Goal: Task Accomplishment & Management: Manage account settings

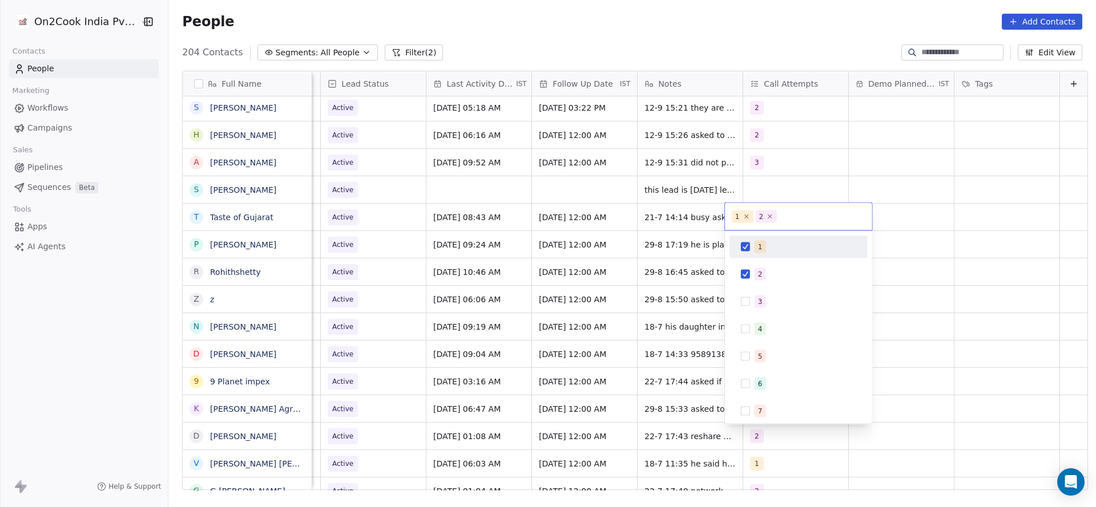
click at [642, 288] on html "On2Cook India Pvt. Ltd. Contacts People Marketing Workflows Campaigns Sales Pip…" at bounding box center [548, 253] width 1096 height 507
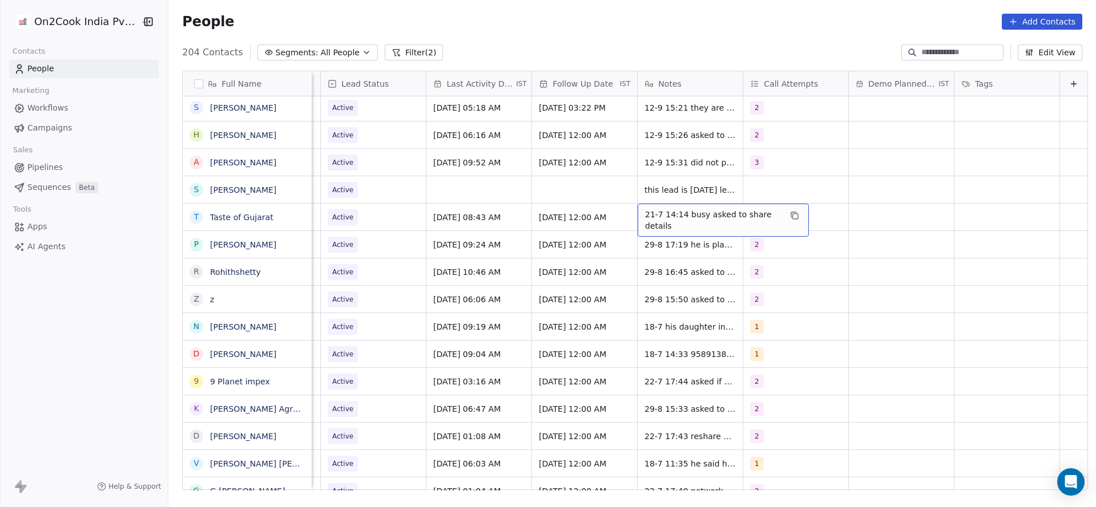
click at [645, 218] on span "21-7 14:14 busy asked to share details" at bounding box center [713, 220] width 136 height 23
click at [623, 213] on textarea "**********" at bounding box center [705, 221] width 170 height 35
type textarea "**********"
click at [397, 255] on html "On2Cook India Pvt. Ltd. Contacts People Marketing Workflows Campaigns Sales Pip…" at bounding box center [548, 253] width 1096 height 507
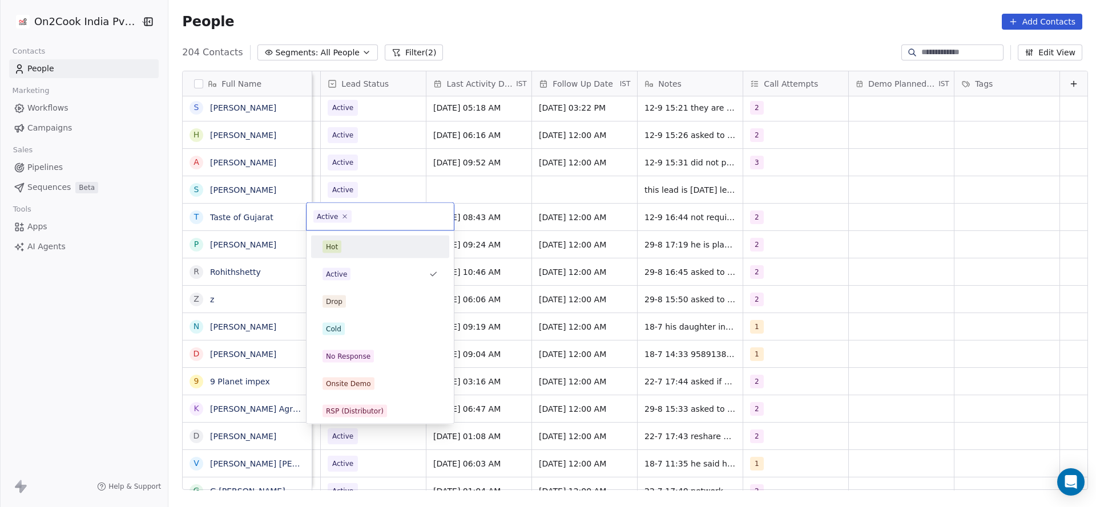
scroll to position [0, 1478]
click at [381, 326] on div "Cold" at bounding box center [379, 329] width 115 height 13
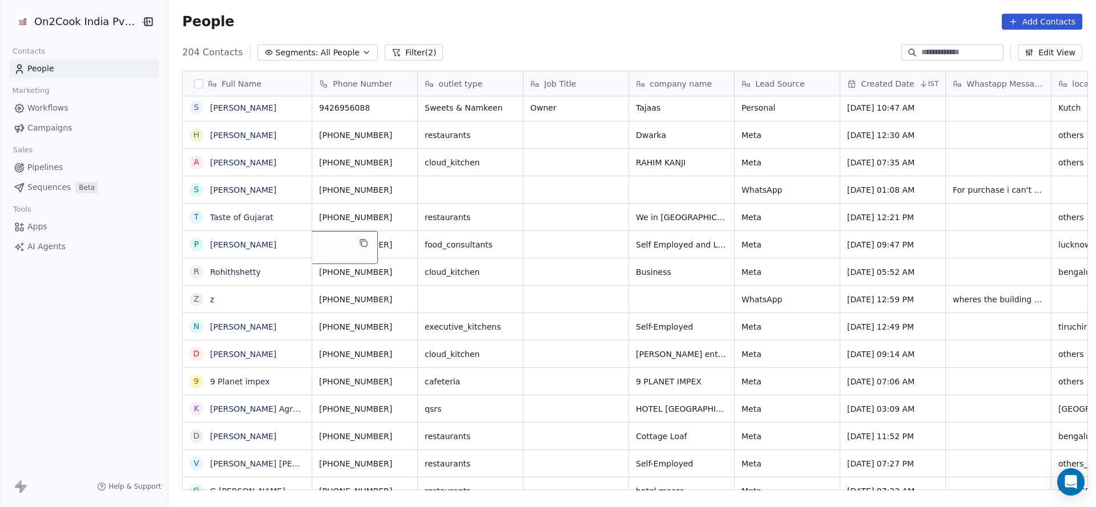
scroll to position [0, 0]
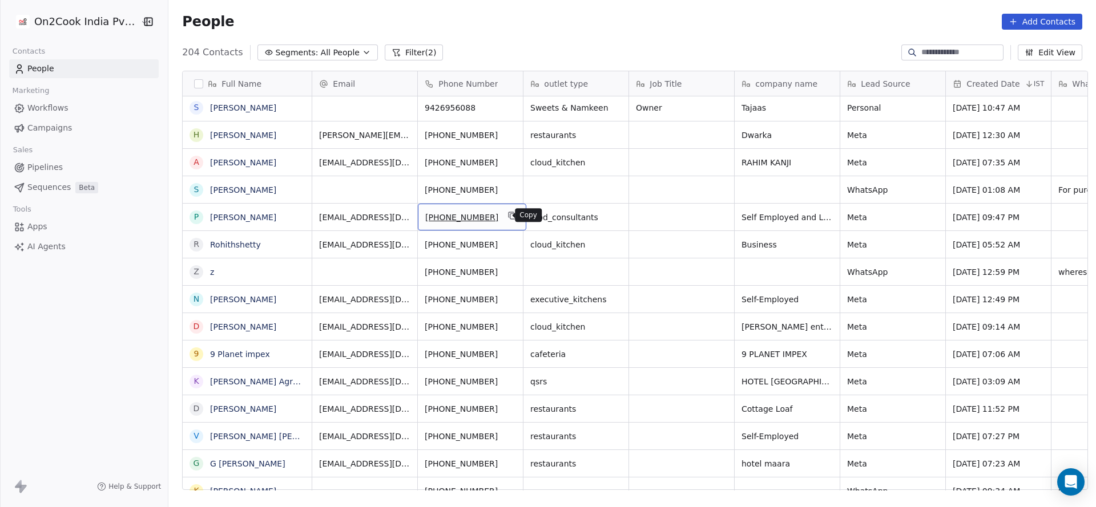
click at [508, 215] on icon "grid" at bounding box center [512, 215] width 9 height 9
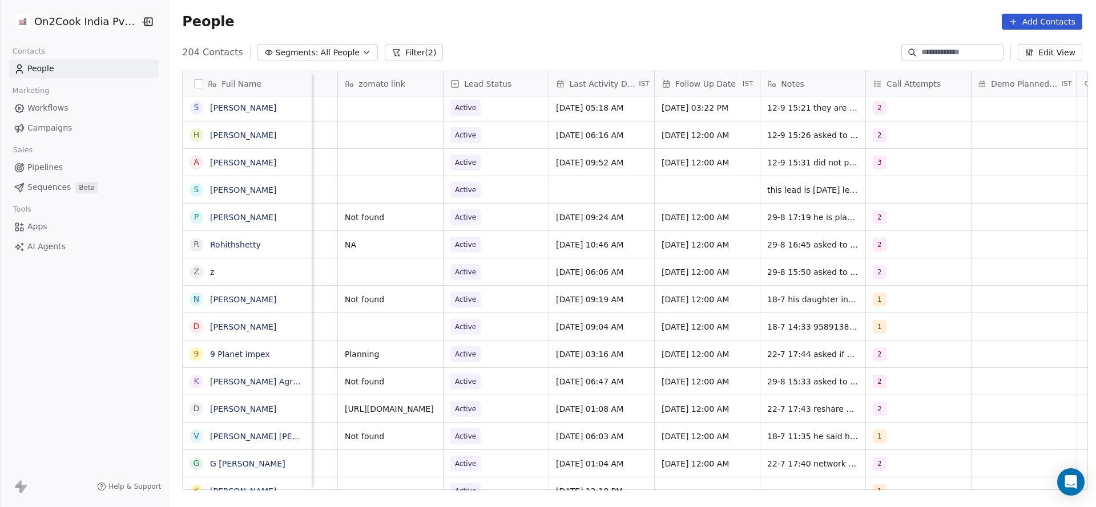
scroll to position [0, 1462]
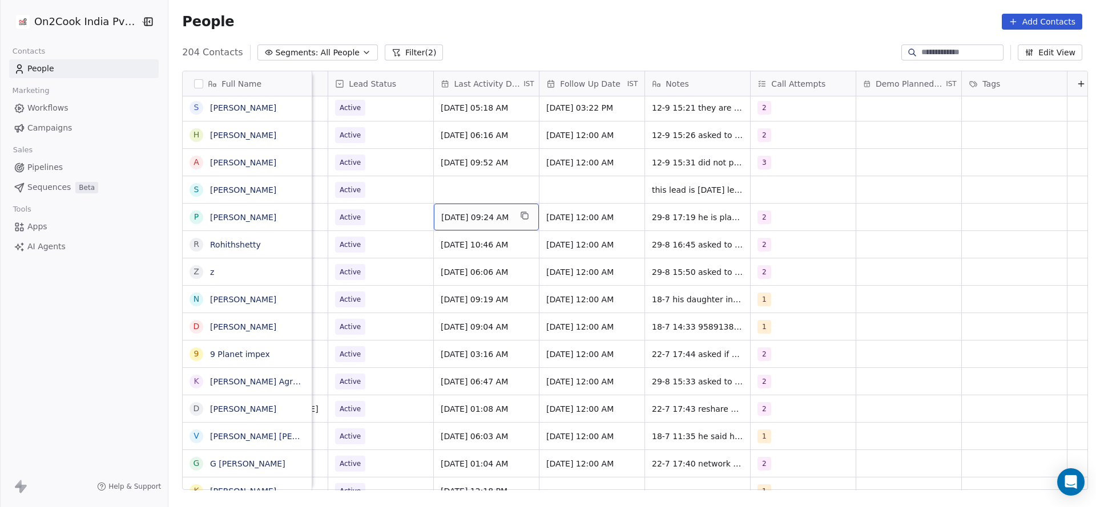
click at [469, 212] on span "[DATE] 09:24 AM" at bounding box center [476, 217] width 70 height 11
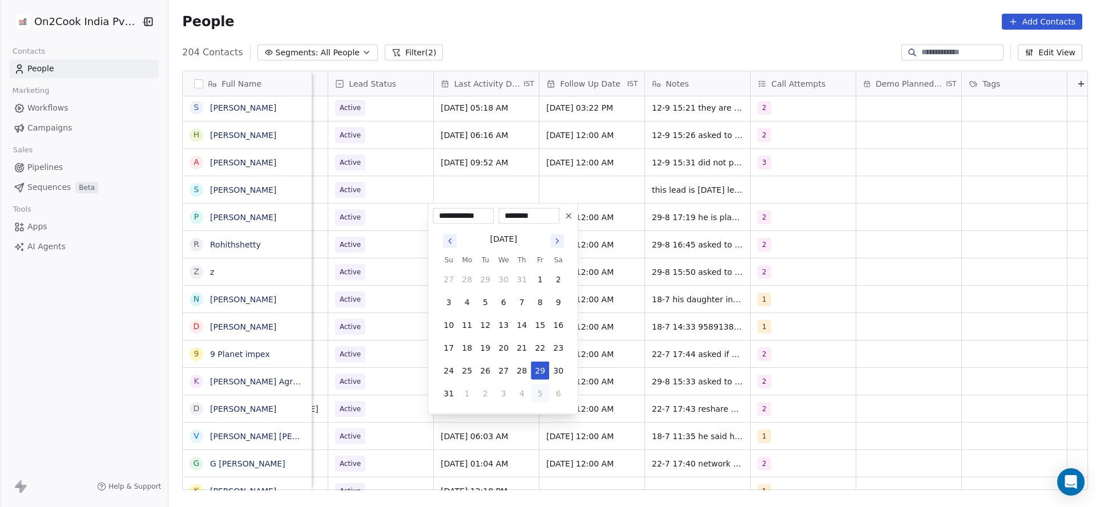
click at [539, 392] on button "5" at bounding box center [540, 394] width 18 height 18
click at [534, 305] on button "12" at bounding box center [540, 302] width 18 height 18
type input "**********"
click at [382, 296] on html "On2Cook India Pvt. Ltd. Contacts People Marketing Workflows Campaigns Sales Pip…" at bounding box center [548, 253] width 1096 height 507
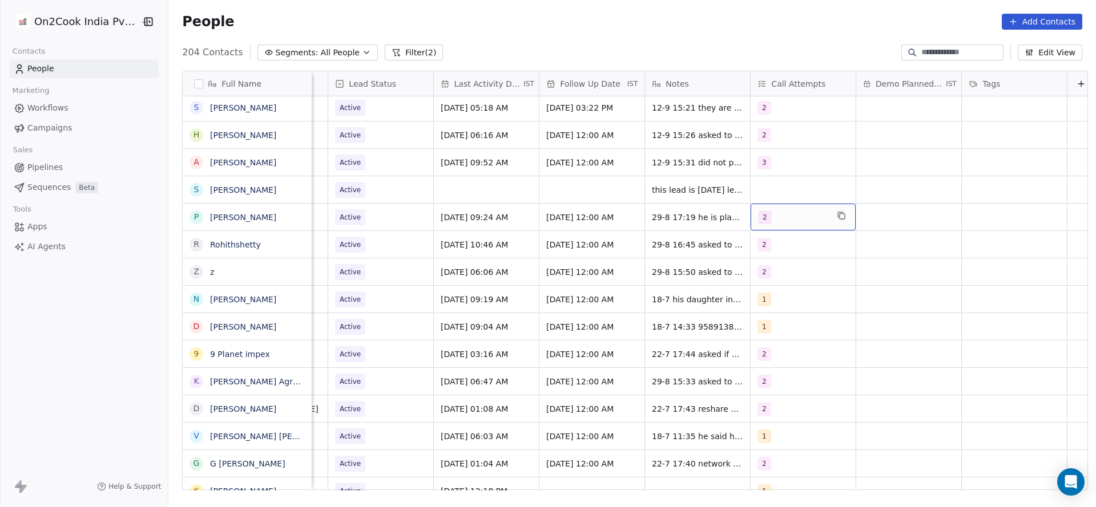
click at [812, 211] on div "2" at bounding box center [793, 218] width 70 height 14
click at [628, 237] on html "On2Cook India Pvt. Ltd. Contacts People Marketing Workflows Campaigns Sales Pip…" at bounding box center [548, 253] width 1096 height 507
click at [660, 218] on html "On2Cook India Pvt. Ltd. Contacts People Marketing Workflows Campaigns Sales Pip…" at bounding box center [548, 253] width 1096 height 507
click at [775, 212] on div "2" at bounding box center [793, 218] width 70 height 14
click at [767, 297] on button "Suggestions" at bounding box center [764, 301] width 9 height 9
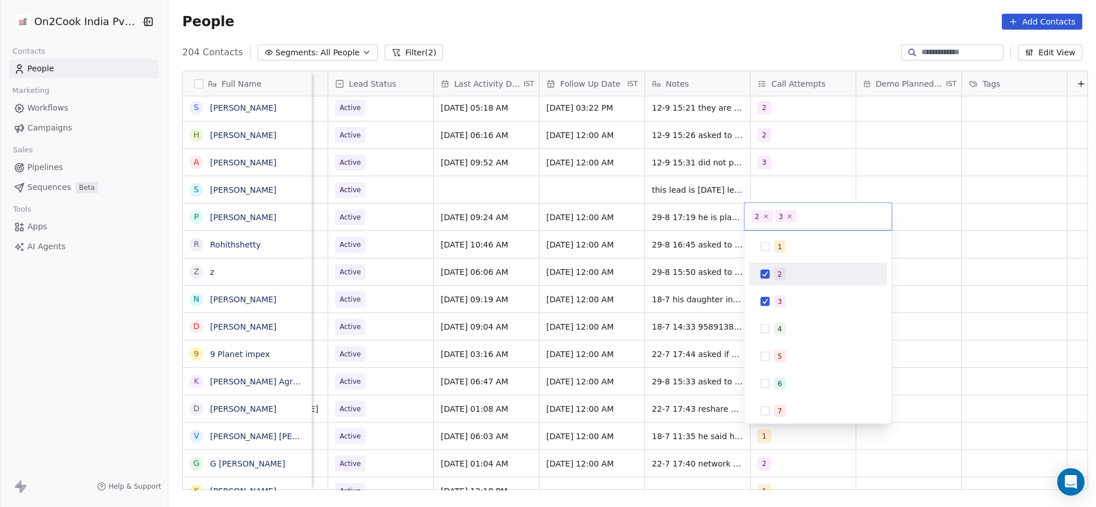
drag, startPoint x: 776, startPoint y: 280, endPoint x: 684, endPoint y: 281, distance: 91.3
click at [776, 280] on div "2" at bounding box center [817, 274] width 129 height 18
click at [684, 281] on html "On2Cook India Pvt. Ltd. Contacts People Marketing Workflows Campaigns Sales Pip…" at bounding box center [548, 253] width 1096 height 507
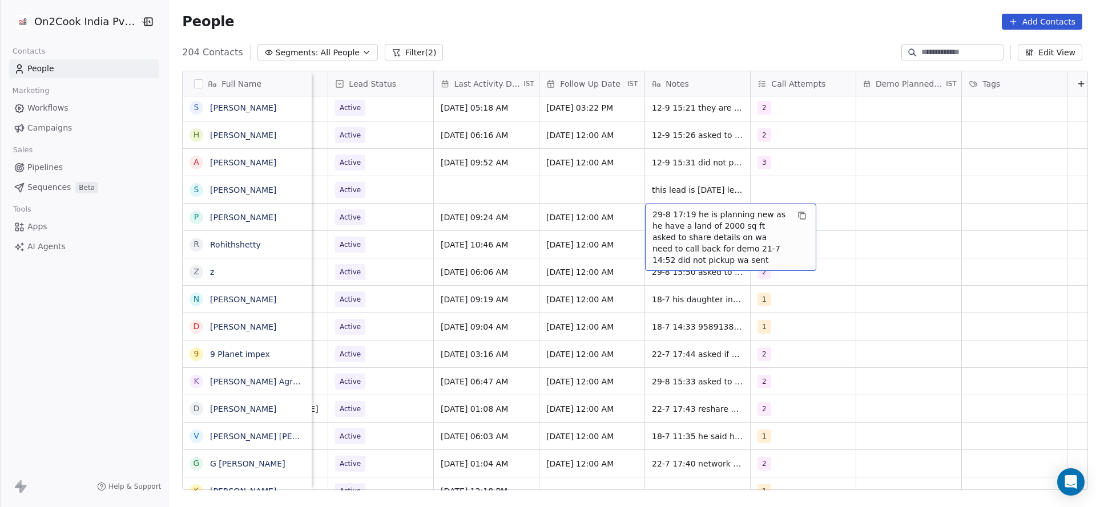
click at [652, 214] on span "29-8 17:19 he is planning new as he have a land of 2000 sq ft asked to share de…" at bounding box center [720, 237] width 136 height 57
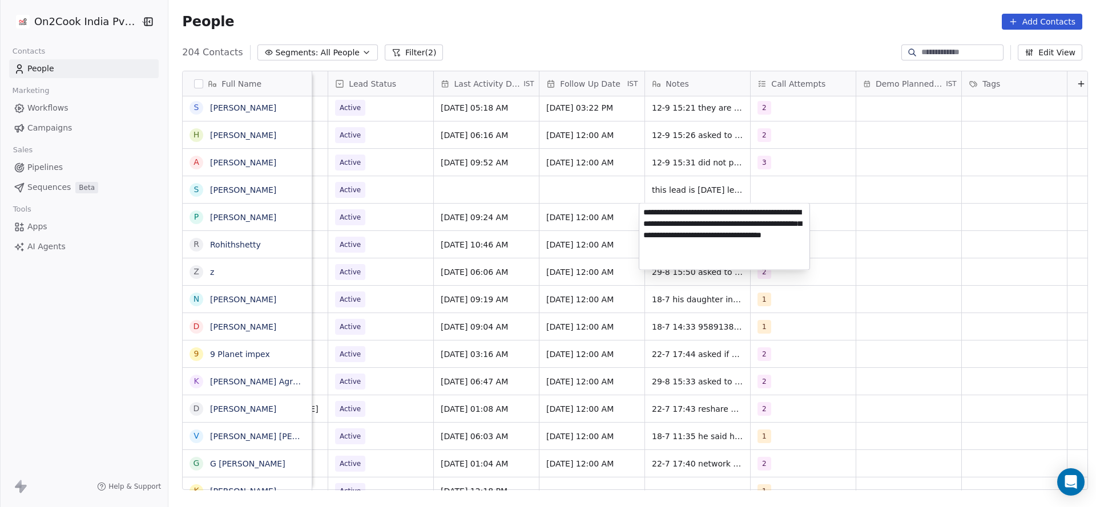
click at [640, 214] on textarea "**********" at bounding box center [724, 237] width 170 height 66
type textarea "**********"
click at [578, 257] on html "On2Cook India Pvt. Ltd. Contacts People Marketing Workflows Campaigns Sales Pip…" at bounding box center [548, 253] width 1096 height 507
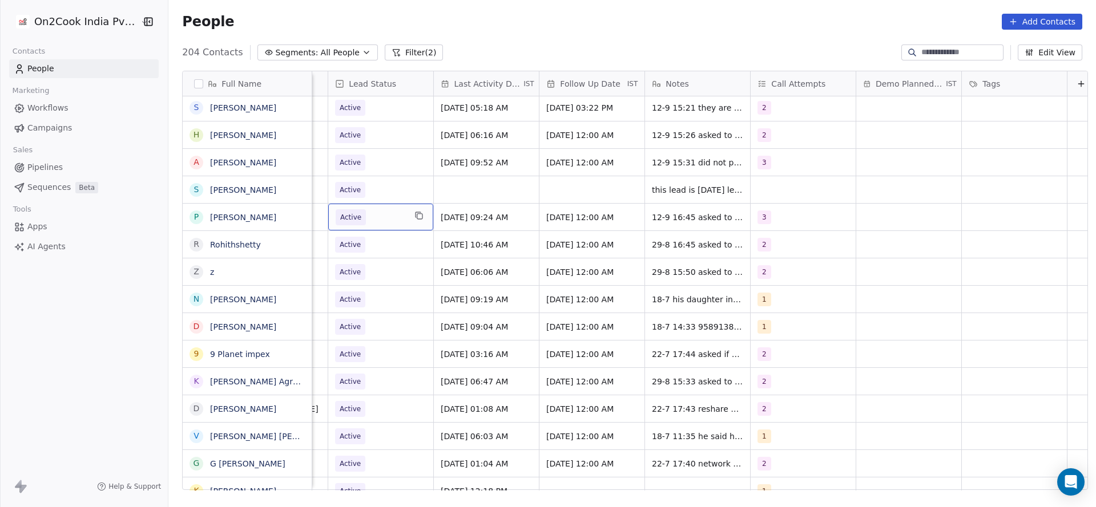
click at [372, 222] on span "Active" at bounding box center [371, 217] width 70 height 16
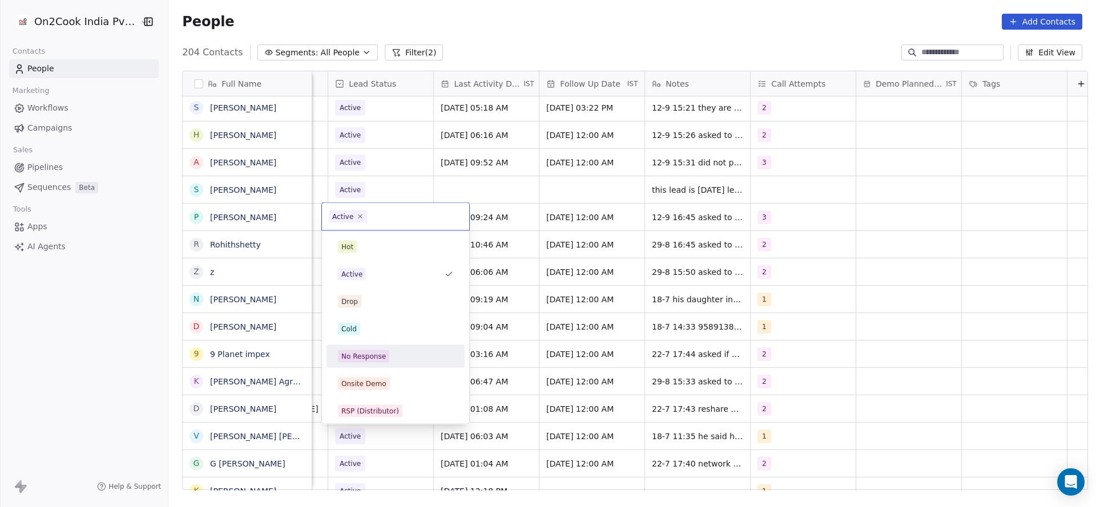
scroll to position [86, 0]
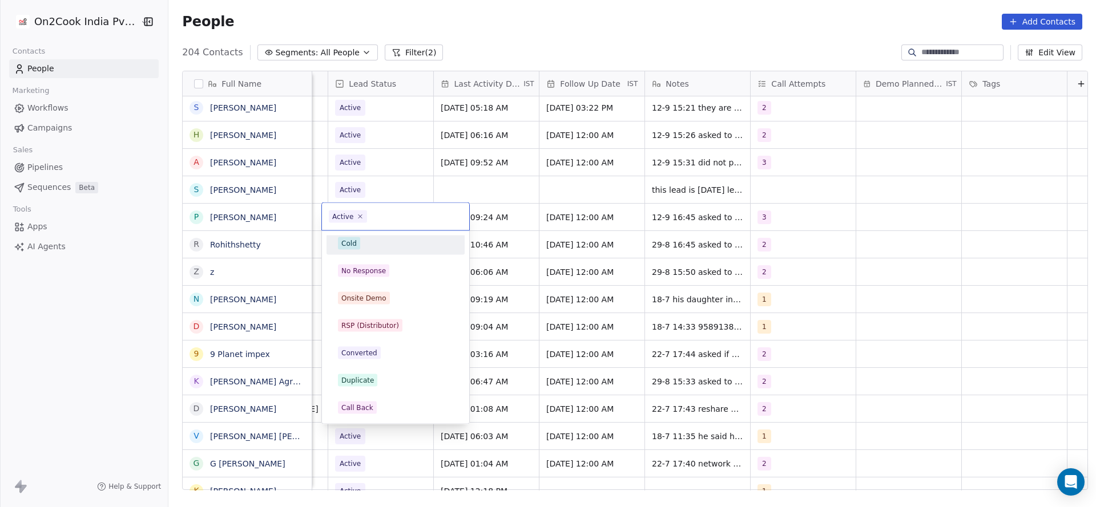
click at [392, 243] on div "Cold" at bounding box center [395, 243] width 115 height 13
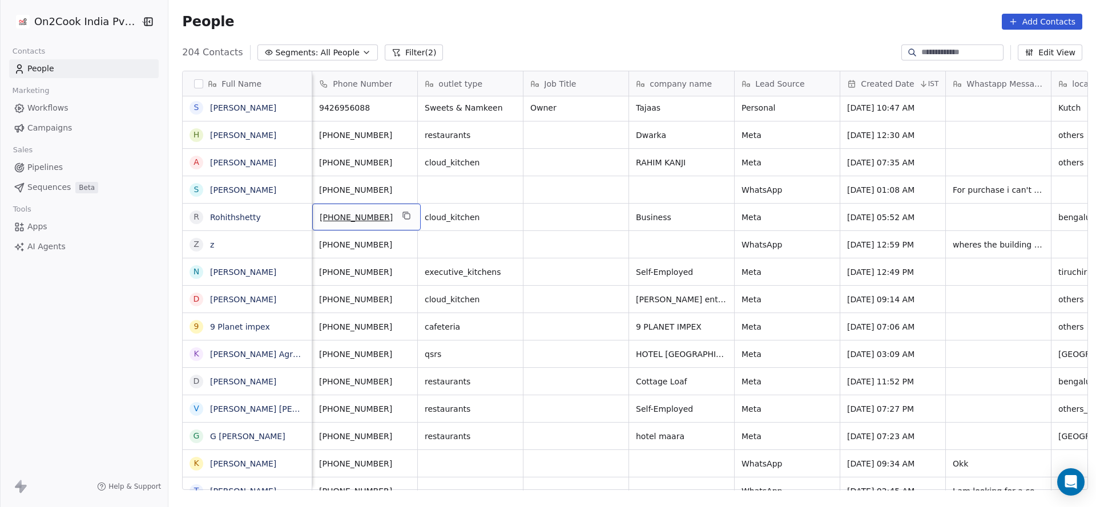
scroll to position [0, 0]
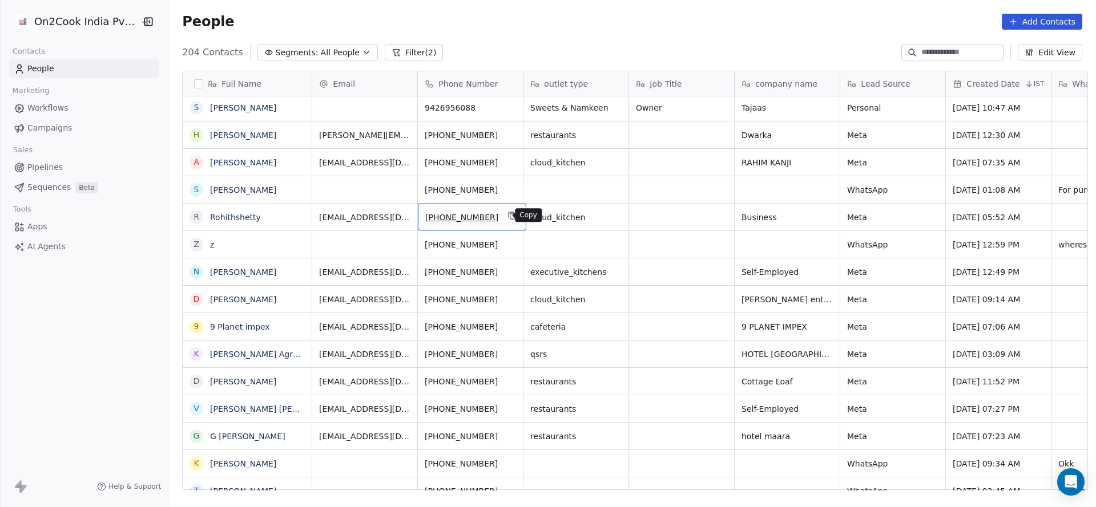
click at [508, 215] on button "grid" at bounding box center [513, 216] width 14 height 14
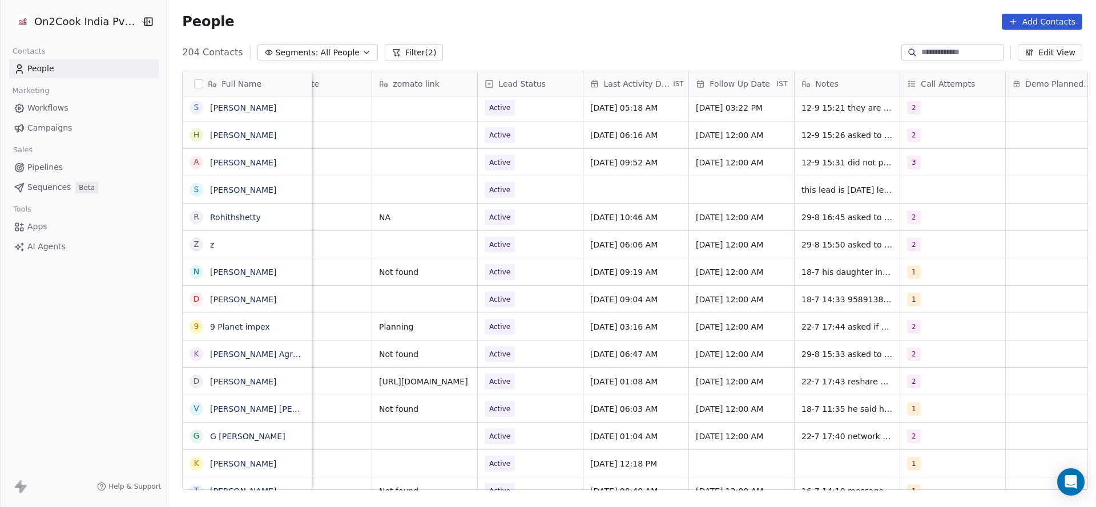
scroll to position [0, 1325]
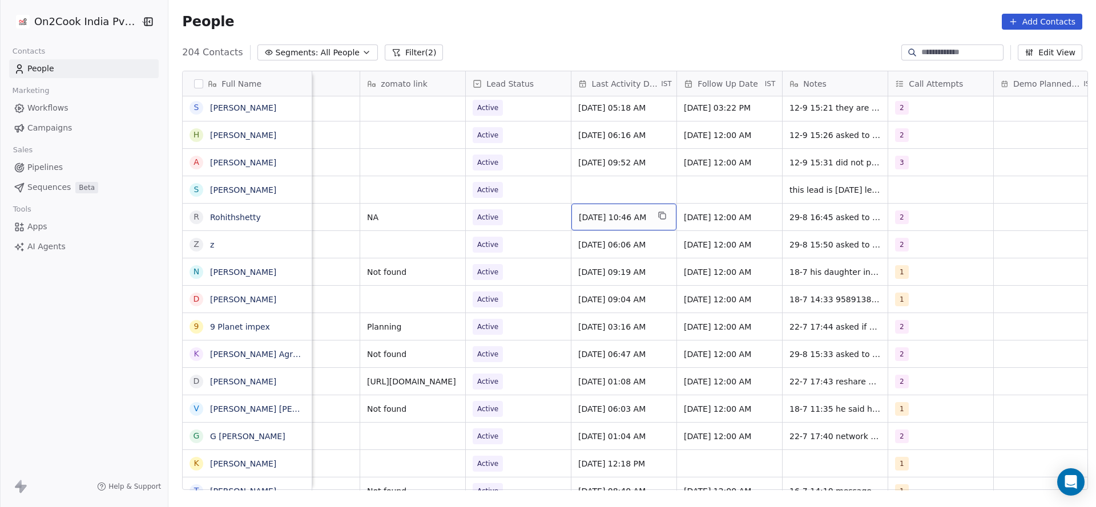
click at [616, 221] on span "[DATE] 10:46 AM" at bounding box center [614, 217] width 70 height 11
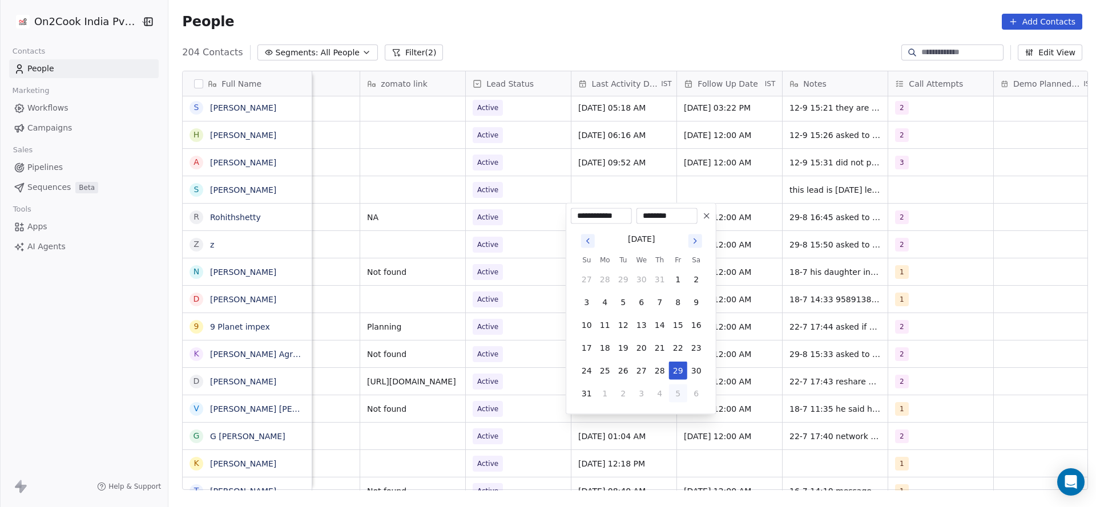
click at [672, 398] on button "5" at bounding box center [678, 394] width 18 height 18
click at [676, 304] on button "12" at bounding box center [678, 302] width 18 height 18
type input "**********"
click at [519, 284] on html "On2Cook India Pvt. Ltd. Contacts People Marketing Workflows Campaigns Sales Pip…" at bounding box center [548, 253] width 1096 height 507
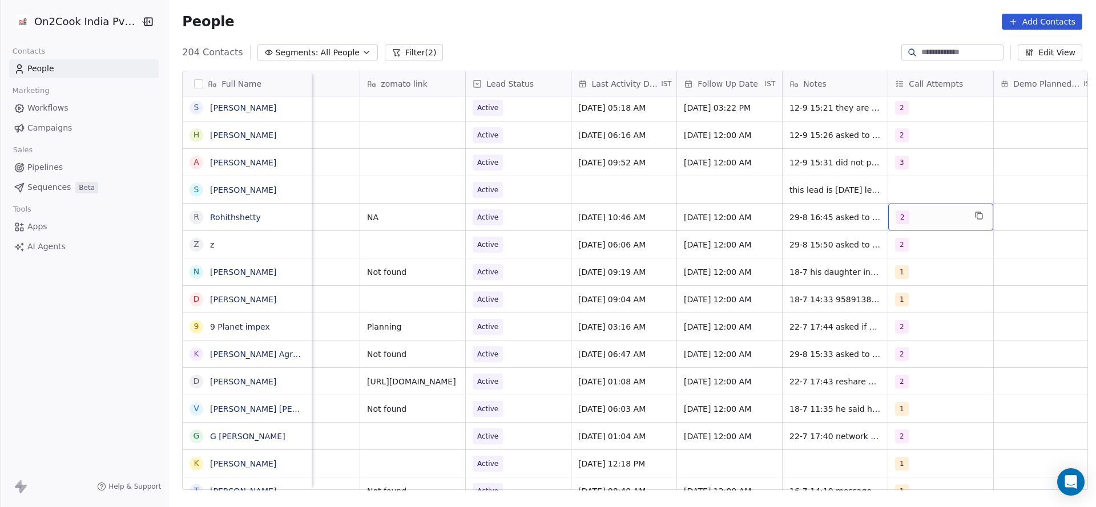
click at [921, 215] on div "2" at bounding box center [931, 218] width 70 height 14
click at [910, 295] on div "3" at bounding box center [956, 302] width 129 height 18
click at [912, 281] on div "2" at bounding box center [956, 274] width 129 height 18
click at [781, 261] on html "On2Cook India Pvt. Ltd. Contacts People Marketing Workflows Campaigns Sales Pip…" at bounding box center [548, 253] width 1096 height 507
click at [798, 219] on span "29-8 16:45 asked to share details 21-7 16:16 did not pickup wa sent" at bounding box center [858, 226] width 136 height 34
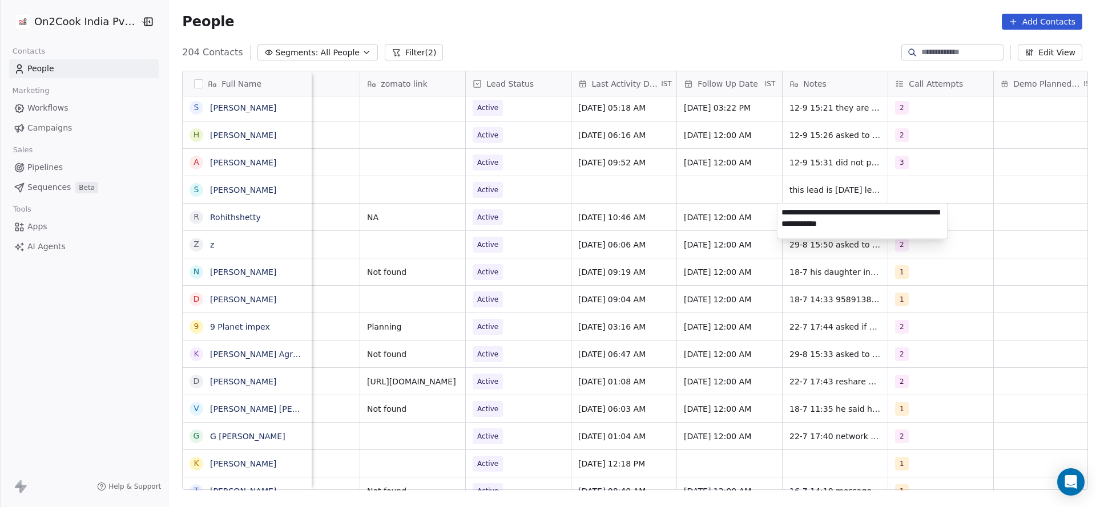
click at [780, 211] on textarea "**********" at bounding box center [862, 221] width 170 height 35
type textarea "**********"
drag, startPoint x: 630, startPoint y: 274, endPoint x: 541, endPoint y: 237, distance: 96.2
click at [630, 274] on html "On2Cook India Pvt. Ltd. Contacts People Marketing Workflows Campaigns Sales Pip…" at bounding box center [548, 253] width 1096 height 507
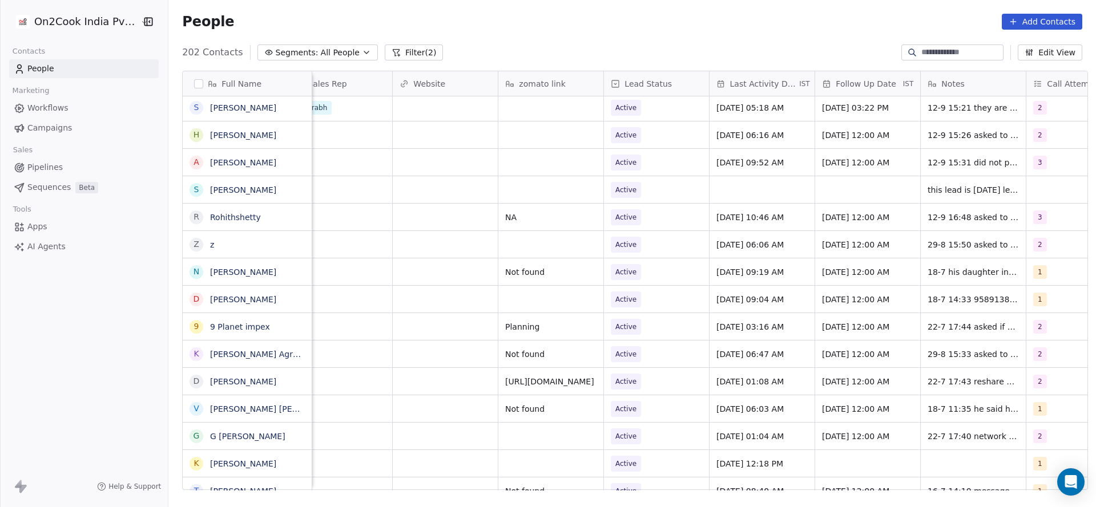
scroll to position [0, 1482]
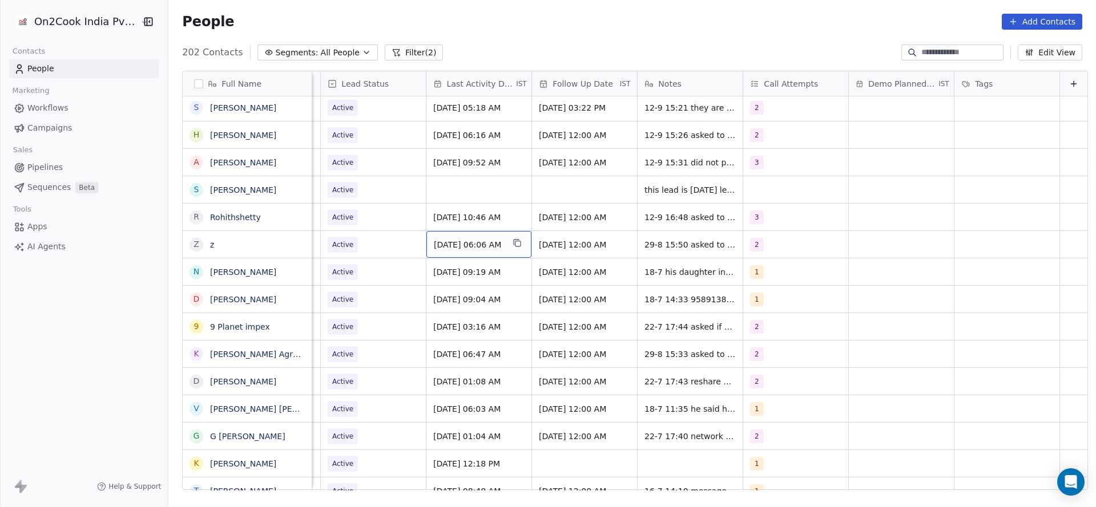
click at [450, 239] on span "[DATE] 06:06 AM" at bounding box center [469, 244] width 70 height 11
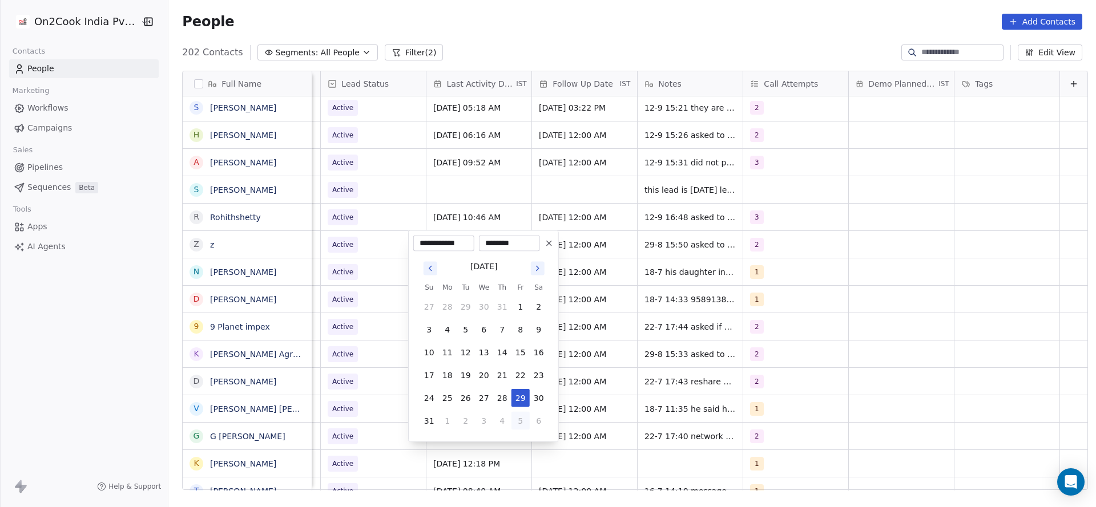
click at [526, 417] on button "5" at bounding box center [520, 421] width 18 height 18
click at [517, 325] on button "12" at bounding box center [520, 330] width 18 height 18
type input "**********"
drag, startPoint x: 321, startPoint y: 298, endPoint x: 802, endPoint y: 228, distance: 486.2
click at [324, 298] on html "On2Cook India Pvt. Ltd. Contacts People Marketing Workflows Campaigns Sales Pip…" at bounding box center [548, 253] width 1096 height 507
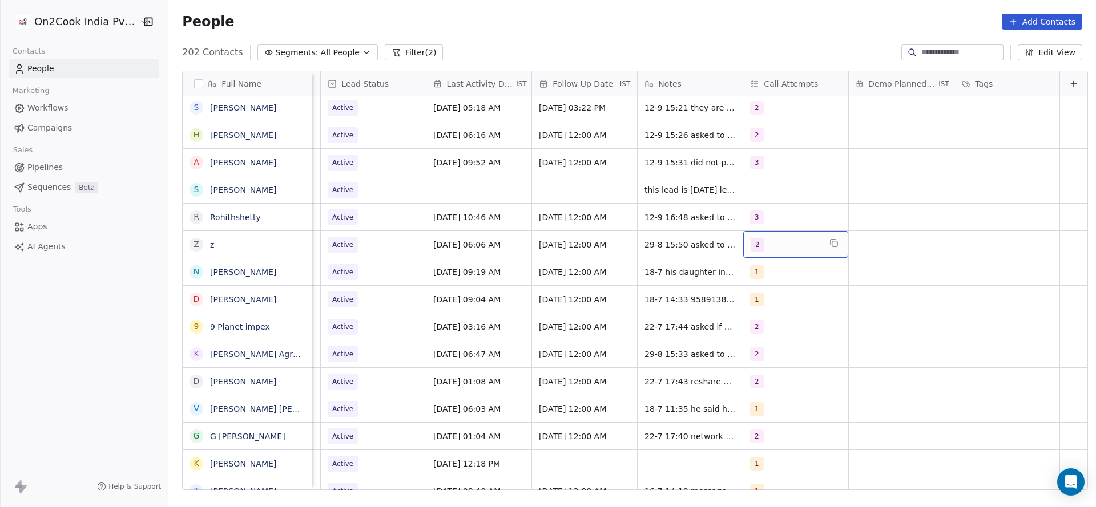
click at [775, 240] on div "2" at bounding box center [786, 245] width 70 height 14
click at [761, 316] on div "1 2 3 4 5 6 7 8 9 10" at bounding box center [798, 397] width 138 height 269
click at [759, 326] on div "3" at bounding box center [760, 329] width 5 height 10
click at [759, 308] on div "2" at bounding box center [798, 302] width 129 height 18
click at [623, 307] on html "On2Cook India Pvt. Ltd. Contacts People Marketing Workflows Campaigns Sales Pip…" at bounding box center [548, 253] width 1096 height 507
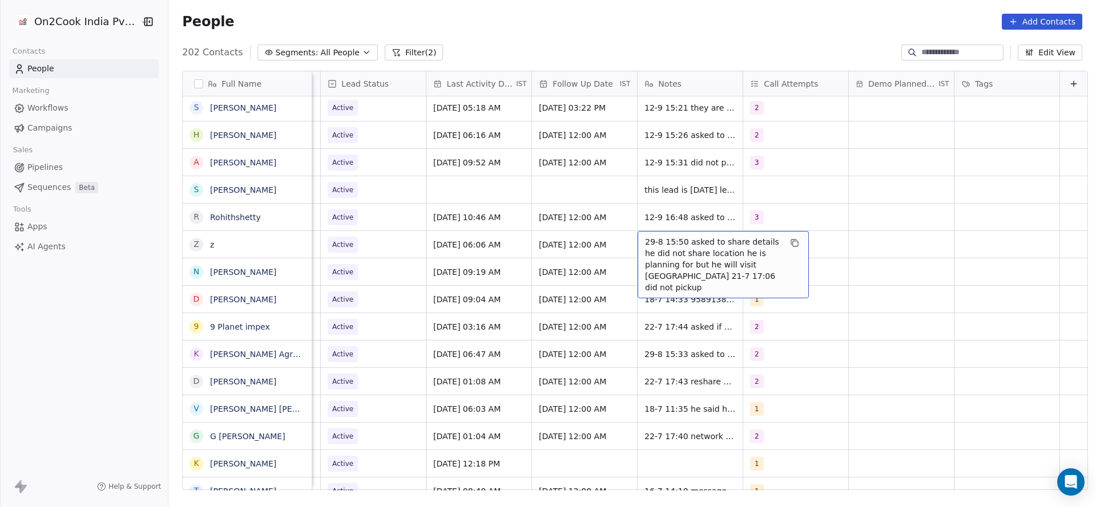
click at [650, 243] on span "29-8 15:50 asked to share details he did not share location he is planning for …" at bounding box center [713, 264] width 136 height 57
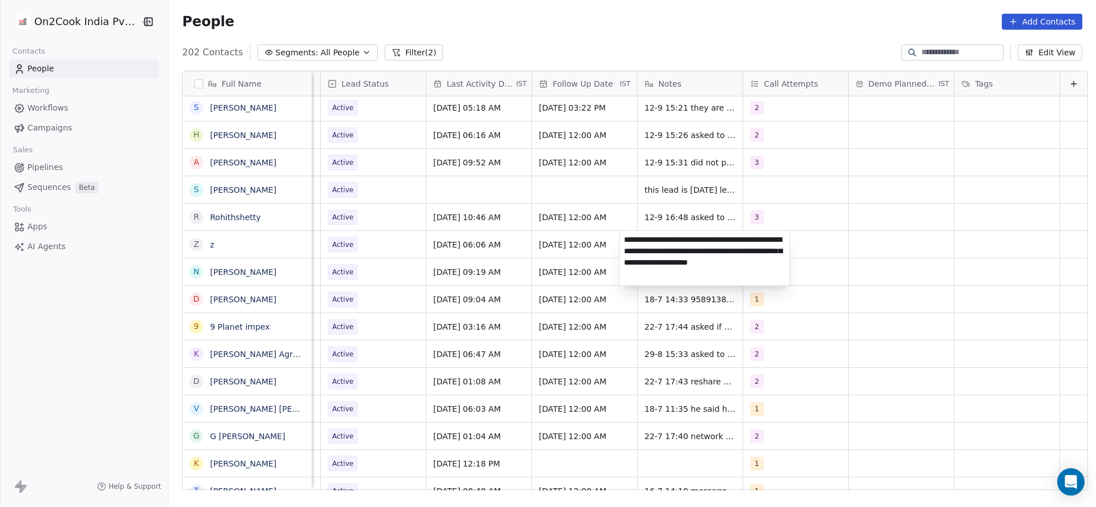
click at [623, 244] on textarea "**********" at bounding box center [705, 258] width 170 height 55
type textarea "**********"
click at [376, 257] on html "On2Cook India Pvt. Ltd. Contacts People Marketing Workflows Campaigns Sales Pip…" at bounding box center [548, 253] width 1096 height 507
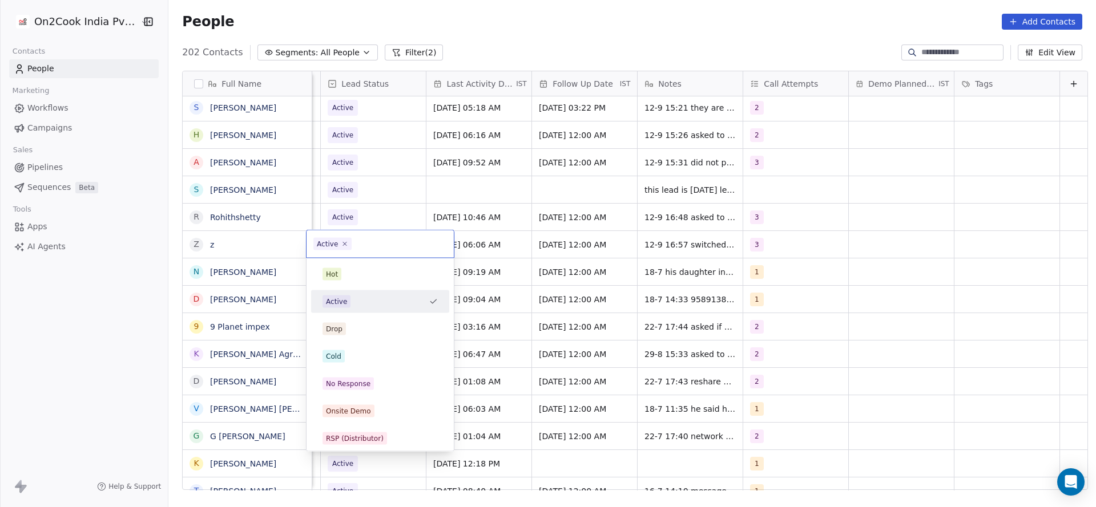
scroll to position [0, 1478]
click at [376, 383] on div "No Response" at bounding box center [379, 384] width 115 height 13
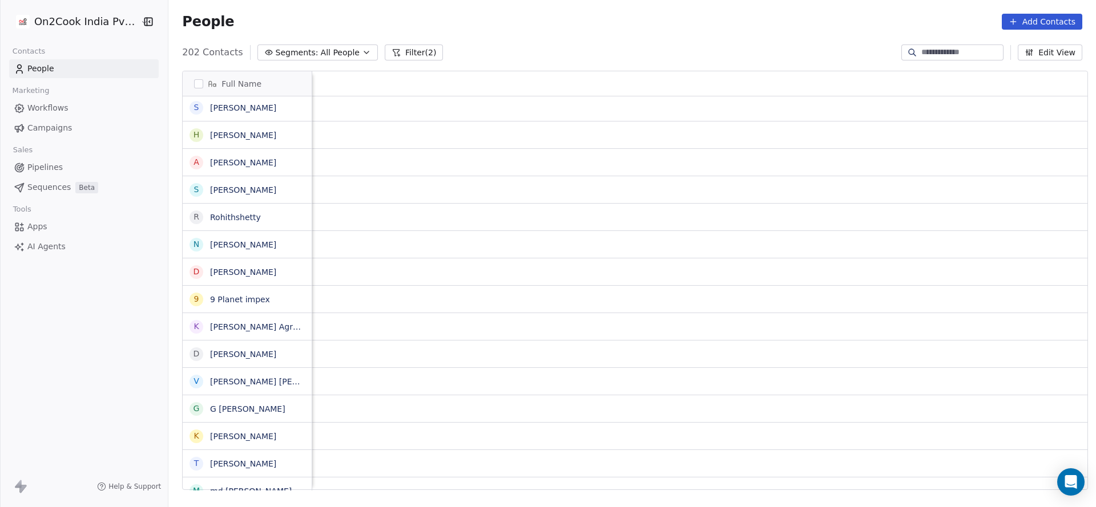
scroll to position [0, 1482]
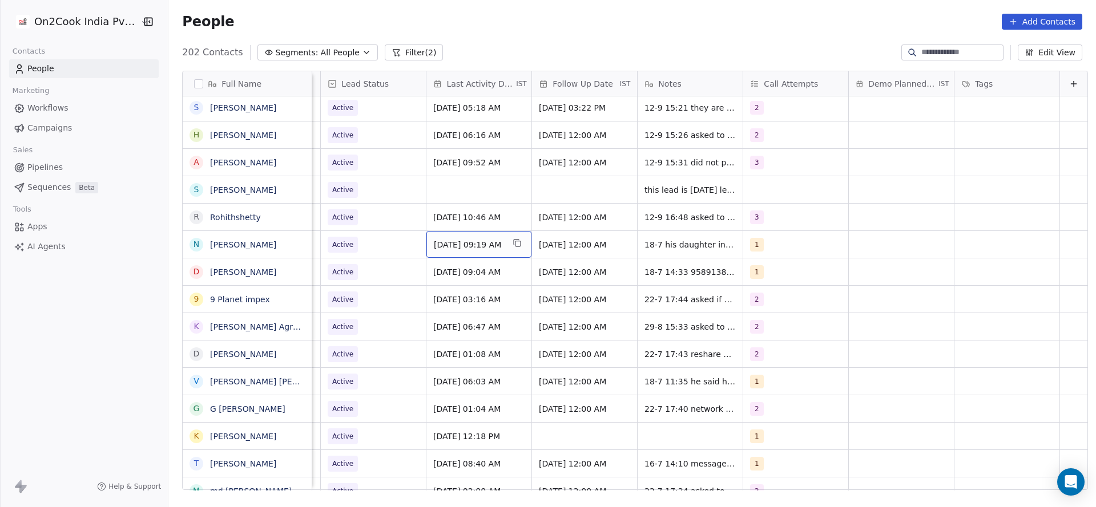
click at [470, 245] on span "[DATE] 09:19 AM" at bounding box center [469, 244] width 70 height 11
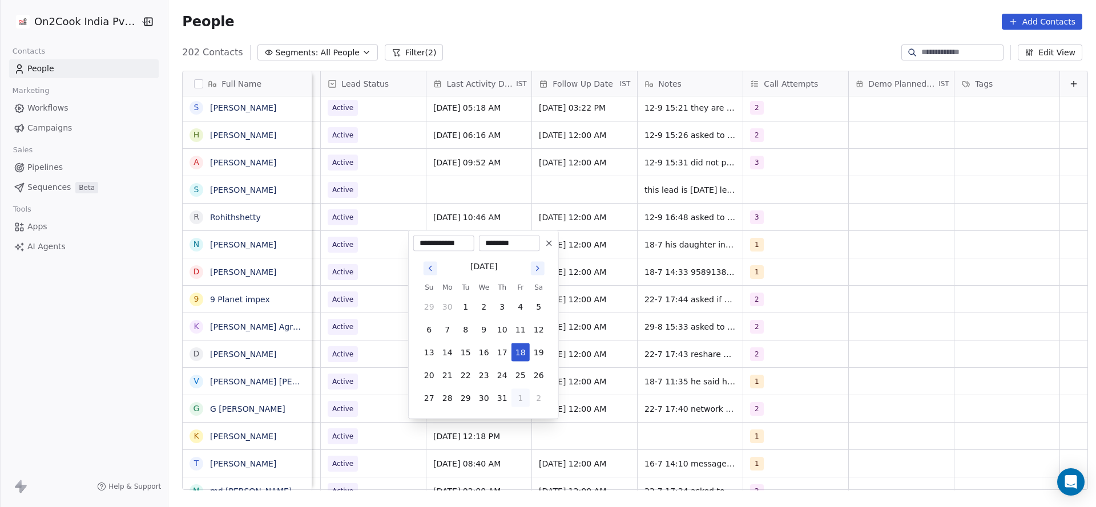
click at [523, 401] on button "1" at bounding box center [520, 398] width 18 height 18
click at [510, 414] on button "4" at bounding box center [502, 421] width 18 height 18
click at [519, 332] on button "12" at bounding box center [520, 330] width 18 height 18
type input "**********"
click at [756, 313] on html "On2Cook India Pvt. Ltd. Contacts People Marketing Workflows Campaigns Sales Pip…" at bounding box center [548, 253] width 1096 height 507
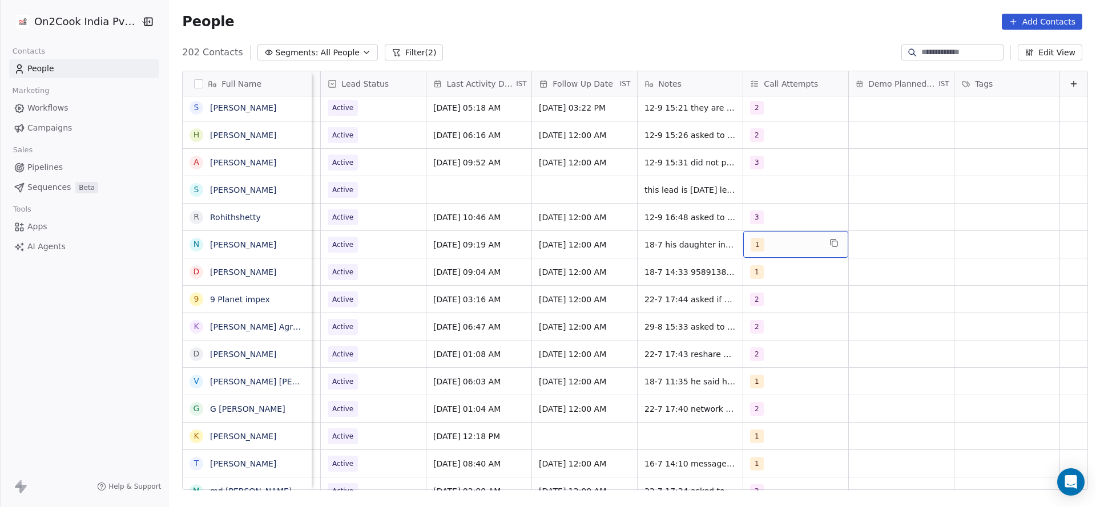
click at [778, 247] on div "1" at bounding box center [786, 245] width 70 height 14
click at [759, 305] on div "2" at bounding box center [760, 302] width 5 height 10
click at [759, 269] on div "1" at bounding box center [760, 274] width 5 height 10
click at [644, 298] on html "On2Cook India Pvt. Ltd. Contacts People Marketing Workflows Campaigns Sales Pip…" at bounding box center [548, 253] width 1096 height 507
click at [645, 247] on span "18-7 his daughter in law is operating home bakery inquired for her he will shar…" at bounding box center [713, 259] width 136 height 46
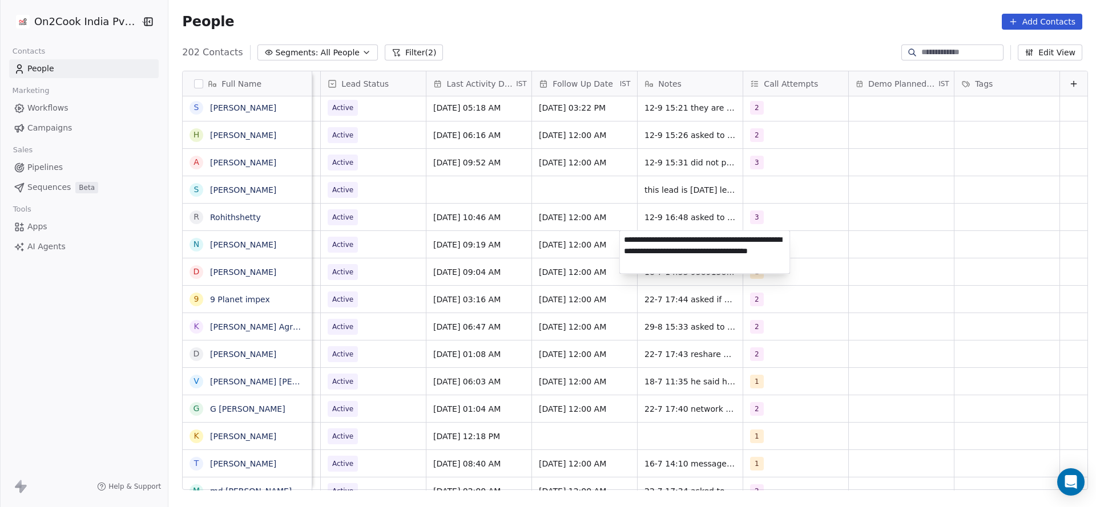
click at [621, 240] on textarea "**********" at bounding box center [705, 252] width 170 height 43
type textarea "**********"
click at [320, 436] on html "On2Cook India Pvt. Ltd. Contacts People Marketing Workflows Campaigns Sales Pip…" at bounding box center [548, 253] width 1096 height 507
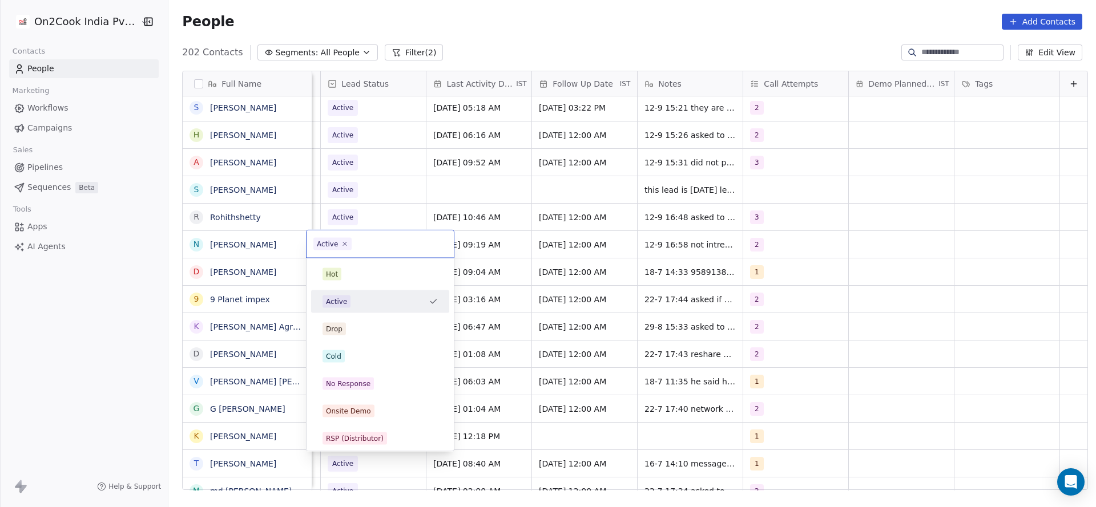
scroll to position [0, 1478]
click at [351, 361] on div "Cold" at bounding box center [379, 356] width 115 height 13
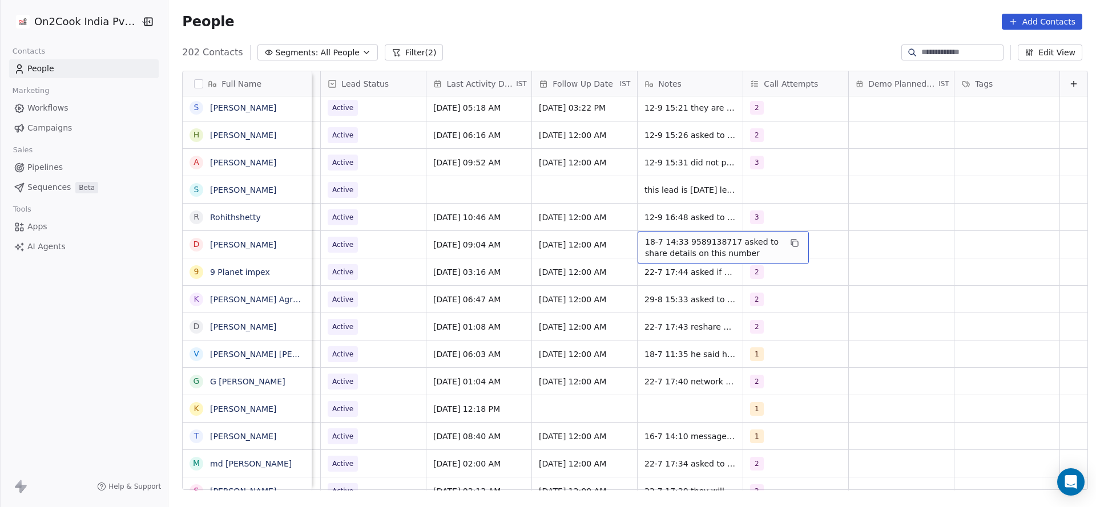
click at [680, 244] on span "18-7 14:33 9589138717 asked to share details on this number" at bounding box center [713, 247] width 136 height 23
click at [687, 240] on textarea "**********" at bounding box center [709, 248] width 170 height 35
click at [510, 297] on html "On2Cook India Pvt. Ltd. Contacts People Marketing Workflows Campaigns Sales Pip…" at bounding box center [548, 253] width 1096 height 507
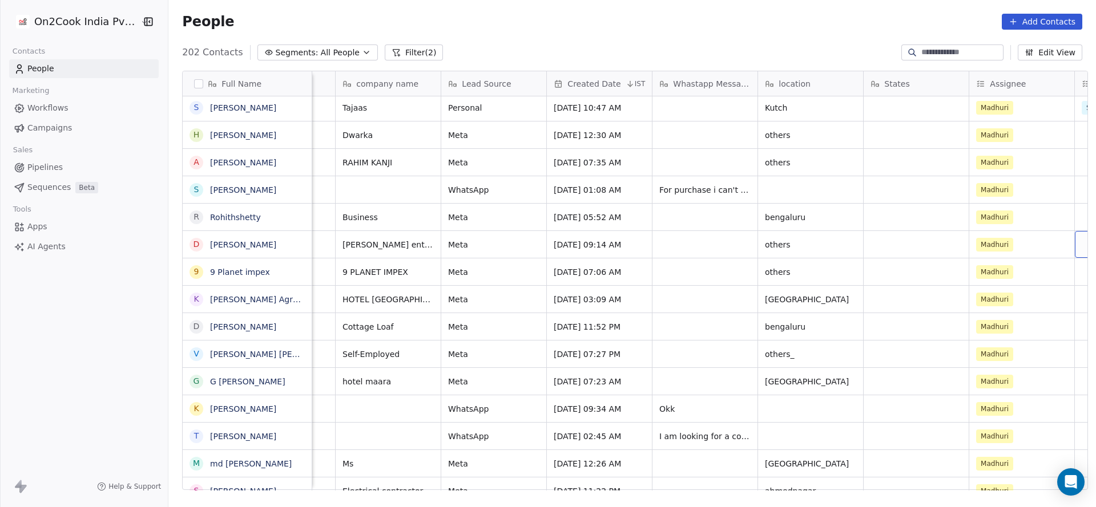
scroll to position [0, 1243]
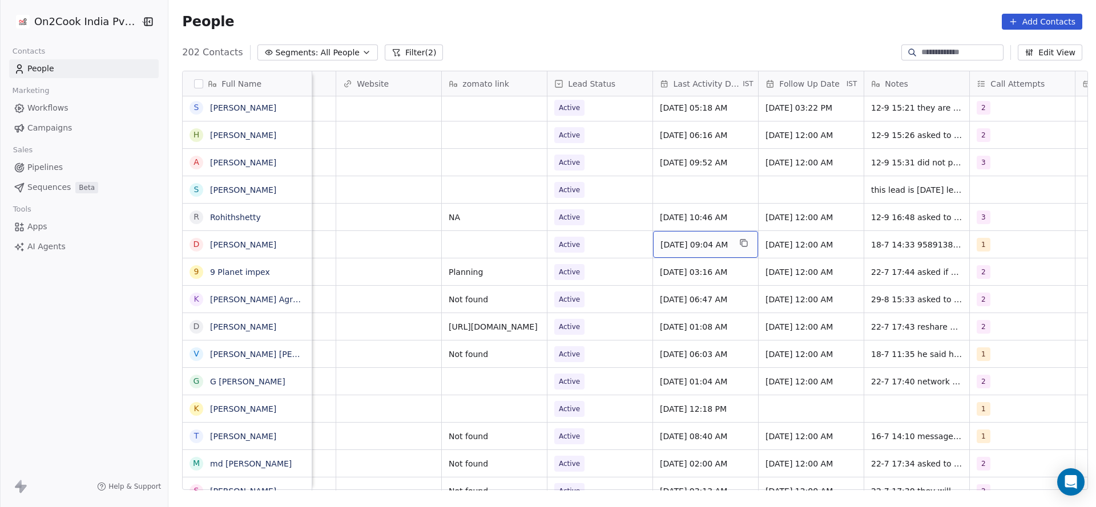
click at [703, 240] on span "[DATE] 09:04 AM" at bounding box center [695, 244] width 70 height 11
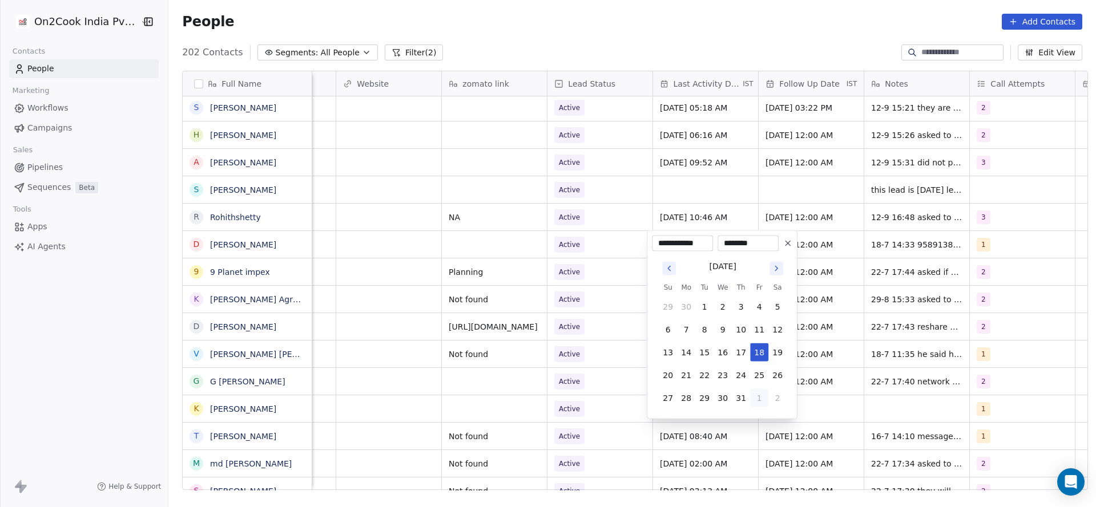
click at [764, 394] on button "1" at bounding box center [759, 398] width 18 height 18
click at [723, 422] on button "3" at bounding box center [722, 421] width 18 height 18
drag, startPoint x: 761, startPoint y: 320, endPoint x: 638, endPoint y: 326, distance: 122.9
click at [759, 321] on button "12" at bounding box center [759, 330] width 18 height 18
type input "**********"
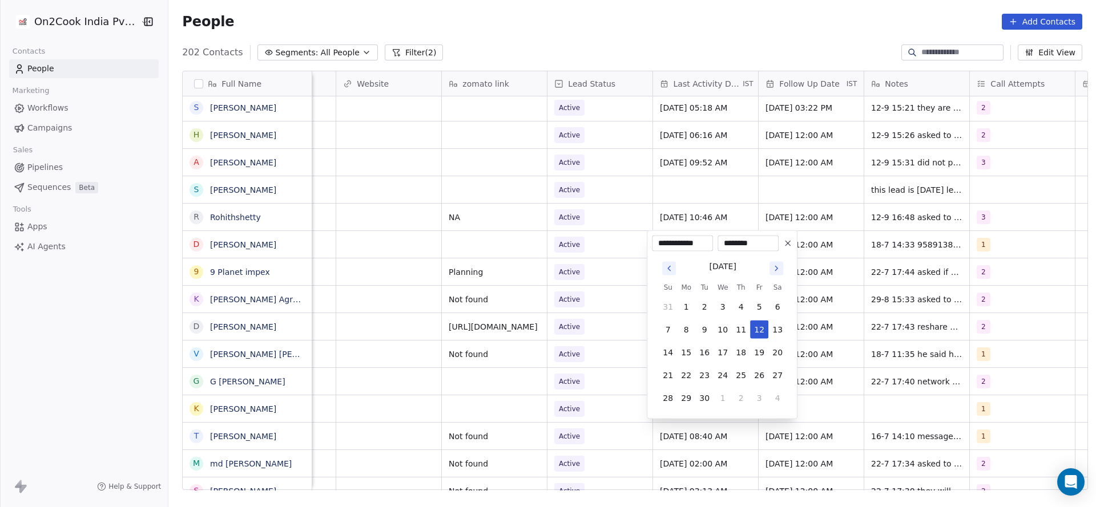
click at [538, 307] on html "On2Cook India Pvt. Ltd. Contacts People Marketing Workflows Campaigns Sales Pip…" at bounding box center [548, 253] width 1096 height 507
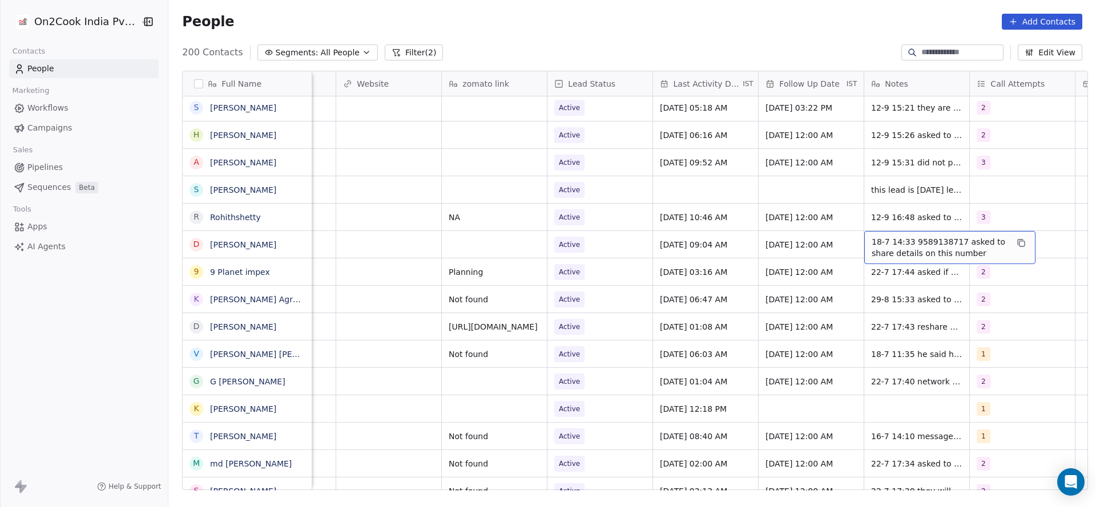
click at [864, 243] on div "18-7 14:33 9589138717 asked to share details on this number" at bounding box center [949, 247] width 171 height 33
click at [859, 235] on textarea "**********" at bounding box center [943, 248] width 170 height 35
type textarea "**********"
click at [605, 279] on html "On2Cook India Pvt. Ltd. Contacts People Marketing Workflows Campaigns Sales Pip…" at bounding box center [548, 253] width 1096 height 507
click at [577, 241] on span "Active" at bounding box center [570, 245] width 30 height 16
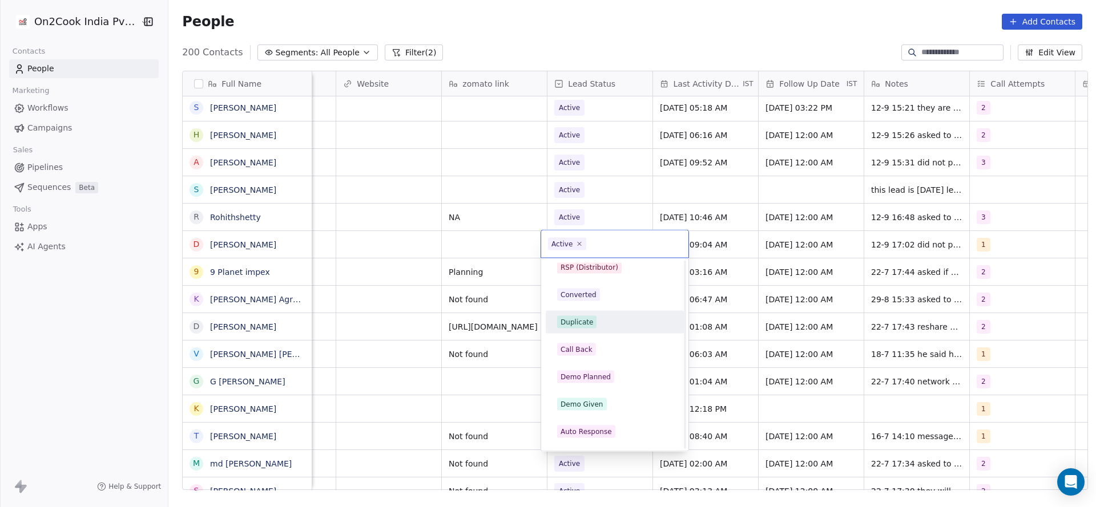
scroll to position [86, 0]
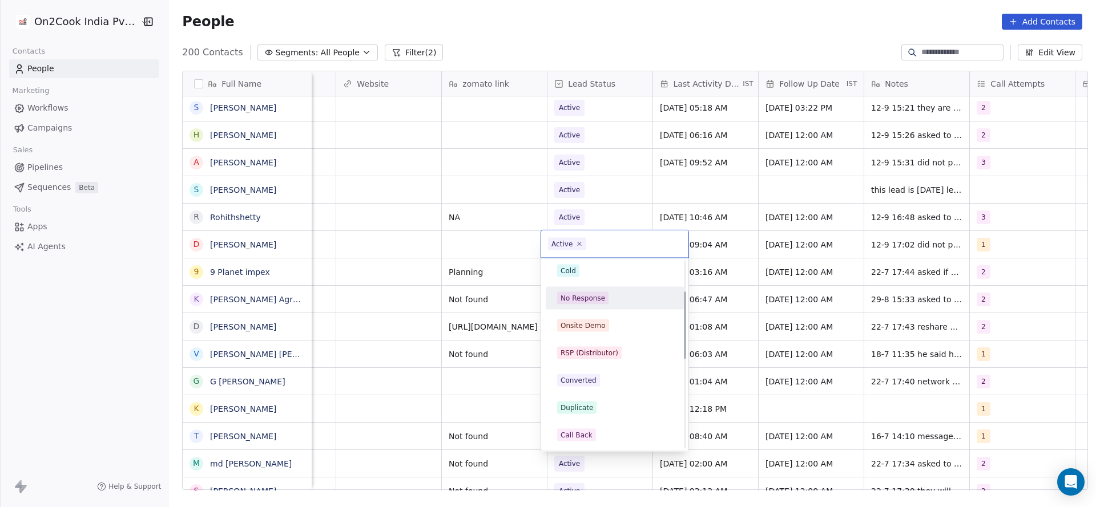
click at [591, 307] on div "No Response" at bounding box center [614, 298] width 129 height 18
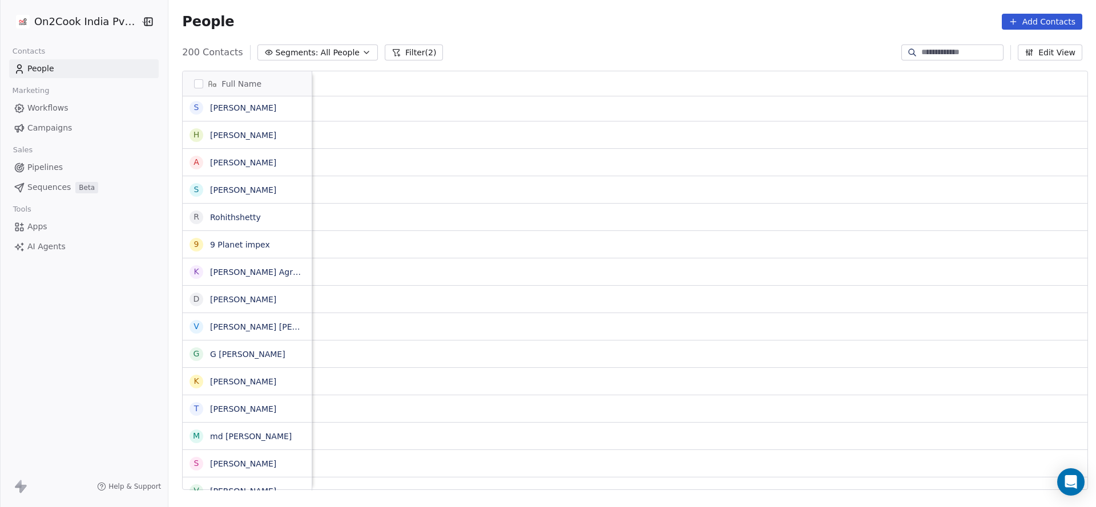
scroll to position [0, 1482]
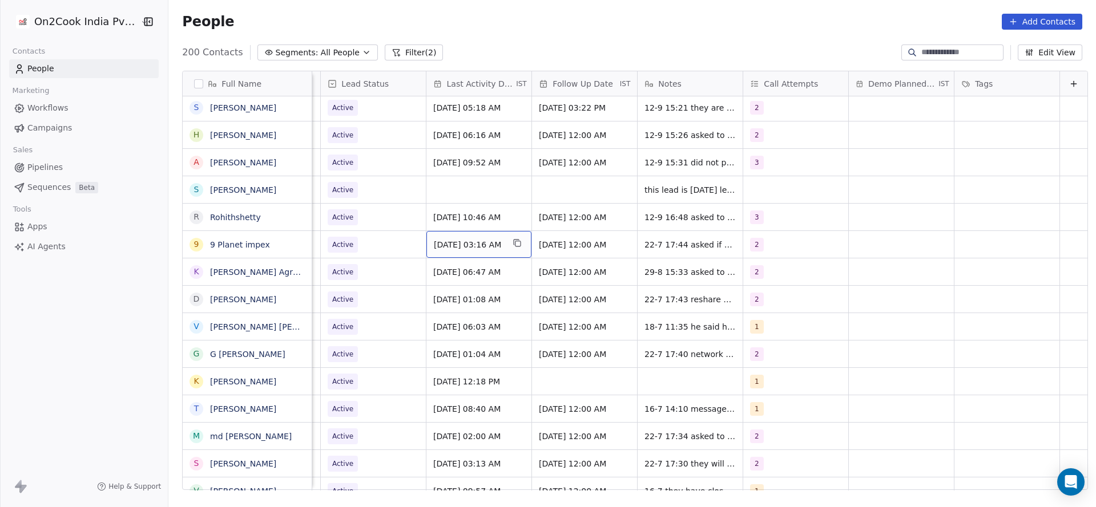
click at [450, 235] on div "[DATE] 03:16 AM" at bounding box center [478, 244] width 105 height 27
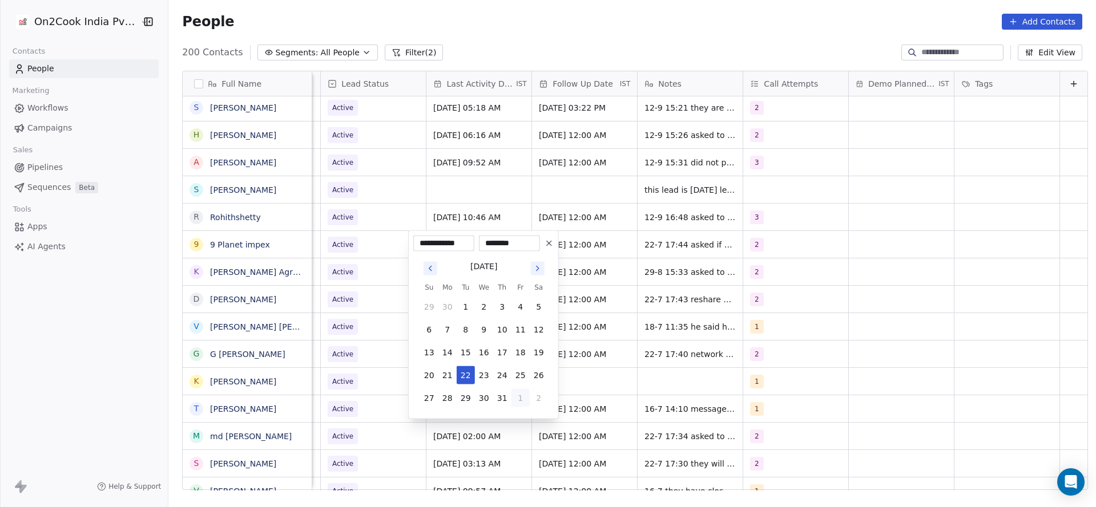
click at [520, 404] on button "1" at bounding box center [520, 398] width 18 height 18
click at [499, 429] on button "4" at bounding box center [502, 421] width 18 height 18
click at [522, 319] on tbody "31 1 2 3 4 5 6 7 8 9 10 11 12 13 14 15 16 17 18 19 20 21 22 23 24 25 26 27 28 2…" at bounding box center [484, 350] width 128 height 114
click at [517, 325] on button "12" at bounding box center [520, 330] width 18 height 18
type input "**********"
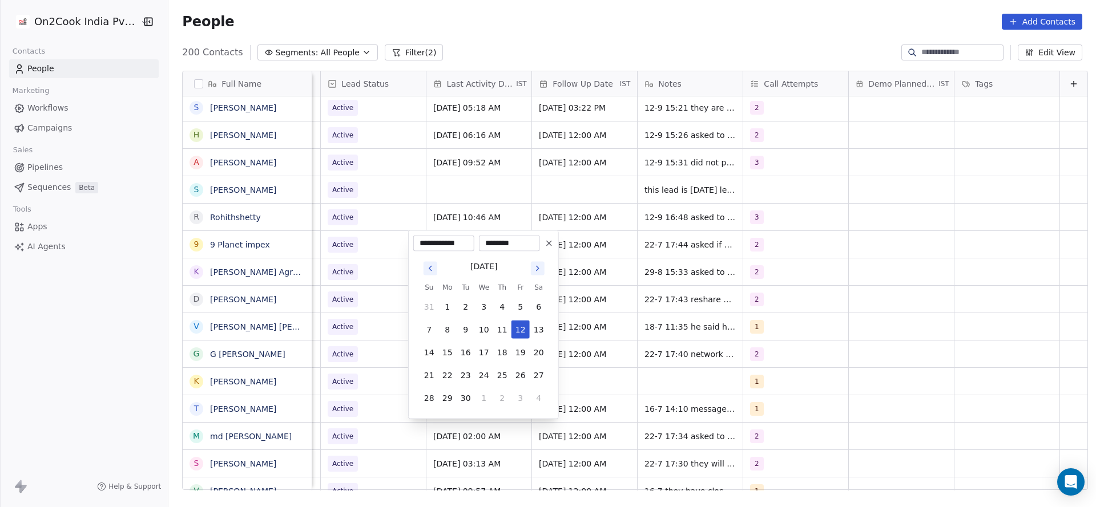
click at [372, 336] on html "On2Cook India Pvt. Ltd. Contacts People Marketing Workflows Campaigns Sales Pip…" at bounding box center [548, 253] width 1096 height 507
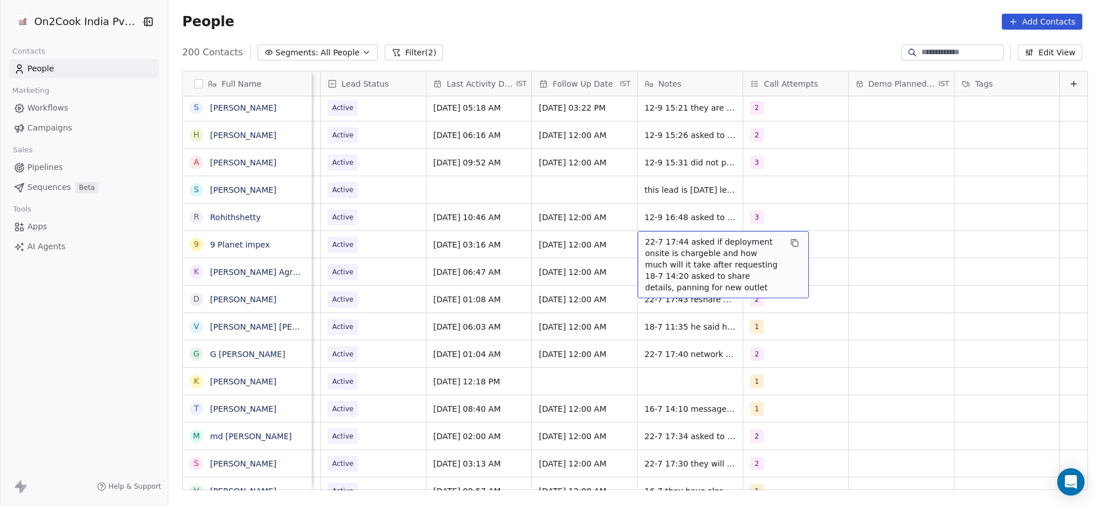
click at [645, 249] on span "22-7 17:44 asked if deployment onsite is chargeble and how much will it take af…" at bounding box center [713, 264] width 136 height 57
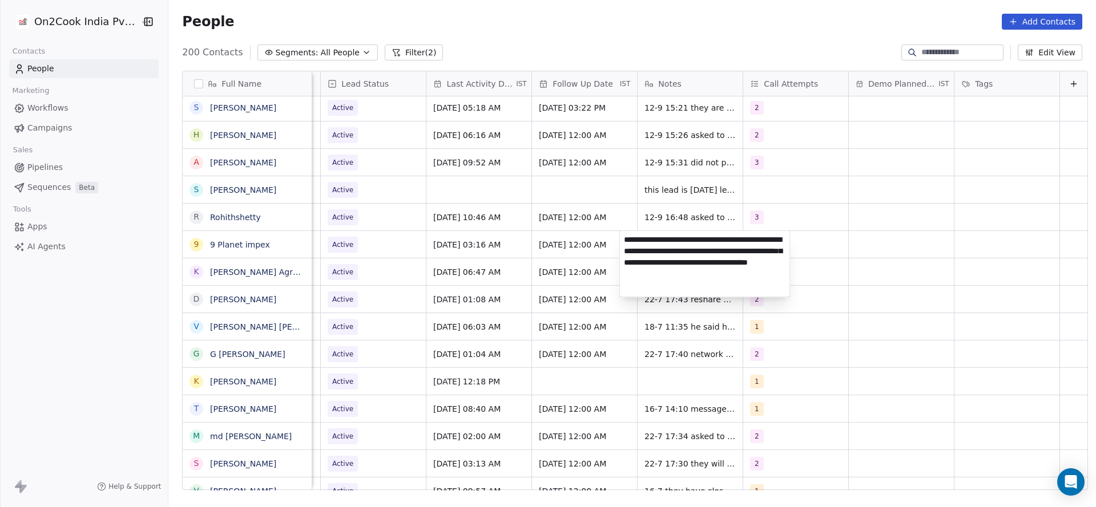
click at [626, 249] on textarea "**********" at bounding box center [705, 264] width 170 height 66
click at [622, 238] on textarea "**********" at bounding box center [705, 264] width 170 height 66
type textarea "**********"
click at [479, 256] on html "On2Cook India Pvt. Ltd. Contacts People Marketing Workflows Campaigns Sales Pip…" at bounding box center [548, 253] width 1096 height 507
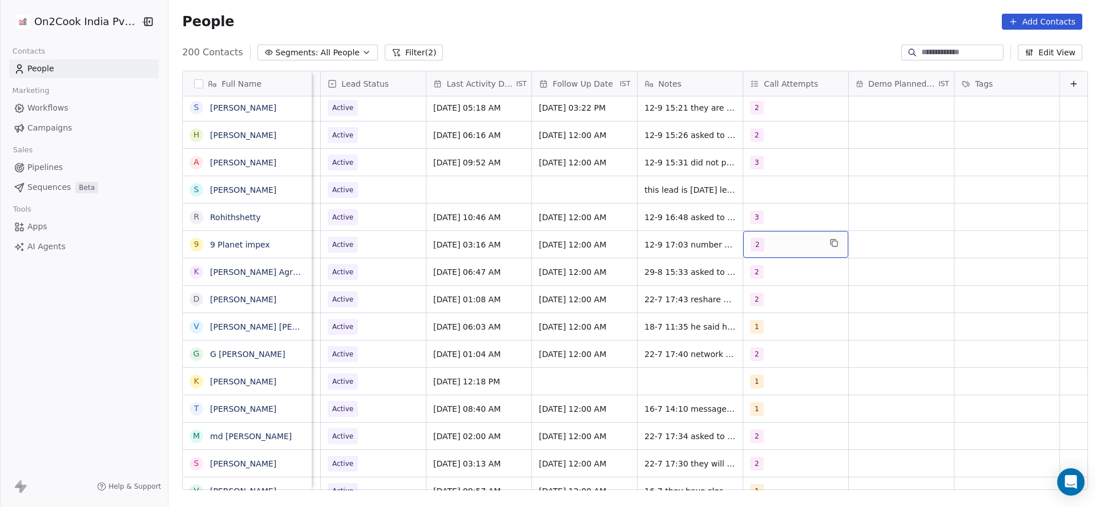
click at [784, 247] on div "2" at bounding box center [786, 245] width 70 height 14
click at [767, 249] on div "2" at bounding box center [786, 245] width 70 height 14
click at [750, 321] on div "3" at bounding box center [798, 329] width 129 height 18
click at [748, 301] on button "Suggestions" at bounding box center [745, 301] width 9 height 9
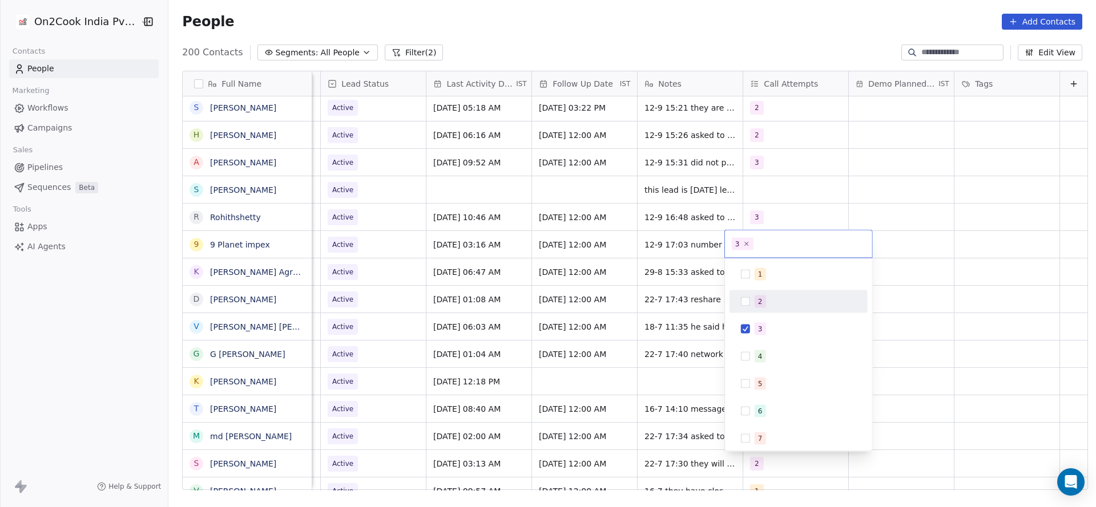
click at [611, 310] on html "On2Cook India Pvt. Ltd. Contacts People Marketing Workflows Campaigns Sales Pip…" at bounding box center [548, 253] width 1096 height 507
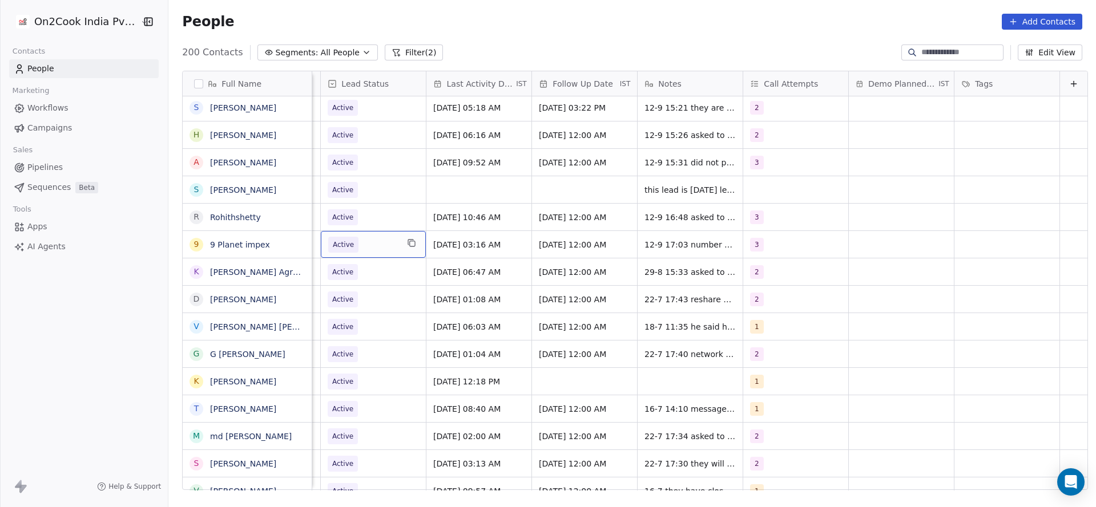
click at [351, 240] on span "Active" at bounding box center [363, 245] width 70 height 16
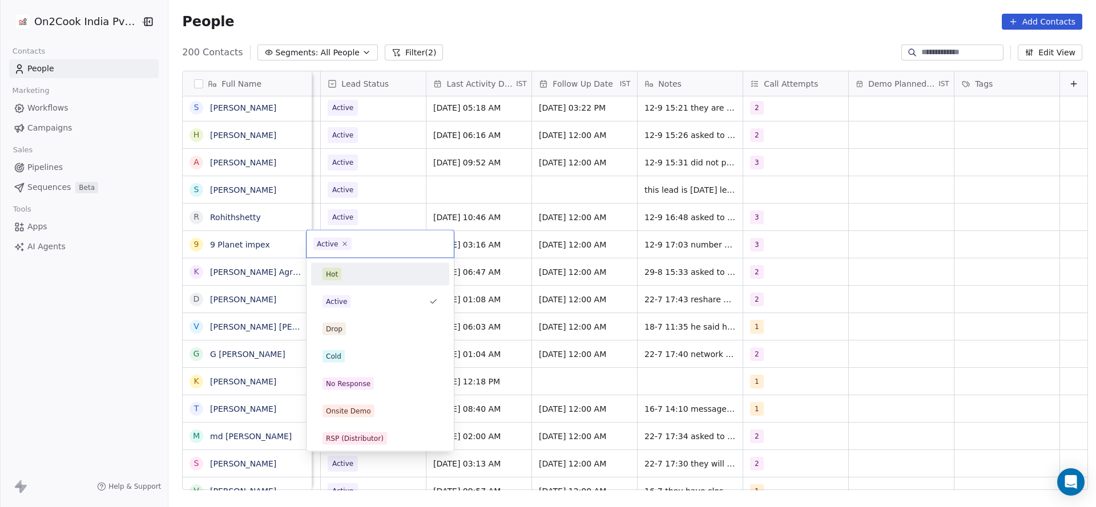
scroll to position [0, 1478]
drag, startPoint x: 357, startPoint y: 377, endPoint x: 594, endPoint y: 247, distance: 270.3
click at [361, 375] on div "No Response" at bounding box center [380, 384] width 129 height 18
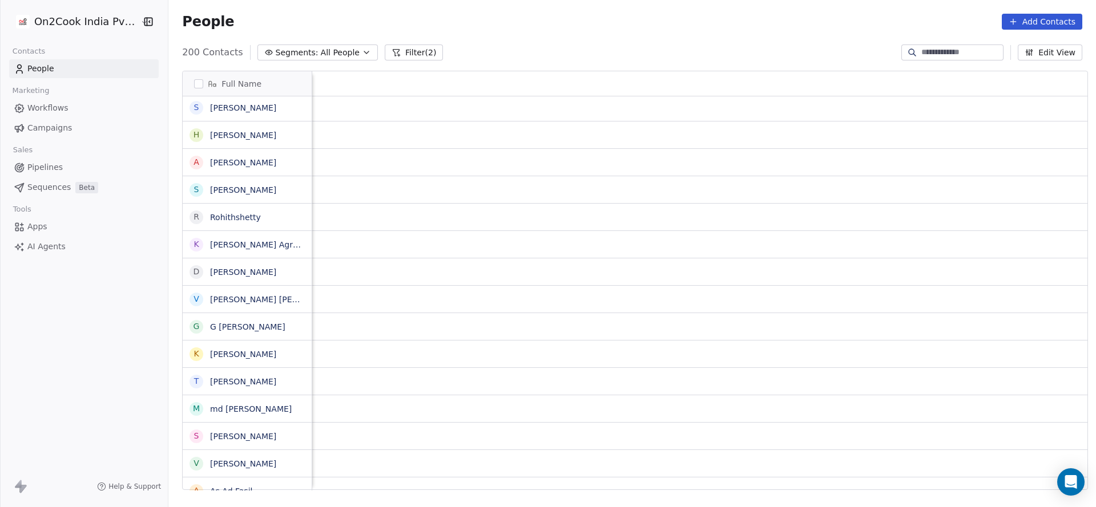
scroll to position [0, 1482]
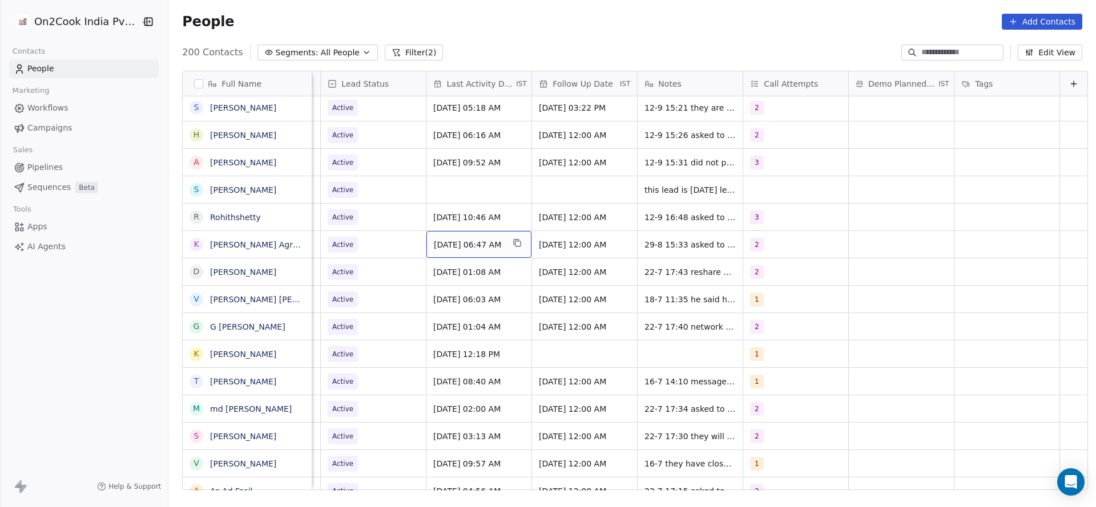
click at [434, 244] on span "[DATE] 06:47 AM" at bounding box center [469, 244] width 70 height 11
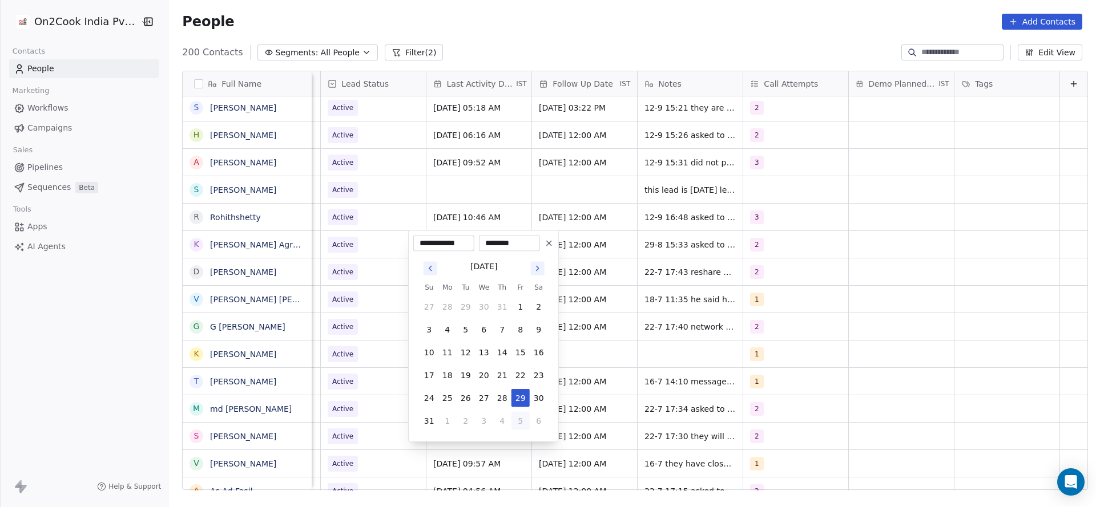
click at [526, 418] on button "5" at bounding box center [520, 421] width 18 height 18
click at [526, 325] on button "12" at bounding box center [520, 330] width 18 height 18
type input "**********"
click at [365, 327] on html "On2Cook India Pvt. Ltd. Contacts People Marketing Workflows Campaigns Sales Pip…" at bounding box center [548, 253] width 1096 height 507
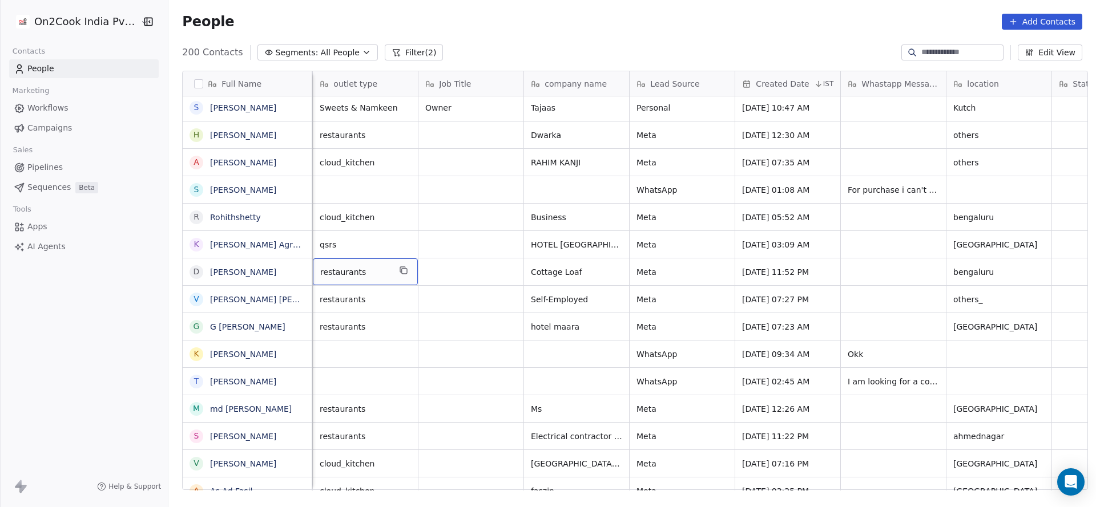
scroll to position [0, 106]
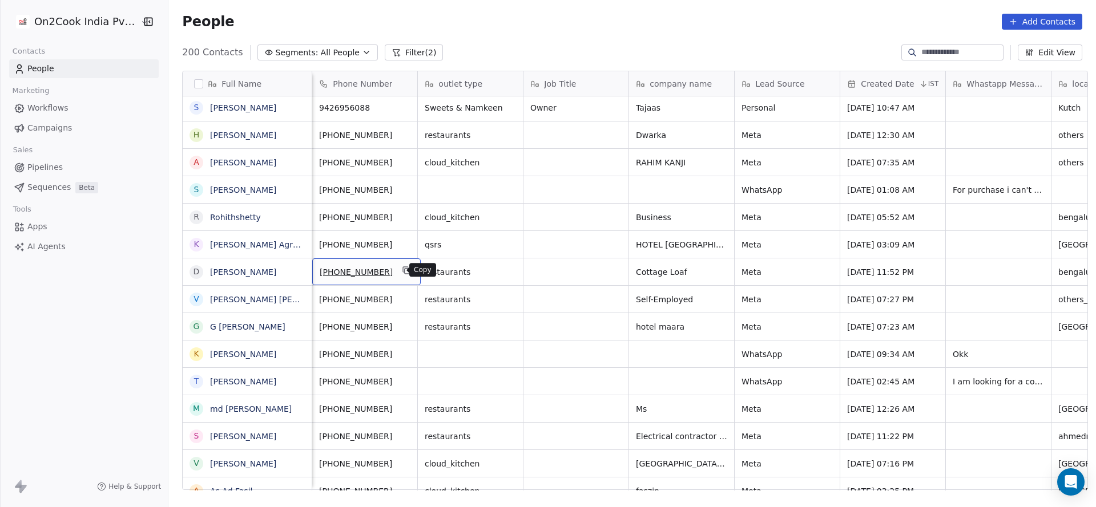
click at [402, 267] on icon "grid" at bounding box center [406, 270] width 9 height 9
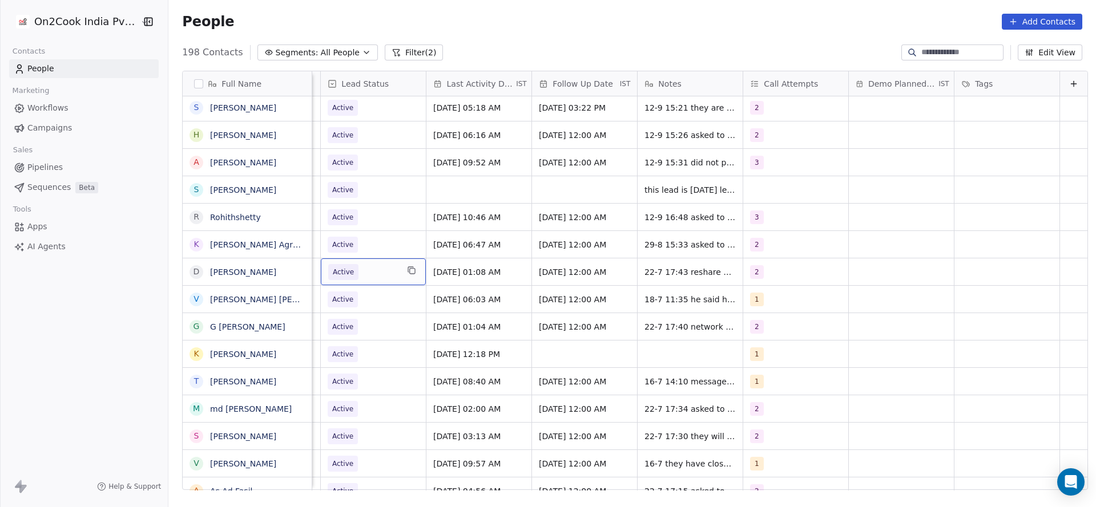
scroll to position [0, 1478]
click at [455, 278] on div "[DATE] 01:08 AM" at bounding box center [478, 272] width 105 height 27
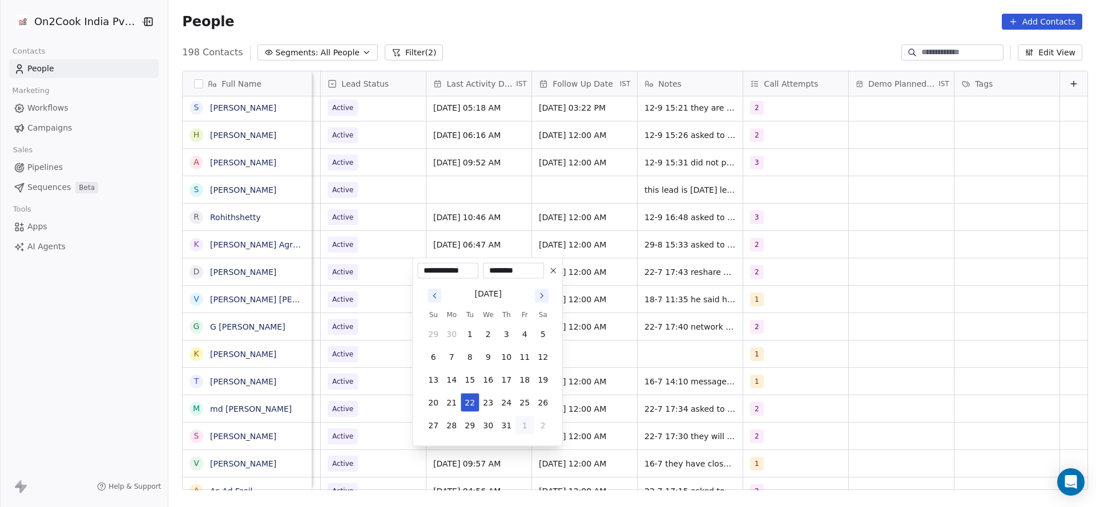
click at [525, 426] on button "1" at bounding box center [524, 426] width 18 height 18
click at [520, 443] on button "5" at bounding box center [524, 449] width 18 height 18
click at [517, 355] on button "12" at bounding box center [524, 357] width 18 height 18
type input "**********"
click at [646, 303] on html "On2Cook India Pvt. Ltd. Contacts People Marketing Workflows Campaigns Sales Pip…" at bounding box center [548, 253] width 1096 height 507
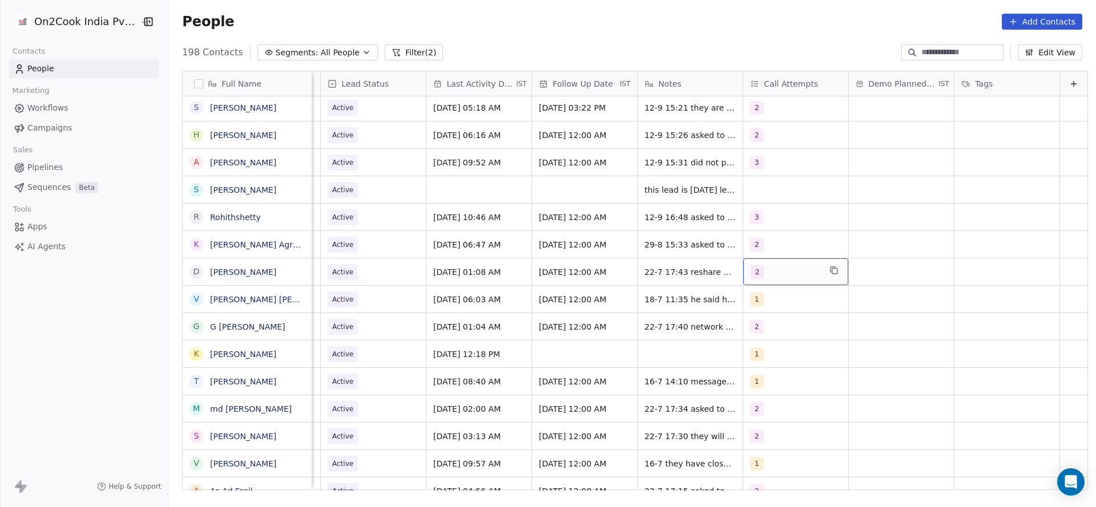
click at [751, 271] on span "2" at bounding box center [758, 272] width 14 height 14
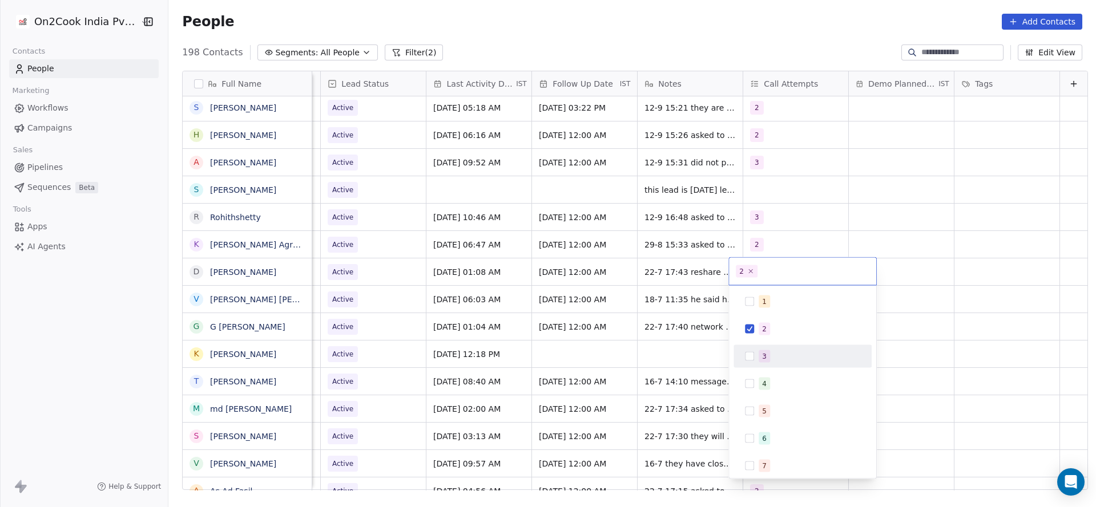
click at [755, 356] on div "3" at bounding box center [802, 357] width 129 height 18
click at [764, 332] on div "2" at bounding box center [764, 329] width 5 height 10
click at [628, 332] on html "On2Cook India Pvt. Ltd. Contacts People Marketing Workflows Campaigns Sales Pip…" at bounding box center [548, 253] width 1096 height 507
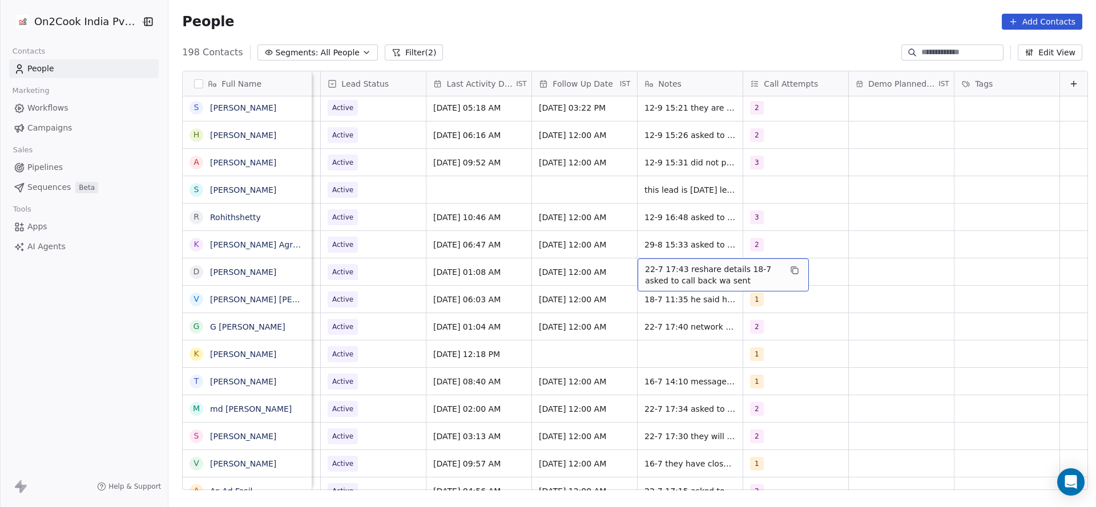
click at [643, 262] on div "22-7 17:43 reshare details 18-7 asked to call back wa sent" at bounding box center [723, 275] width 171 height 33
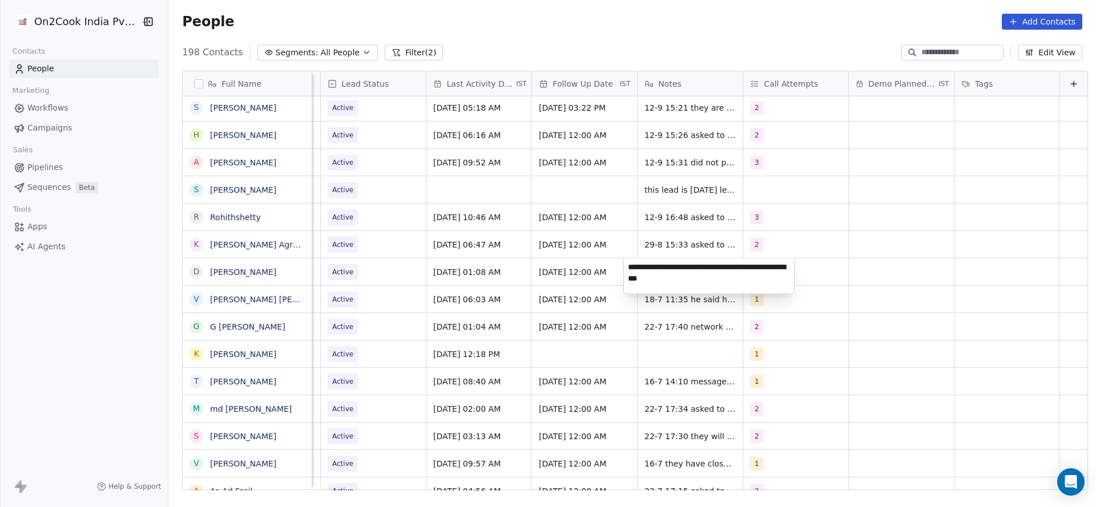
click at [627, 262] on textarea "**********" at bounding box center [709, 276] width 170 height 35
type textarea "**********"
click at [511, 329] on html "On2Cook India Pvt. Ltd. Contacts People Marketing Workflows Campaigns Sales Pip…" at bounding box center [548, 253] width 1096 height 507
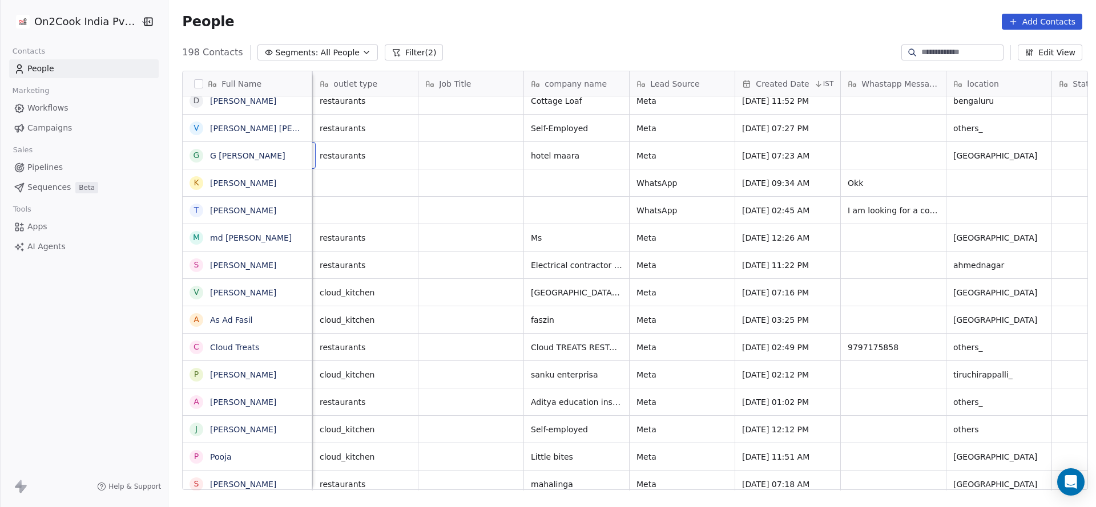
scroll to position [0, 106]
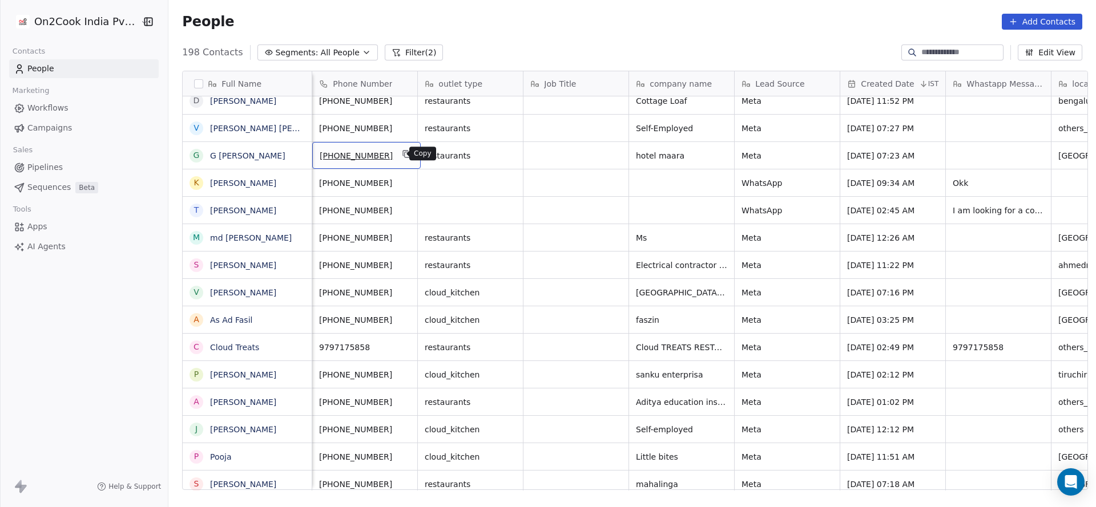
click at [400, 159] on button "grid" at bounding box center [407, 154] width 14 height 14
drag, startPoint x: 526, startPoint y: 491, endPoint x: 495, endPoint y: 482, distance: 32.7
click at [726, 478] on div "Full Name S [PERSON_NAME] [PERSON_NAME] d demo please [PERSON_NAME] & resorent …" at bounding box center [632, 285] width 928 height 446
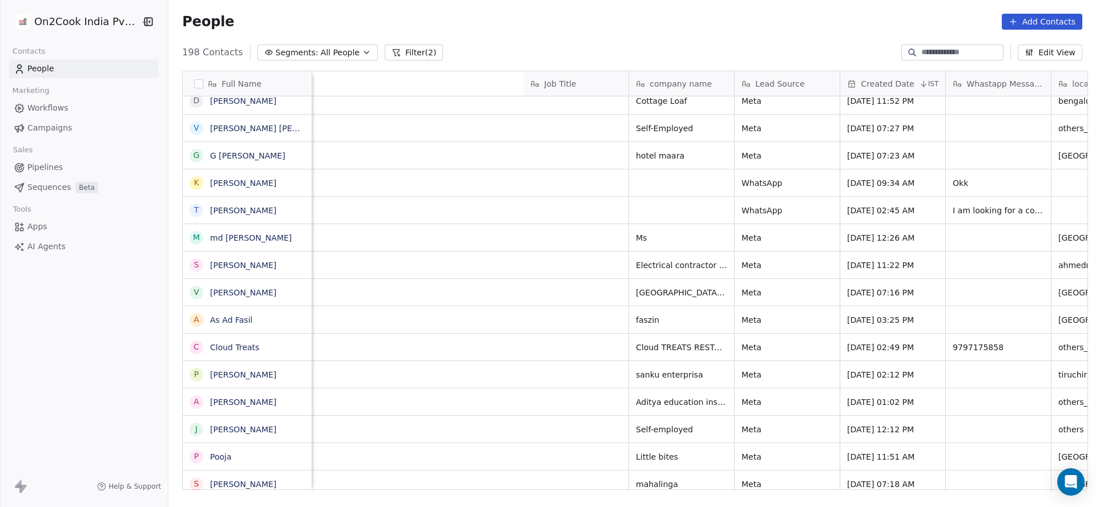
scroll to position [5, 1482]
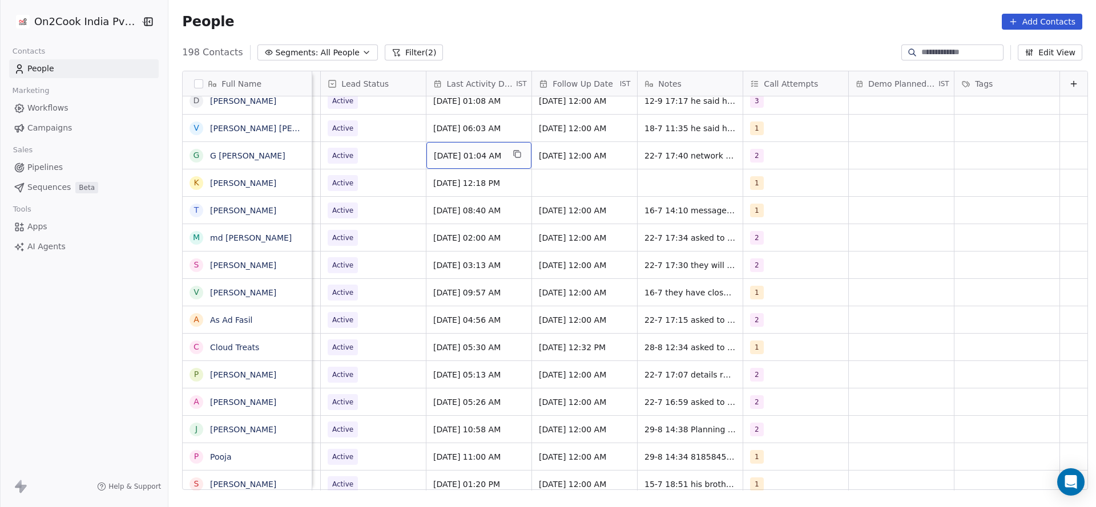
click at [436, 152] on span "[DATE] 01:04 AM" at bounding box center [469, 155] width 70 height 11
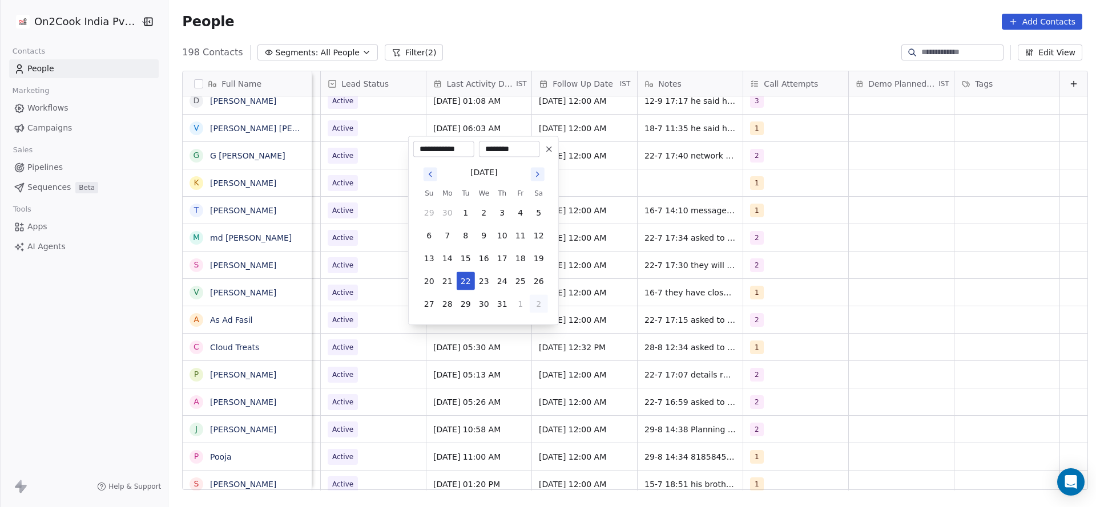
click at [534, 305] on button "2" at bounding box center [539, 304] width 18 height 18
click at [502, 327] on button "4" at bounding box center [502, 327] width 18 height 18
click at [519, 231] on button "12" at bounding box center [520, 236] width 18 height 18
type input "**********"
click at [707, 243] on html "On2Cook India Pvt. Ltd. Contacts People Marketing Workflows Campaigns Sales Pip…" at bounding box center [548, 253] width 1096 height 507
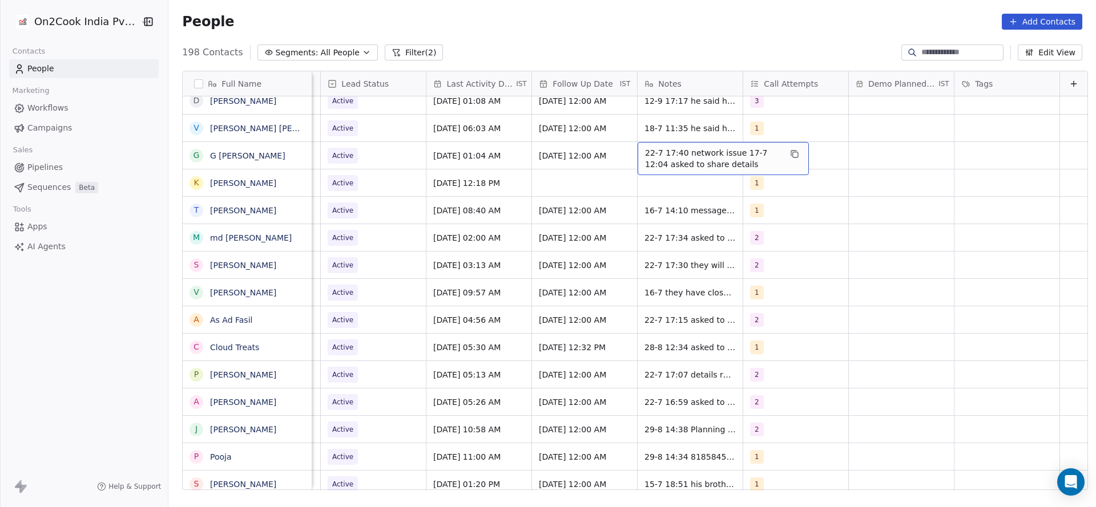
click at [682, 149] on span "22-7 17:40 network issue 17-7 12:04 asked to share details" at bounding box center [713, 158] width 136 height 23
click at [620, 146] on textarea "**********" at bounding box center [705, 154] width 170 height 35
type textarea "**********"
click at [488, 170] on html "On2Cook India Pvt. Ltd. Contacts People Marketing Workflows Campaigns Sales Pip…" at bounding box center [548, 253] width 1096 height 507
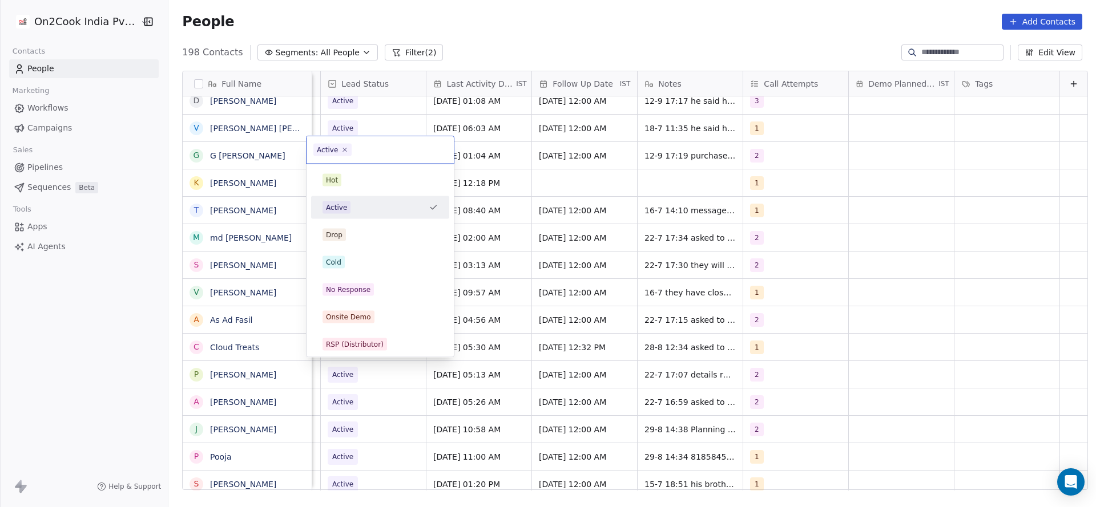
scroll to position [5, 1478]
click at [372, 257] on div "Cold" at bounding box center [379, 262] width 115 height 13
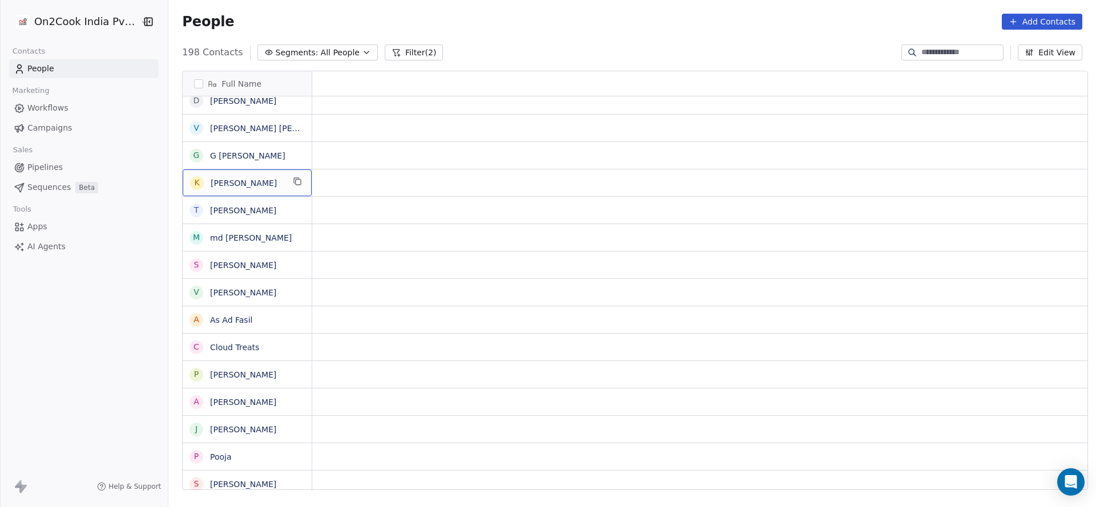
scroll to position [5, 0]
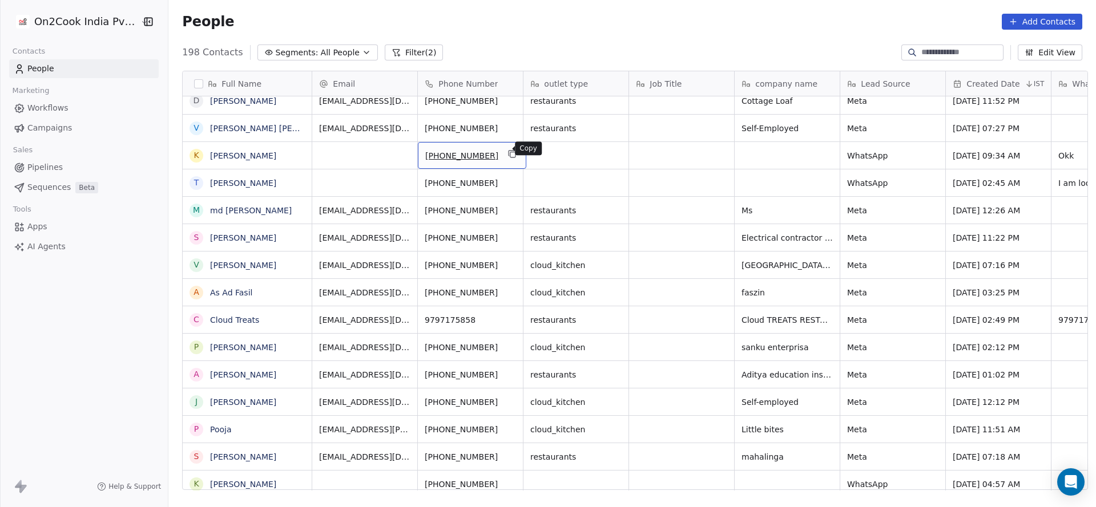
click at [508, 150] on icon "grid" at bounding box center [512, 154] width 9 height 9
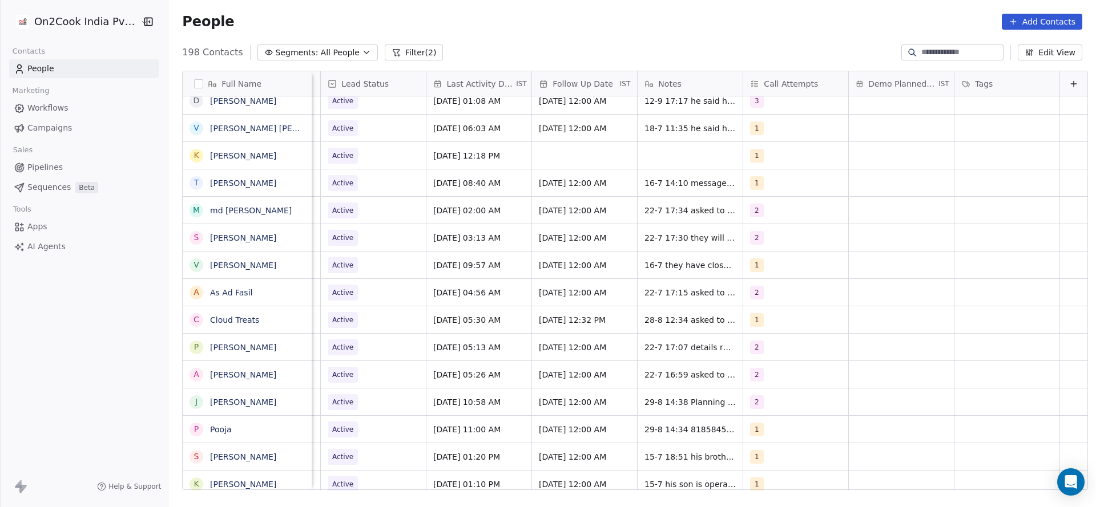
scroll to position [5, 1482]
click at [473, 160] on div "[DATE] 12:18 PM" at bounding box center [478, 155] width 105 height 27
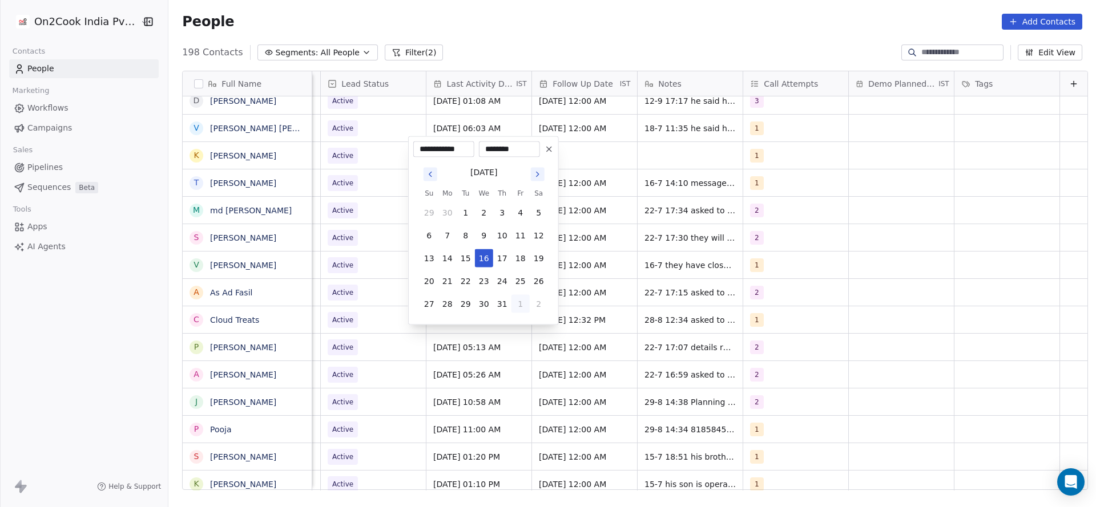
click at [521, 303] on button "1" at bounding box center [520, 304] width 18 height 18
click at [522, 318] on button "5" at bounding box center [520, 327] width 18 height 18
click at [515, 229] on button "12" at bounding box center [520, 236] width 18 height 18
type input "**********"
click at [373, 219] on html "On2Cook India Pvt. Ltd. Contacts People Marketing Workflows Campaigns Sales Pip…" at bounding box center [548, 253] width 1096 height 507
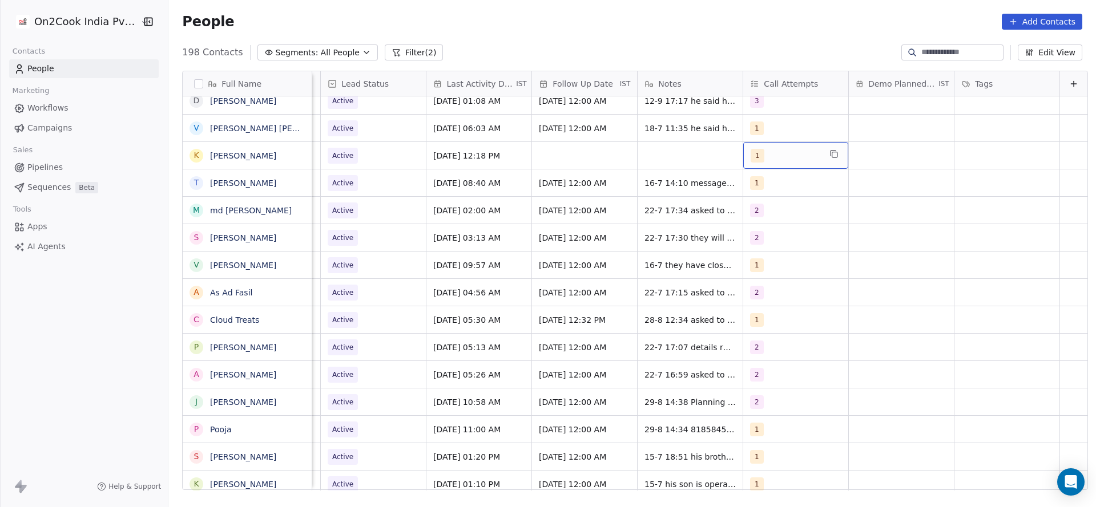
click at [756, 154] on div "1" at bounding box center [786, 156] width 70 height 14
click at [752, 207] on div "2" at bounding box center [798, 208] width 129 height 18
click at [753, 188] on div "1" at bounding box center [798, 180] width 129 height 18
click at [697, 199] on html "On2Cook India Pvt. Ltd. Contacts People Marketing Workflows Campaigns Sales Pip…" at bounding box center [548, 253] width 1096 height 507
click at [576, 151] on div "grid" at bounding box center [584, 155] width 105 height 27
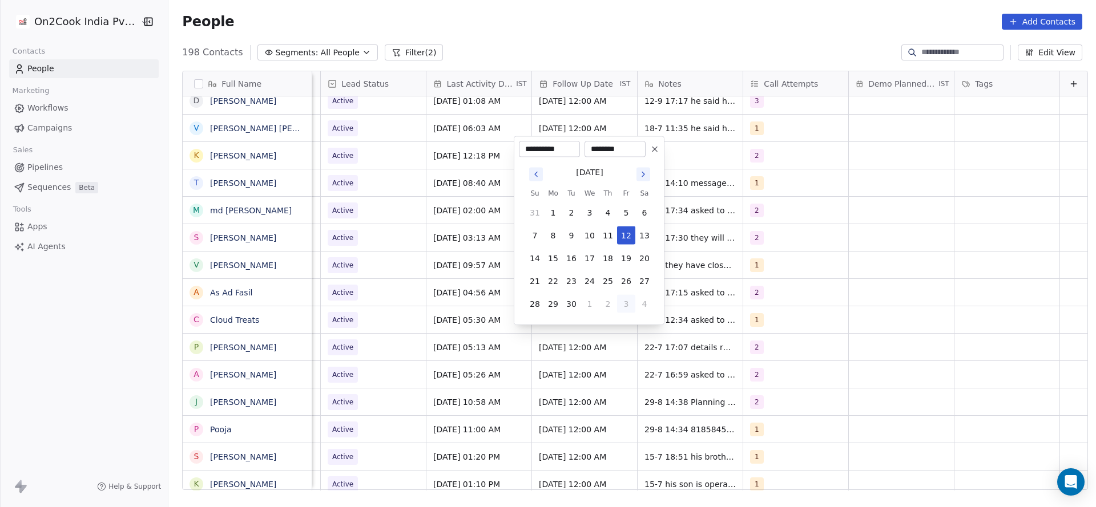
click at [618, 305] on button "3" at bounding box center [626, 304] width 18 height 18
click at [571, 215] on button "30" at bounding box center [571, 213] width 18 height 18
click at [600, 259] on button "18" at bounding box center [608, 258] width 18 height 18
type input "**********"
click at [515, 222] on div "**********" at bounding box center [589, 230] width 151 height 189
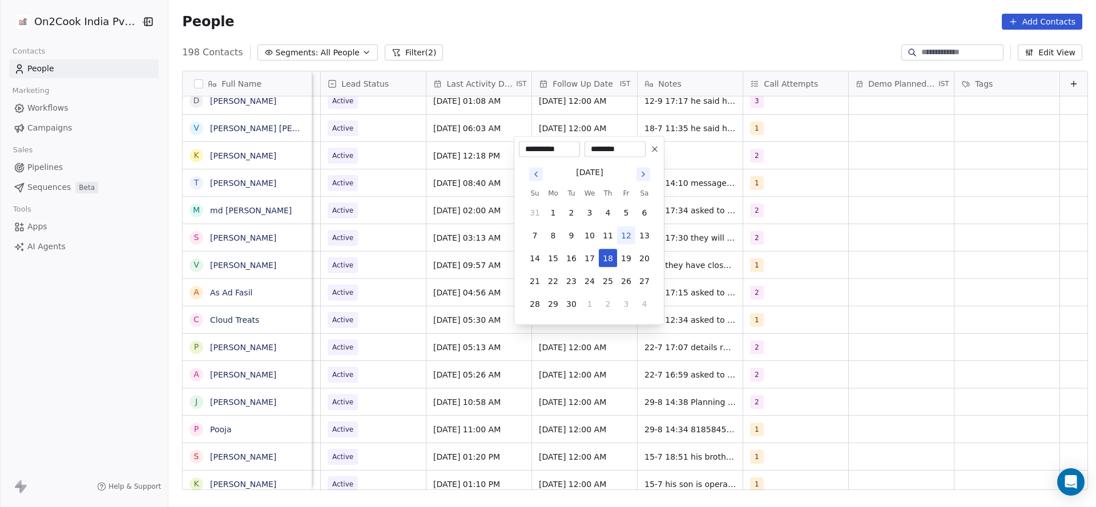
click at [483, 227] on html "On2Cook India Pvt. Ltd. Contacts People Marketing Workflows Campaigns Sales Pip…" at bounding box center [548, 253] width 1096 height 507
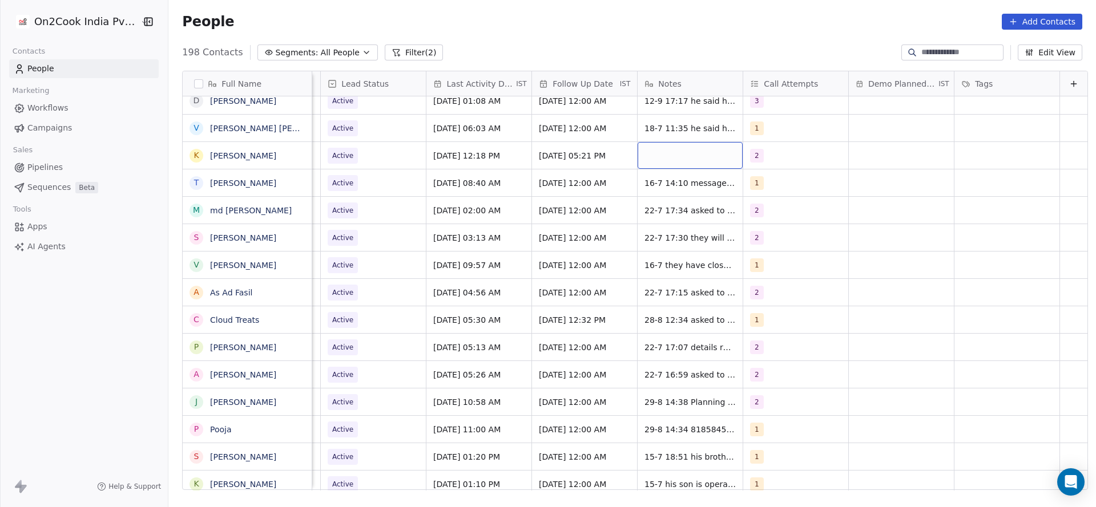
click at [664, 158] on div "grid" at bounding box center [690, 155] width 105 height 27
type textarea "**********"
click at [495, 208] on html "On2Cook India Pvt. Ltd. Contacts People Marketing Workflows Campaigns Sales Pip…" at bounding box center [548, 253] width 1096 height 507
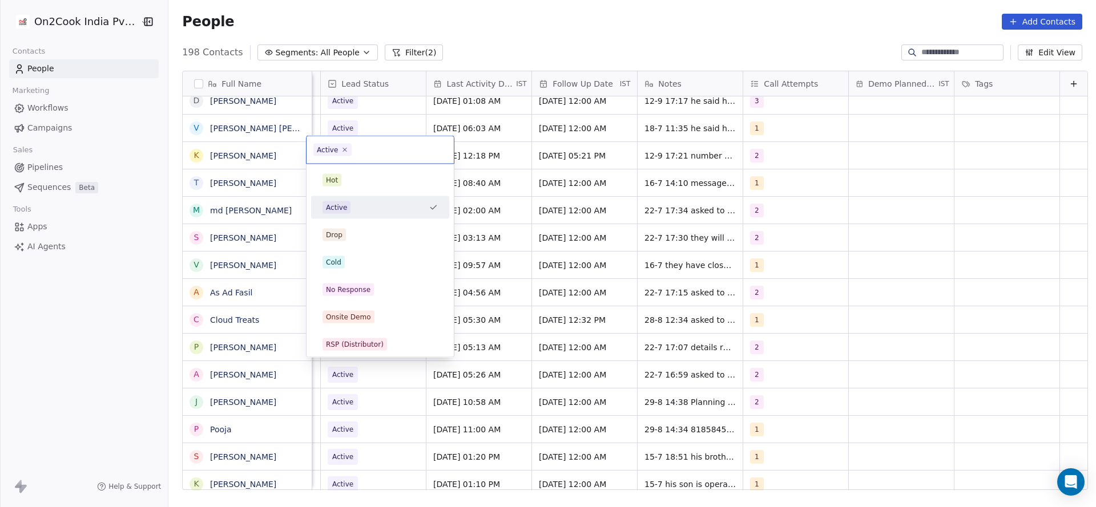
scroll to position [5, 1478]
click at [365, 285] on div "No Response" at bounding box center [348, 290] width 45 height 10
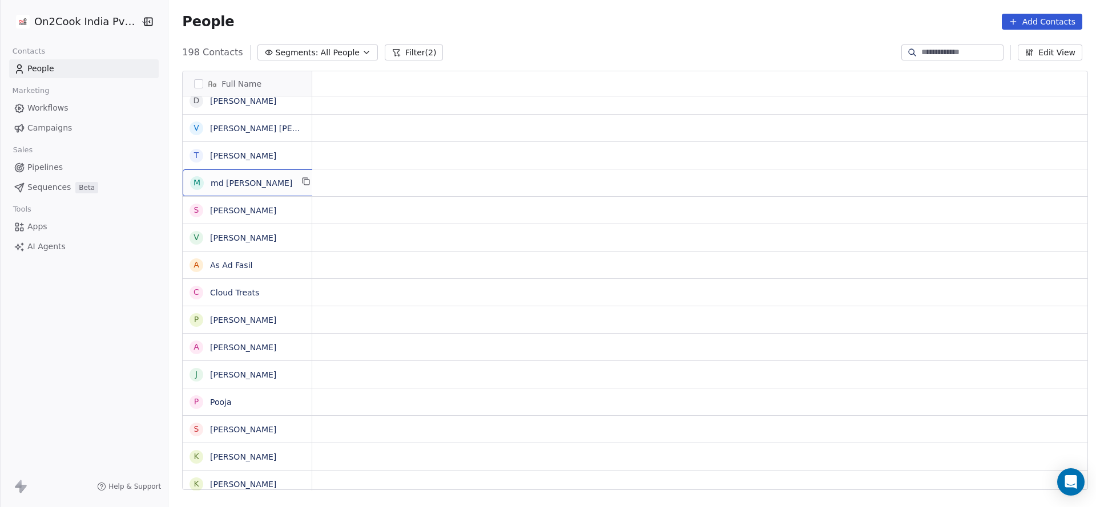
scroll to position [5, 0]
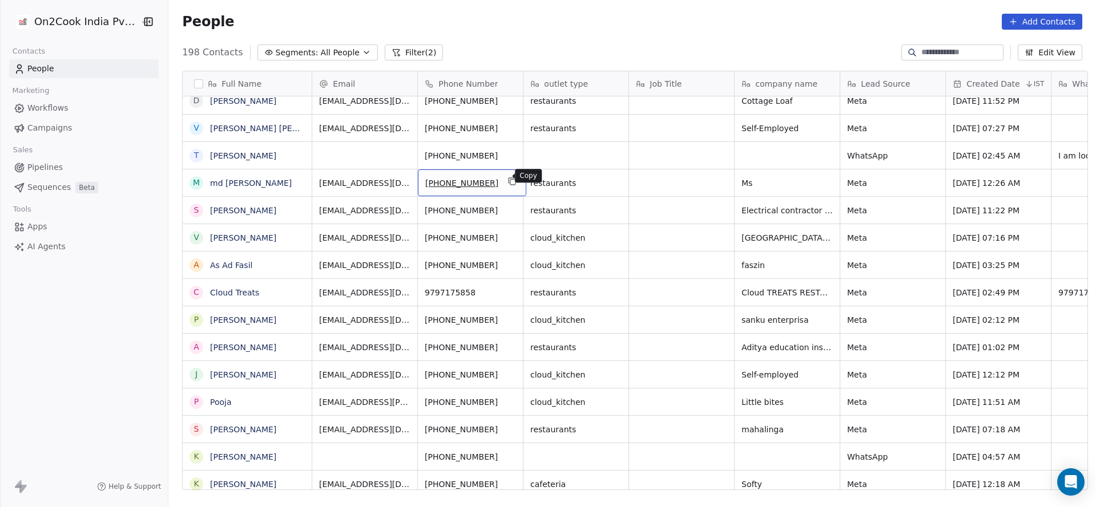
click at [506, 179] on button "grid" at bounding box center [513, 182] width 14 height 14
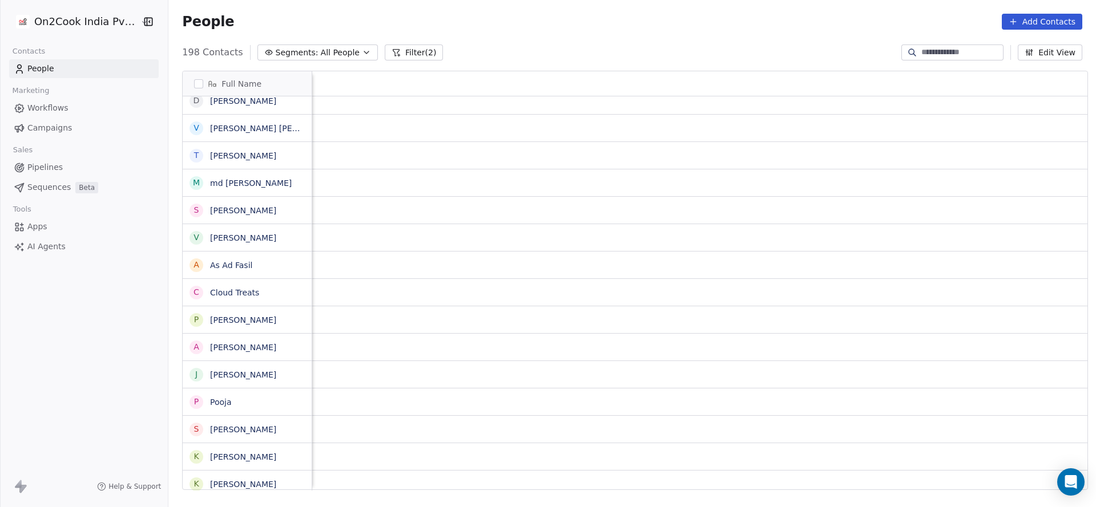
scroll to position [5, 1455]
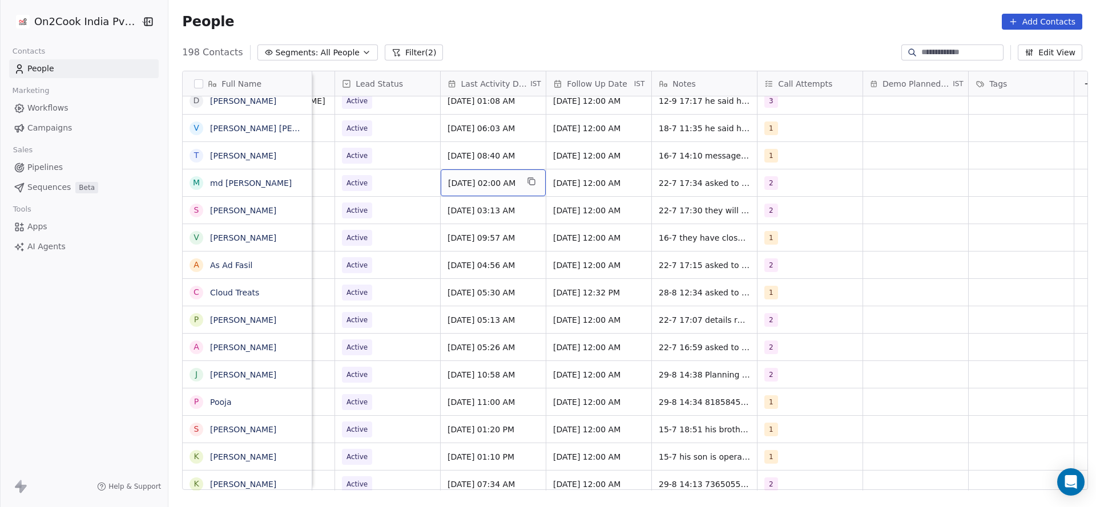
click at [472, 178] on span "[DATE] 02:00 AM" at bounding box center [483, 183] width 70 height 11
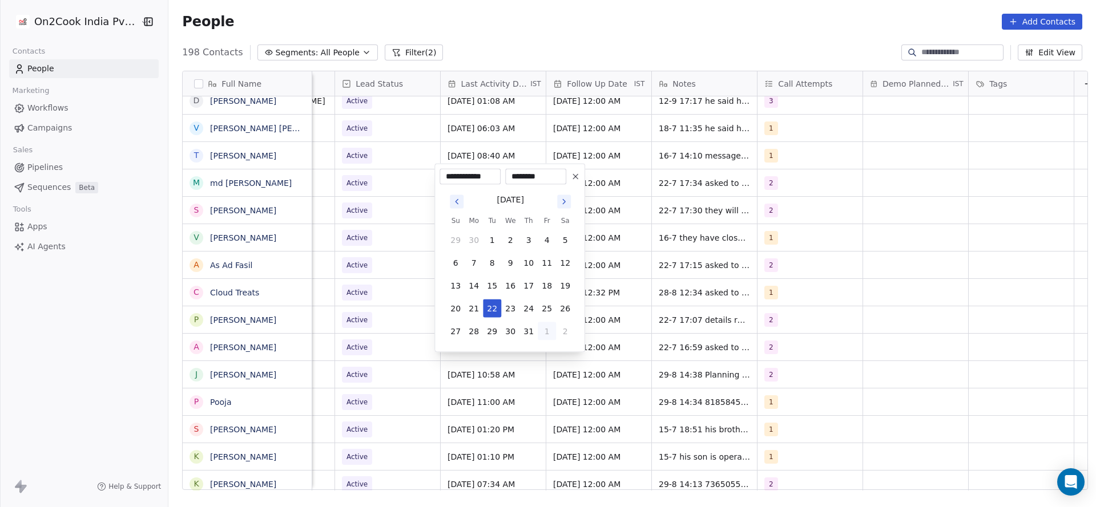
click at [549, 330] on button "1" at bounding box center [547, 331] width 18 height 18
click at [538, 357] on button "5" at bounding box center [547, 354] width 18 height 18
click at [543, 265] on button "12" at bounding box center [547, 263] width 18 height 18
type input "**********"
click at [295, 262] on html "On2Cook India Pvt. Ltd. Contacts People Marketing Workflows Campaigns Sales Pip…" at bounding box center [548, 253] width 1096 height 507
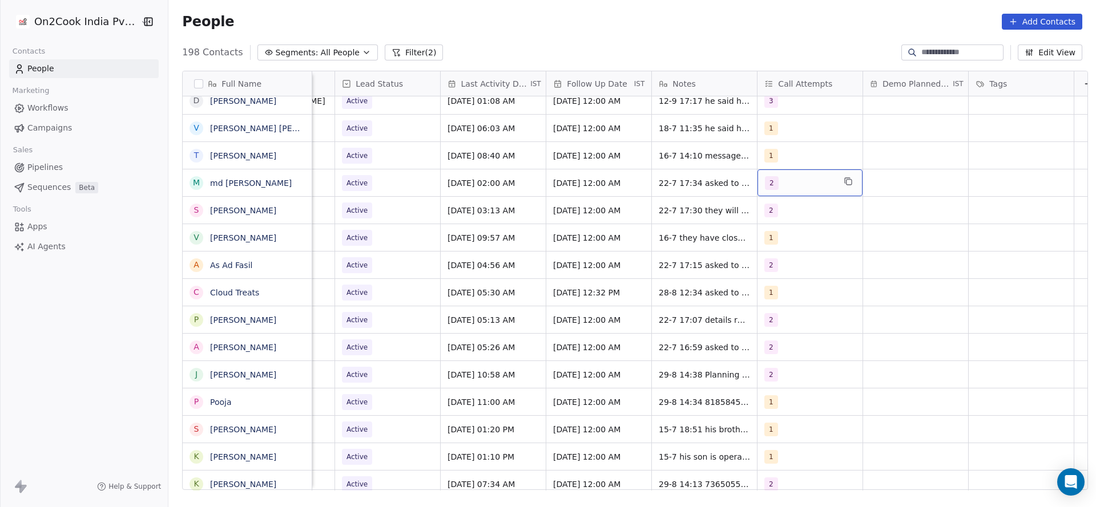
click at [789, 178] on div "2" at bounding box center [800, 183] width 70 height 14
click at [780, 268] on div "3" at bounding box center [824, 262] width 129 height 18
click at [791, 229] on span "2" at bounding box center [786, 235] width 11 height 13
click at [695, 245] on html "On2Cook India Pvt. Ltd. Contacts People Marketing Workflows Campaigns Sales Pip…" at bounding box center [548, 253] width 1096 height 507
click at [680, 175] on span "22-7 17:34 asked to reshare 16-7 asked to share details" at bounding box center [727, 186] width 136 height 23
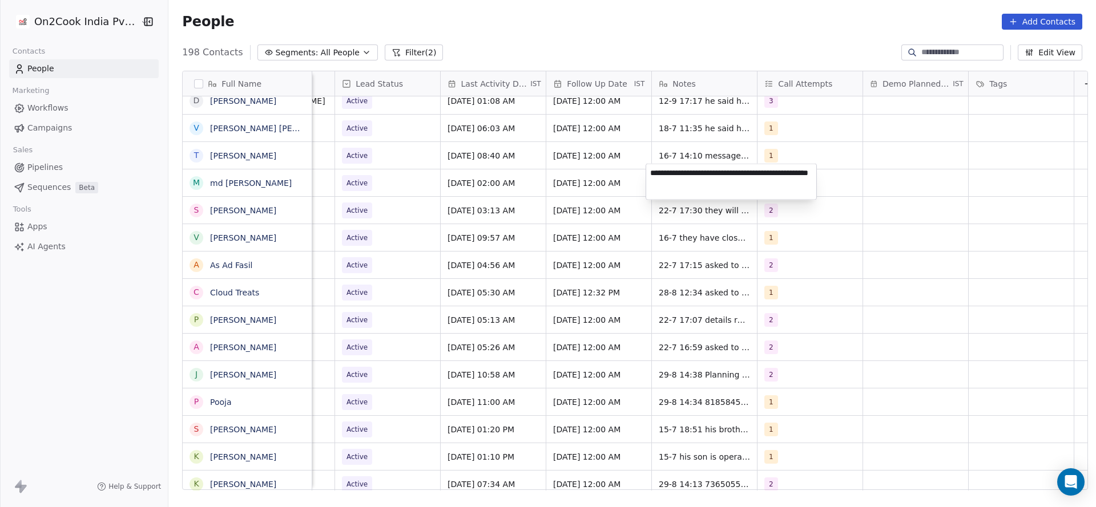
click at [651, 172] on textarea "**********" at bounding box center [731, 181] width 170 height 35
type textarea "**********"
click at [485, 200] on html "On2Cook India Pvt. Ltd. Contacts People Marketing Workflows Campaigns Sales Pip…" at bounding box center [548, 253] width 1096 height 507
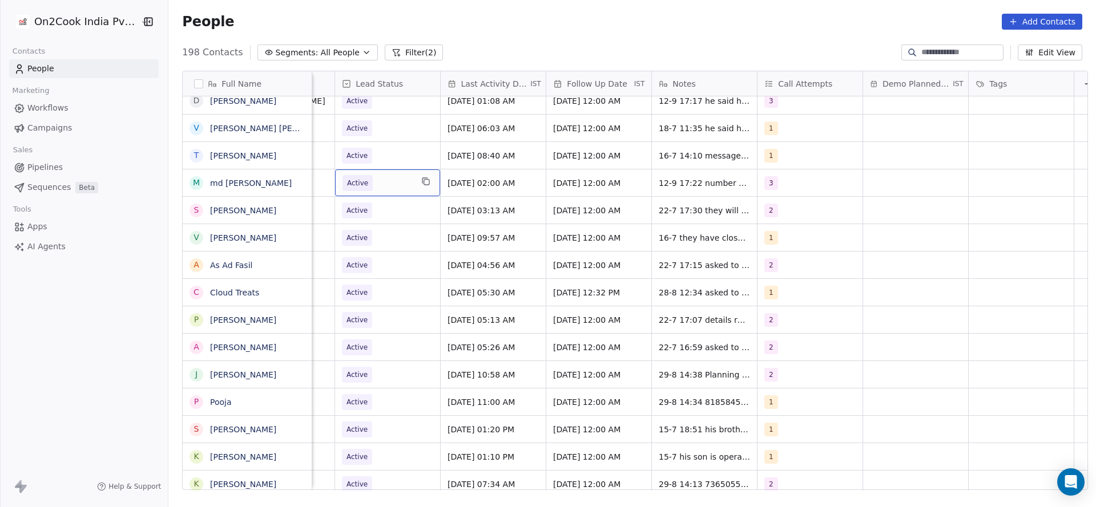
click at [382, 181] on span "Active" at bounding box center [377, 183] width 70 height 16
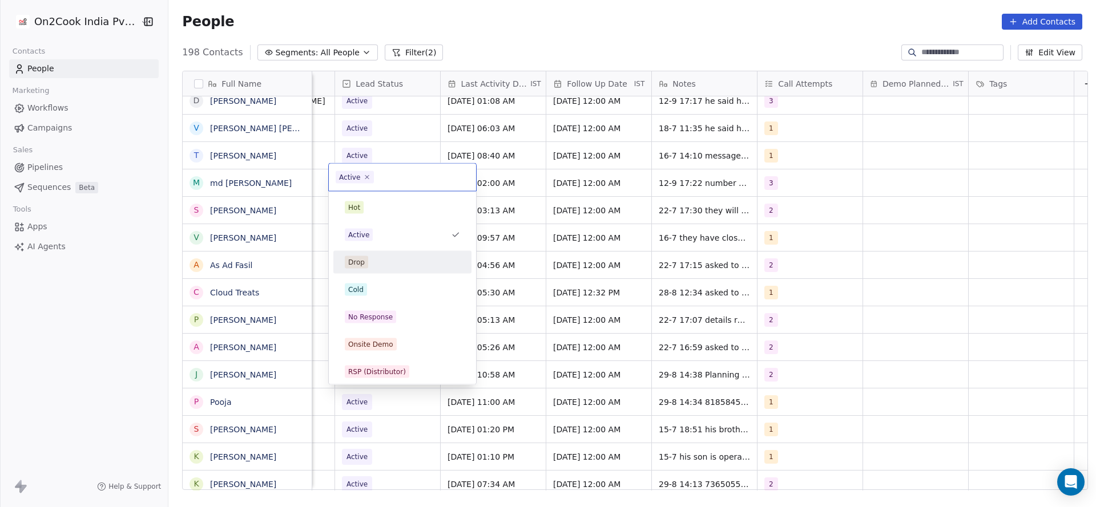
click at [736, 178] on html "On2Cook India Pvt. Ltd. Contacts People Marketing Workflows Campaigns Sales Pip…" at bounding box center [548, 253] width 1096 height 507
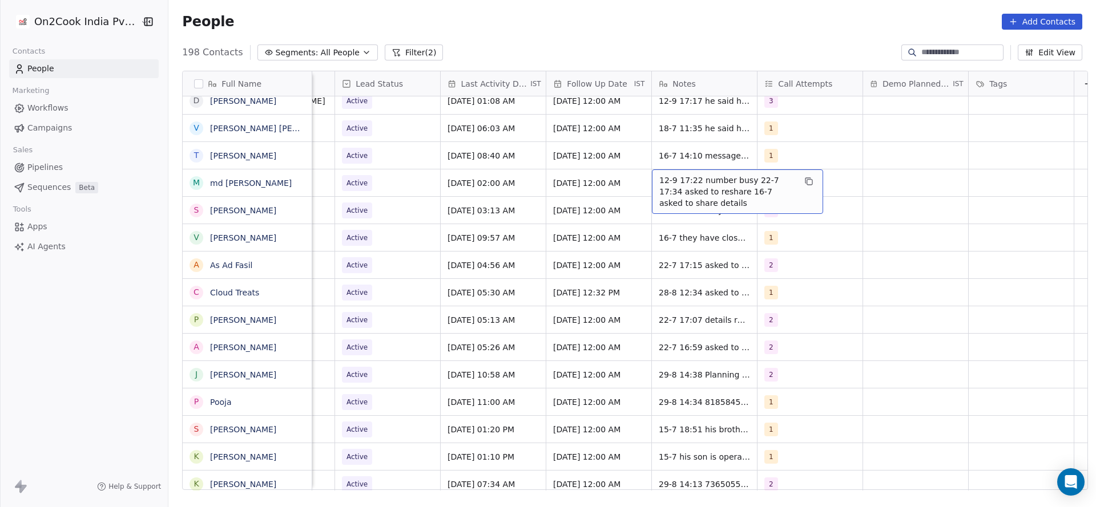
click at [705, 178] on span "12-9 17:22 number busy 22-7 17:34 asked to reshare 16-7 asked to share details" at bounding box center [727, 192] width 136 height 34
click at [739, 171] on textarea "**********" at bounding box center [731, 185] width 170 height 43
type textarea "**********"
click at [414, 238] on html "On2Cook India Pvt. Ltd. Contacts People Marketing Workflows Campaigns Sales Pip…" at bounding box center [548, 253] width 1096 height 507
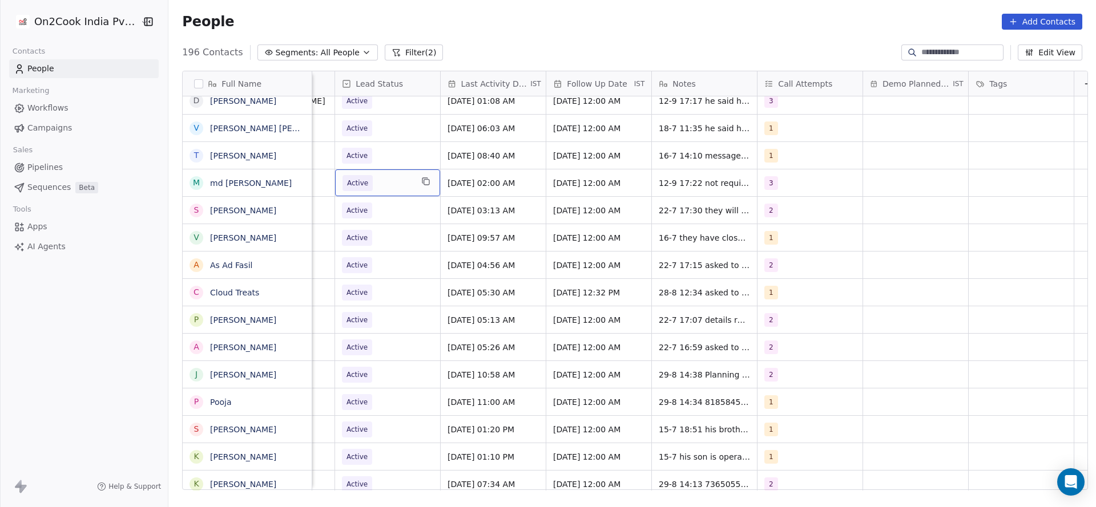
click at [389, 178] on span "Active" at bounding box center [377, 183] width 70 height 16
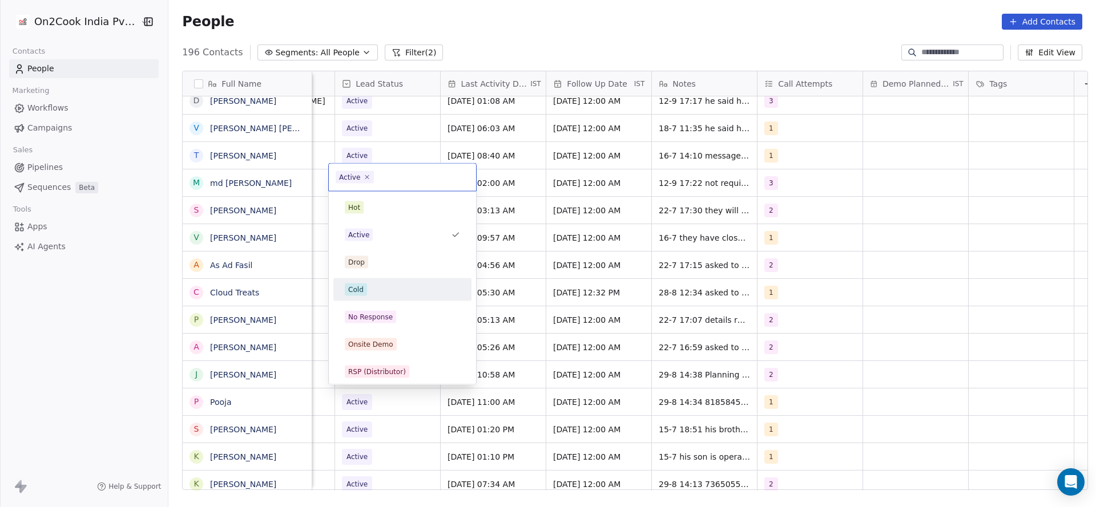
click at [396, 291] on div "Cold" at bounding box center [402, 290] width 115 height 13
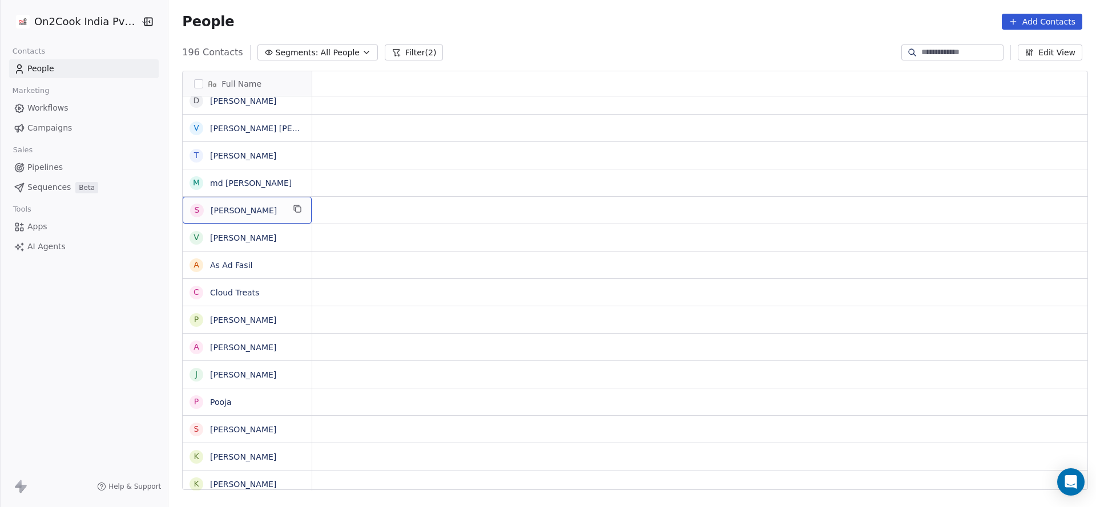
scroll to position [5, 0]
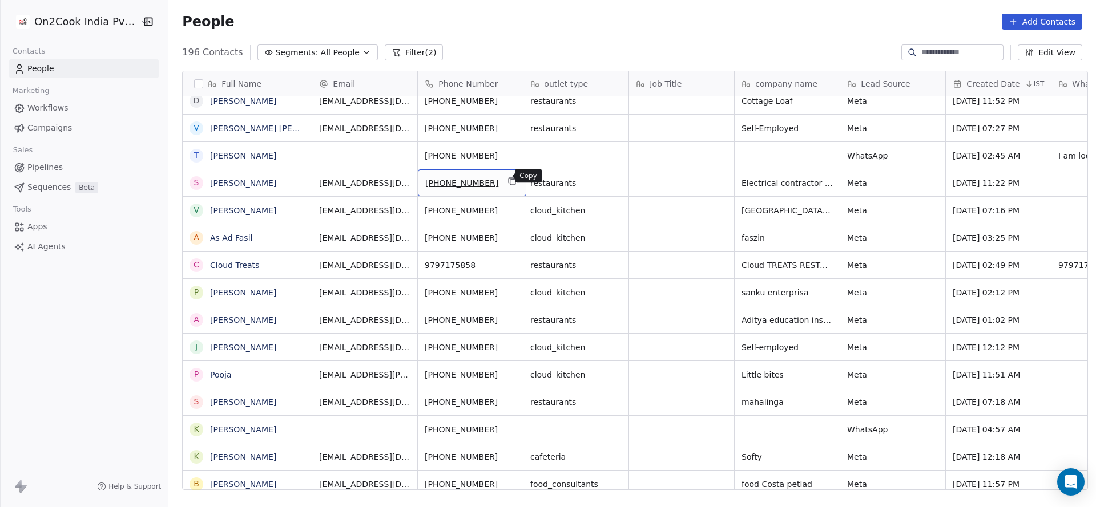
click at [508, 177] on icon "grid" at bounding box center [512, 181] width 9 height 9
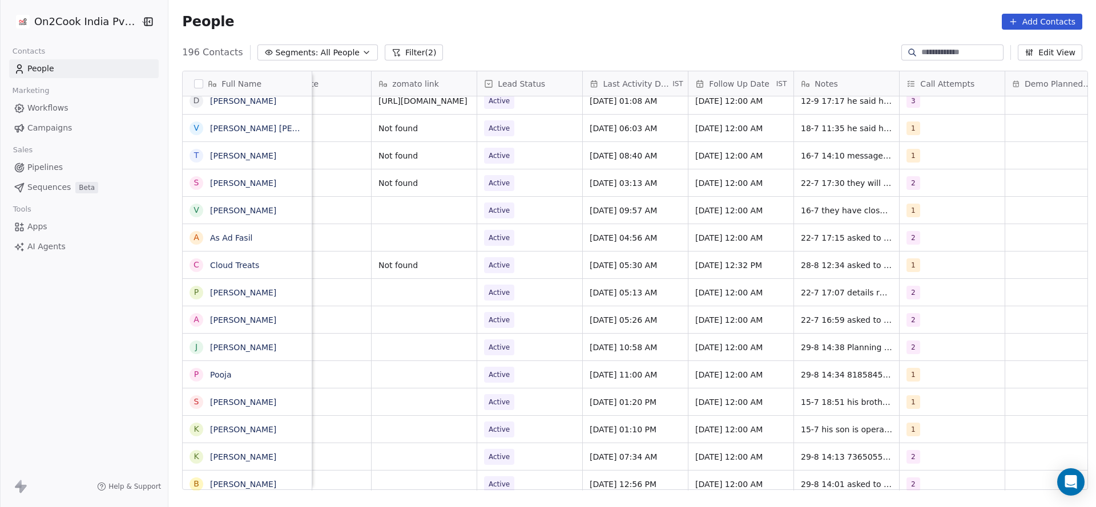
scroll to position [5, 1482]
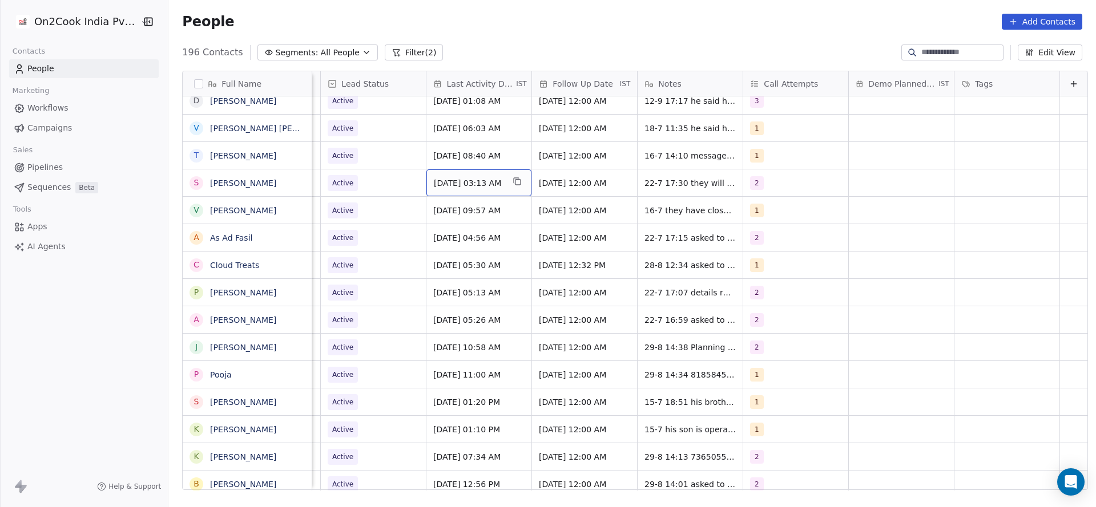
click at [462, 181] on span "[DATE] 03:13 AM" at bounding box center [469, 183] width 70 height 11
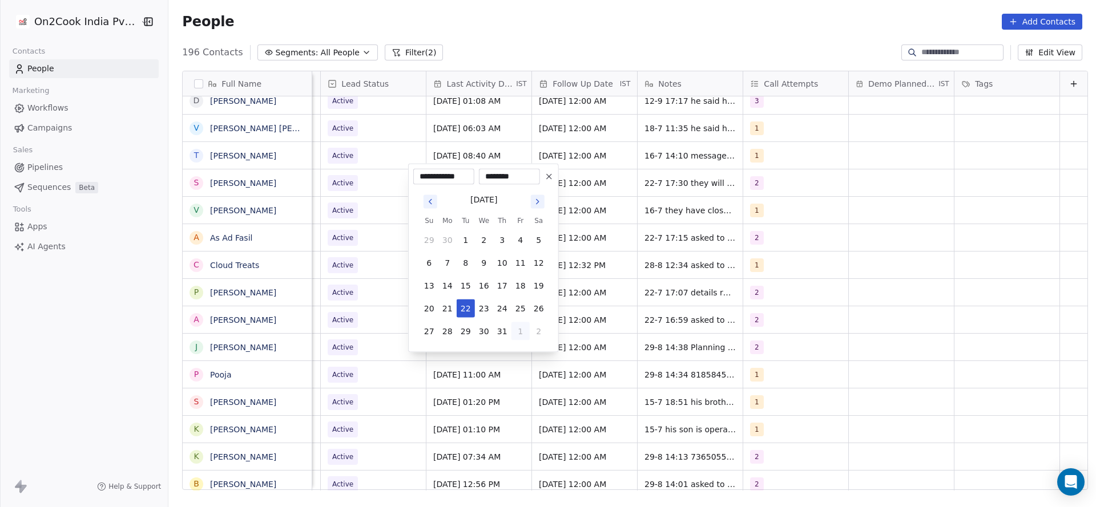
click at [515, 332] on button "1" at bounding box center [520, 331] width 18 height 18
click at [523, 357] on button "5" at bounding box center [520, 354] width 18 height 18
click at [518, 267] on button "12" at bounding box center [520, 263] width 18 height 18
type input "**********"
click at [354, 253] on html "On2Cook India Pvt. Ltd. Contacts People Marketing Workflows Campaigns Sales Pip…" at bounding box center [548, 253] width 1096 height 507
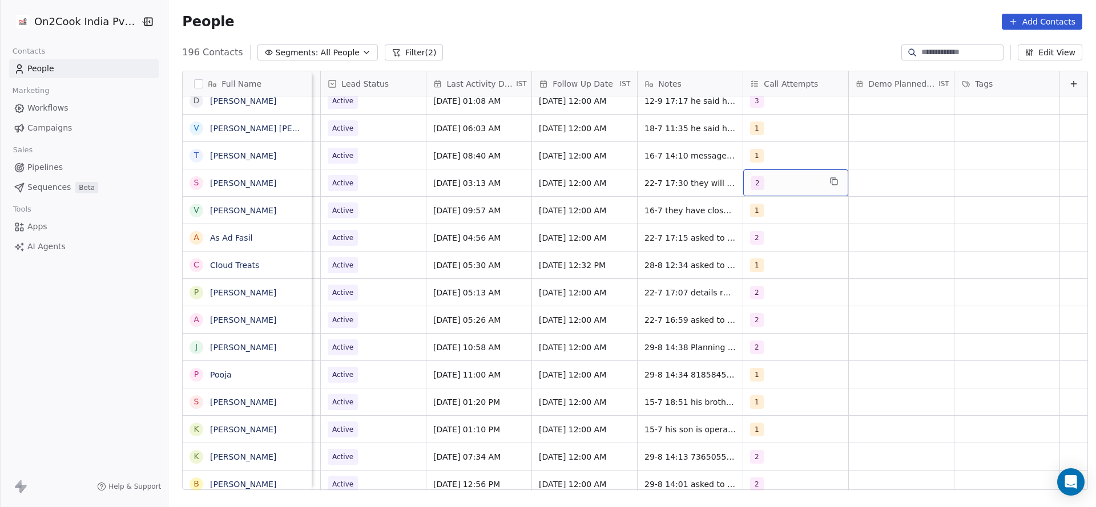
click at [757, 187] on div "2" at bounding box center [795, 183] width 105 height 27
drag, startPoint x: 760, startPoint y: 262, endPoint x: 760, endPoint y: 245, distance: 17.1
click at [760, 263] on div "3" at bounding box center [760, 262] width 5 height 10
click at [760, 239] on div "2" at bounding box center [760, 235] width 5 height 10
click at [658, 248] on html "On2Cook India Pvt. Ltd. Contacts People Marketing Workflows Campaigns Sales Pip…" at bounding box center [548, 253] width 1096 height 507
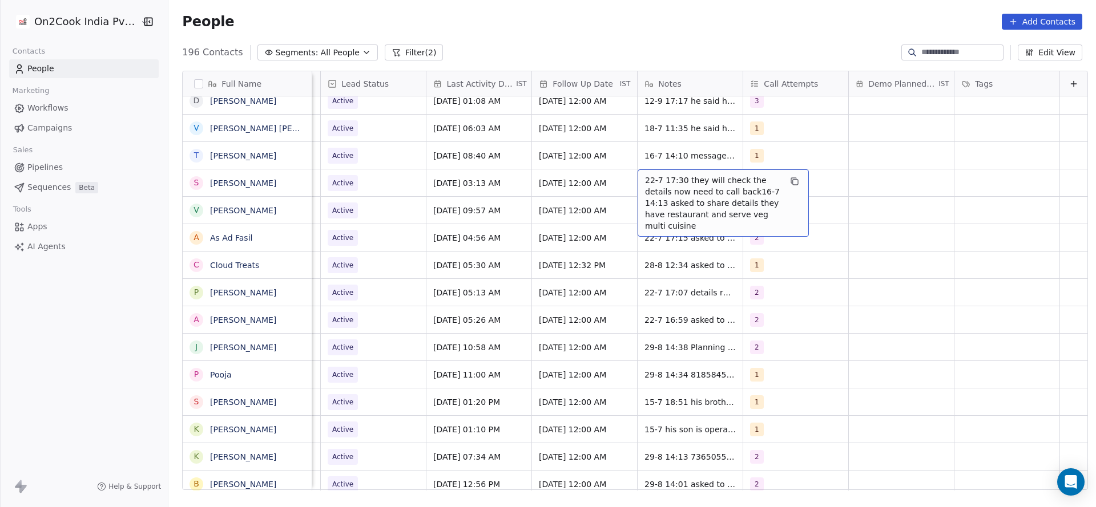
click at [645, 175] on span "22-7 17:30 they will check the details now need to call back16-7 14:13 asked to…" at bounding box center [713, 203] width 136 height 57
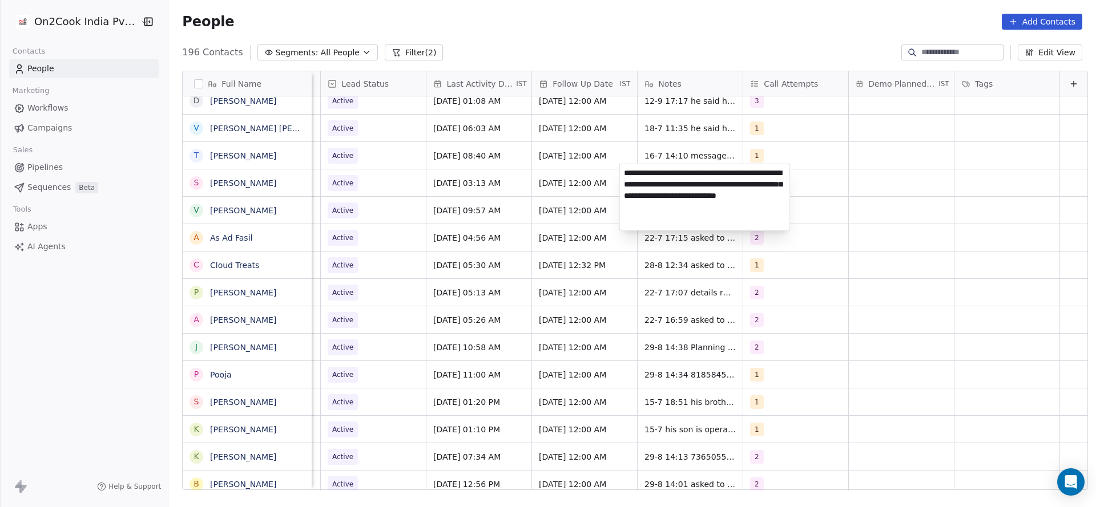
click at [626, 170] on textarea "**********" at bounding box center [705, 197] width 170 height 66
type textarea "**********"
click at [531, 214] on html "On2Cook India Pvt. Ltd. Contacts People Marketing Workflows Campaigns Sales Pip…" at bounding box center [548, 253] width 1096 height 507
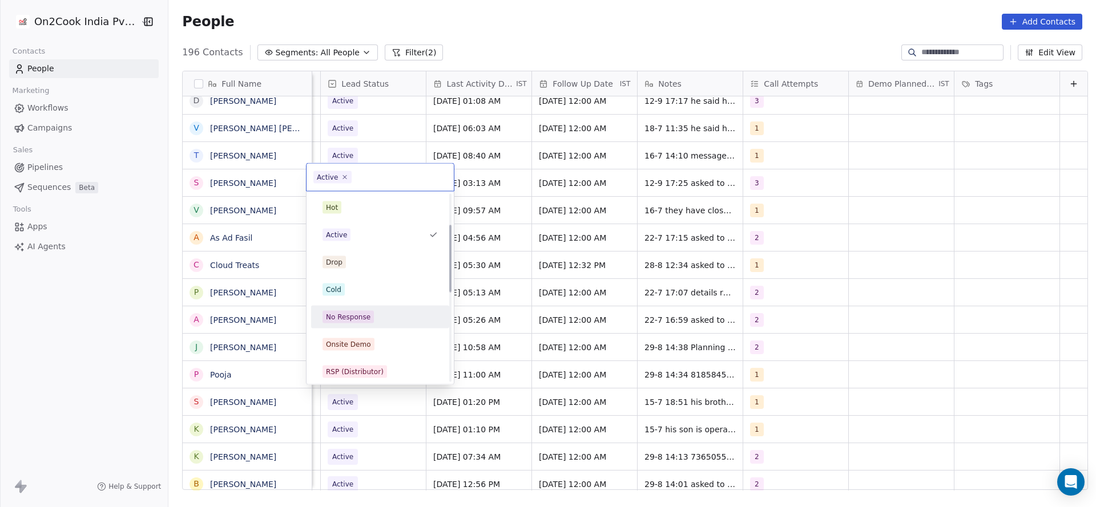
scroll to position [171, 0]
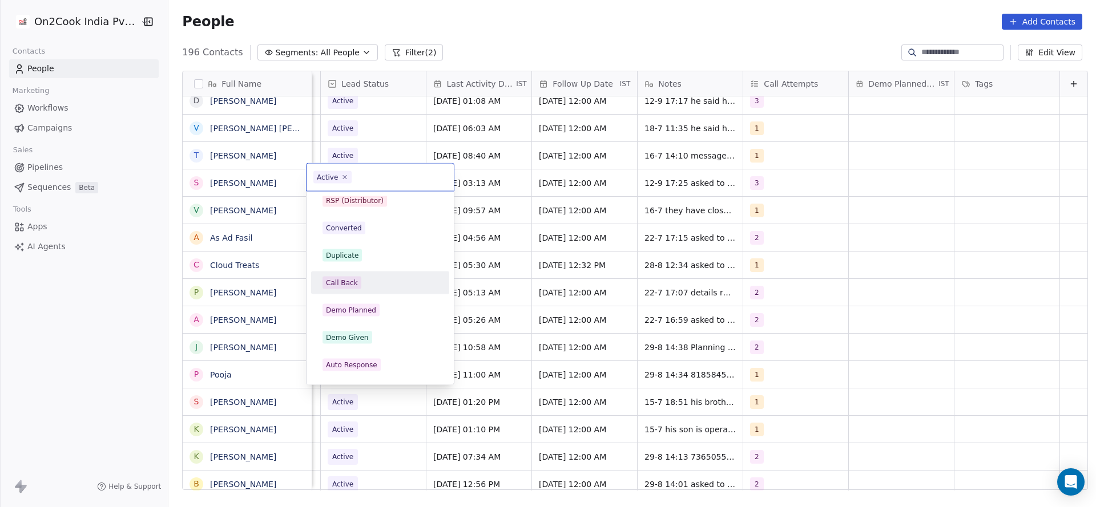
click at [356, 275] on div "Call Back" at bounding box center [380, 283] width 129 height 18
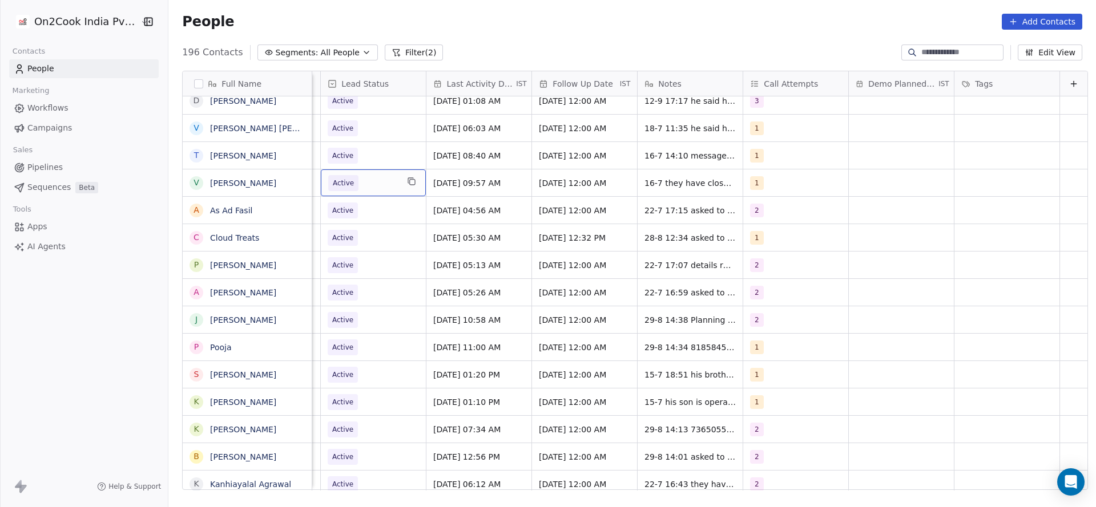
click at [356, 181] on span "Active" at bounding box center [363, 183] width 70 height 16
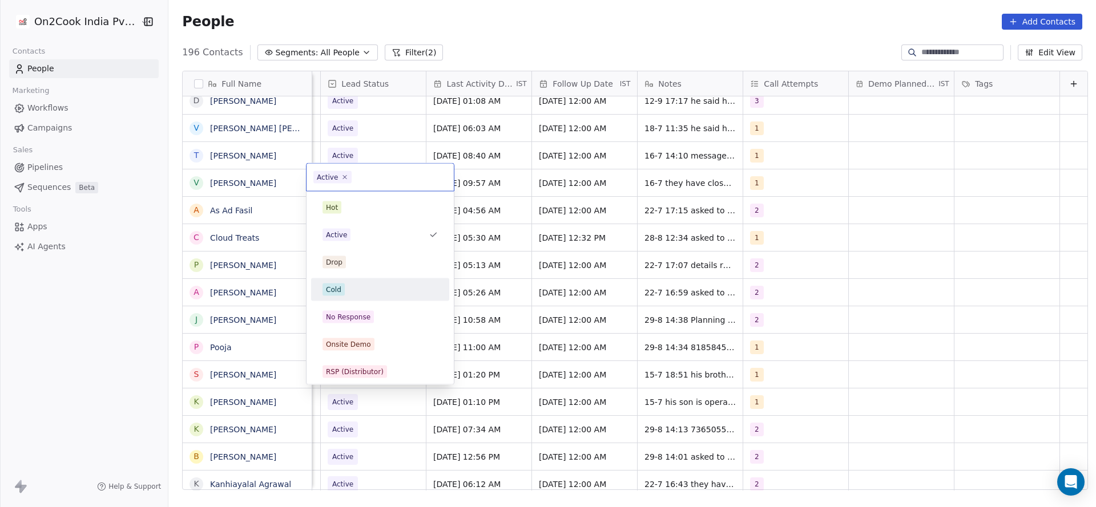
click at [378, 282] on div "Cold" at bounding box center [380, 290] width 129 height 18
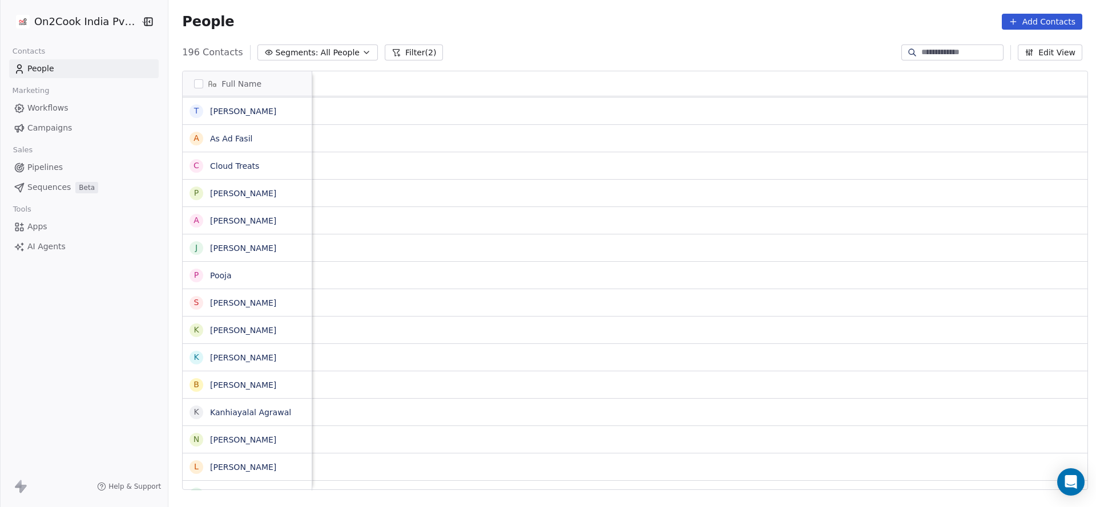
scroll to position [5, 1482]
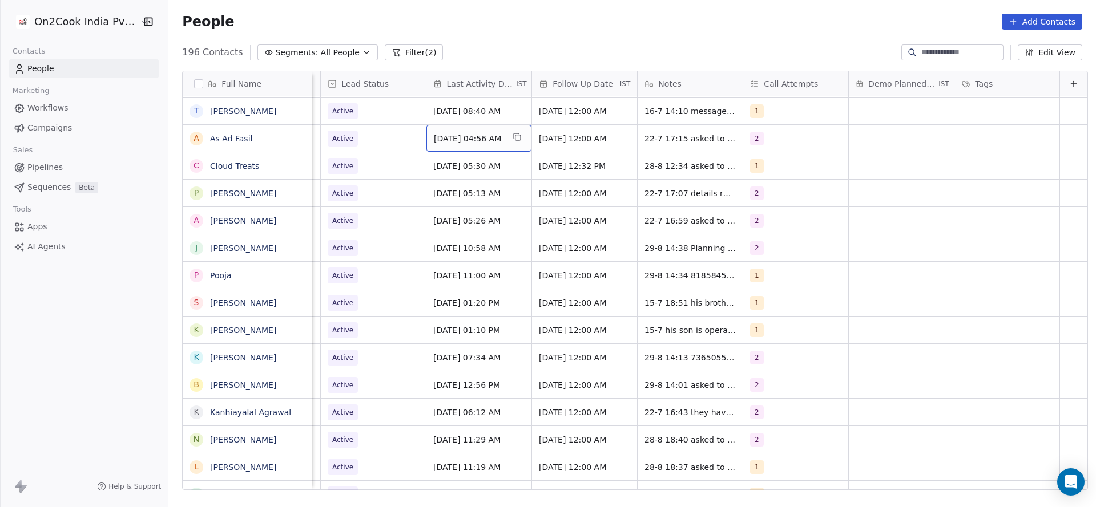
click at [440, 133] on span "[DATE] 04:56 AM" at bounding box center [469, 138] width 70 height 11
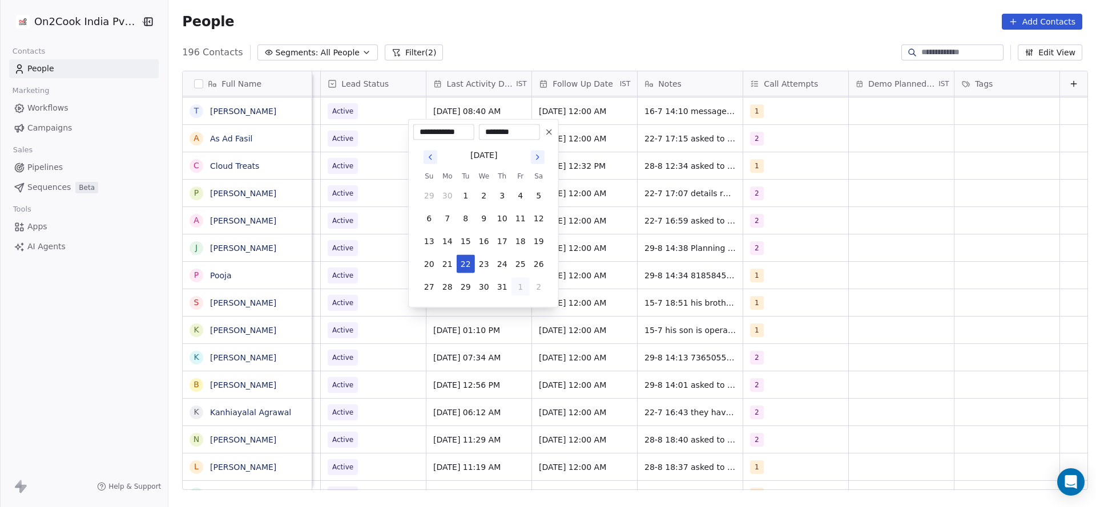
click at [521, 291] on button "1" at bounding box center [520, 287] width 18 height 18
click at [517, 311] on button "5" at bounding box center [520, 310] width 18 height 18
click at [524, 217] on button "12" at bounding box center [520, 218] width 18 height 18
type input "**********"
click at [382, 240] on html "On2Cook India Pvt. Ltd. Contacts People Marketing Workflows Campaigns Sales Pip…" at bounding box center [548, 253] width 1096 height 507
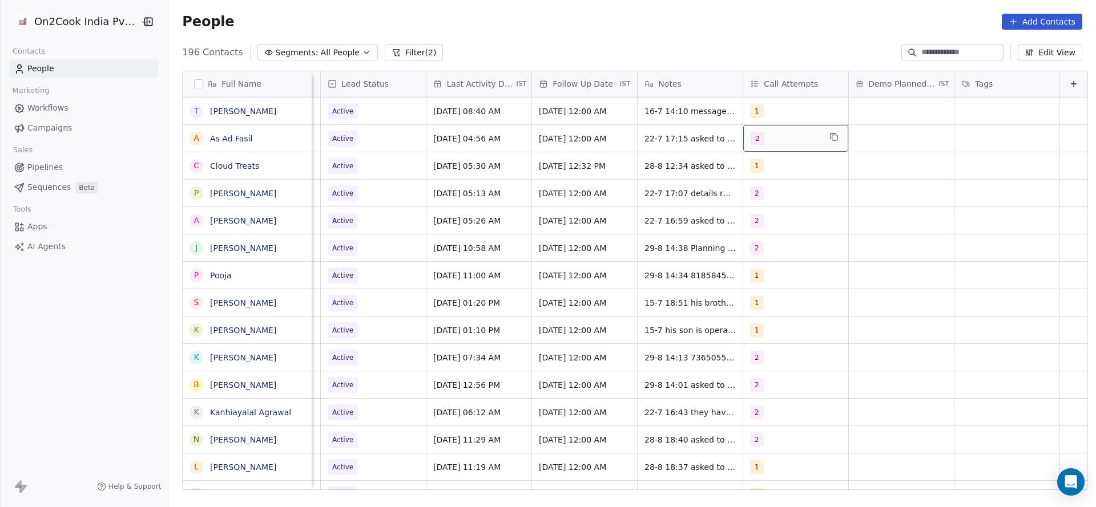
click at [771, 144] on div "2" at bounding box center [795, 138] width 105 height 27
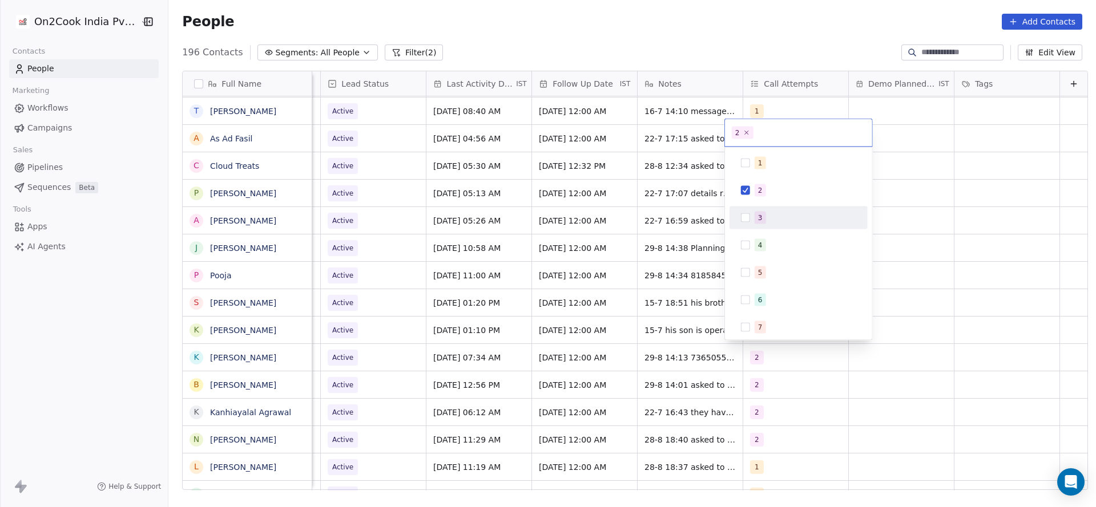
click at [746, 213] on button "Suggestions" at bounding box center [745, 217] width 9 height 9
click at [749, 197] on div "2" at bounding box center [798, 191] width 129 height 18
click at [675, 209] on html "On2Cook India Pvt. Ltd. Contacts People Marketing Workflows Campaigns Sales Pip…" at bounding box center [548, 253] width 1096 height 507
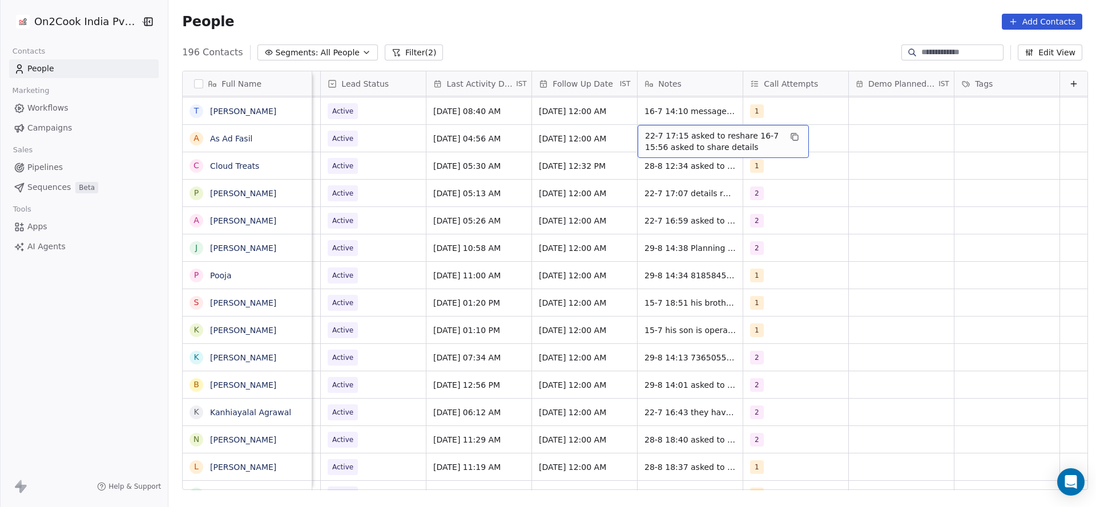
click at [649, 132] on span "22-7 17:15 asked to reshare 16-7 15:56 asked to share details" at bounding box center [713, 141] width 136 height 23
click at [638, 127] on div "22-7 17:15 asked to reshare 16-7 15:56 asked to share details" at bounding box center [723, 141] width 171 height 33
click at [626, 127] on textarea "**********" at bounding box center [705, 137] width 170 height 35
type textarea "**********"
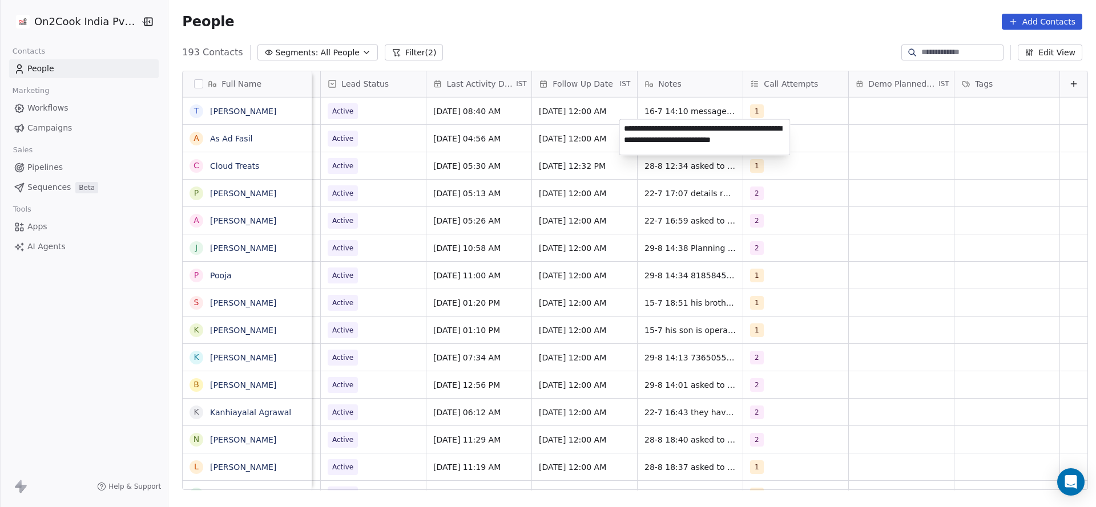
click at [438, 174] on html "On2Cook India Pvt. Ltd. Contacts People Marketing Workflows Campaigns Sales Pip…" at bounding box center [548, 253] width 1096 height 507
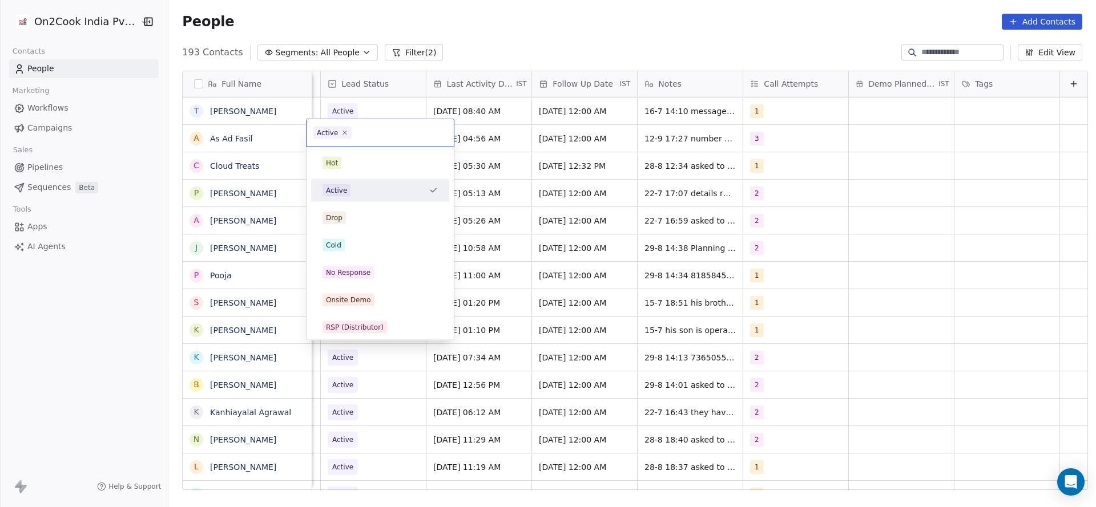
scroll to position [5, 1478]
click at [371, 270] on span "No Response" at bounding box center [347, 273] width 51 height 13
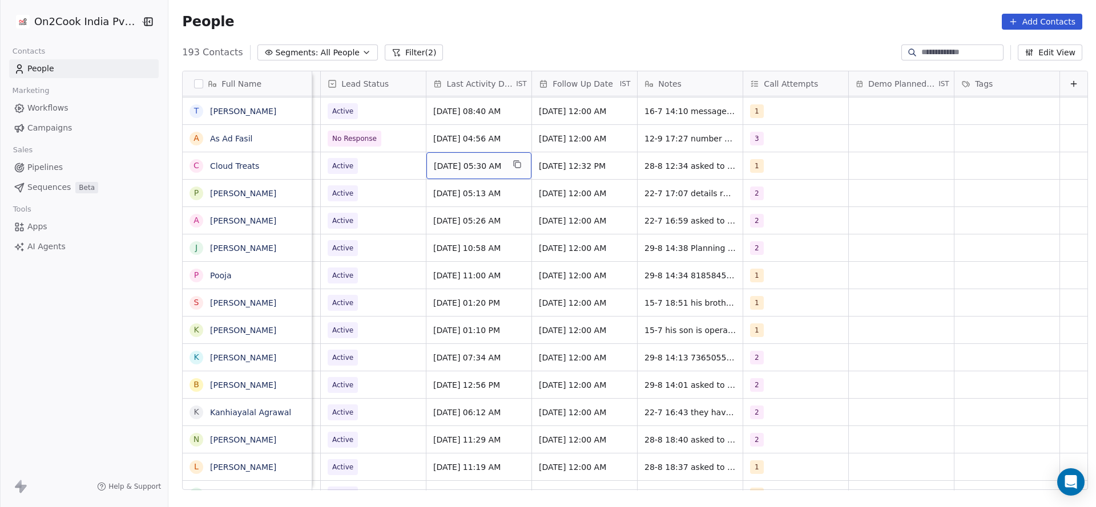
click at [478, 169] on div "[DATE] 05:30 AM" at bounding box center [478, 165] width 105 height 27
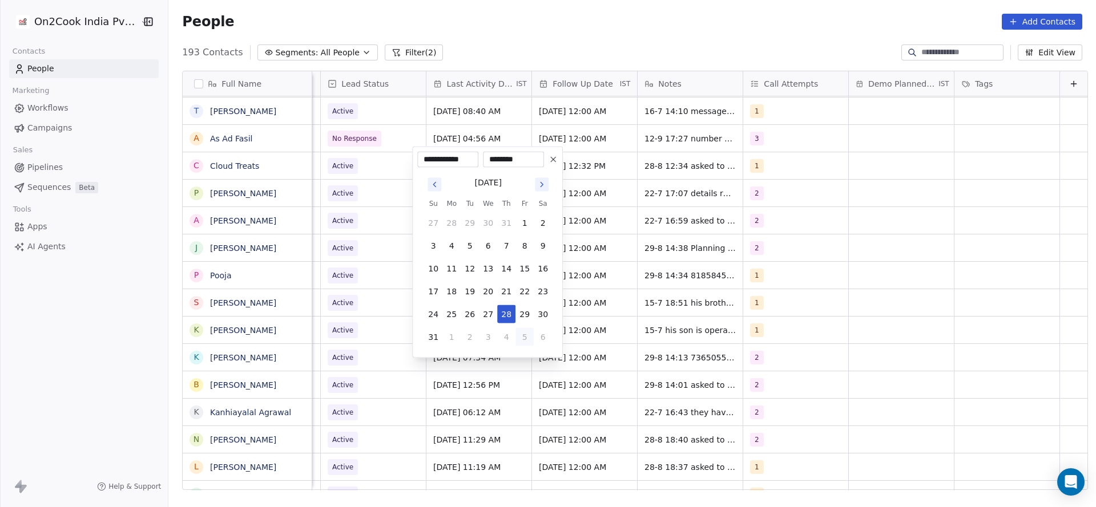
click at [515, 337] on button "5" at bounding box center [524, 337] width 18 height 18
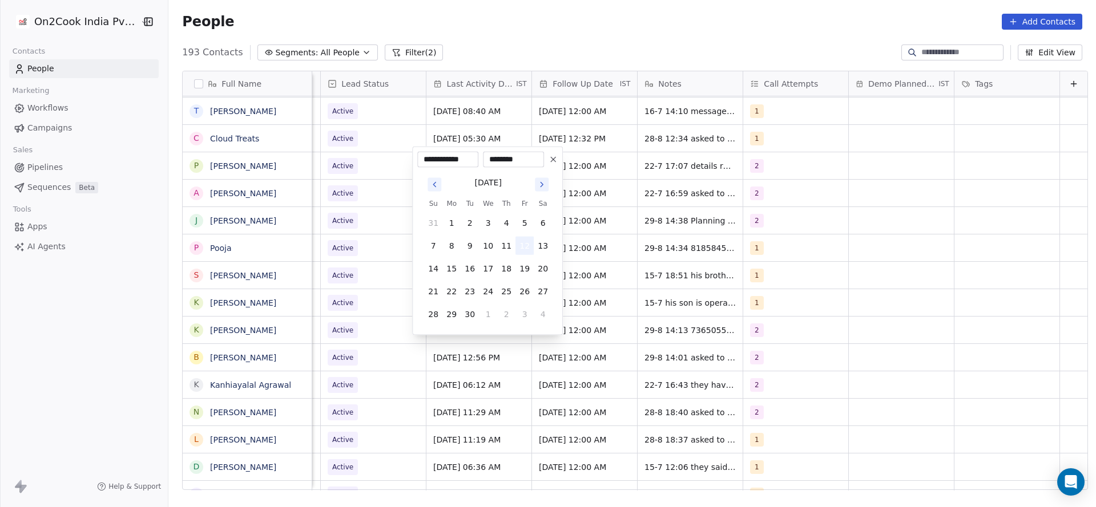
click at [518, 240] on button "12" at bounding box center [524, 246] width 18 height 18
click at [783, 221] on html "On2Cook India Pvt. Ltd. Contacts People Marketing Workflows Campaigns Sales Pip…" at bounding box center [548, 253] width 1096 height 507
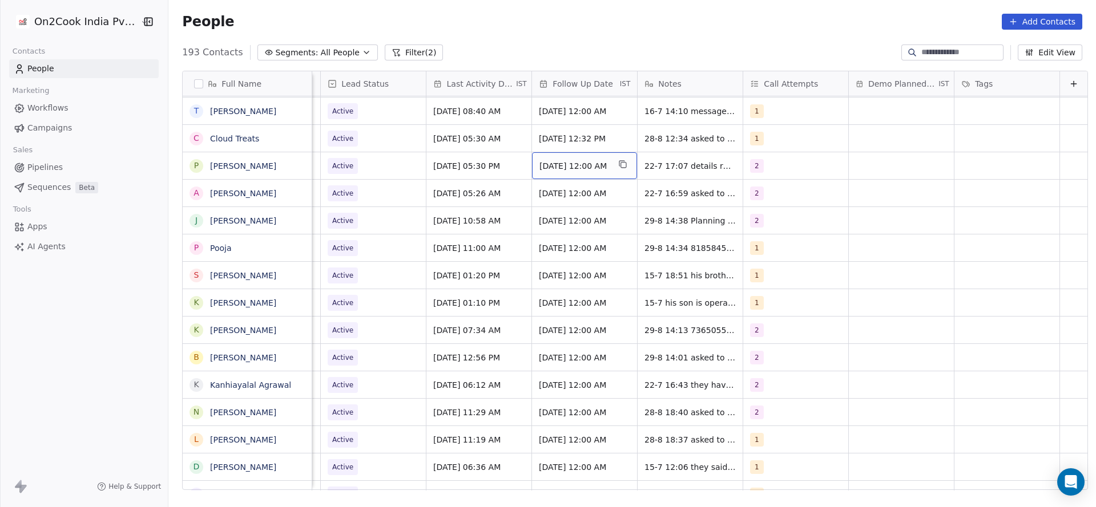
click at [486, 139] on div "[DATE] 05:30 AM" at bounding box center [478, 138] width 105 height 27
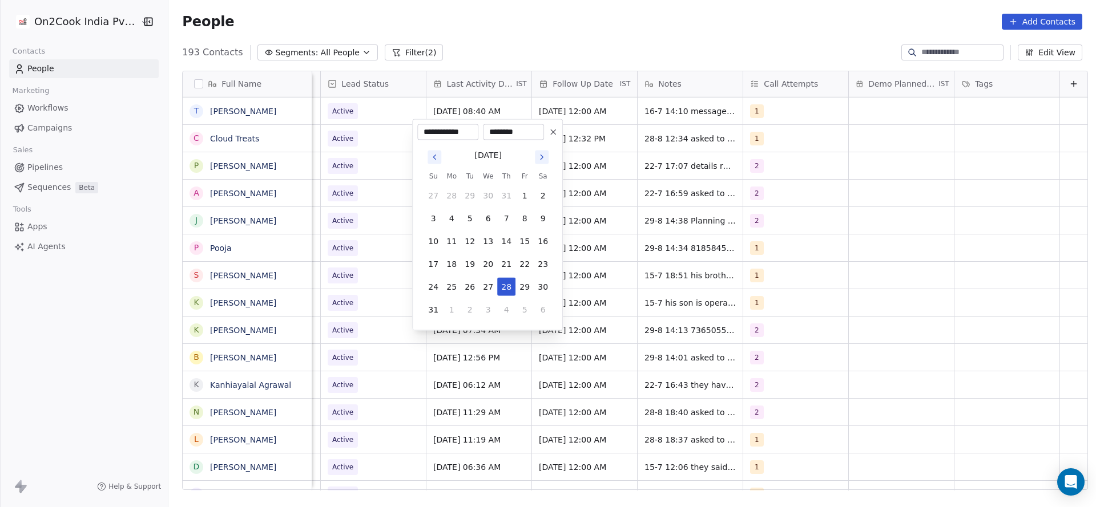
click at [528, 299] on tbody "27 28 29 30 31 1 2 3 4 5 6 7 8 9 10 11 12 13 14 15 16 17 18 19 20 21 22 23 24 2…" at bounding box center [488, 250] width 128 height 137
click at [526, 308] on button "5" at bounding box center [524, 310] width 18 height 18
click at [530, 216] on button "12" at bounding box center [524, 218] width 18 height 18
type input "**********"
click at [780, 207] on html "On2Cook India Pvt. Ltd. Contacts People Marketing Workflows Campaigns Sales Pip…" at bounding box center [548, 253] width 1096 height 507
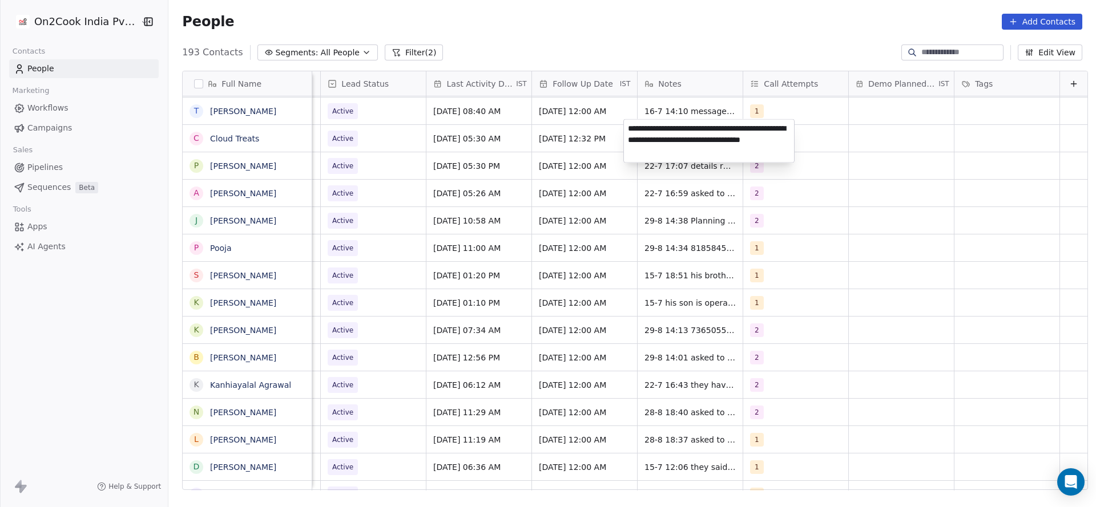
click at [628, 126] on textarea "**********" at bounding box center [709, 141] width 170 height 43
type textarea "**********"
click at [615, 155] on html "On2Cook India Pvt. Ltd. Contacts People Marketing Workflows Campaigns Sales Pip…" at bounding box center [548, 253] width 1096 height 507
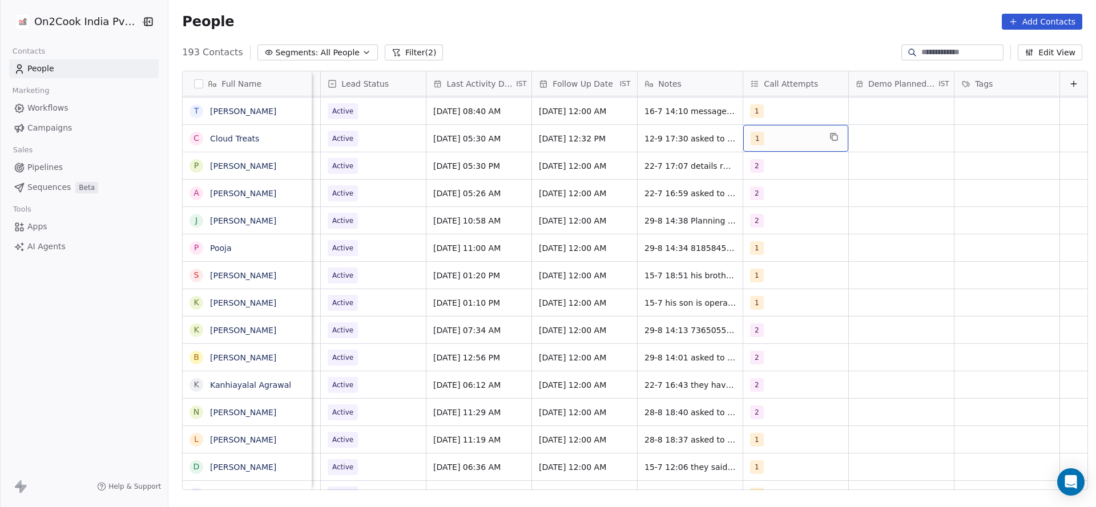
click at [771, 139] on div "1" at bounding box center [786, 139] width 70 height 14
click at [766, 192] on span "2" at bounding box center [764, 190] width 11 height 13
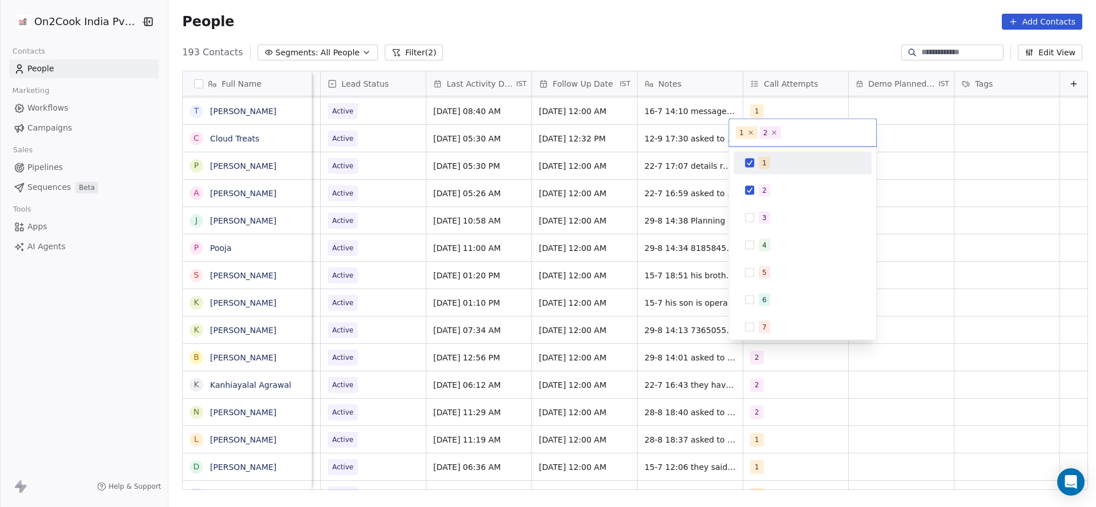
click at [757, 156] on div "1" at bounding box center [802, 163] width 129 height 18
click at [593, 195] on html "On2Cook India Pvt. Ltd. Contacts People Marketing Workflows Campaigns Sales Pip…" at bounding box center [548, 253] width 1096 height 507
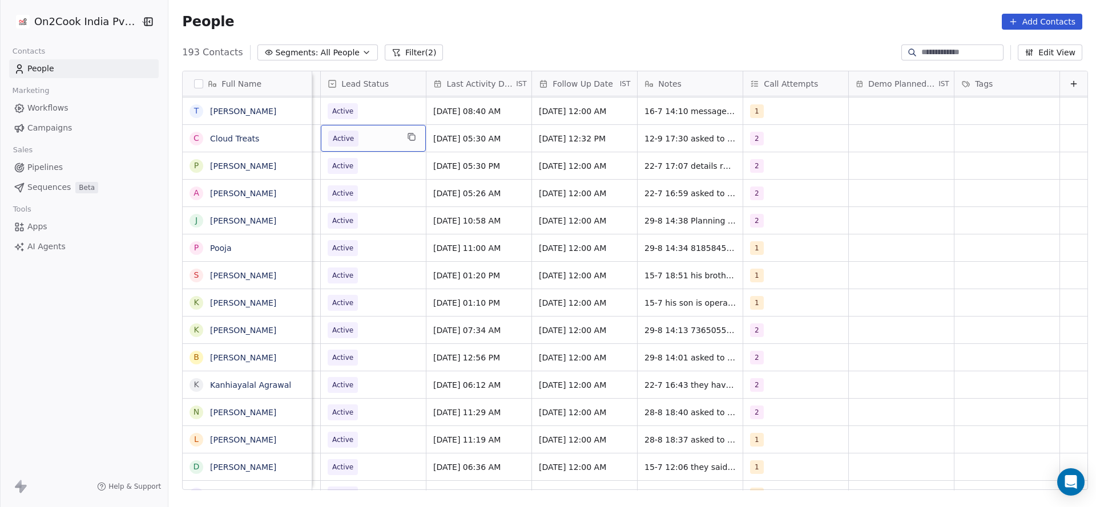
click at [344, 131] on span "Active" at bounding box center [363, 139] width 70 height 16
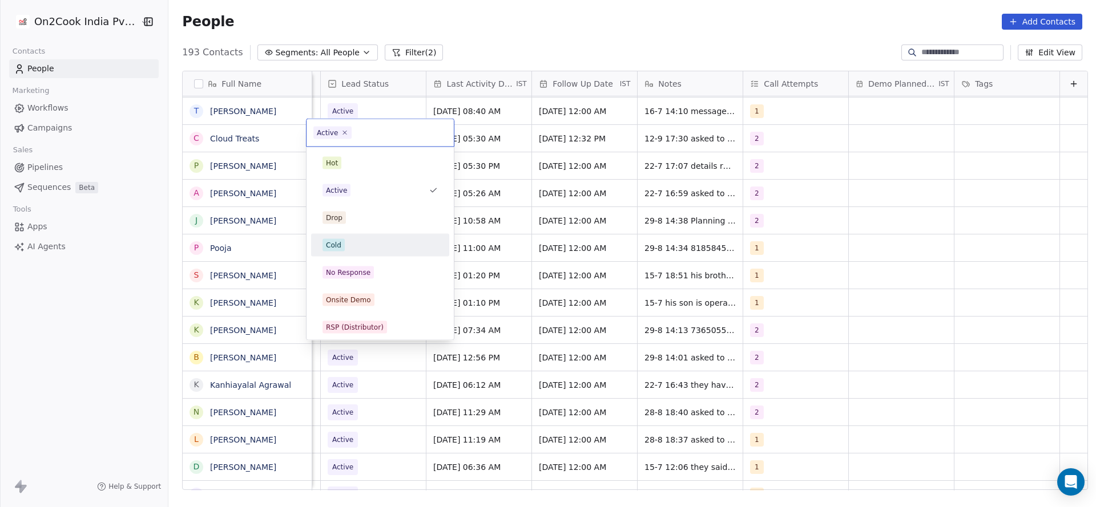
click at [361, 243] on div "Cold" at bounding box center [379, 245] width 115 height 13
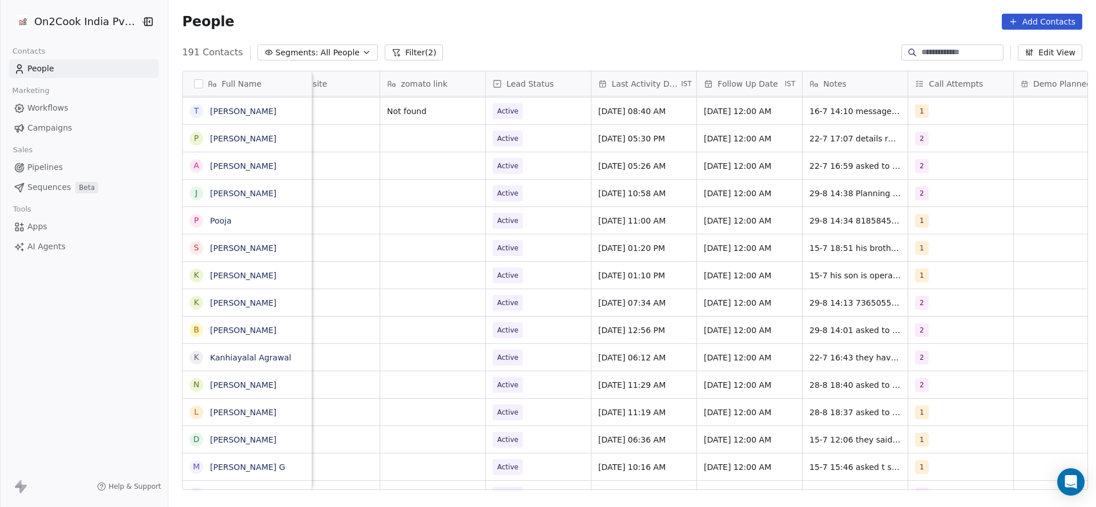
scroll to position [5, 1307]
click at [617, 162] on span "[DATE] 05:26 AM" at bounding box center [632, 165] width 70 height 11
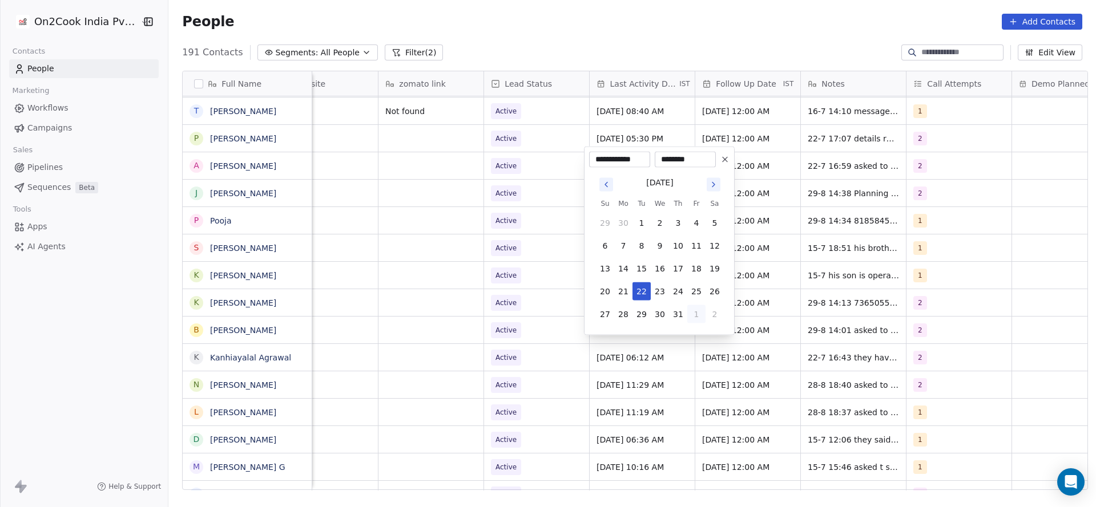
click at [700, 309] on button "1" at bounding box center [696, 314] width 18 height 18
click at [697, 336] on button "5" at bounding box center [696, 337] width 18 height 18
click at [697, 243] on button "12" at bounding box center [696, 246] width 18 height 18
type input "**********"
click at [486, 225] on html "On2Cook India Pvt. Ltd. Contacts People Marketing Workflows Campaigns Sales Pip…" at bounding box center [548, 253] width 1096 height 507
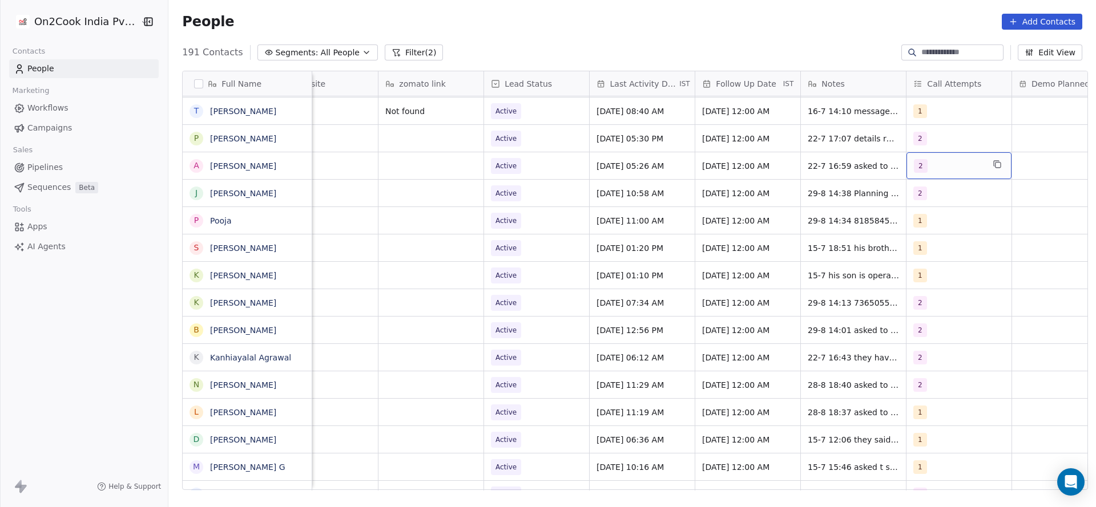
click at [921, 159] on div "2" at bounding box center [949, 166] width 70 height 14
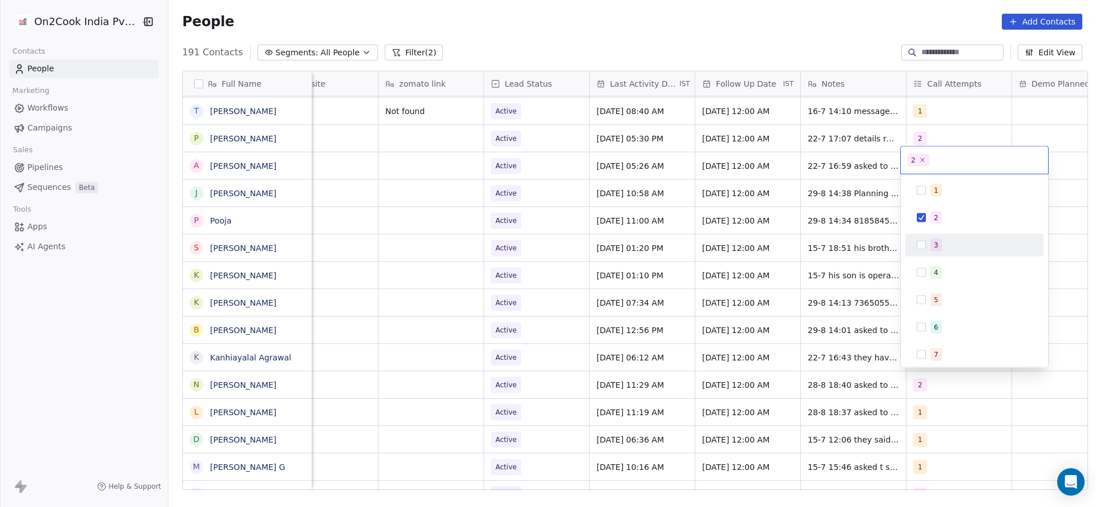
click at [930, 244] on span "3" at bounding box center [935, 245] width 11 height 13
click at [934, 228] on div "2" at bounding box center [974, 218] width 138 height 23
click at [844, 227] on html "On2Cook India Pvt. Ltd. Contacts People Marketing Workflows Campaigns Sales Pip…" at bounding box center [548, 253] width 1096 height 507
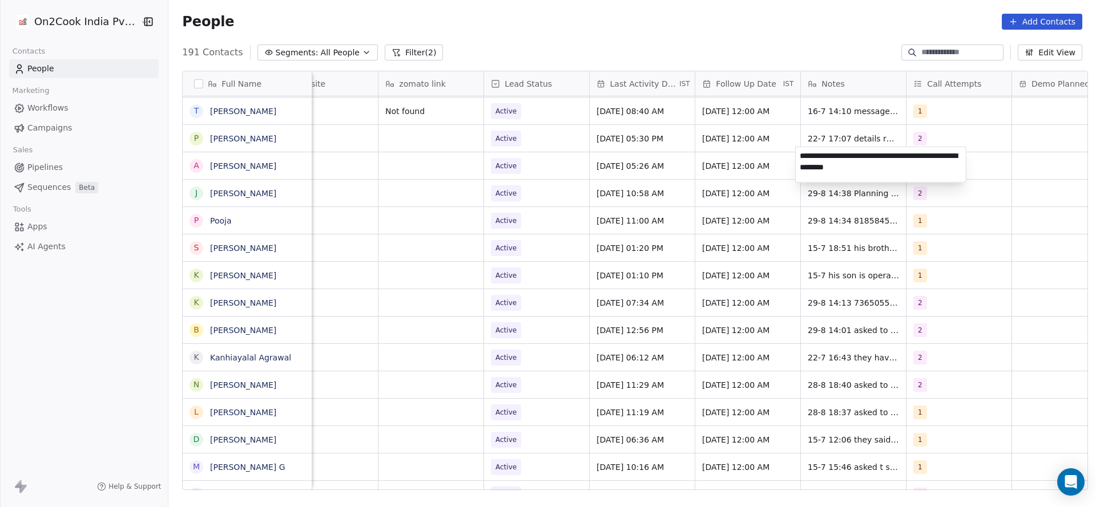
click at [798, 154] on textarea "**********" at bounding box center [881, 164] width 170 height 35
type textarea "**********"
click at [688, 189] on html "On2Cook India Pvt. Ltd. Contacts People Marketing Workflows Campaigns Sales Pip…" at bounding box center [548, 253] width 1096 height 507
click at [545, 164] on span "Active" at bounding box center [526, 166] width 70 height 16
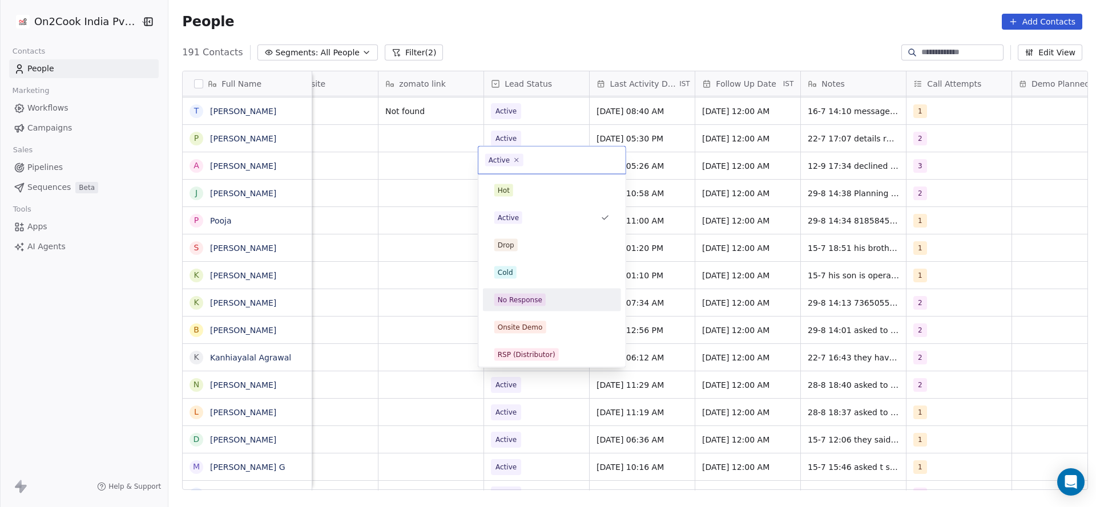
click at [554, 306] on div "No Response" at bounding box center [551, 300] width 129 height 18
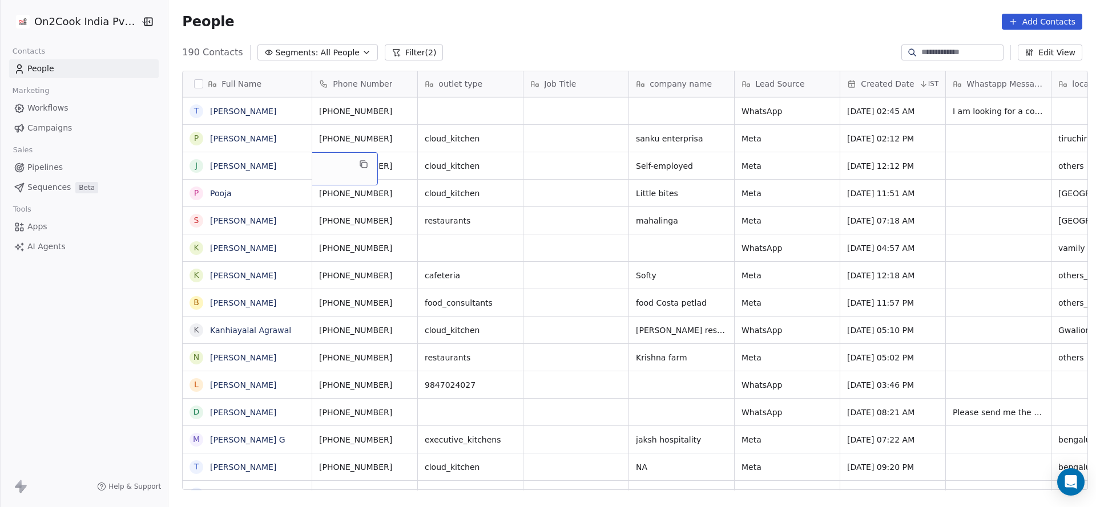
scroll to position [5, 0]
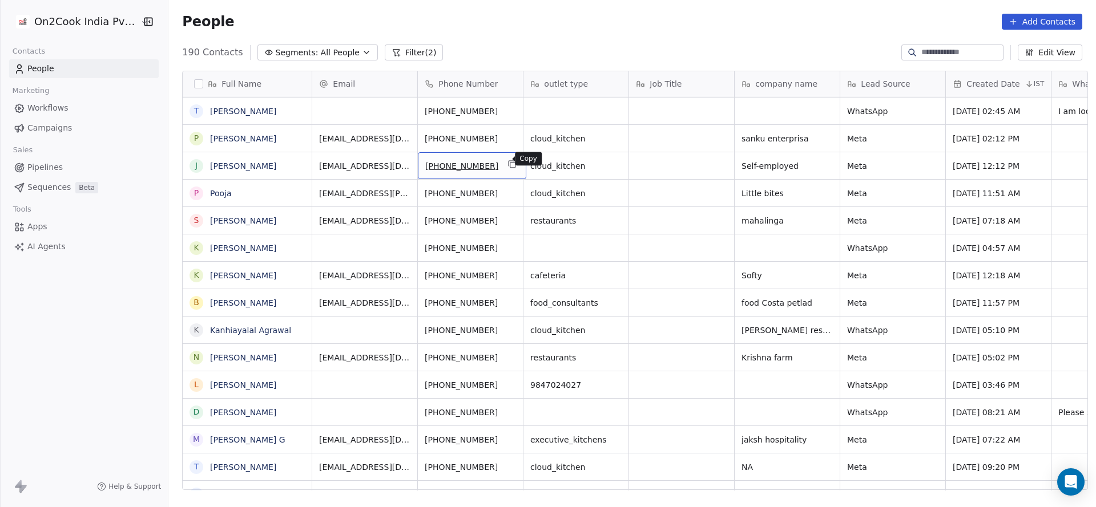
click at [509, 158] on button "grid" at bounding box center [513, 165] width 14 height 14
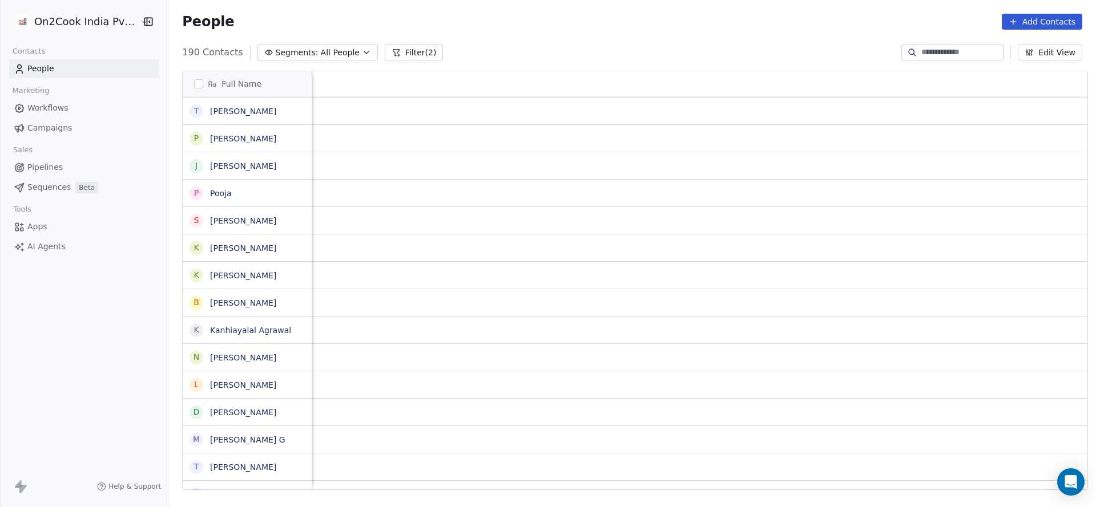
scroll to position [5, 1482]
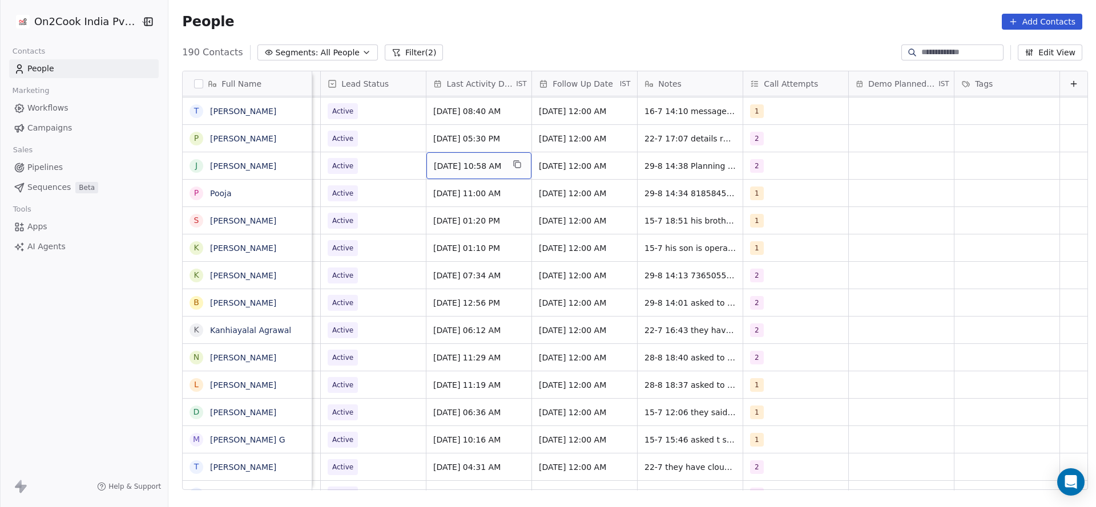
click at [454, 161] on span "[DATE] 10:58 AM" at bounding box center [469, 165] width 70 height 11
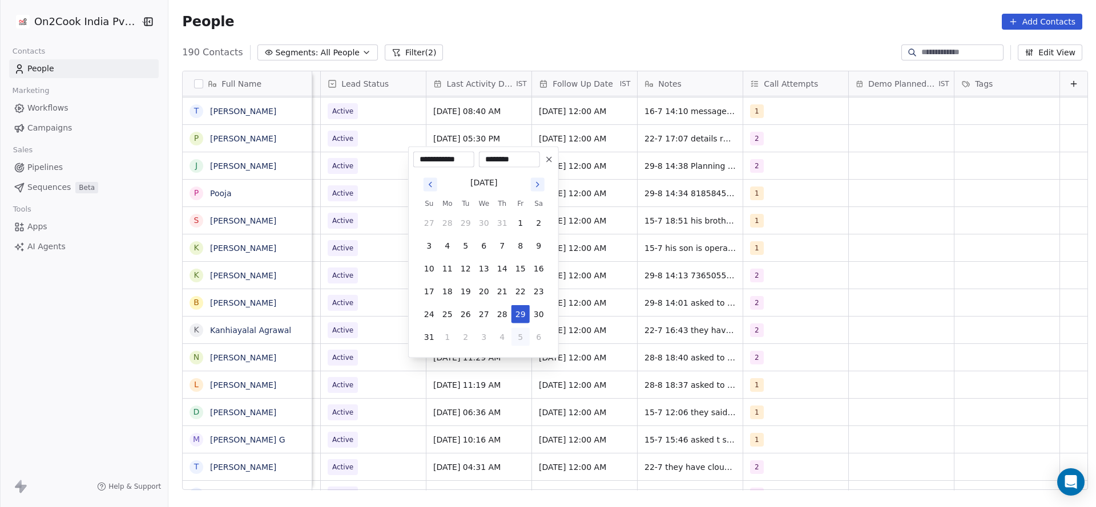
click at [521, 339] on button "5" at bounding box center [520, 337] width 18 height 18
click at [519, 247] on button "12" at bounding box center [520, 246] width 18 height 18
type input "**********"
click at [356, 227] on html "On2Cook India Pvt. Ltd. Contacts People Marketing Workflows Campaigns Sales Pip…" at bounding box center [548, 253] width 1096 height 507
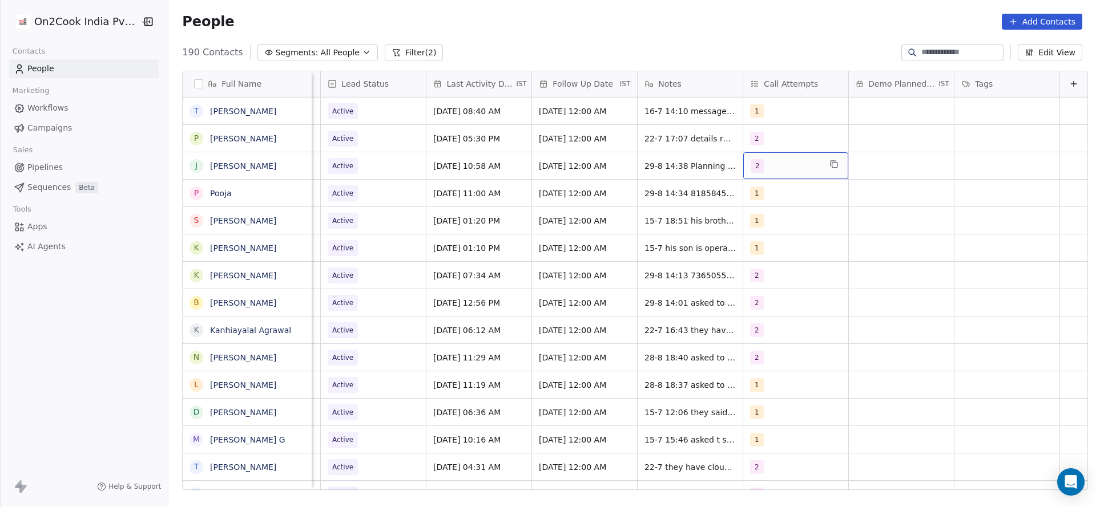
click at [763, 159] on div "2" at bounding box center [786, 166] width 70 height 14
click at [753, 243] on div "3" at bounding box center [798, 245] width 129 height 18
click at [760, 220] on div "2" at bounding box center [760, 218] width 5 height 10
click at [699, 229] on html "On2Cook India Pvt. Ltd. Contacts People Marketing Workflows Campaigns Sales Pip…" at bounding box center [548, 253] width 1096 height 507
click at [645, 159] on span "29-8 14:38 Planning new with south indian cuisine veg asked to share details 16…" at bounding box center [713, 181] width 136 height 46
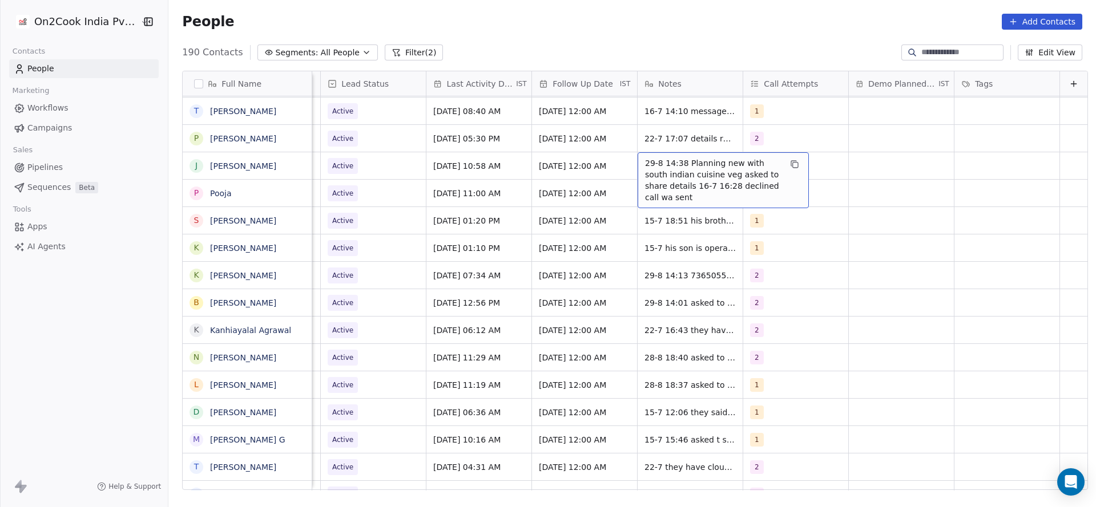
click at [645, 159] on span "29-8 14:38 Planning new with south indian cuisine veg asked to share details 16…" at bounding box center [713, 181] width 136 height 46
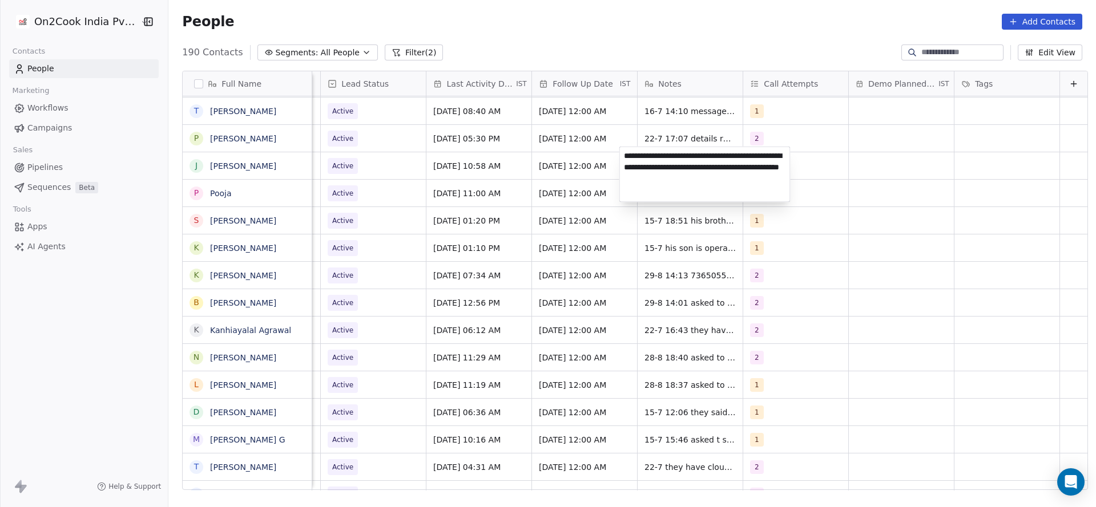
click at [625, 159] on textarea "**********" at bounding box center [705, 174] width 170 height 55
type textarea "**********"
click at [510, 183] on html "On2Cook India Pvt. Ltd. Contacts People Marketing Workflows Campaigns Sales Pip…" at bounding box center [548, 253] width 1096 height 507
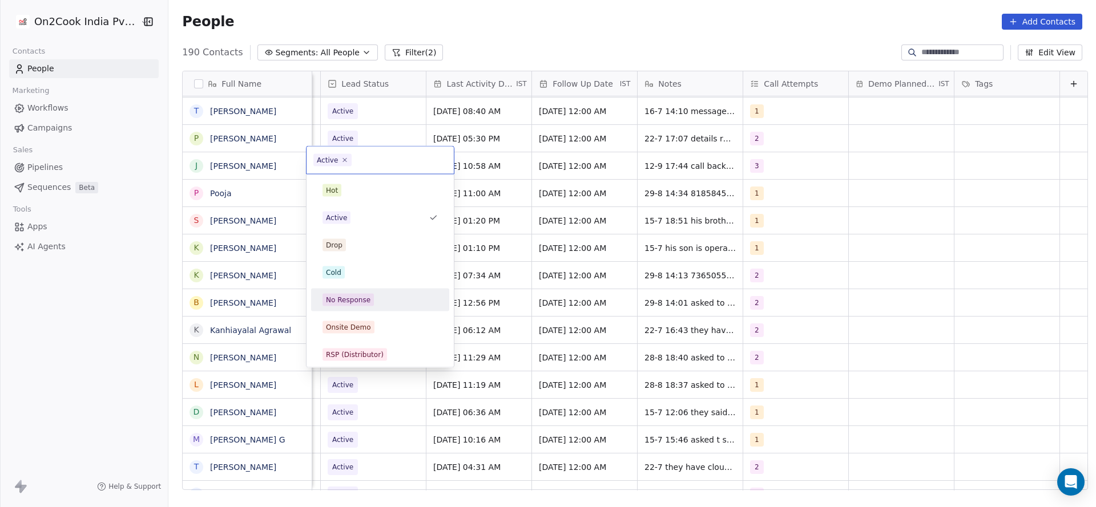
scroll to position [86, 0]
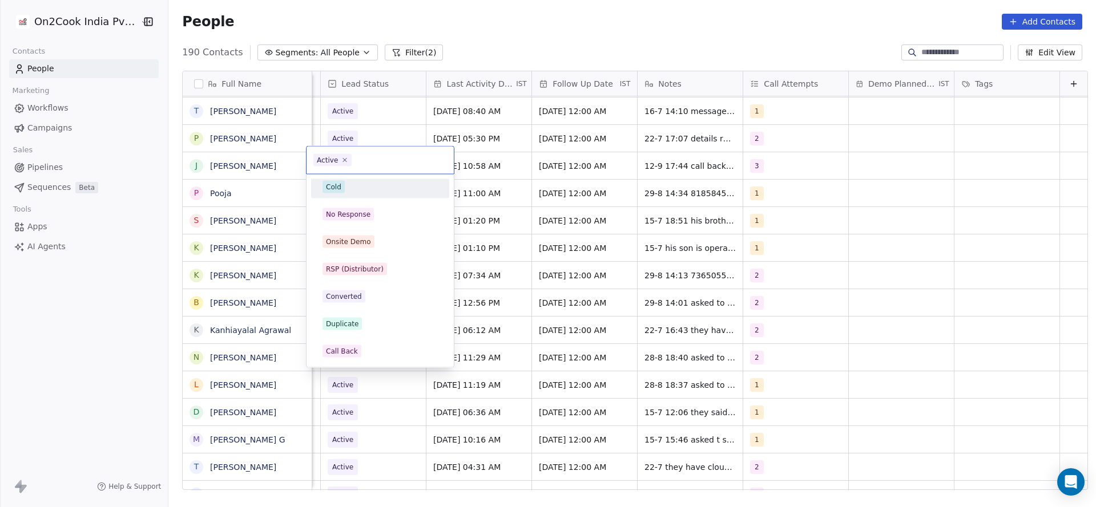
click at [373, 189] on div "Cold" at bounding box center [379, 187] width 115 height 13
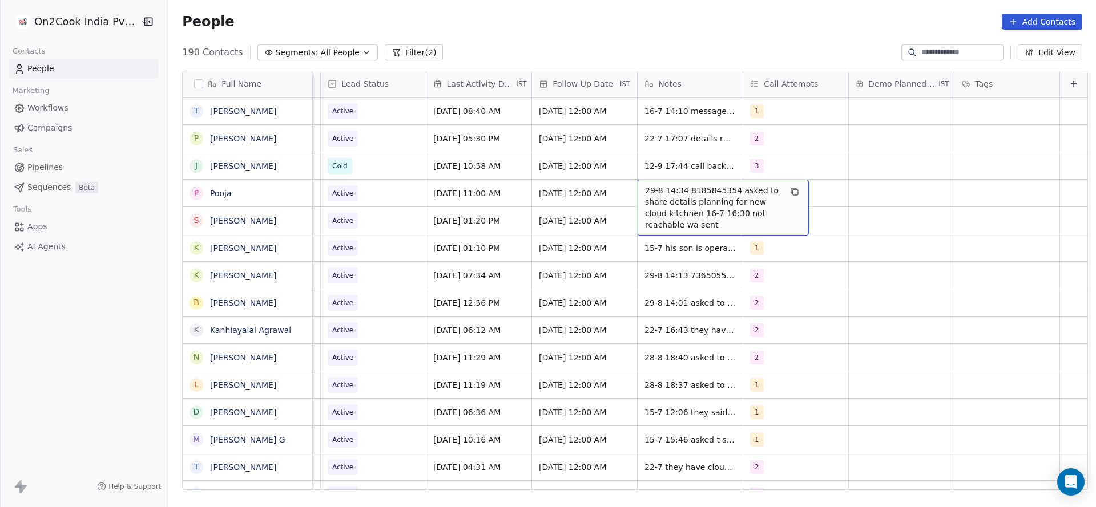
click at [686, 185] on span "29-8 14:34 8185845354 asked to share details planning for new cloud kitchnen 16…" at bounding box center [713, 208] width 136 height 46
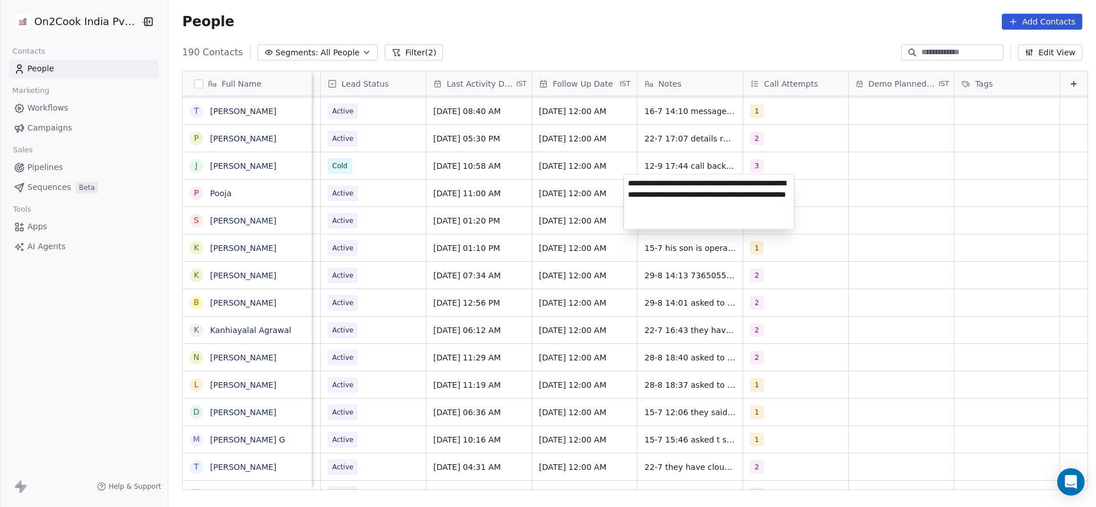
click at [686, 179] on textarea "**********" at bounding box center [709, 202] width 170 height 55
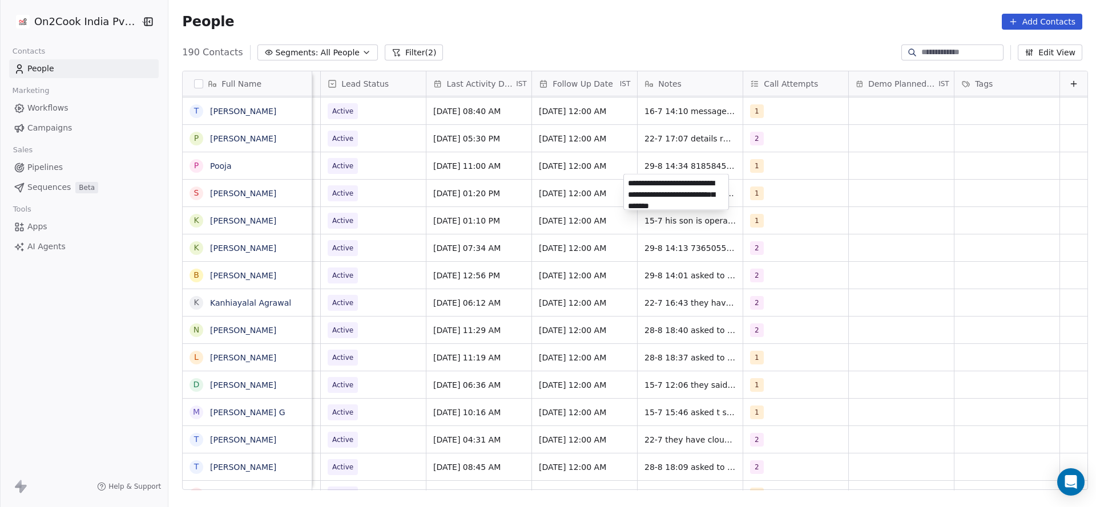
scroll to position [4, 0]
click at [767, 203] on html "On2Cook India Pvt. Ltd. Contacts People Marketing Workflows Campaigns Sales Pip…" at bounding box center [548, 253] width 1096 height 507
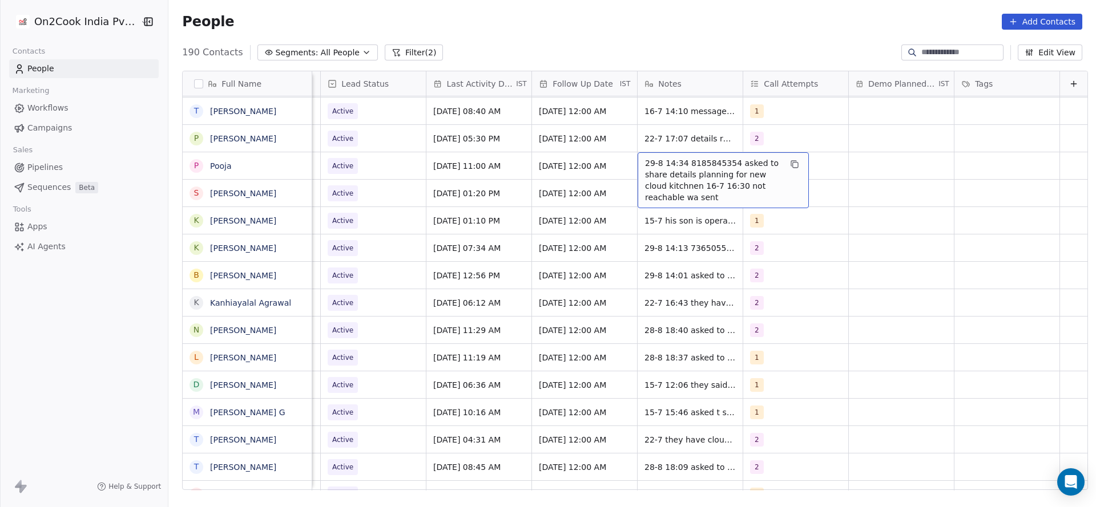
click at [684, 163] on span "29-8 14:34 8185845354 asked to share details planning for new cloud kitchnen 16…" at bounding box center [713, 181] width 136 height 46
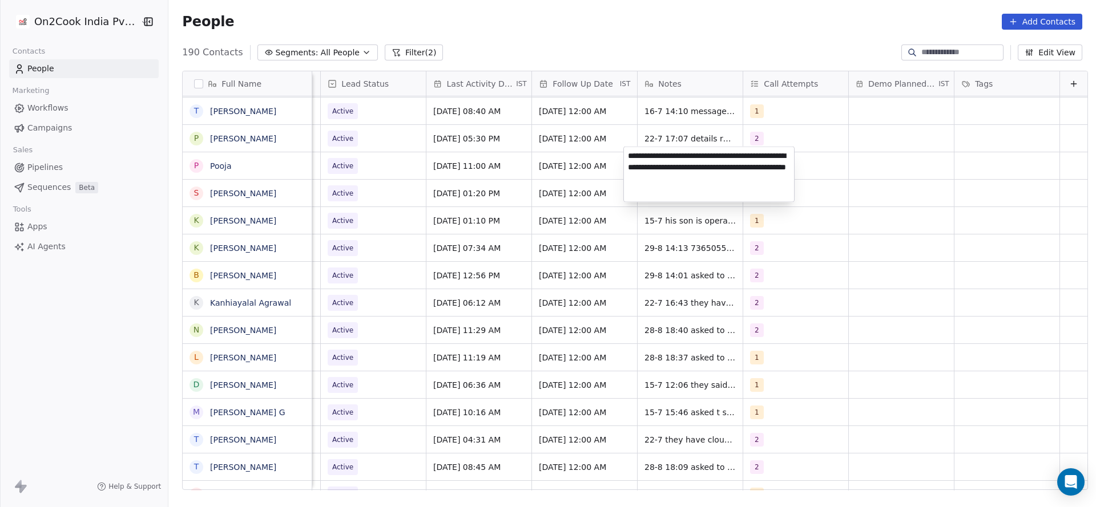
click at [684, 155] on textarea "**********" at bounding box center [709, 174] width 170 height 55
click at [872, 184] on html "On2Cook India Pvt. Ltd. Contacts People Marketing Workflows Campaigns Sales Pip…" at bounding box center [548, 253] width 1096 height 507
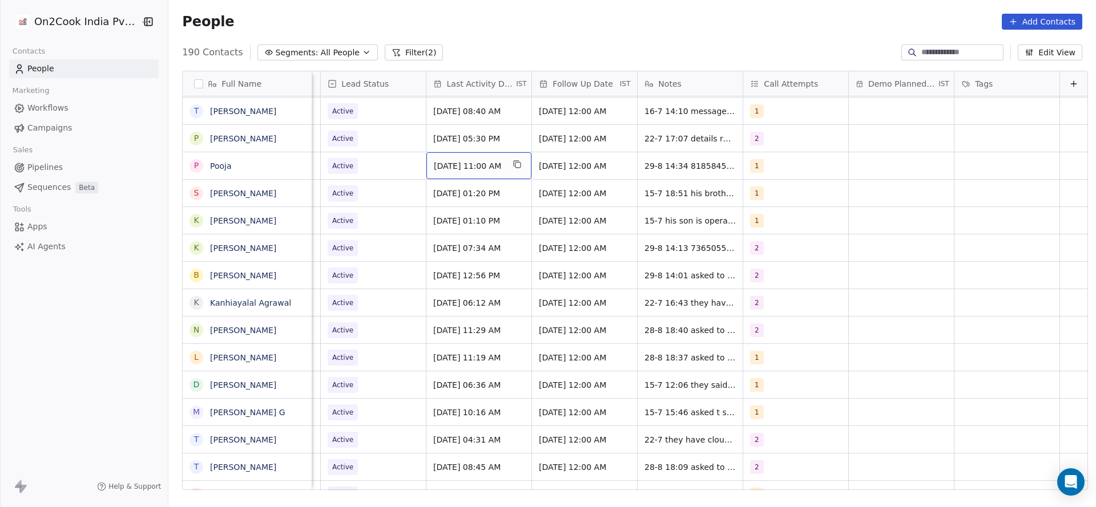
click at [447, 166] on div "[DATE] 11:00 AM" at bounding box center [478, 165] width 105 height 27
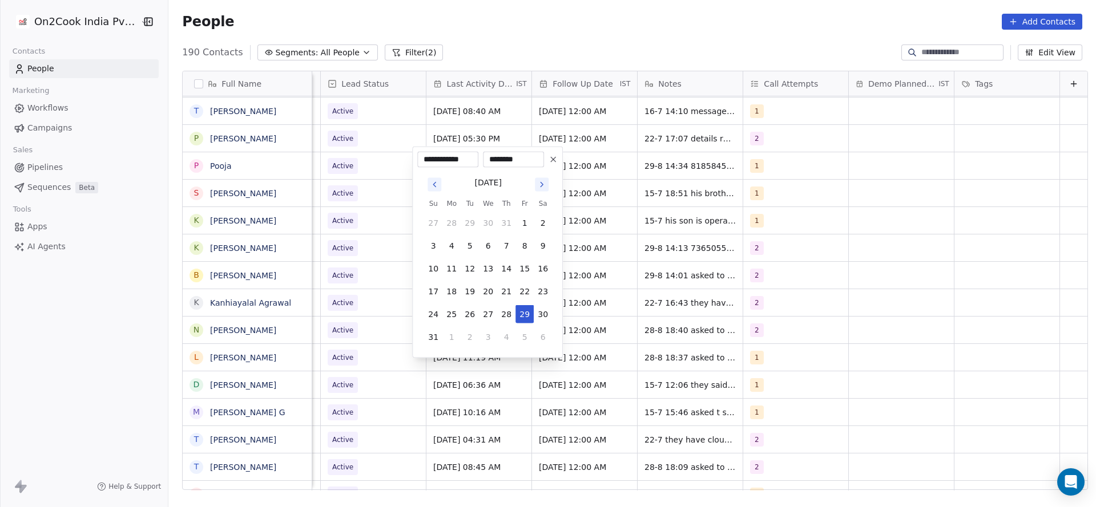
click at [682, 136] on html "On2Cook India Pvt. Ltd. Contacts People Marketing Workflows Campaigns Sales Pip…" at bounding box center [548, 253] width 1096 height 507
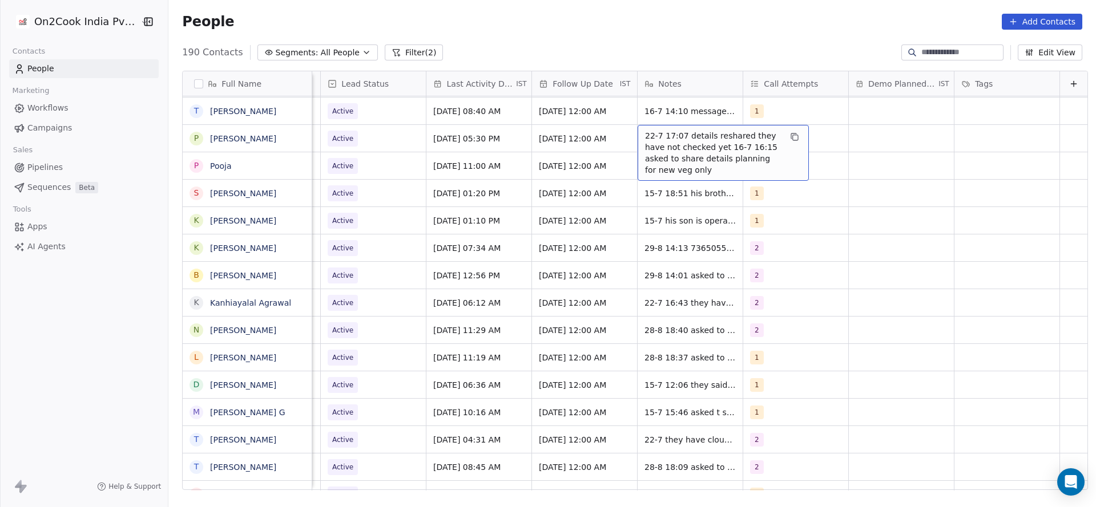
click at [645, 132] on span "22-7 17:07 details reshared they have not checked yet 16-7 16:15 asked to share…" at bounding box center [713, 153] width 136 height 46
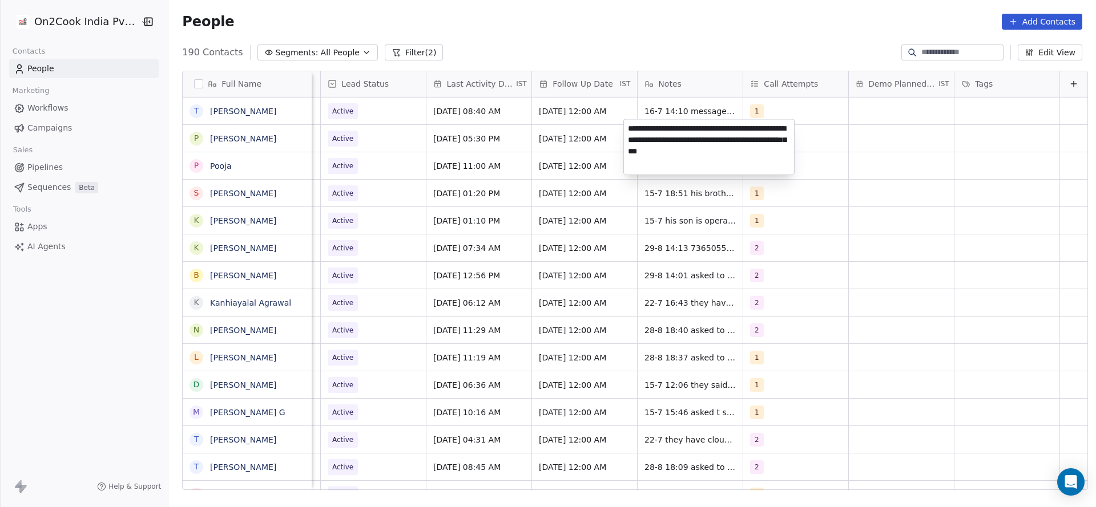
click at [629, 132] on textarea "**********" at bounding box center [709, 147] width 170 height 55
type textarea "**********"
click at [396, 156] on html "On2Cook India Pvt. Ltd. Contacts People Marketing Workflows Campaigns Sales Pip…" at bounding box center [548, 253] width 1096 height 507
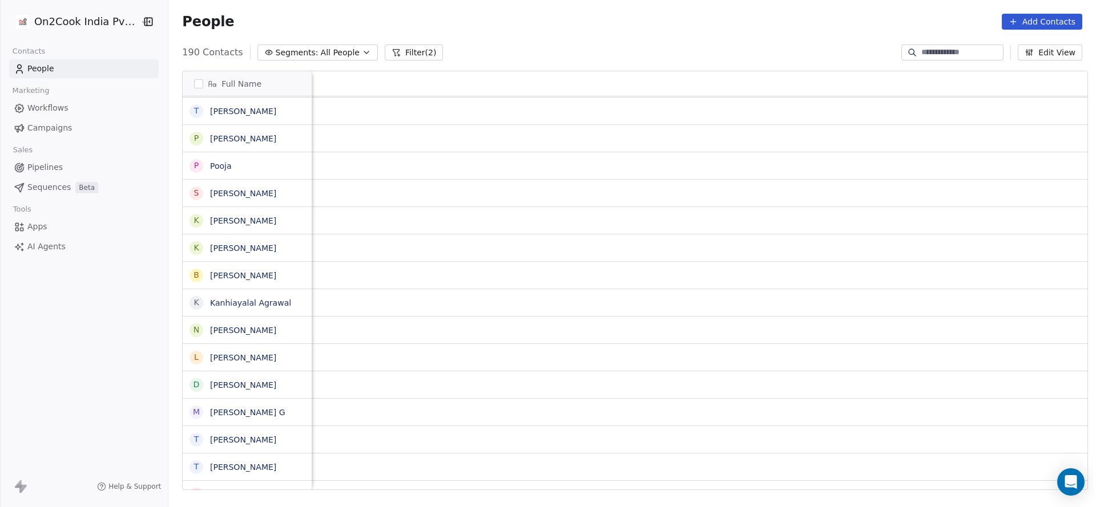
scroll to position [5, 1432]
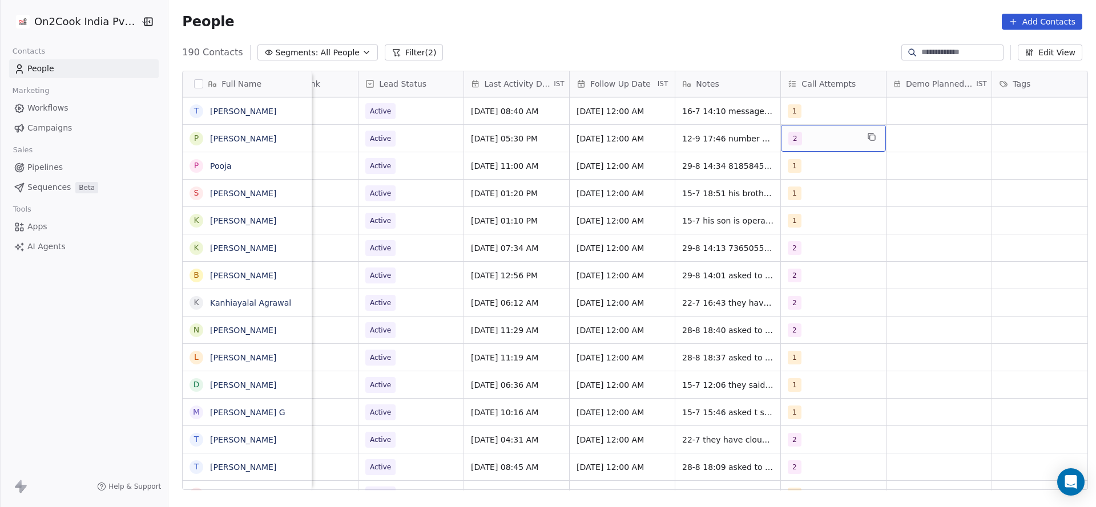
click at [807, 137] on div "2" at bounding box center [823, 139] width 70 height 14
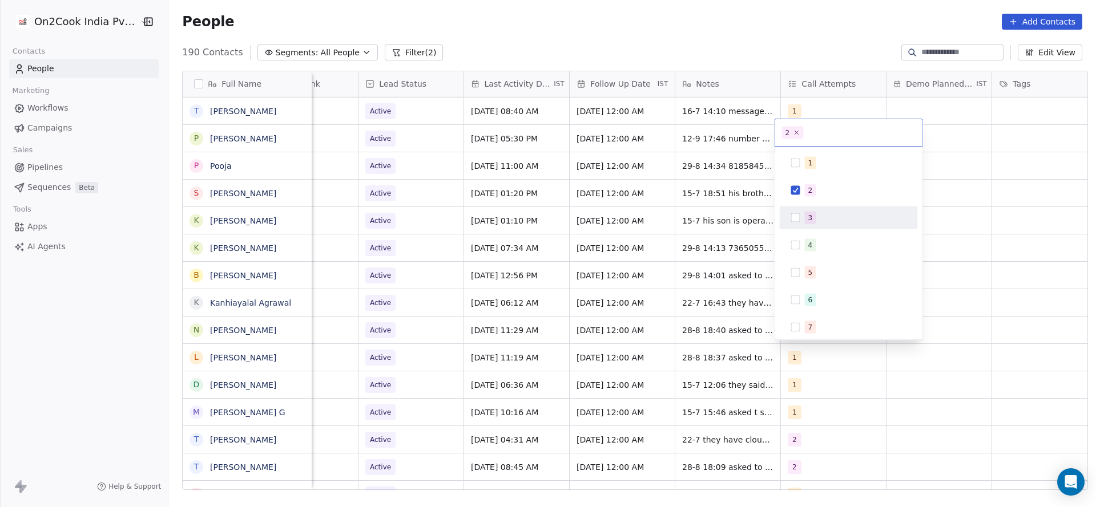
click at [798, 213] on button "Suggestions" at bounding box center [795, 217] width 9 height 9
click at [811, 195] on span "2" at bounding box center [810, 190] width 11 height 13
click at [756, 202] on html "On2Cook India Pvt. Ltd. Contacts People Marketing Workflows Campaigns Sales Pip…" at bounding box center [548, 253] width 1096 height 507
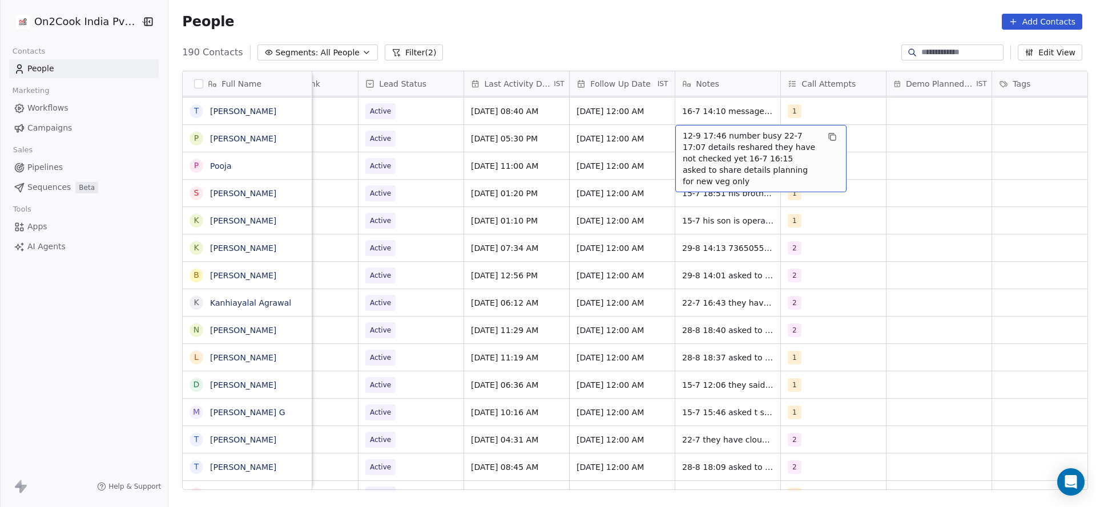
click at [738, 130] on span "12-9 17:46 number busy 22-7 17:07 details reshared they have not checked yet 16…" at bounding box center [751, 158] width 136 height 57
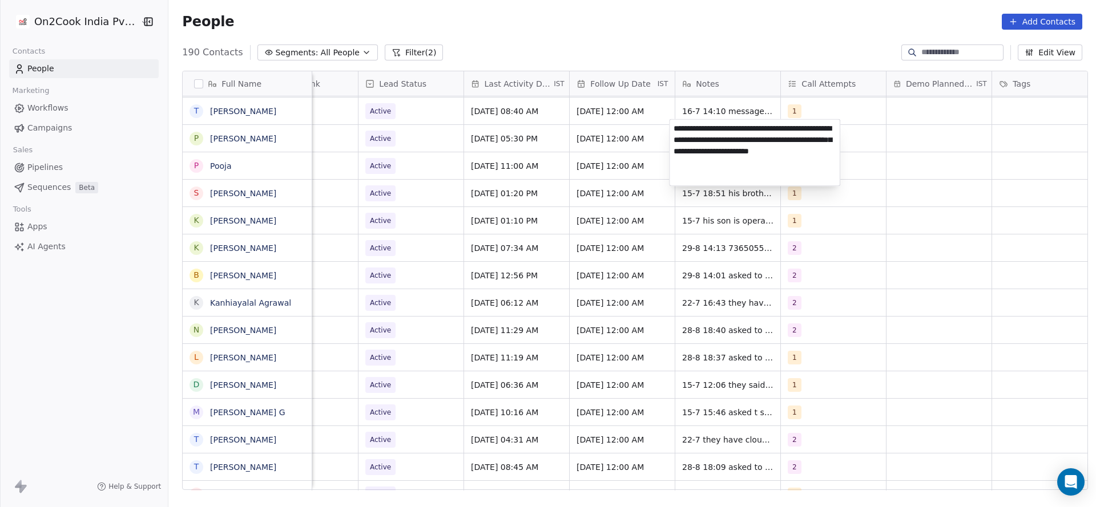
click at [755, 130] on textarea "**********" at bounding box center [755, 153] width 170 height 66
type textarea "**********"
click at [473, 173] on html "On2Cook India Pvt. Ltd. Contacts People Marketing Workflows Campaigns Sales Pip…" at bounding box center [548, 253] width 1096 height 507
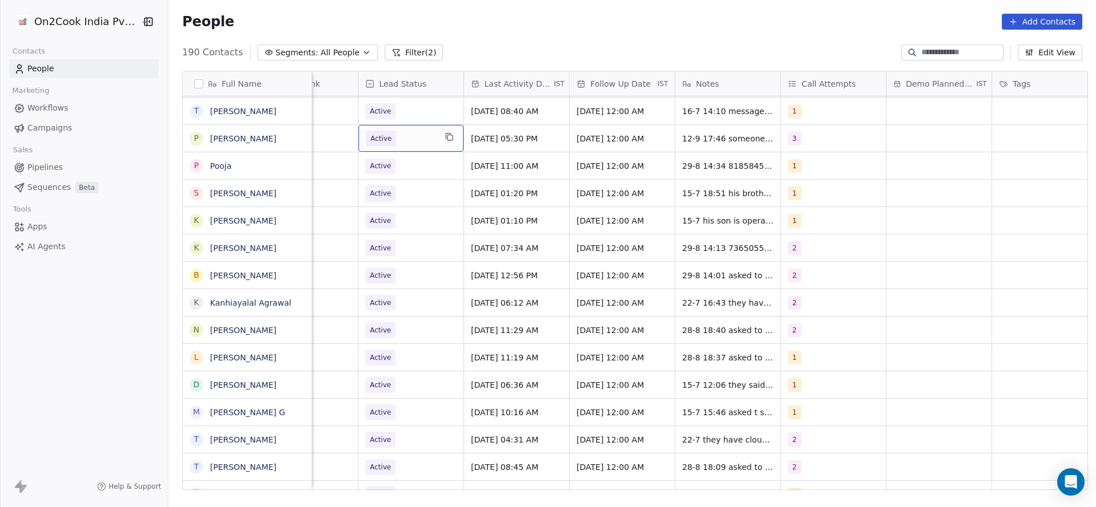
click at [416, 135] on span "Active" at bounding box center [401, 139] width 70 height 16
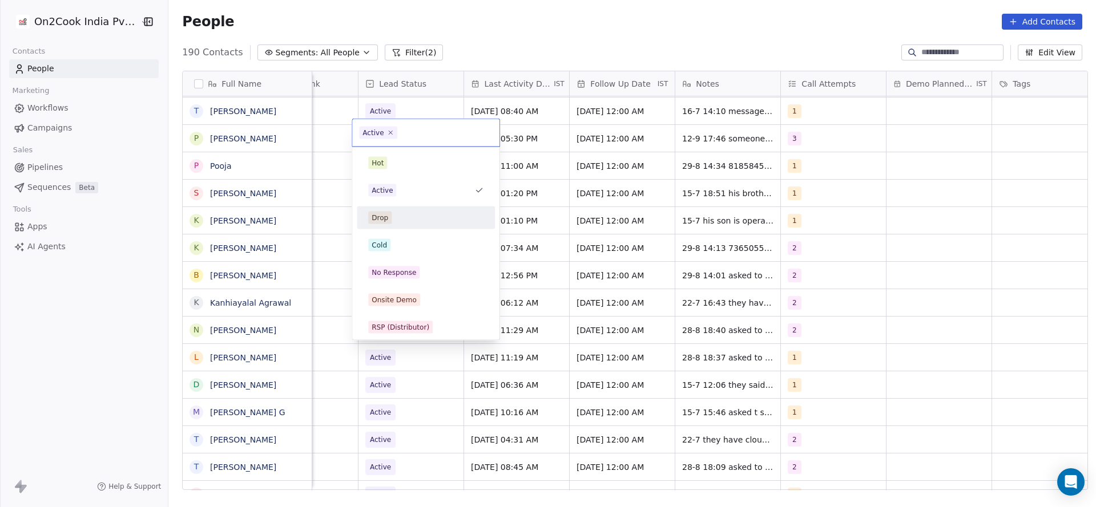
click at [311, 220] on html "On2Cook India Pvt. Ltd. Contacts People Marketing Workflows Campaigns Sales Pip…" at bounding box center [548, 253] width 1096 height 507
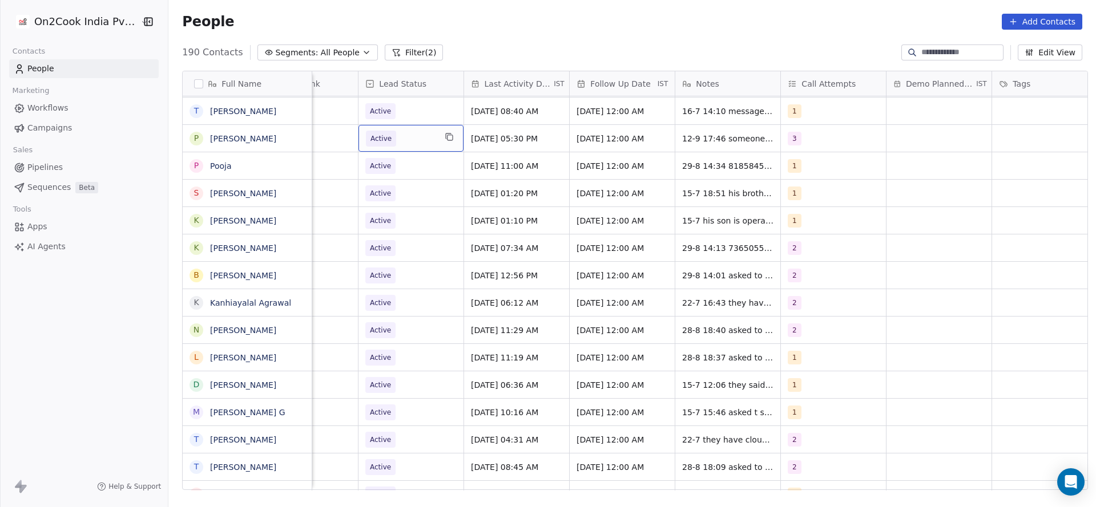
click at [401, 131] on span "Active" at bounding box center [401, 139] width 70 height 16
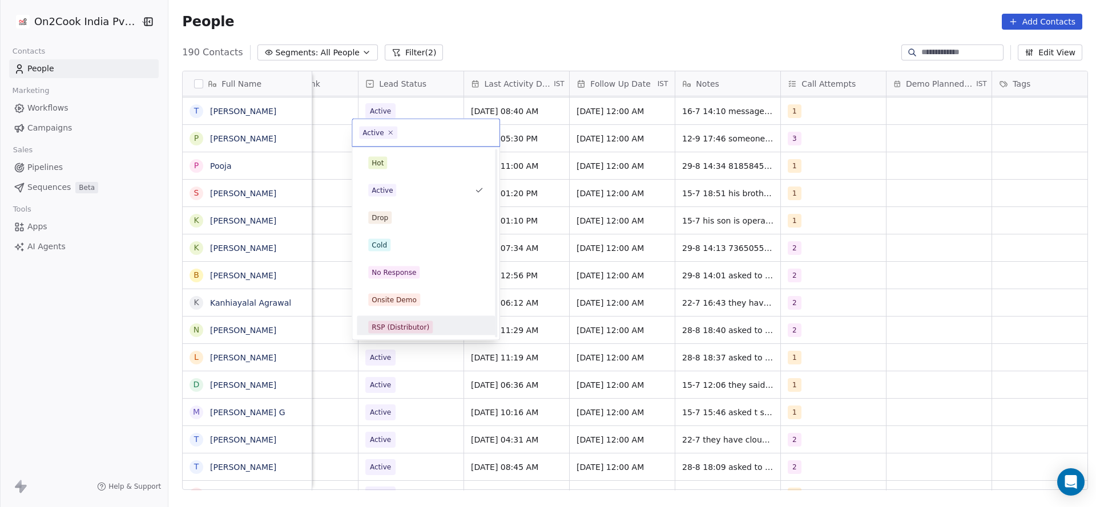
scroll to position [171, 0]
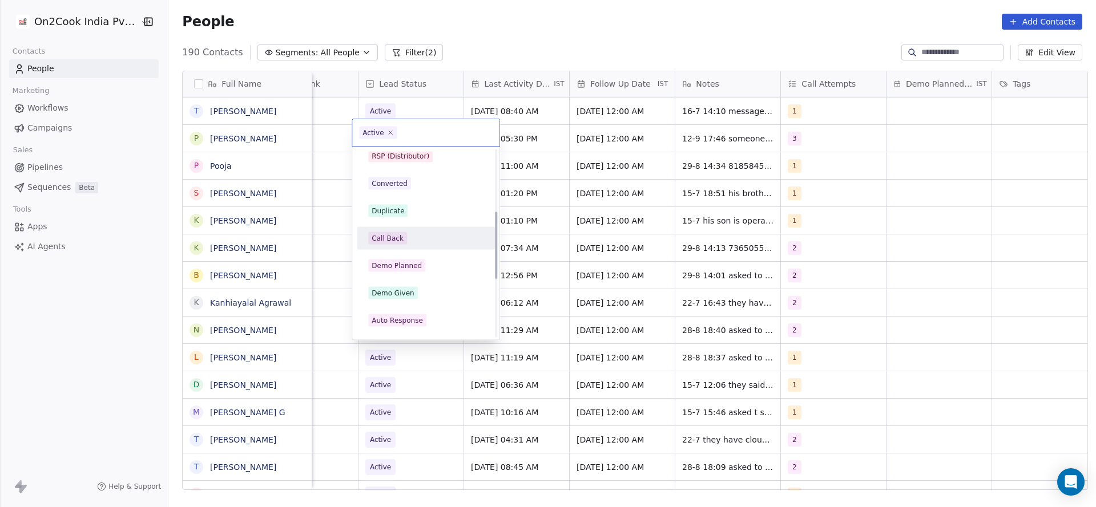
click at [380, 236] on div "Call Back" at bounding box center [388, 238] width 32 height 10
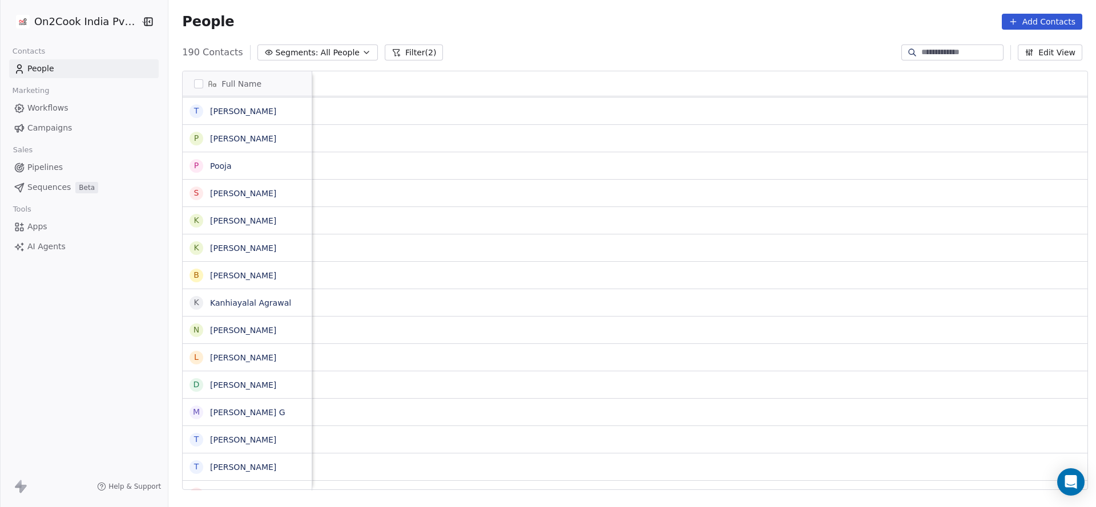
scroll to position [5, 106]
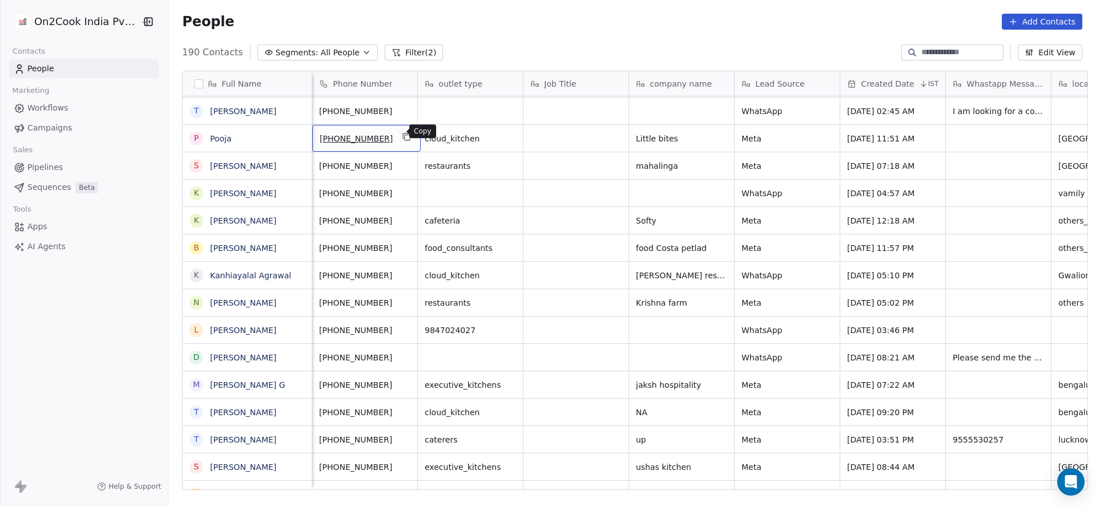
click at [400, 130] on button "grid" at bounding box center [407, 137] width 14 height 14
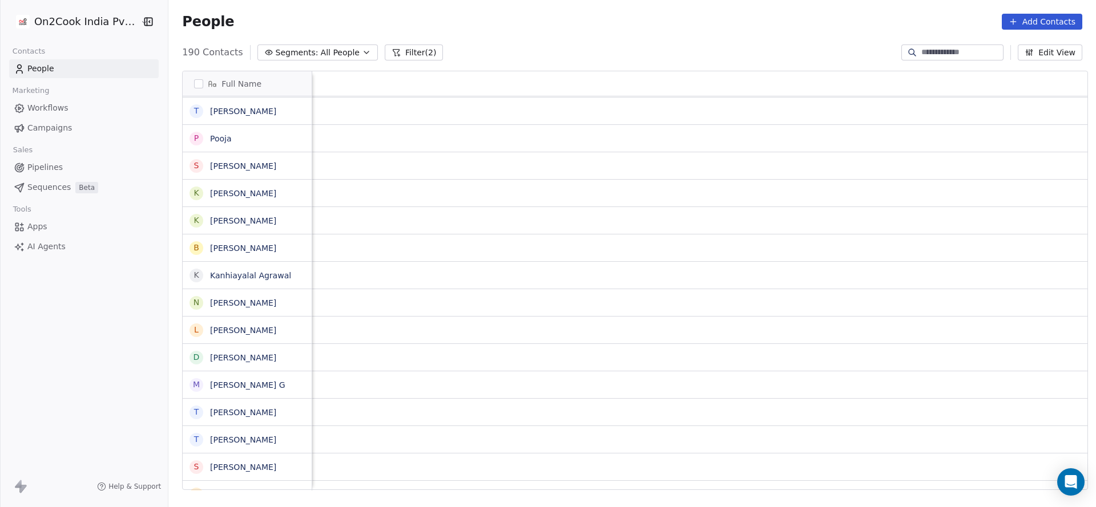
scroll to position [5, 1482]
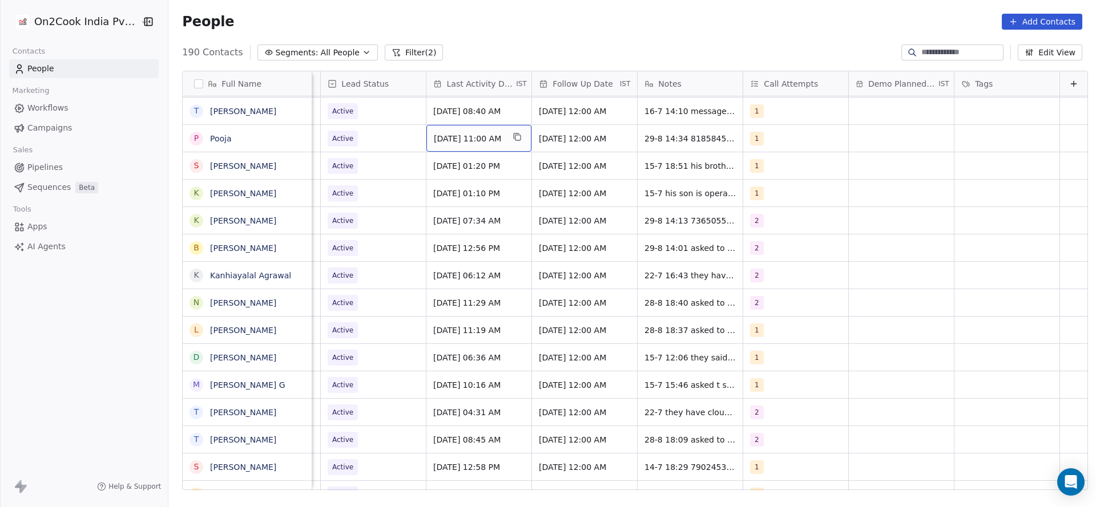
click at [428, 140] on div "[DATE] 11:00 AM" at bounding box center [478, 138] width 105 height 27
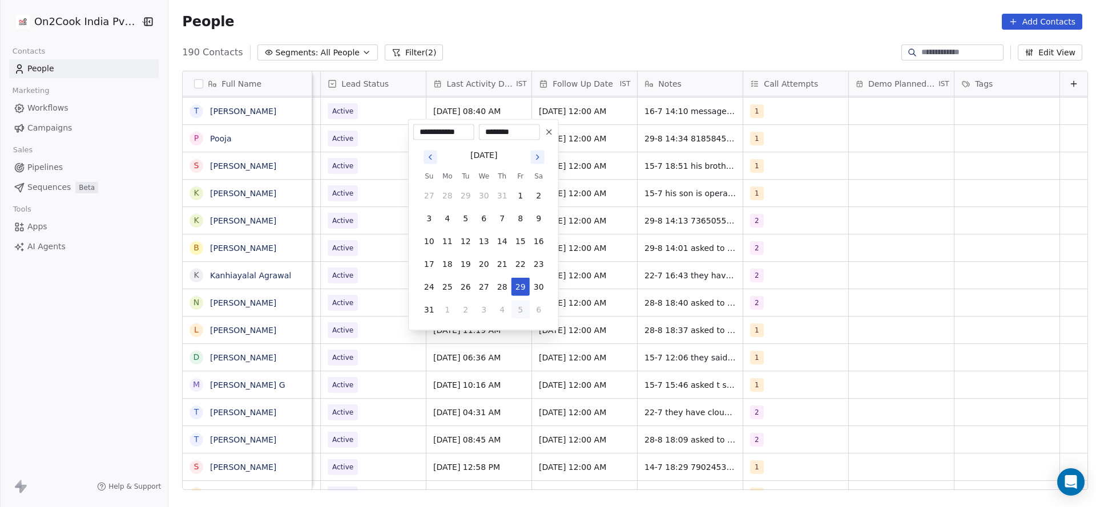
click at [517, 312] on button "5" at bounding box center [520, 310] width 18 height 18
click at [519, 217] on button "12" at bounding box center [520, 218] width 18 height 18
type input "**********"
click at [369, 190] on html "On2Cook India Pvt. Ltd. Contacts People Marketing Workflows Campaigns Sales Pip…" at bounding box center [548, 253] width 1096 height 507
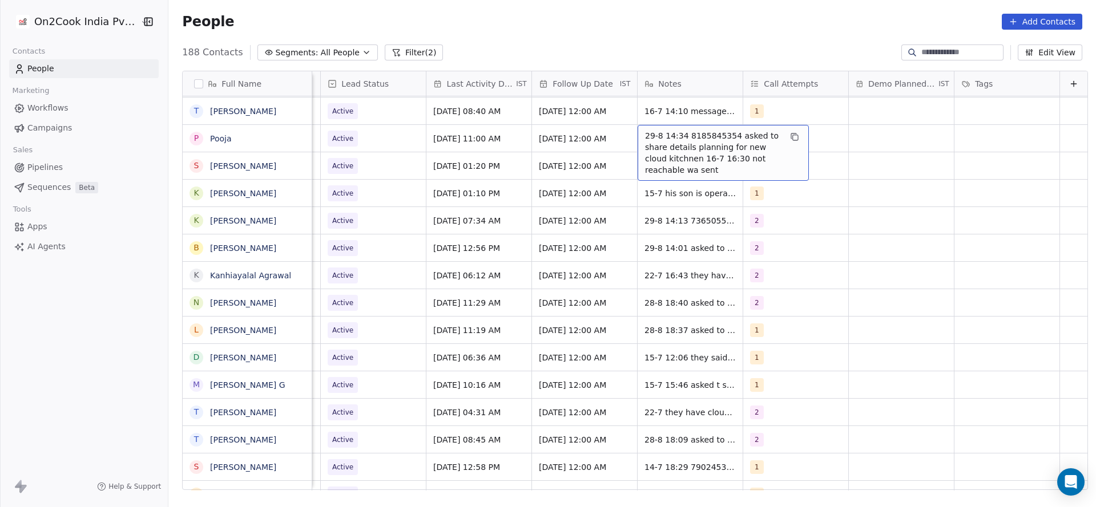
click at [653, 130] on span "29-8 14:34 8185845354 asked to share details planning for new cloud kitchnen 16…" at bounding box center [713, 153] width 136 height 46
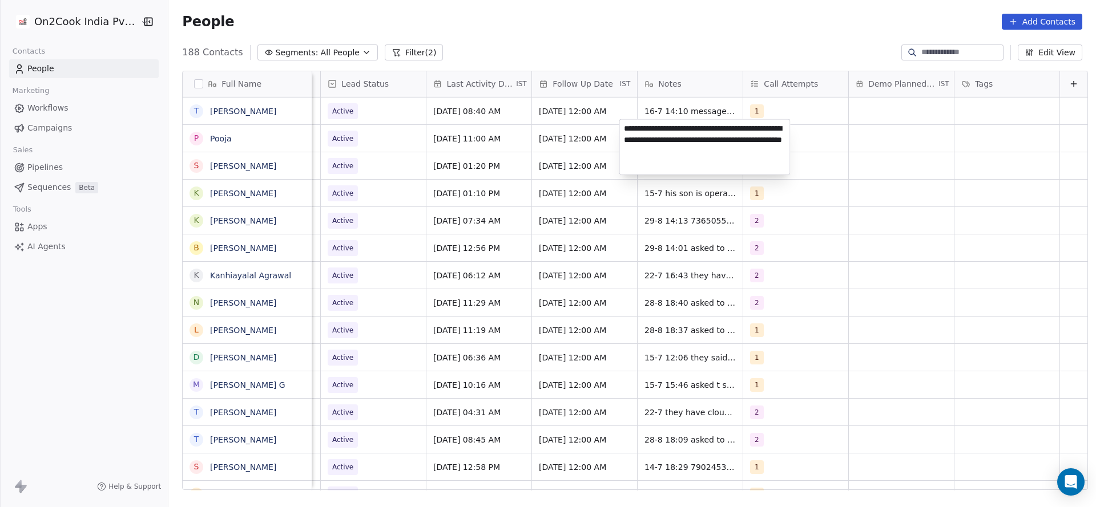
click at [624, 127] on textarea "**********" at bounding box center [705, 147] width 170 height 55
type textarea "**********"
click at [424, 139] on html "On2Cook India Pvt. Ltd. Contacts People Marketing Workflows Campaigns Sales Pip…" at bounding box center [548, 253] width 1096 height 507
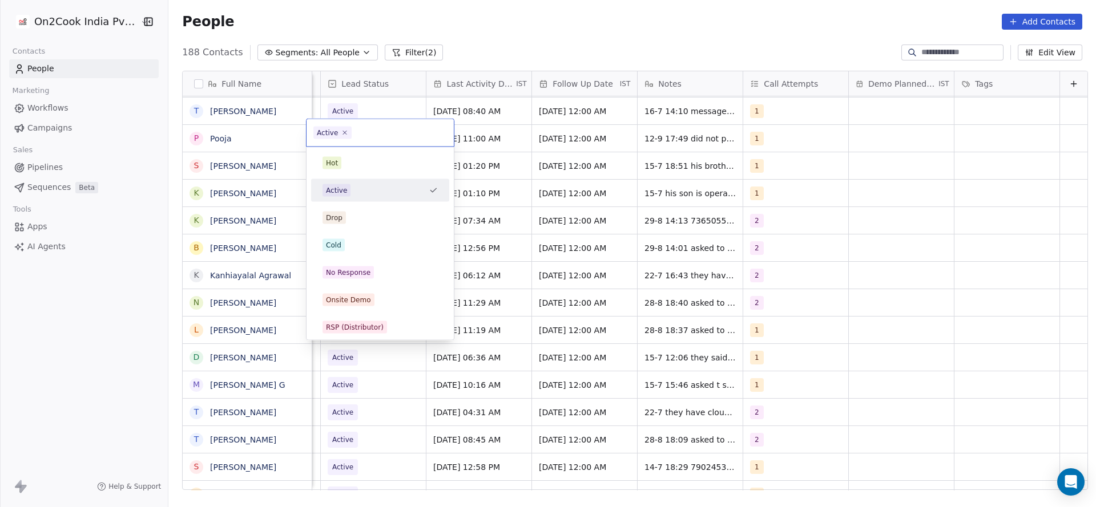
scroll to position [5, 1478]
click at [378, 271] on div "No Response" at bounding box center [379, 273] width 115 height 13
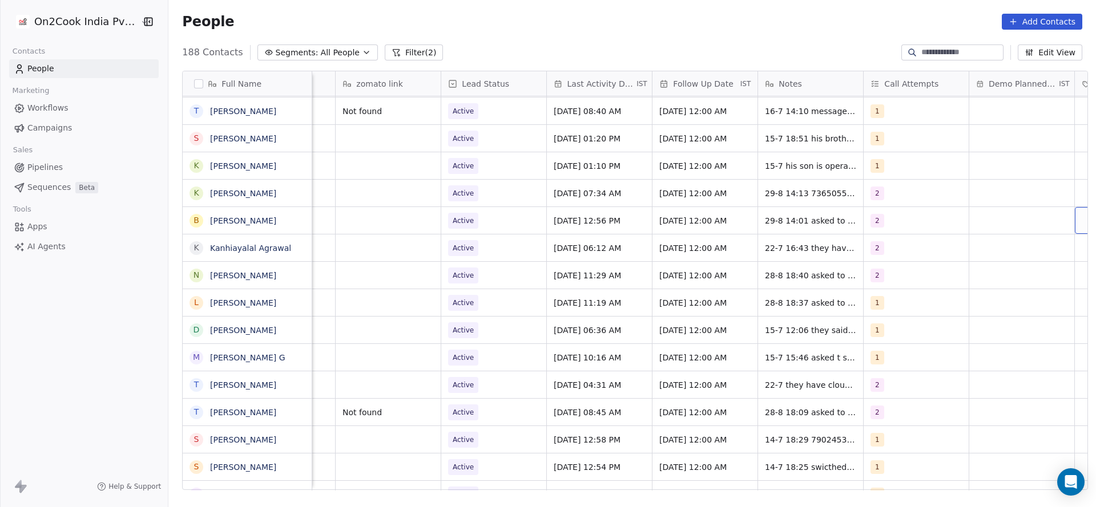
scroll to position [10, 1455]
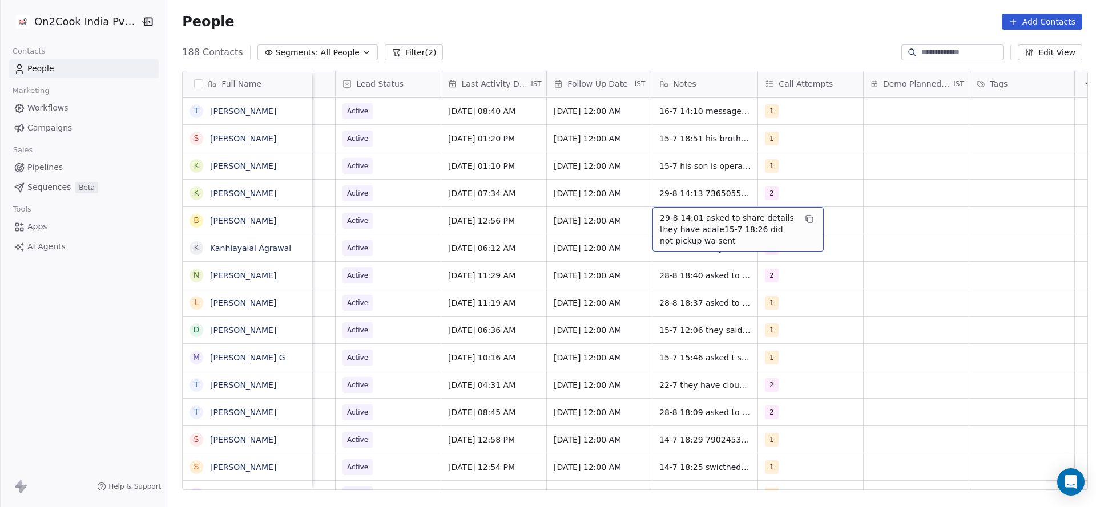
click at [670, 212] on span "29-8 14:01 asked to share details they have acafe15-7 18:26 did not pickup wa s…" at bounding box center [728, 229] width 136 height 34
click at [648, 199] on textarea "**********" at bounding box center [732, 218] width 170 height 43
type textarea "**********"
click at [363, 224] on html "On2Cook India Pvt. Ltd. Contacts People Marketing Workflows Campaigns Sales Pip…" at bounding box center [548, 253] width 1096 height 507
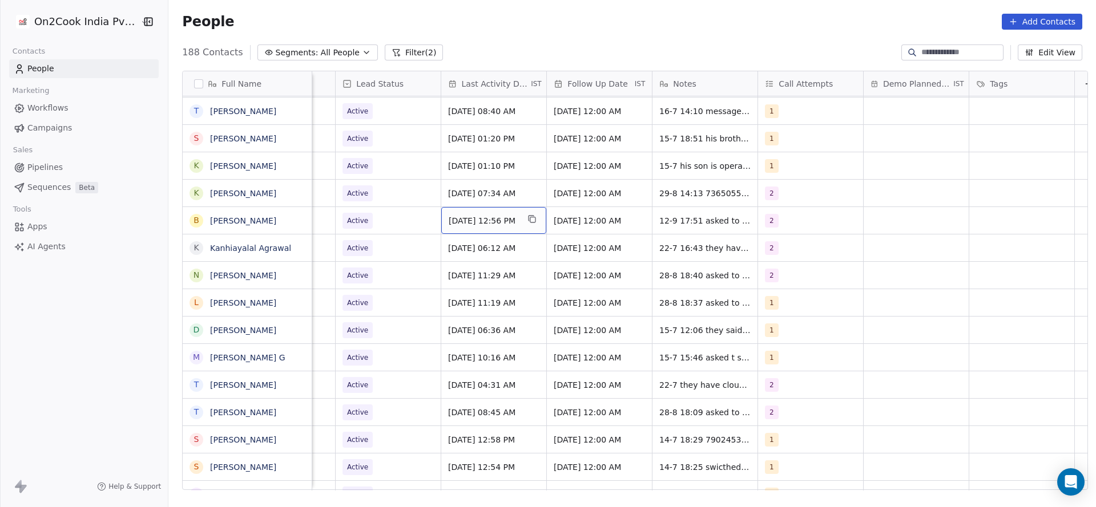
click at [457, 215] on span "[DATE] 12:56 PM" at bounding box center [484, 220] width 70 height 11
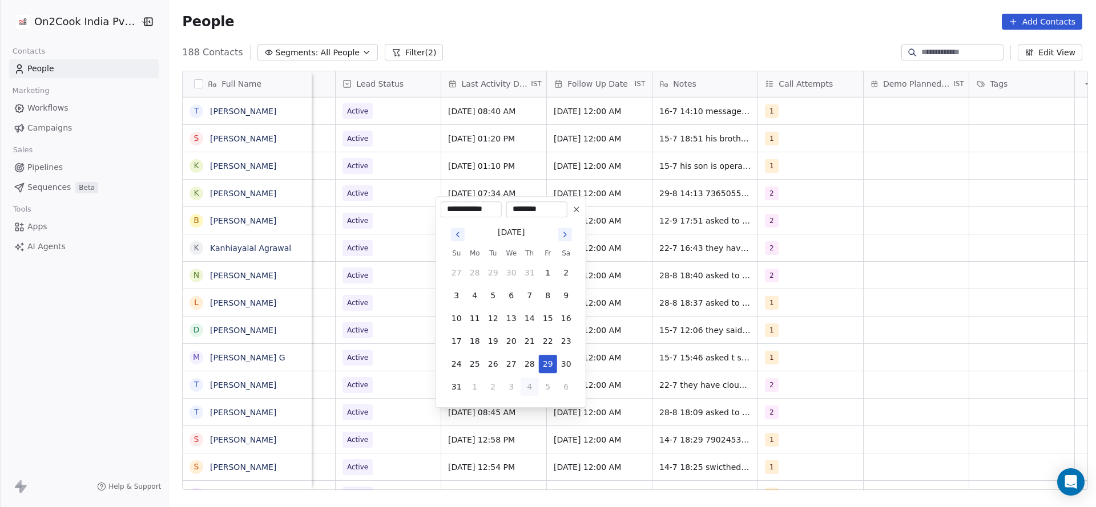
click at [527, 392] on button "4" at bounding box center [530, 387] width 18 height 18
click at [545, 293] on button "12" at bounding box center [548, 296] width 18 height 18
type input "**********"
click at [397, 284] on html "On2Cook India Pvt. Ltd. Contacts People Marketing Workflows Campaigns Sales Pip…" at bounding box center [548, 253] width 1096 height 507
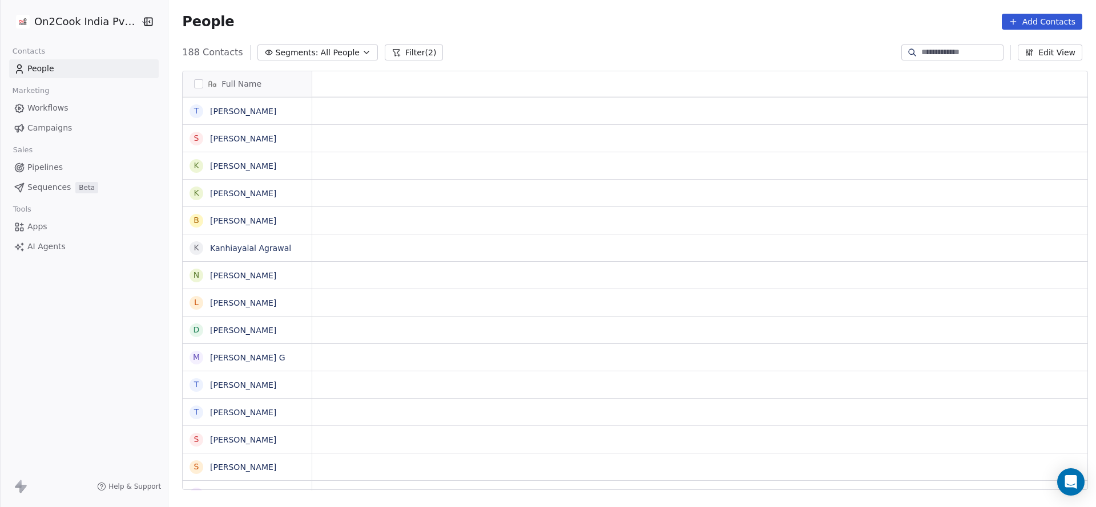
scroll to position [10, 0]
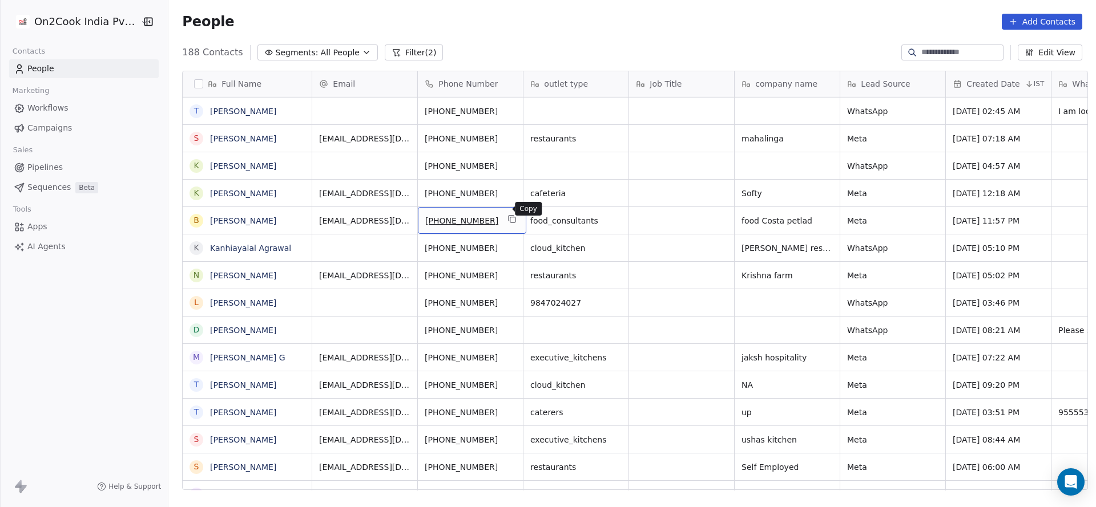
click at [507, 215] on button "grid" at bounding box center [513, 219] width 14 height 14
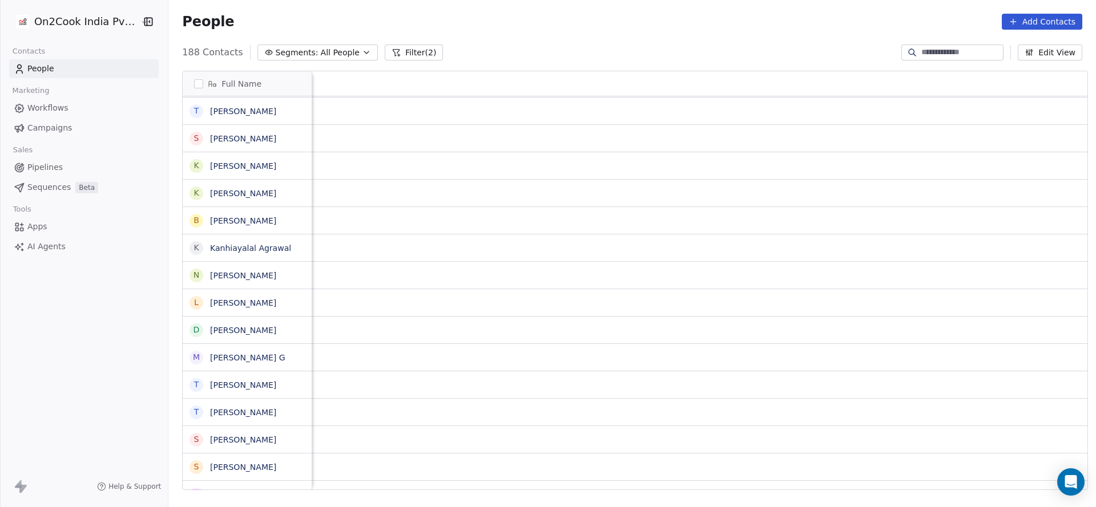
scroll to position [10, 1482]
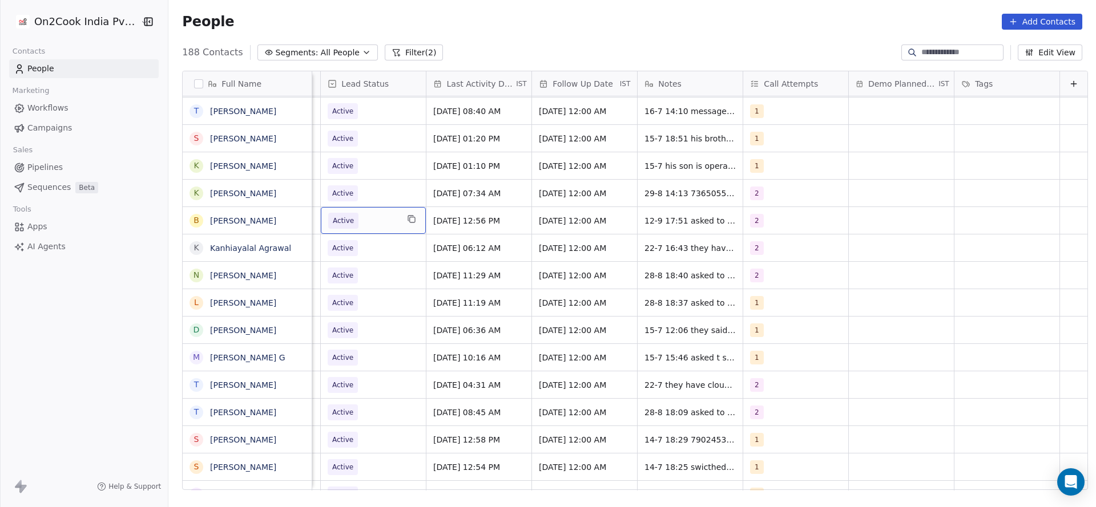
click at [373, 215] on span "Active" at bounding box center [363, 221] width 70 height 16
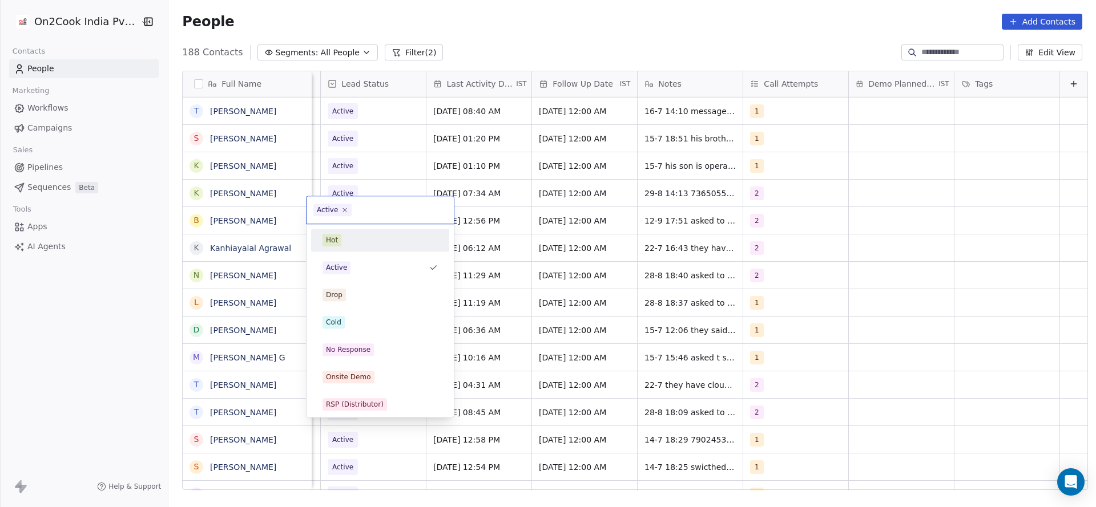
click at [745, 228] on html "On2Cook India Pvt. Ltd. Contacts People Marketing Workflows Campaigns Sales Pip…" at bounding box center [548, 253] width 1096 height 507
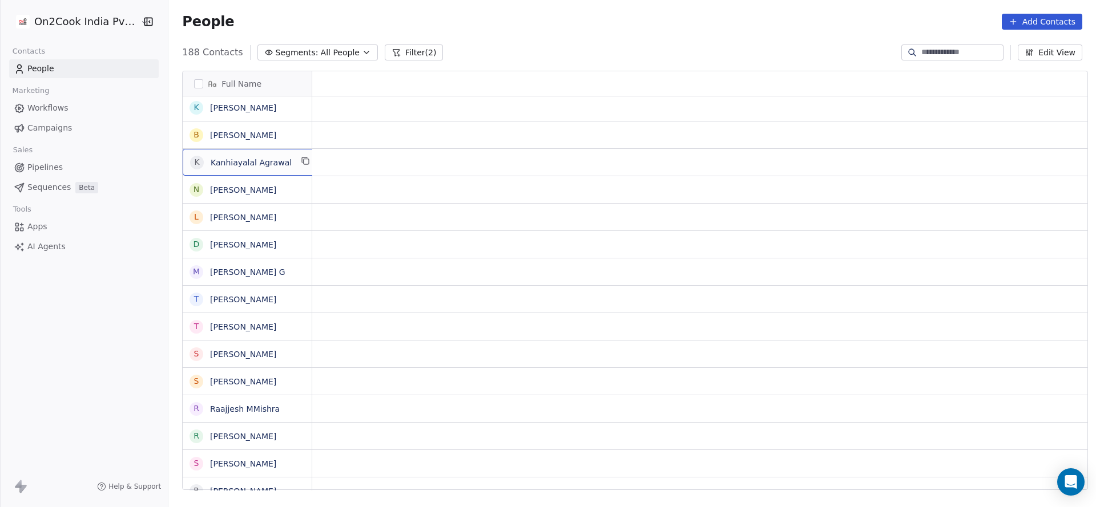
scroll to position [10, 0]
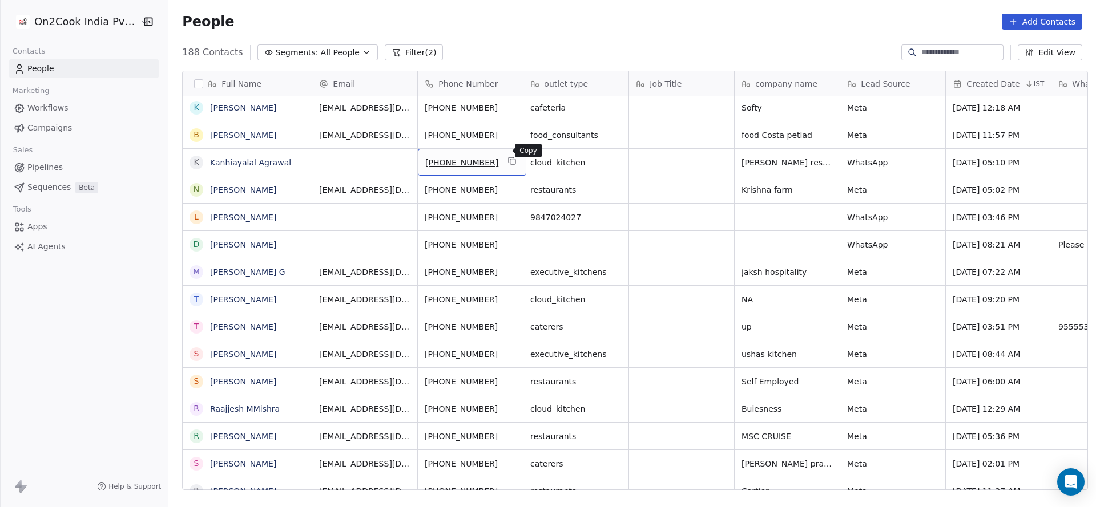
click at [510, 159] on icon "grid" at bounding box center [512, 161] width 5 height 5
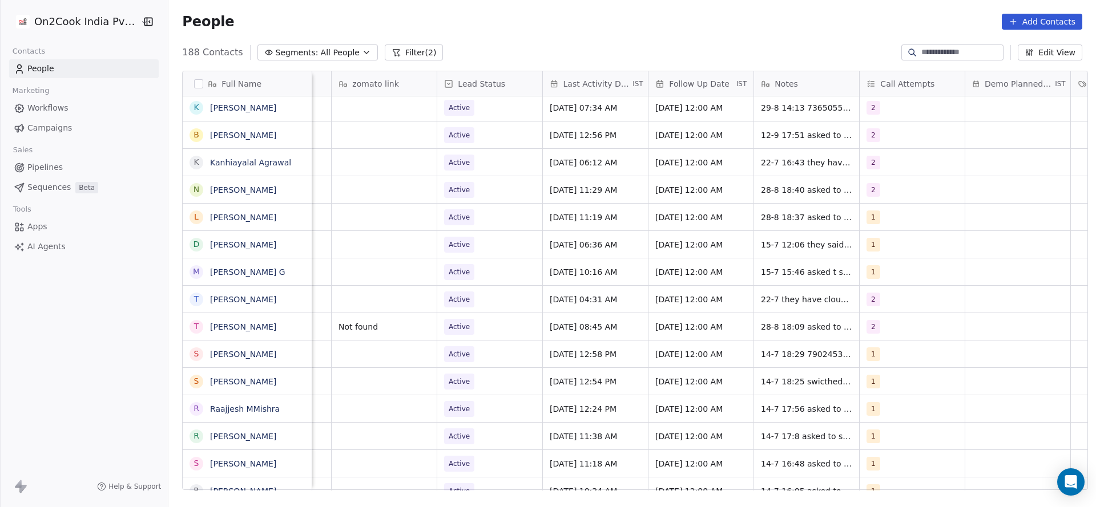
scroll to position [10, 1478]
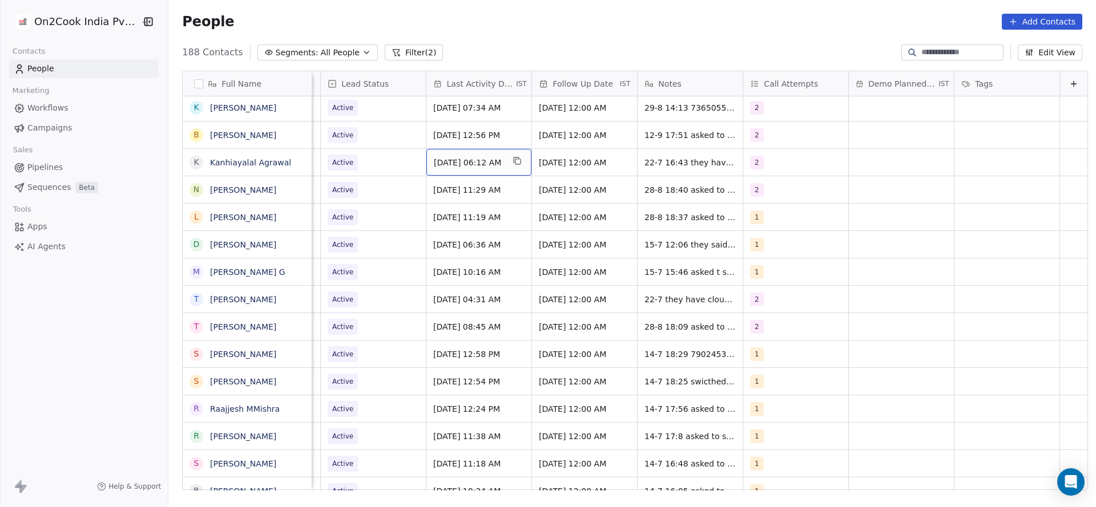
click at [457, 158] on div "[DATE] 06:12 AM" at bounding box center [478, 162] width 105 height 27
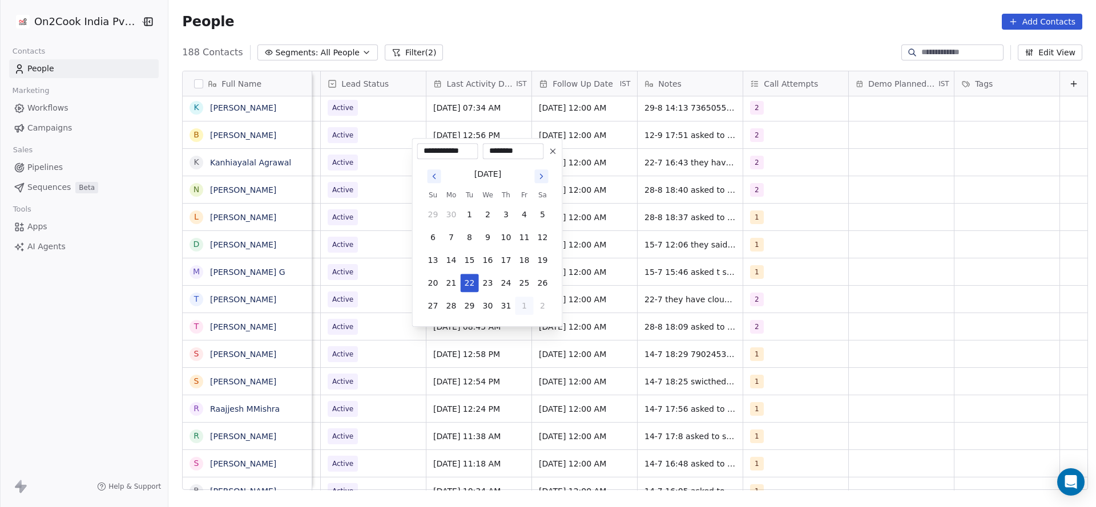
click at [529, 310] on button "1" at bounding box center [524, 306] width 18 height 18
click at [521, 324] on button "5" at bounding box center [524, 329] width 18 height 18
click at [527, 235] on button "12" at bounding box center [524, 237] width 18 height 18
type input "**********"
click at [363, 210] on html "On2Cook India Pvt. Ltd. Contacts People Marketing Workflows Campaigns Sales Pip…" at bounding box center [548, 253] width 1096 height 507
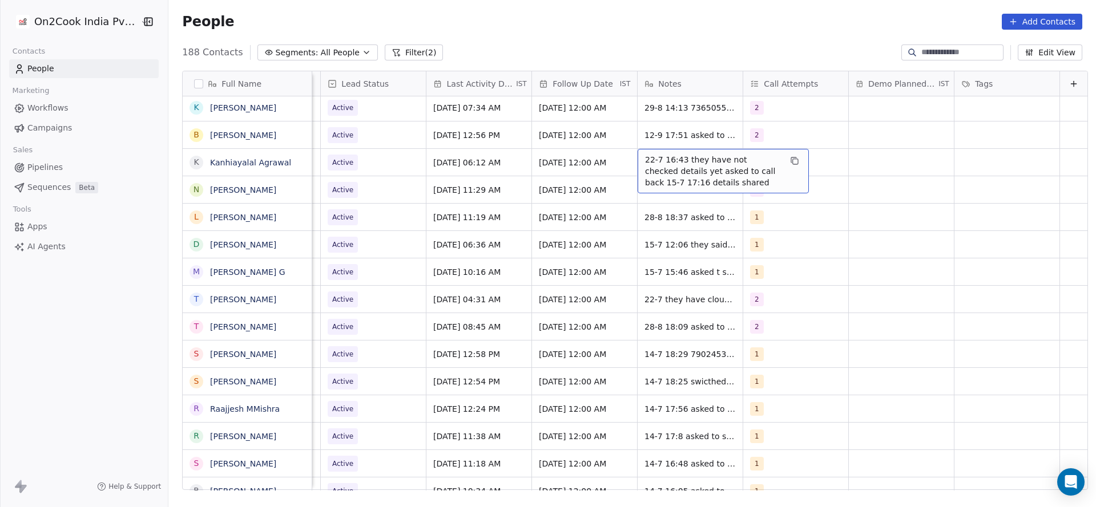
click at [638, 149] on div "22-7 16:43 they have not checked details yet asked to call back 15-7 17:16 deta…" at bounding box center [723, 171] width 171 height 45
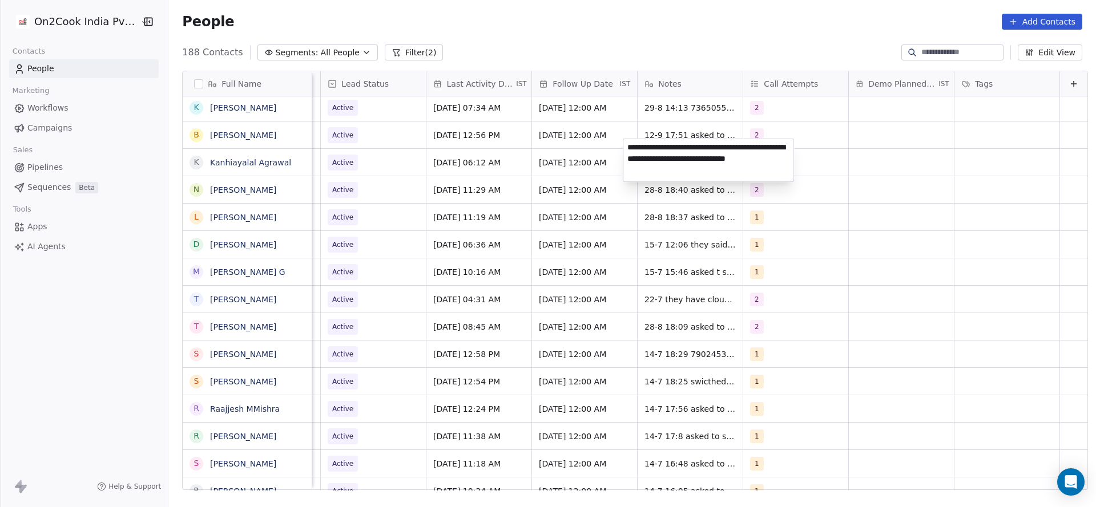
click at [628, 146] on textarea "**********" at bounding box center [708, 160] width 170 height 43
type textarea "**********"
drag, startPoint x: 537, startPoint y: 225, endPoint x: 346, endPoint y: 158, distance: 202.7
click at [537, 225] on html "On2Cook India Pvt. Ltd. Contacts People Marketing Workflows Campaigns Sales Pip…" at bounding box center [548, 253] width 1096 height 507
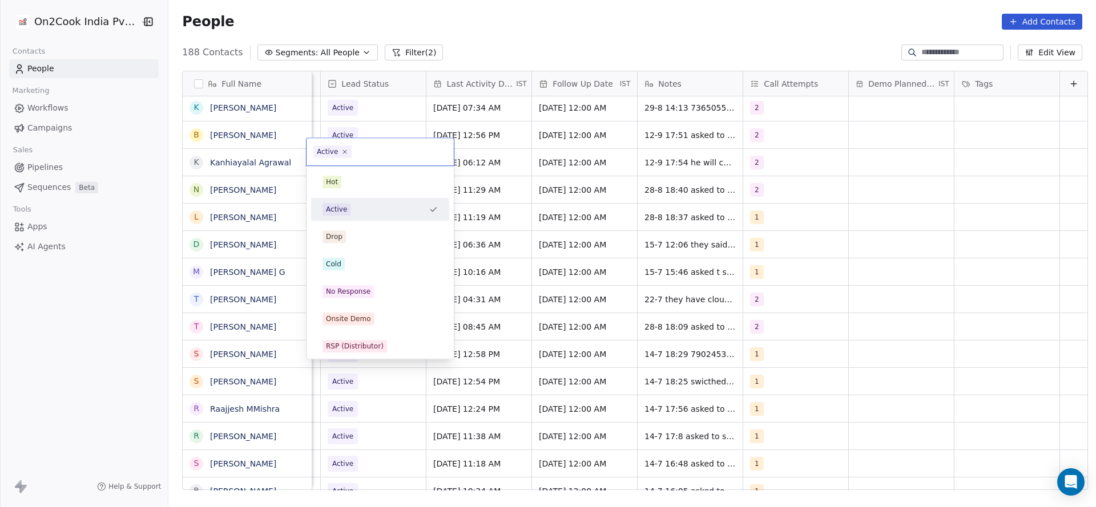
scroll to position [10, 1478]
click at [356, 269] on div "Cold" at bounding box center [379, 264] width 115 height 13
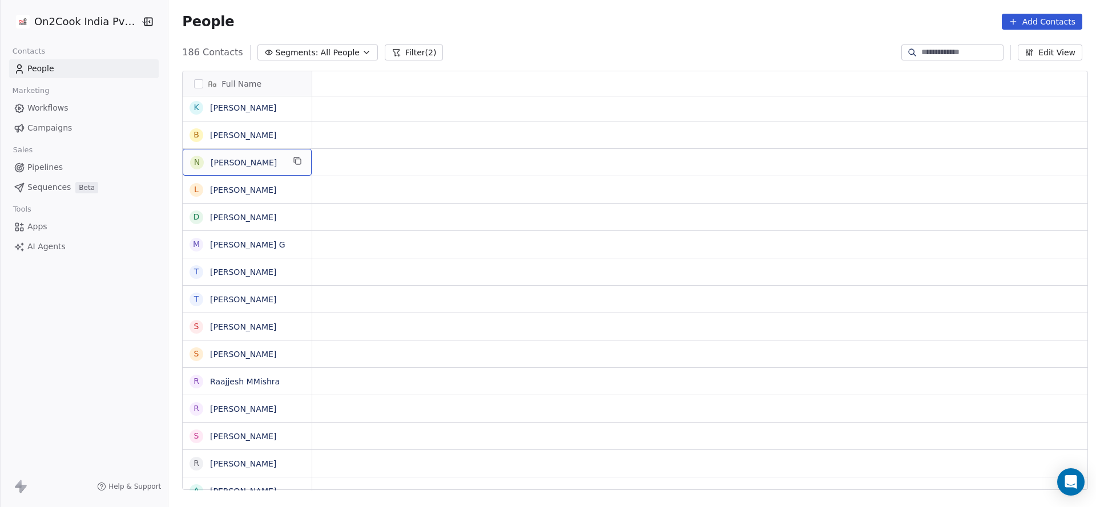
scroll to position [10, 0]
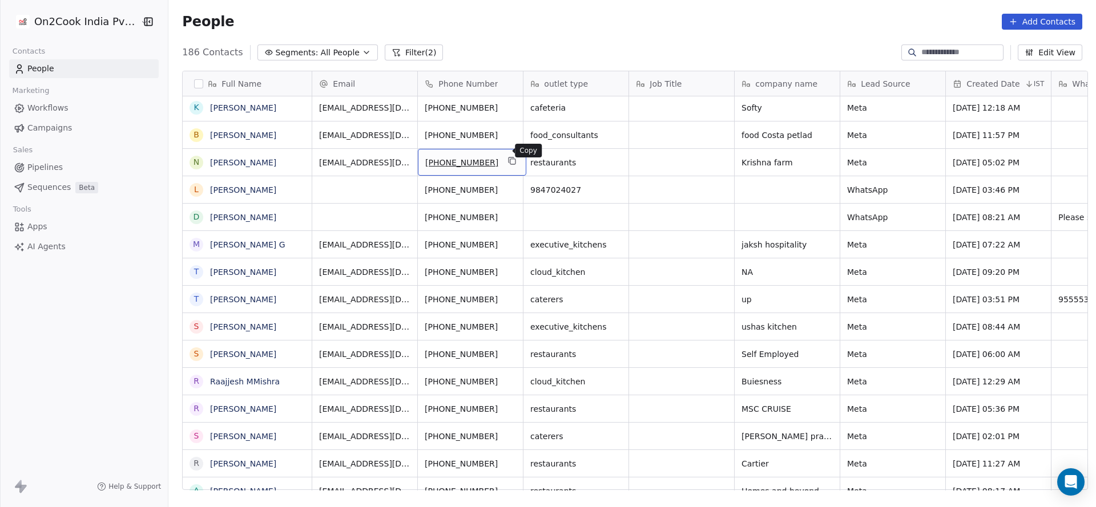
click at [508, 156] on icon "grid" at bounding box center [512, 160] width 9 height 9
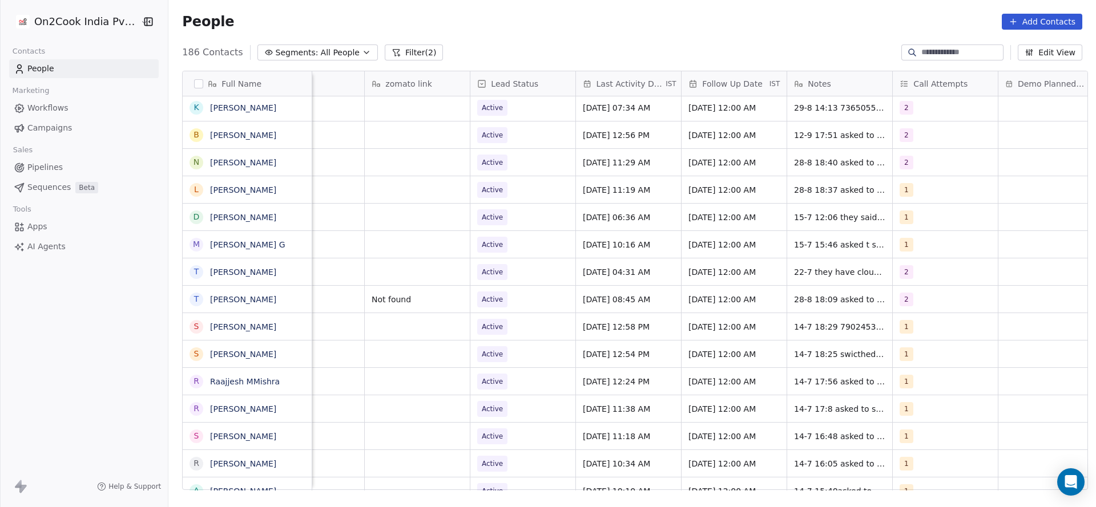
scroll to position [10, 1423]
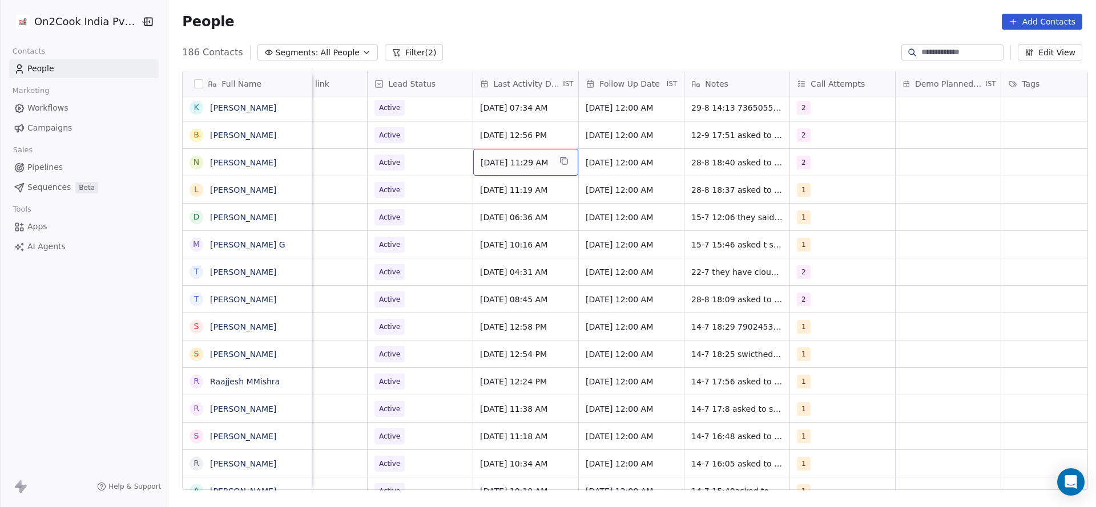
click at [514, 157] on span "[DATE] 11:29 AM" at bounding box center [516, 162] width 70 height 11
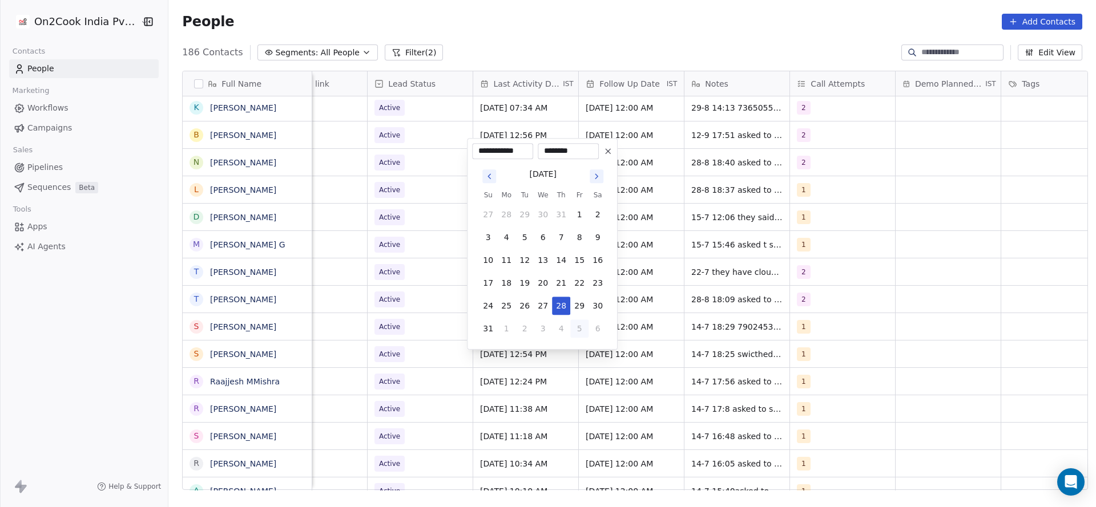
click at [574, 324] on button "5" at bounding box center [579, 329] width 18 height 18
click at [577, 237] on button "12" at bounding box center [579, 237] width 18 height 18
type input "**********"
click at [409, 233] on html "On2Cook India Pvt. Ltd. Contacts People Marketing Workflows Campaigns Sales Pip…" at bounding box center [548, 253] width 1096 height 507
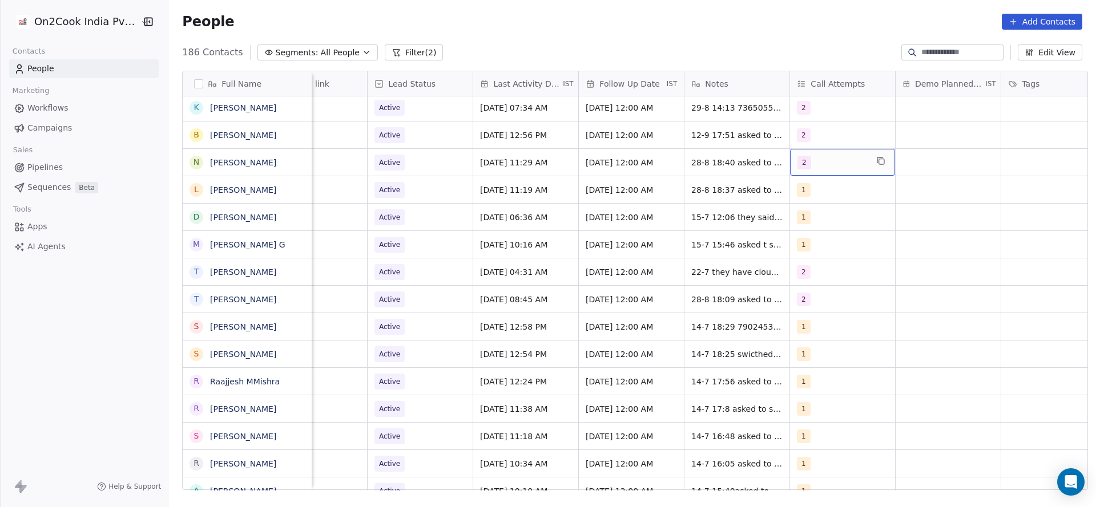
click at [805, 156] on div "2" at bounding box center [832, 163] width 70 height 14
click at [807, 232] on button "Suggestions" at bounding box center [804, 236] width 9 height 9
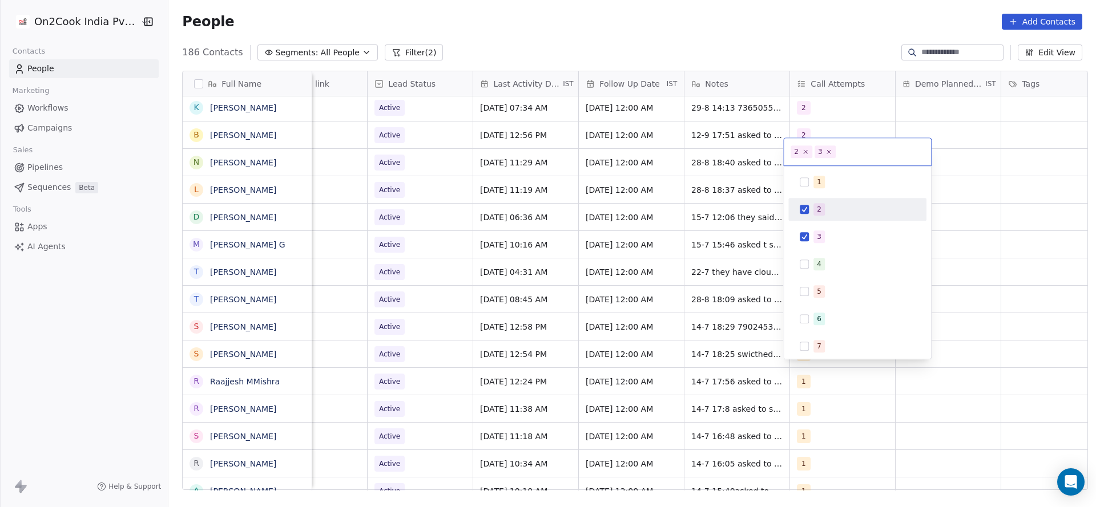
drag, startPoint x: 811, startPoint y: 212, endPoint x: 731, endPoint y: 216, distance: 80.6
click at [810, 210] on div "2" at bounding box center [857, 209] width 129 height 18
drag, startPoint x: 610, startPoint y: 219, endPoint x: 687, endPoint y: 158, distance: 99.1
click at [613, 216] on html "On2Cook India Pvt. Ltd. Contacts People Marketing Workflows Campaigns Sales Pip…" at bounding box center [548, 253] width 1096 height 507
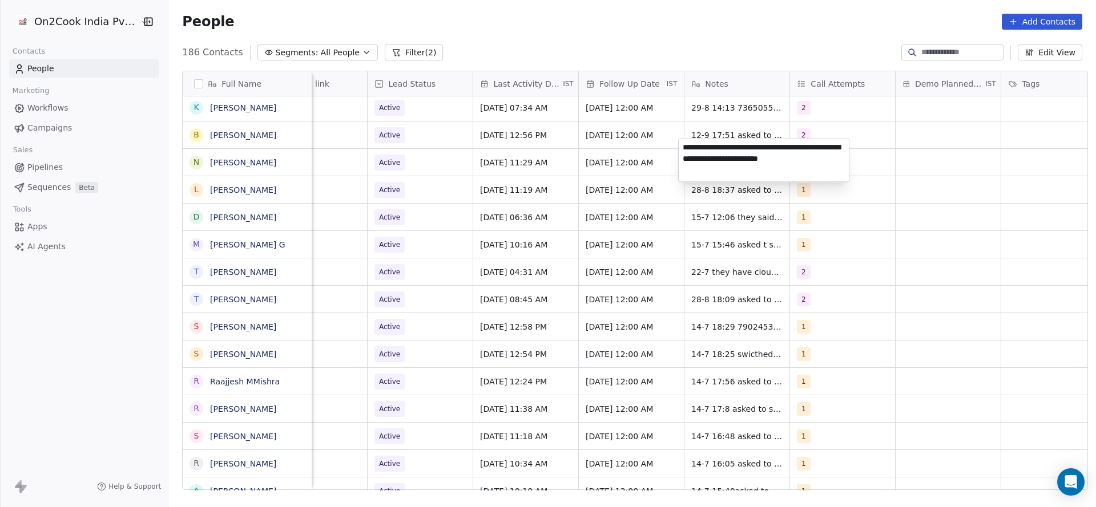
click at [683, 144] on textarea "**********" at bounding box center [764, 160] width 170 height 43
type textarea "**********"
click at [448, 192] on html "On2Cook India Pvt. Ltd. Contacts People Marketing Workflows Campaigns Sales Pip…" at bounding box center [548, 253] width 1096 height 507
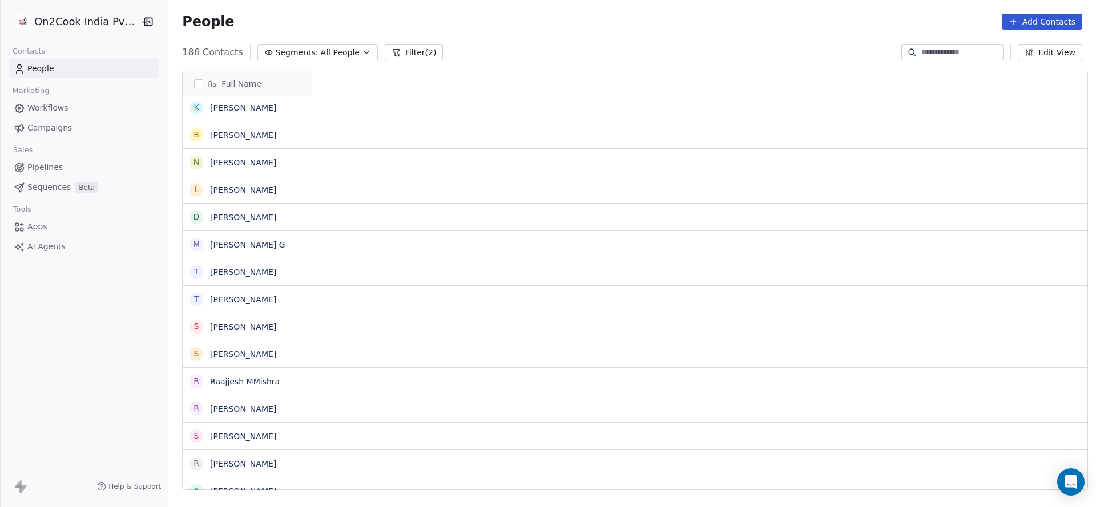
scroll to position [10, 0]
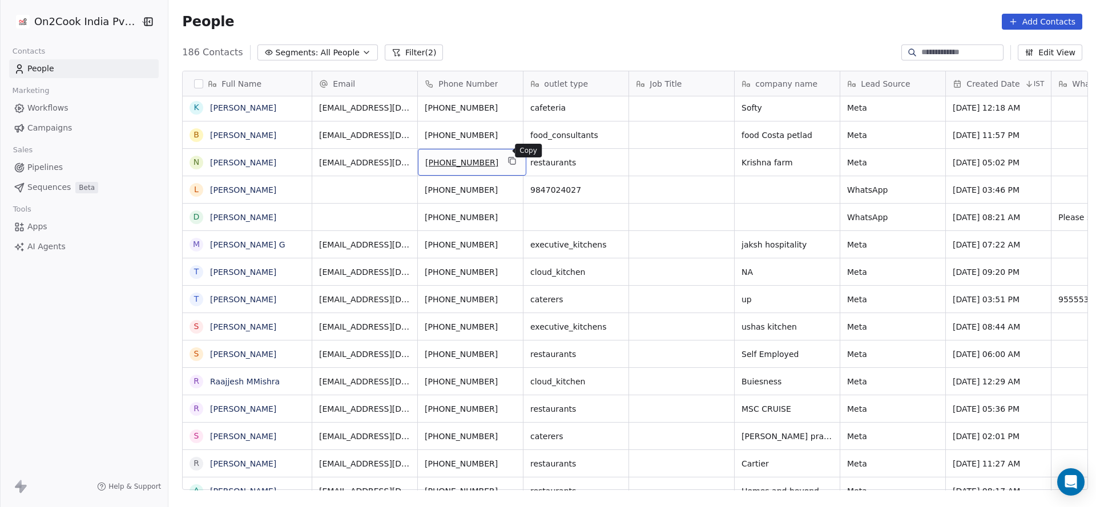
click at [508, 156] on icon "grid" at bounding box center [512, 160] width 9 height 9
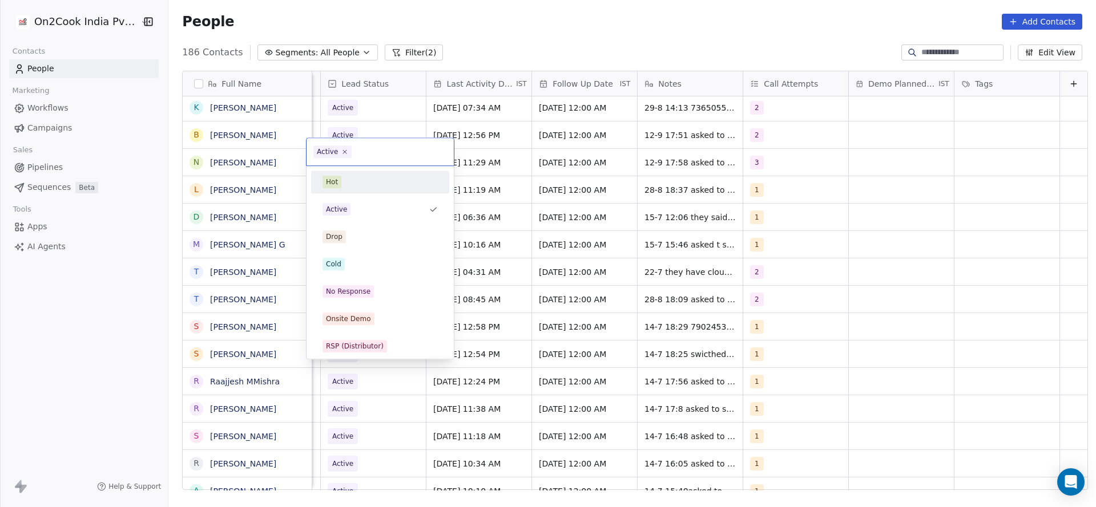
scroll to position [10, 1478]
drag, startPoint x: 346, startPoint y: 264, endPoint x: 586, endPoint y: 191, distance: 251.3
click at [357, 260] on div "Cold" at bounding box center [379, 264] width 115 height 13
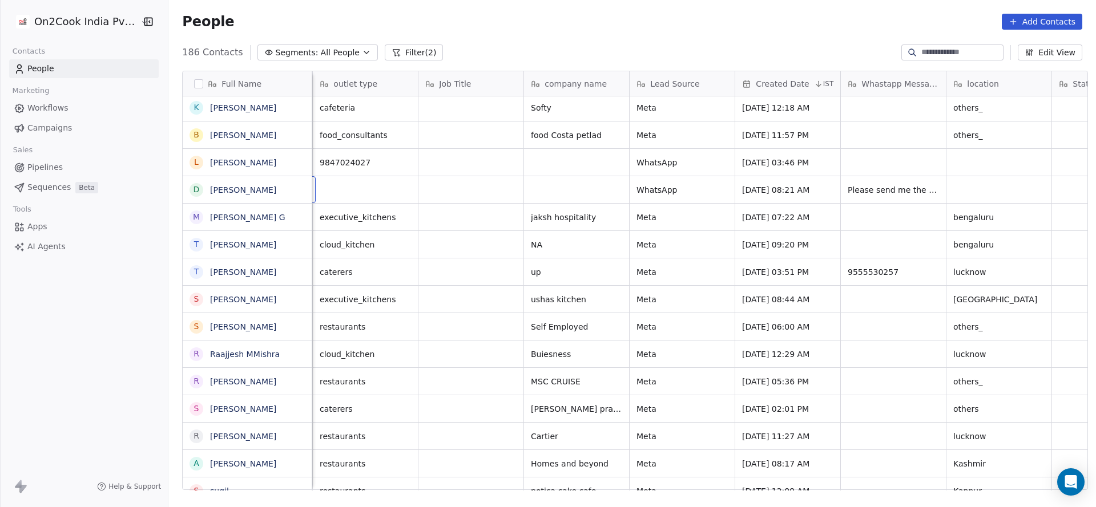
scroll to position [10, 106]
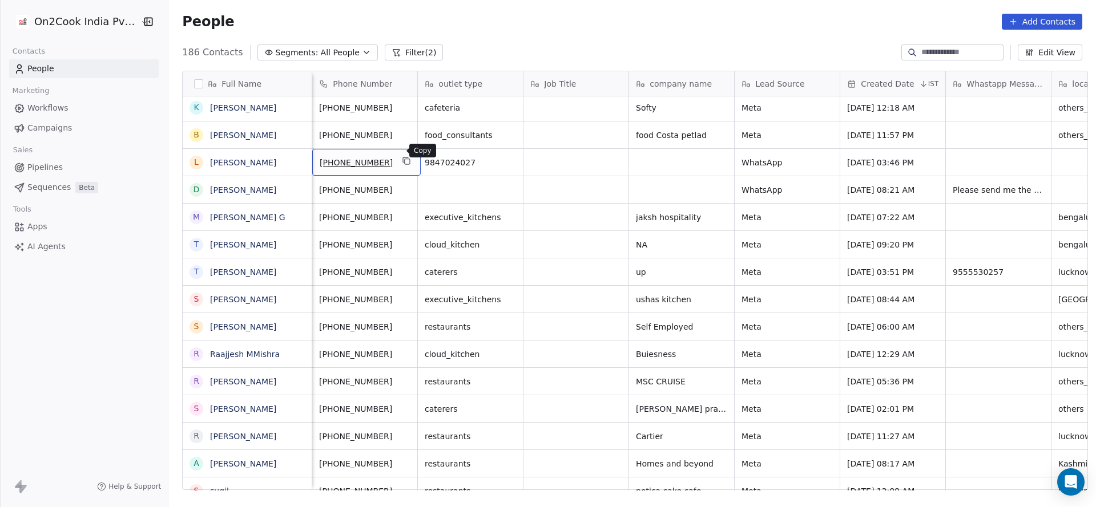
click at [402, 156] on icon "grid" at bounding box center [406, 160] width 9 height 9
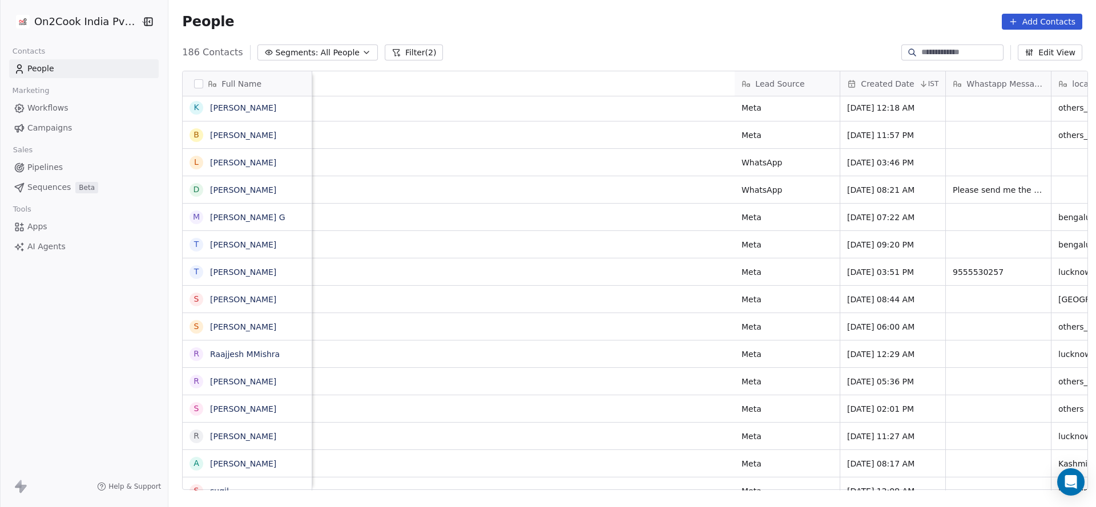
scroll to position [10, 1482]
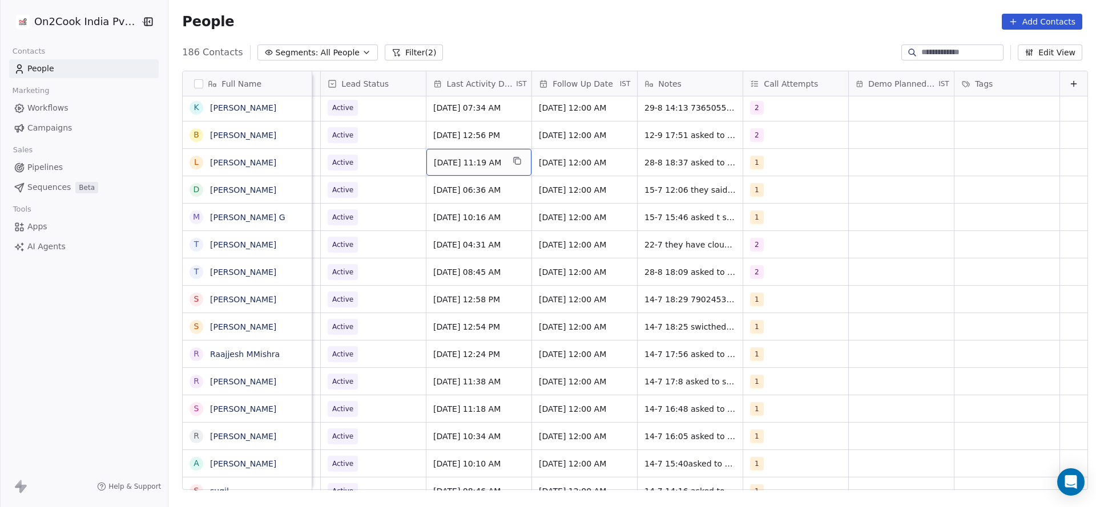
click at [447, 149] on div "[DATE] 11:19 AM" at bounding box center [478, 162] width 105 height 27
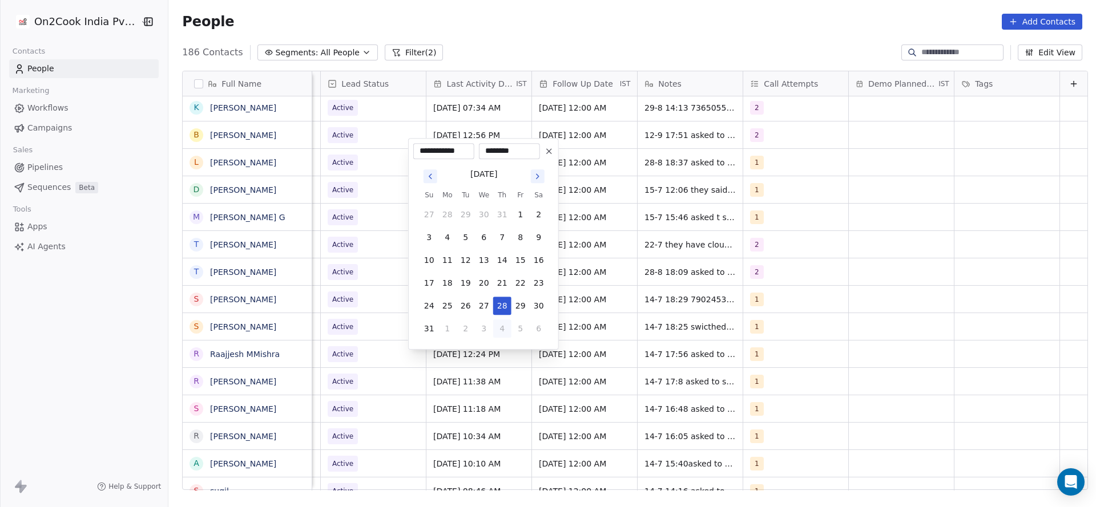
click at [506, 325] on button "4" at bounding box center [502, 329] width 18 height 18
drag, startPoint x: 519, startPoint y: 234, endPoint x: 363, endPoint y: 220, distance: 156.4
click at [514, 235] on button "12" at bounding box center [520, 237] width 18 height 18
type input "**********"
click at [357, 217] on html "On2Cook India Pvt. Ltd. Contacts People Marketing Workflows Campaigns Sales Pip…" at bounding box center [548, 253] width 1096 height 507
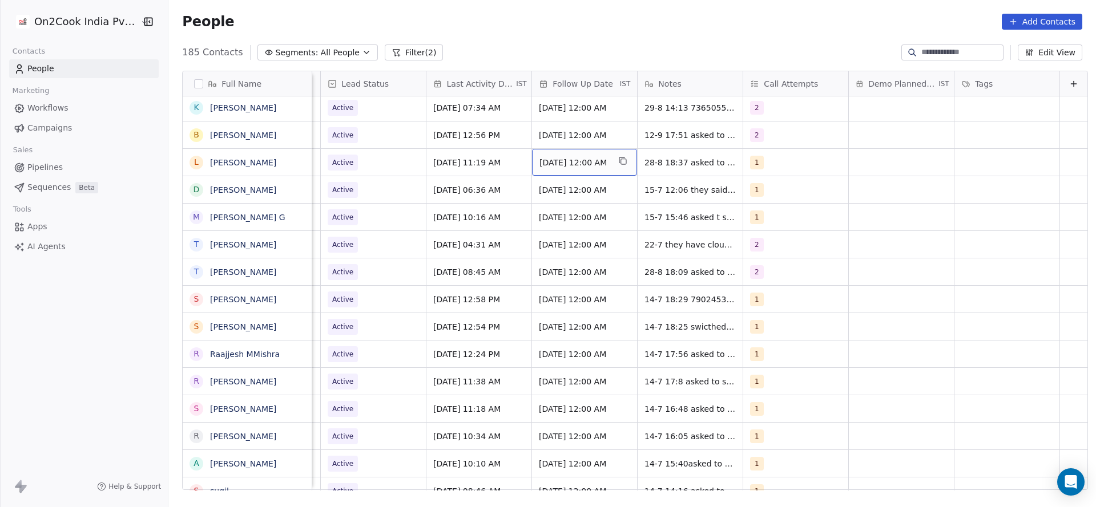
click at [594, 157] on span "[DATE] 12:00 AM" at bounding box center [574, 162] width 70 height 11
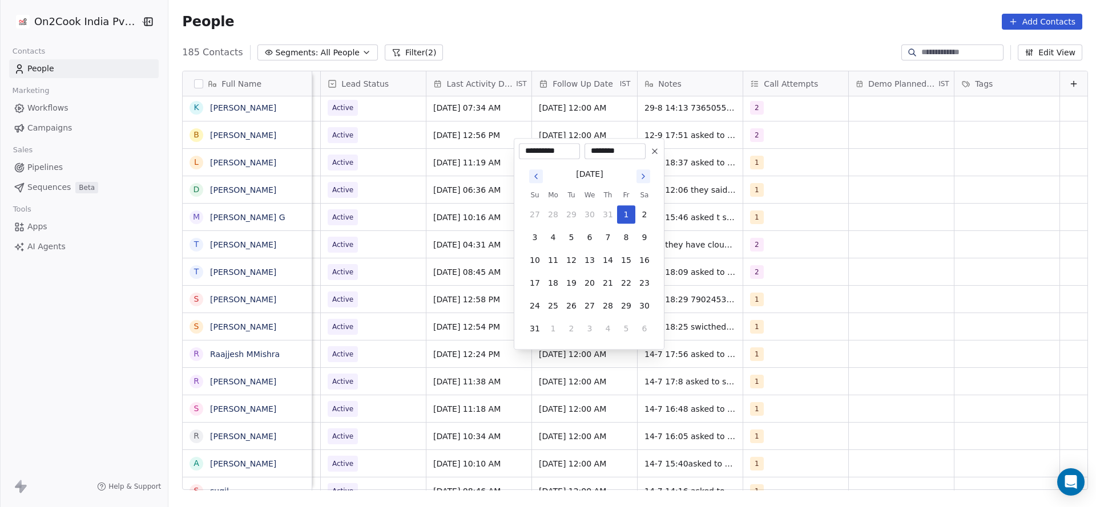
click at [835, 137] on html "On2Cook India Pvt. Ltd. Contacts People Marketing Workflows Campaigns Sales Pip…" at bounding box center [548, 253] width 1096 height 507
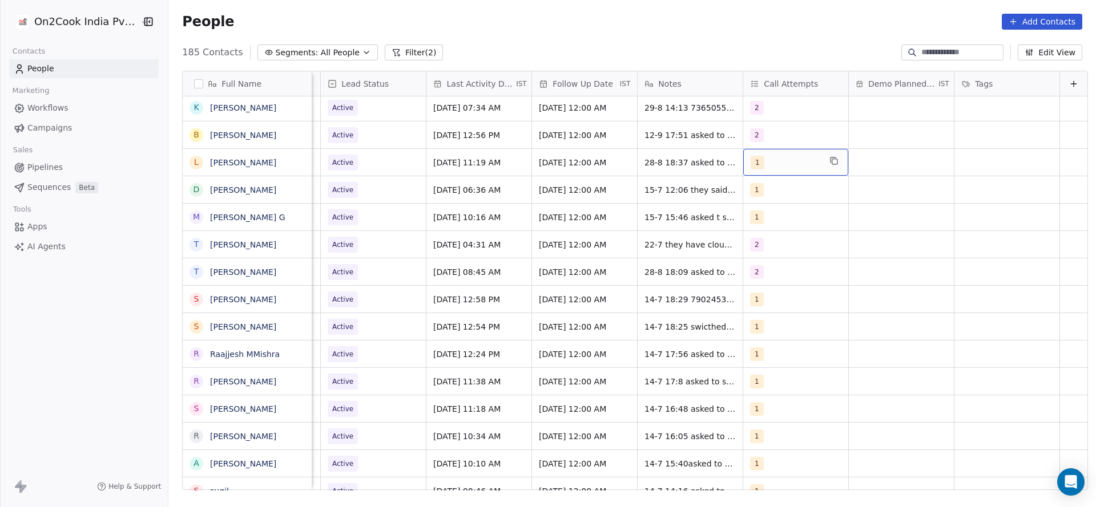
click at [791, 156] on div "1" at bounding box center [786, 163] width 70 height 14
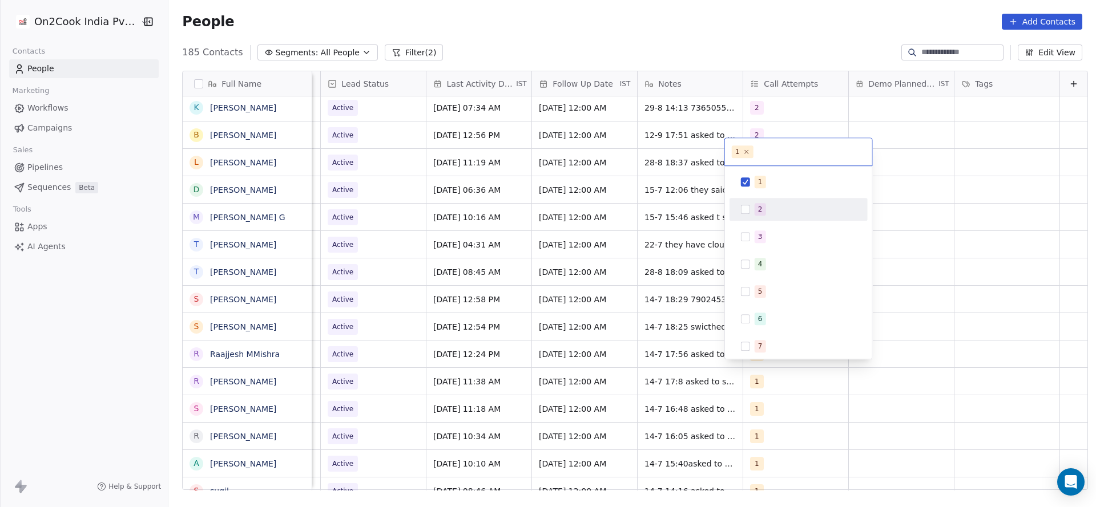
click at [762, 202] on div "2" at bounding box center [798, 209] width 129 height 18
drag, startPoint x: 763, startPoint y: 189, endPoint x: 660, endPoint y: 200, distance: 103.3
click at [760, 185] on div "1" at bounding box center [806, 182] width 102 height 13
click at [660, 200] on html "On2Cook India Pvt. Ltd. Contacts People Marketing Workflows Campaigns Sales Pip…" at bounding box center [548, 253] width 1096 height 507
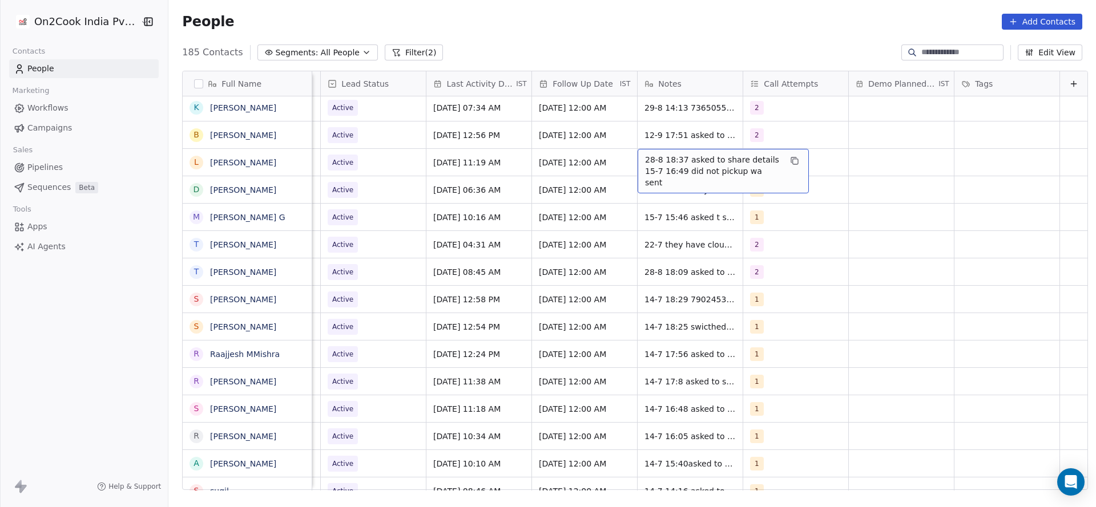
click at [645, 158] on span "28-8 18:37 asked to share details 15-7 16:49 did not pickup wa sent" at bounding box center [713, 171] width 136 height 34
click at [621, 151] on textarea "**********" at bounding box center [705, 156] width 170 height 35
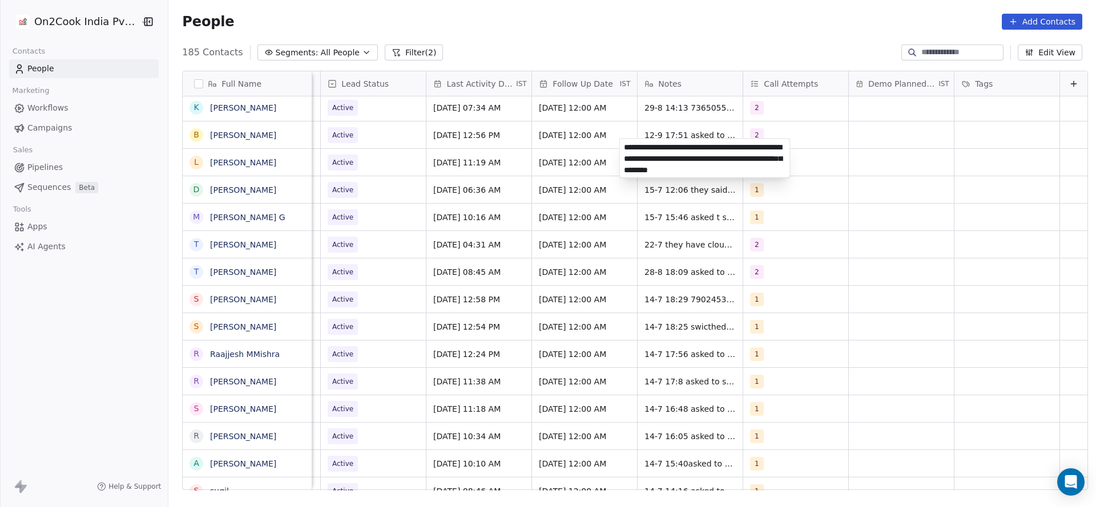
type textarea "**********"
click at [436, 198] on html "On2Cook India Pvt. Ltd. Contacts People Marketing Workflows Campaigns Sales Pip…" at bounding box center [548, 253] width 1096 height 507
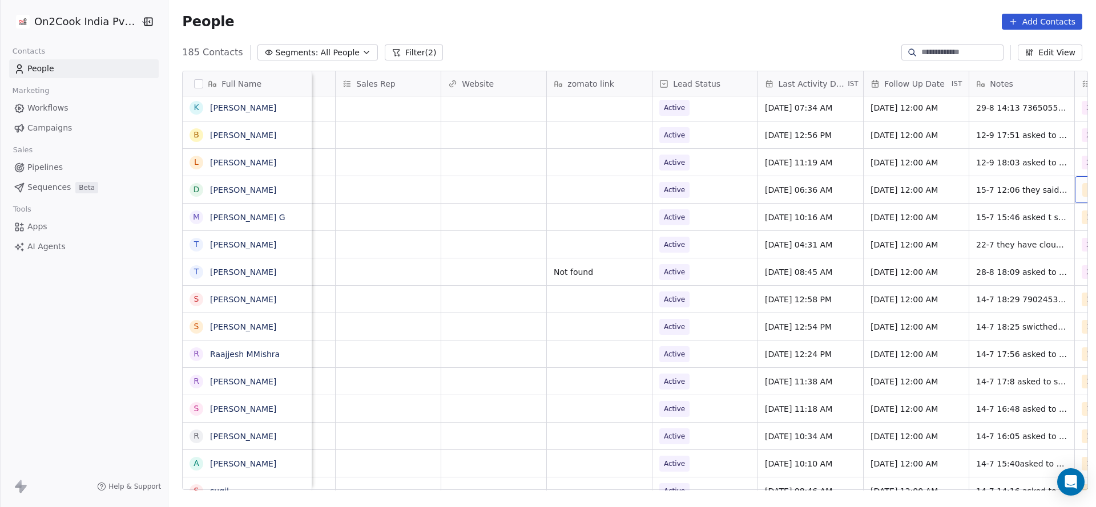
scroll to position [13, 1243]
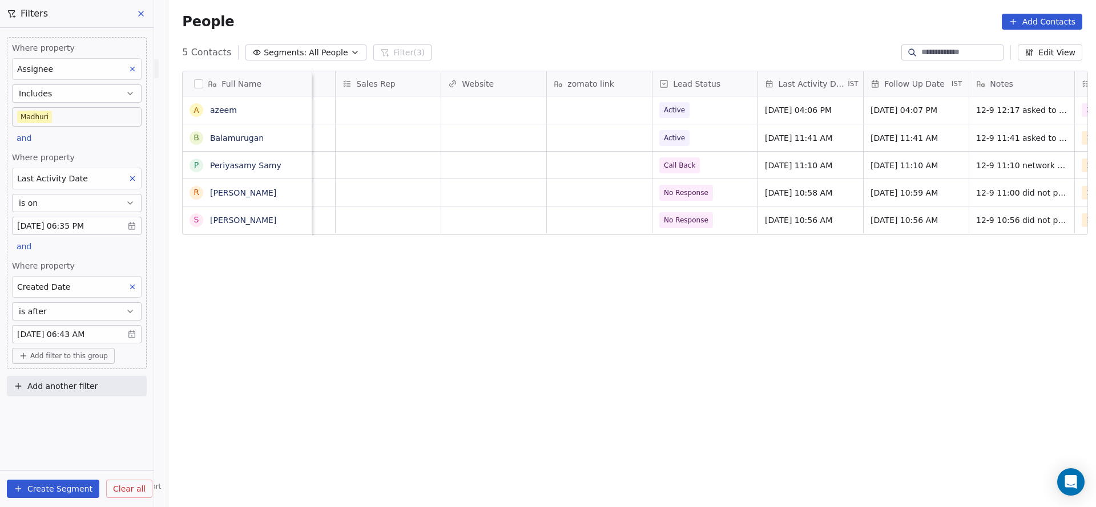
click at [77, 315] on button "is after" at bounding box center [77, 312] width 130 height 18
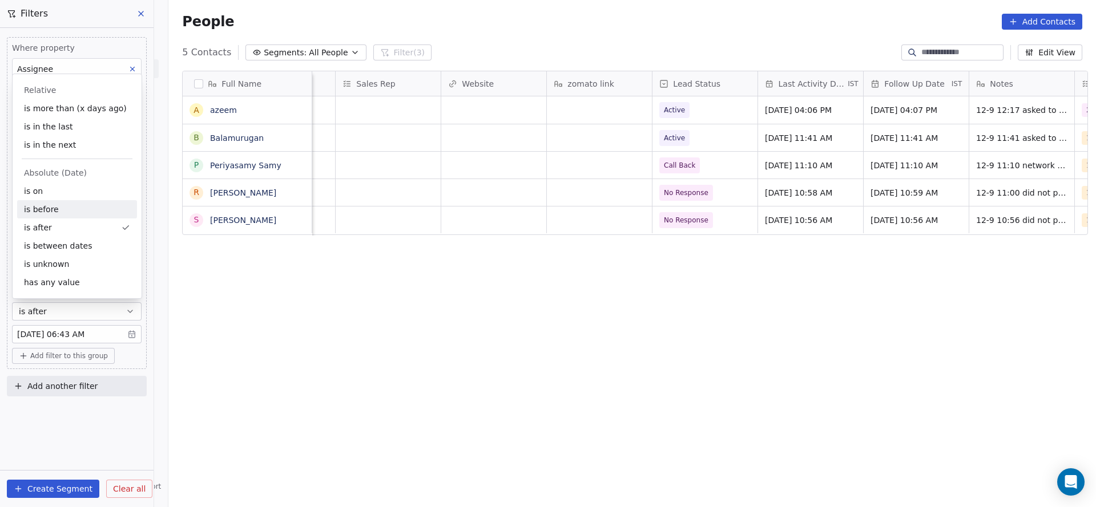
click at [60, 211] on div "is before" at bounding box center [77, 209] width 120 height 18
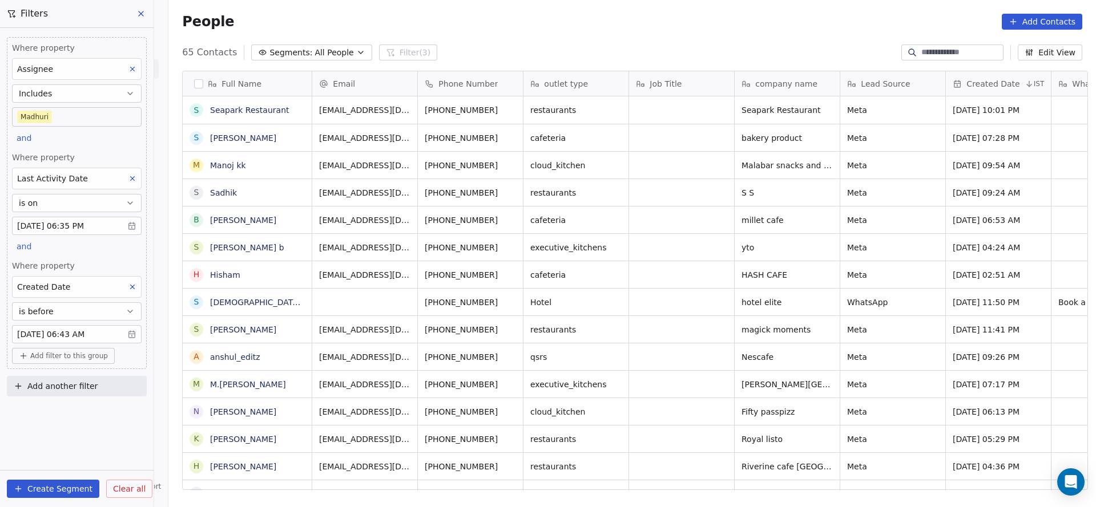
scroll to position [433, 920]
click at [68, 356] on span "Add filter to this group" at bounding box center [69, 356] width 78 height 9
click at [60, 371] on div "Contact properties" at bounding box center [77, 378] width 120 height 18
type input "***"
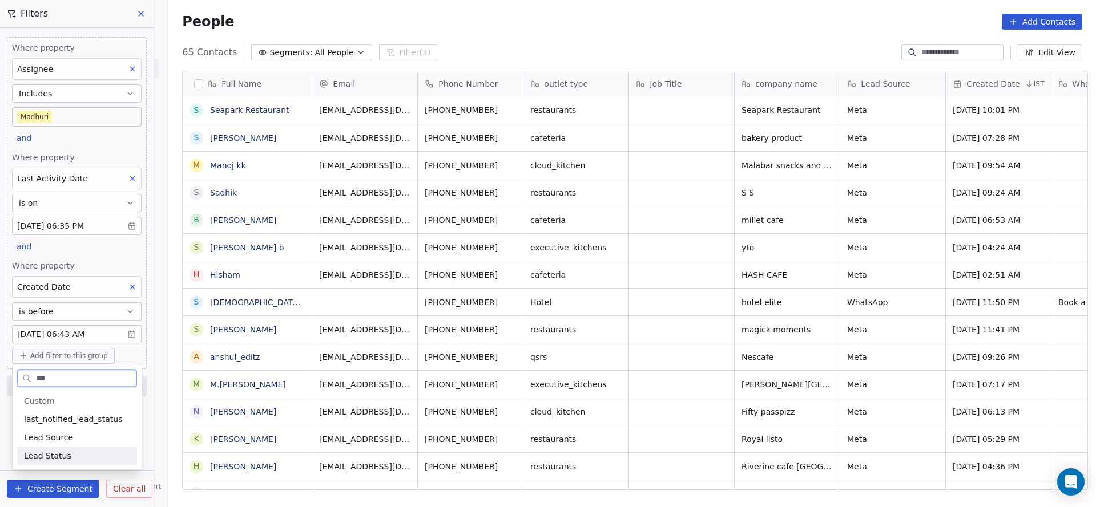
click at [62, 457] on span "Lead Status" at bounding box center [47, 455] width 47 height 11
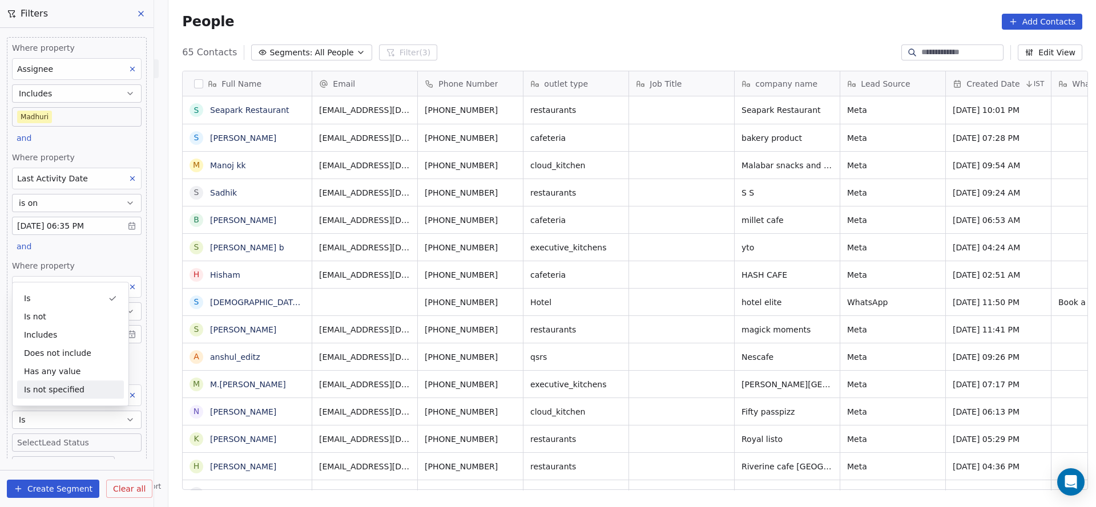
click at [63, 443] on body "On2Cook India Pvt. Ltd. Contacts People Marketing Workflows Campaigns Sales Pip…" at bounding box center [548, 253] width 1096 height 507
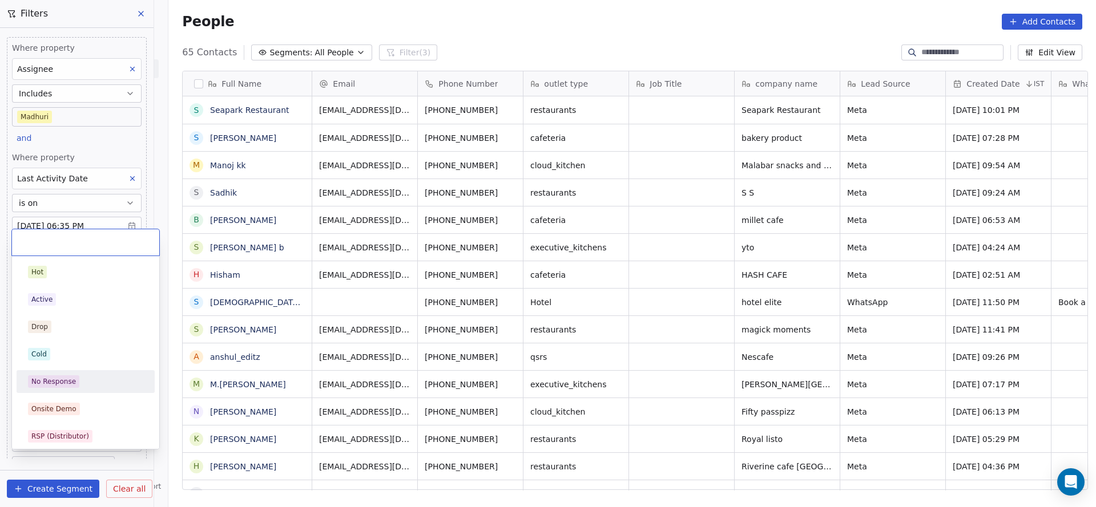
click at [68, 391] on div "No Response" at bounding box center [86, 381] width 138 height 23
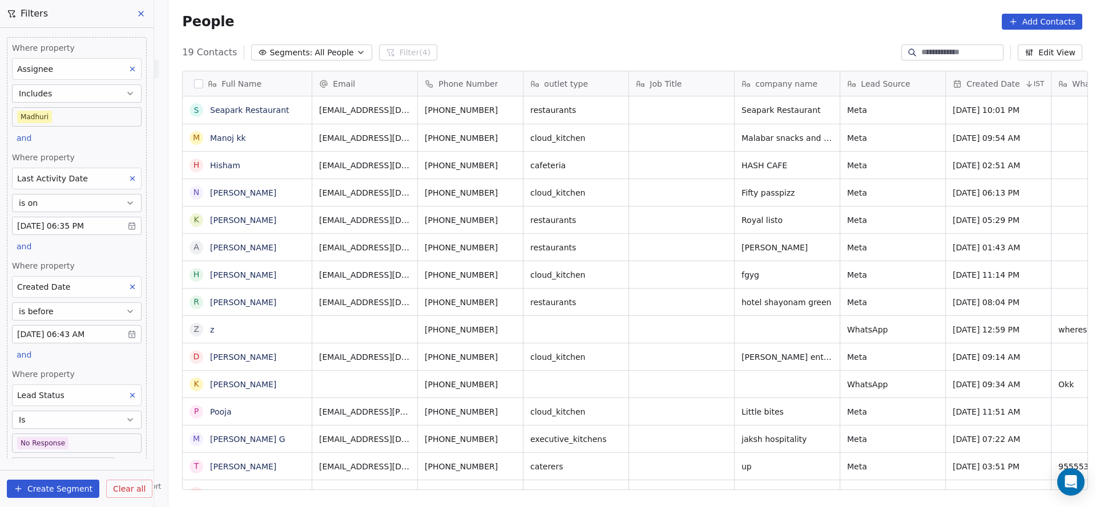
click at [67, 447] on body "On2Cook India Pvt. Ltd. Contacts People Marketing Workflows Campaigns Sales Pip…" at bounding box center [548, 253] width 1096 height 507
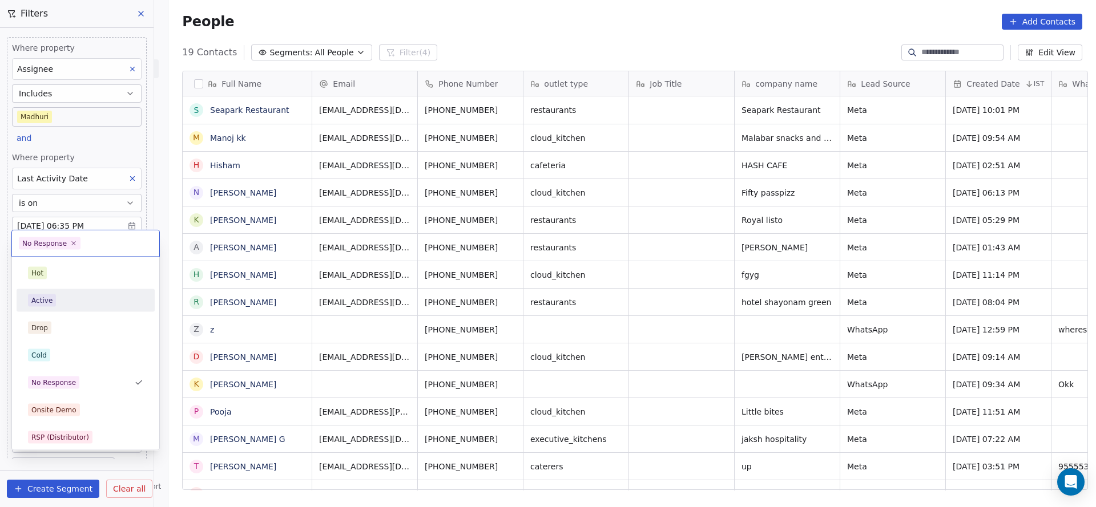
click at [63, 301] on div "Active" at bounding box center [85, 301] width 115 height 13
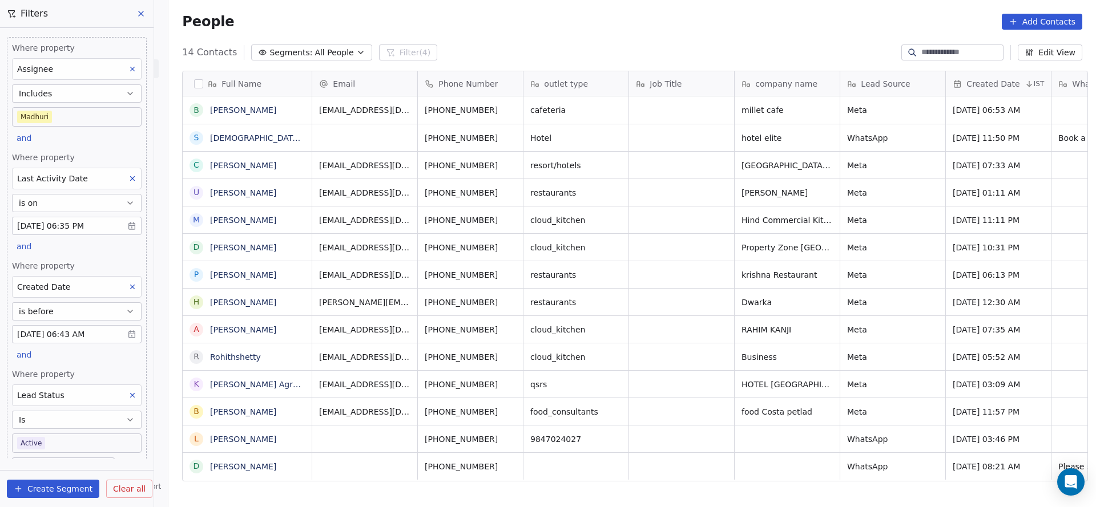
click at [78, 442] on body "On2Cook India Pvt. Ltd. Contacts People Marketing Workflows Campaigns Sales Pip…" at bounding box center [548, 253] width 1096 height 507
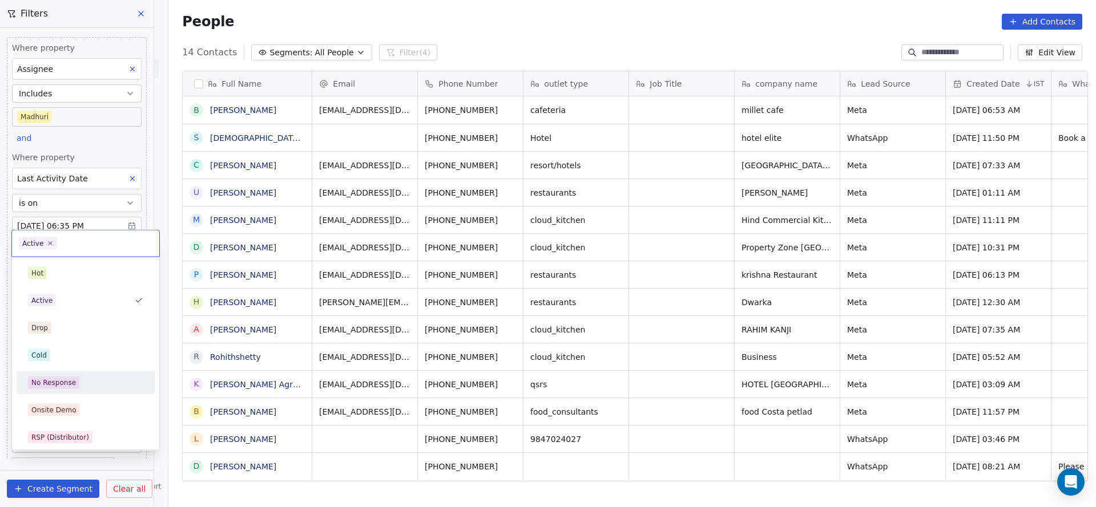
scroll to position [171, 0]
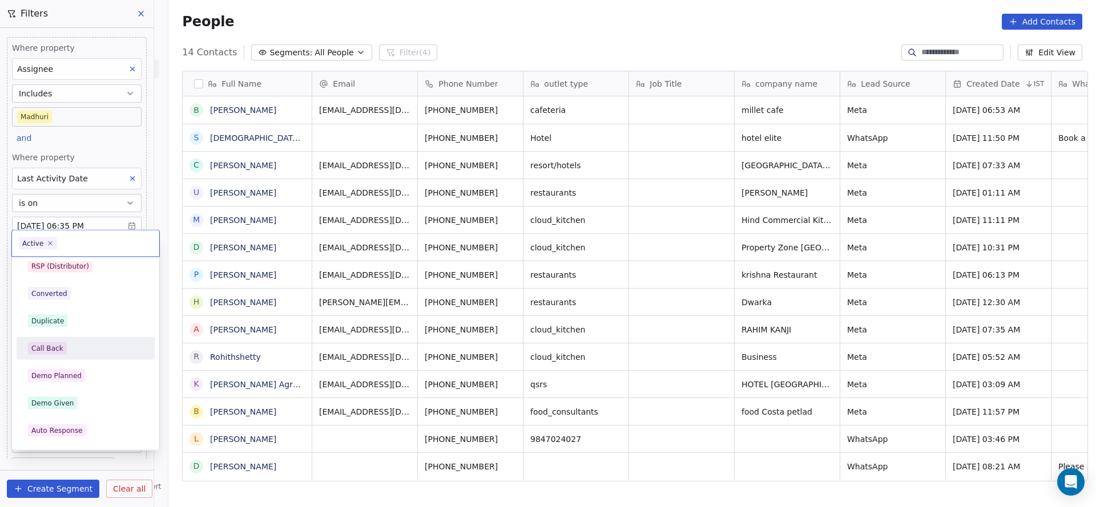
click at [78, 354] on div "Call Back" at bounding box center [85, 348] width 115 height 13
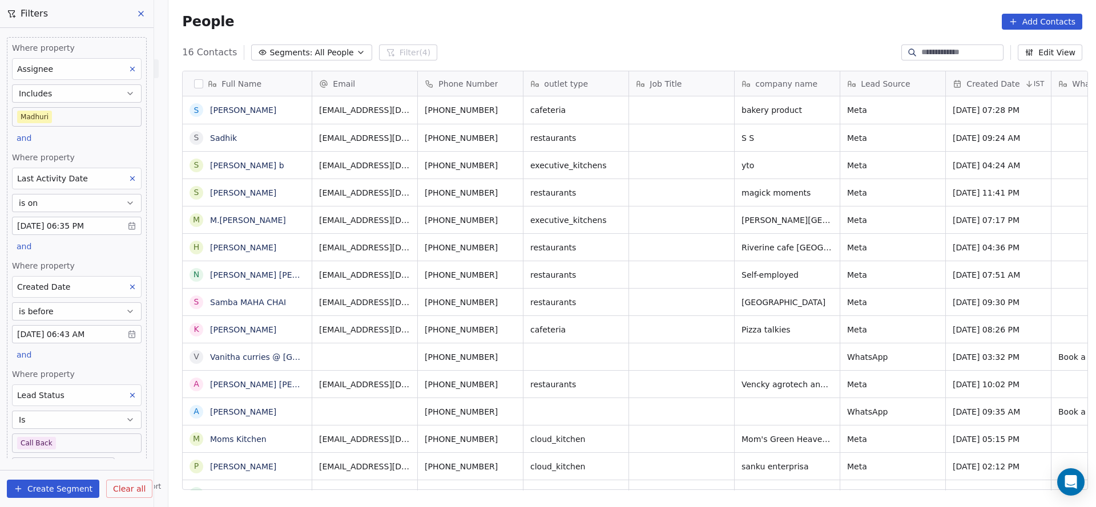
scroll to position [433, 920]
click at [74, 442] on body "On2Cook India Pvt. Ltd. Contacts People Marketing Workflows Campaigns Sales Pip…" at bounding box center [548, 253] width 1096 height 507
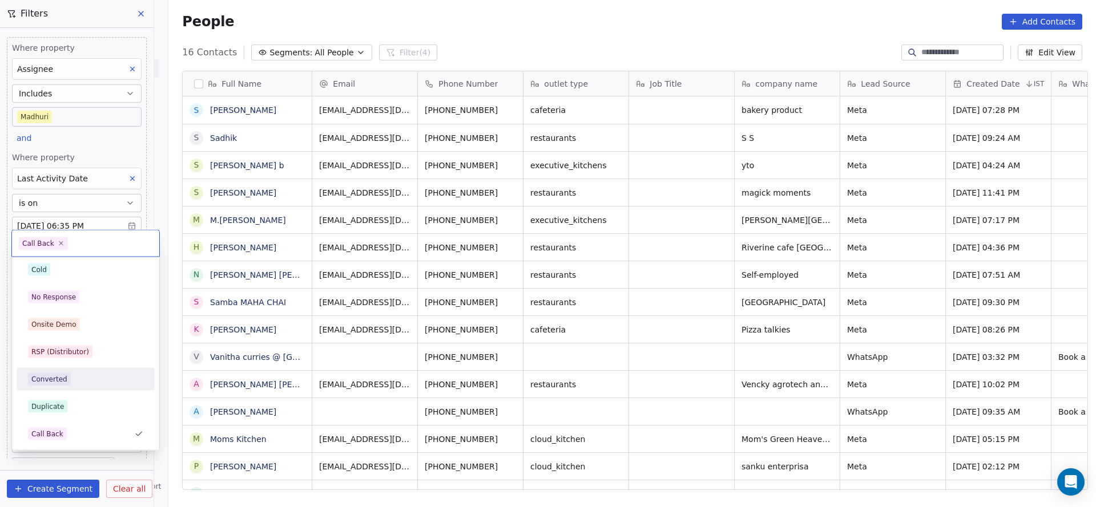
scroll to position [0, 0]
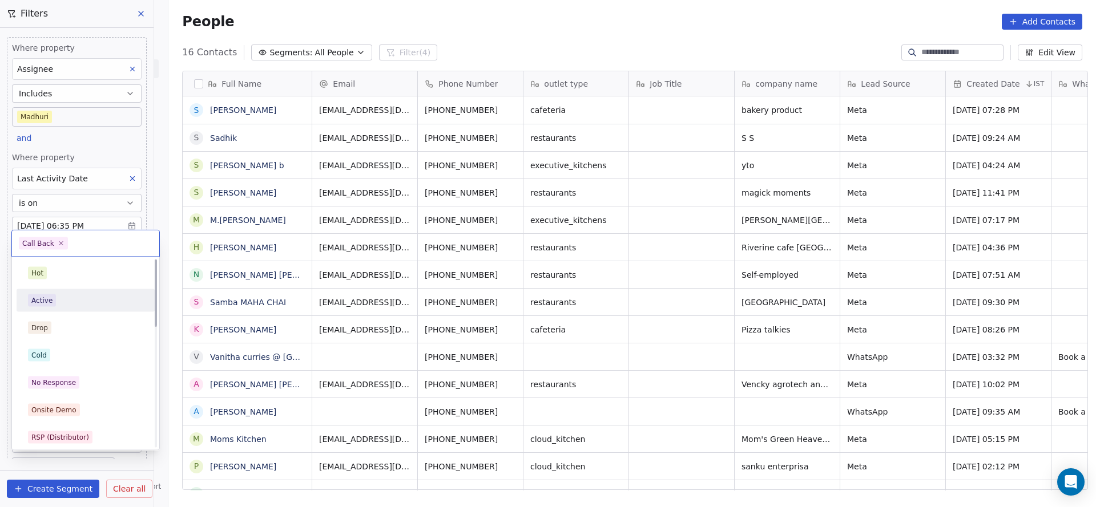
click at [66, 303] on div "Active" at bounding box center [85, 301] width 115 height 13
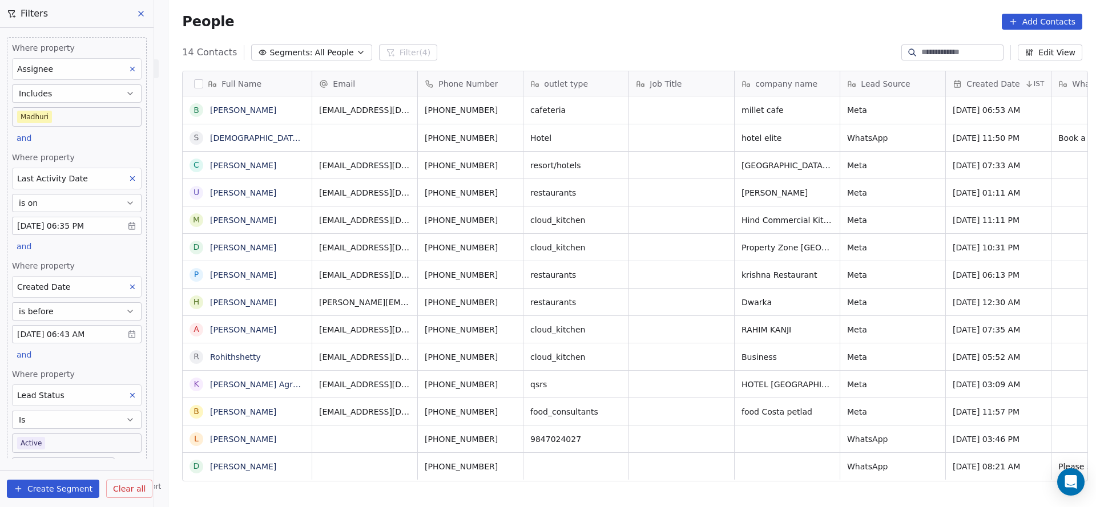
click at [48, 435] on body "On2Cook India Pvt. Ltd. Contacts People Marketing Workflows Campaigns Sales Pip…" at bounding box center [548, 253] width 1096 height 507
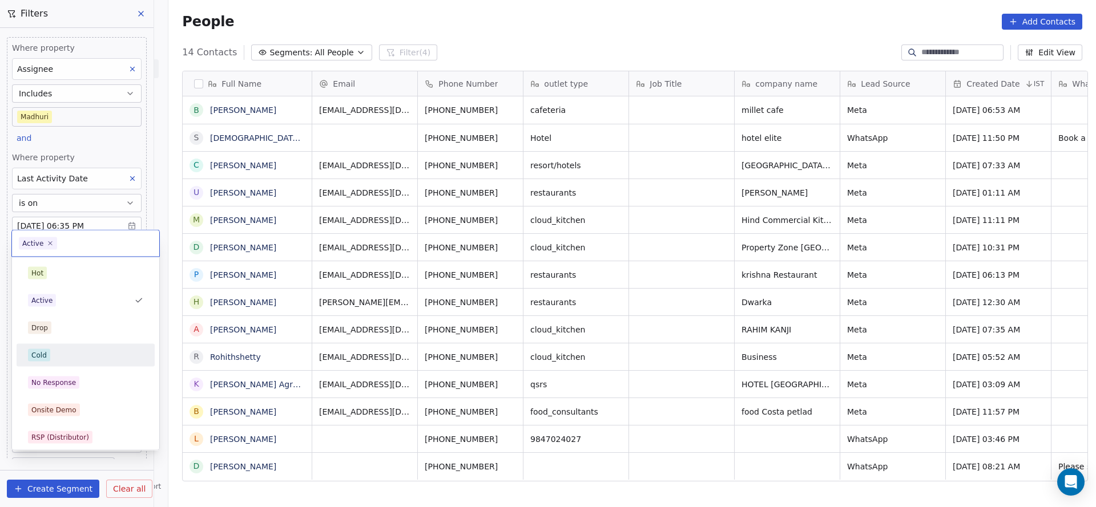
click at [79, 348] on div "Cold" at bounding box center [85, 355] width 129 height 18
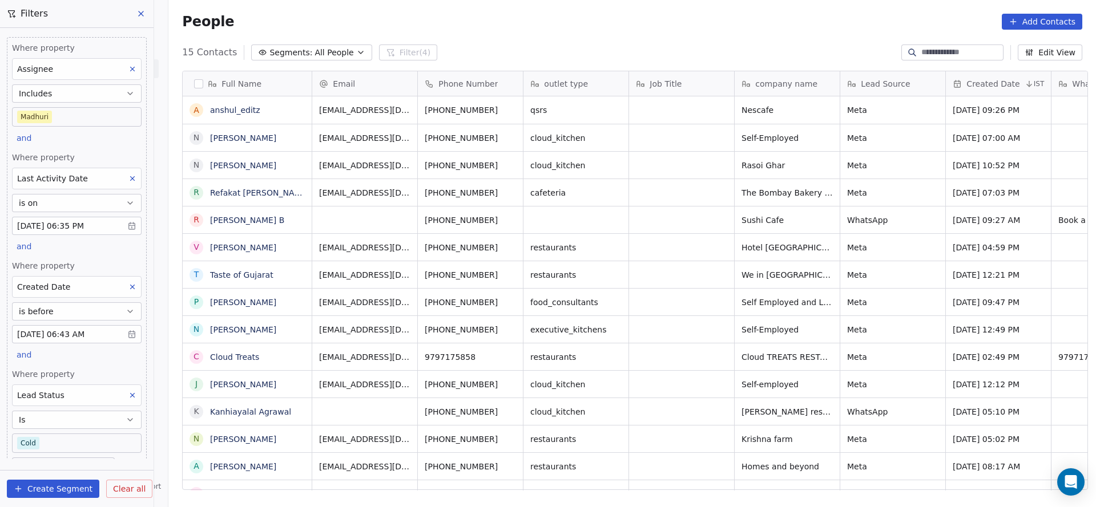
scroll to position [433, 920]
click at [46, 442] on body "On2Cook India Pvt. Ltd. Contacts People Marketing Workflows Campaigns Sales Pip…" at bounding box center [548, 253] width 1096 height 507
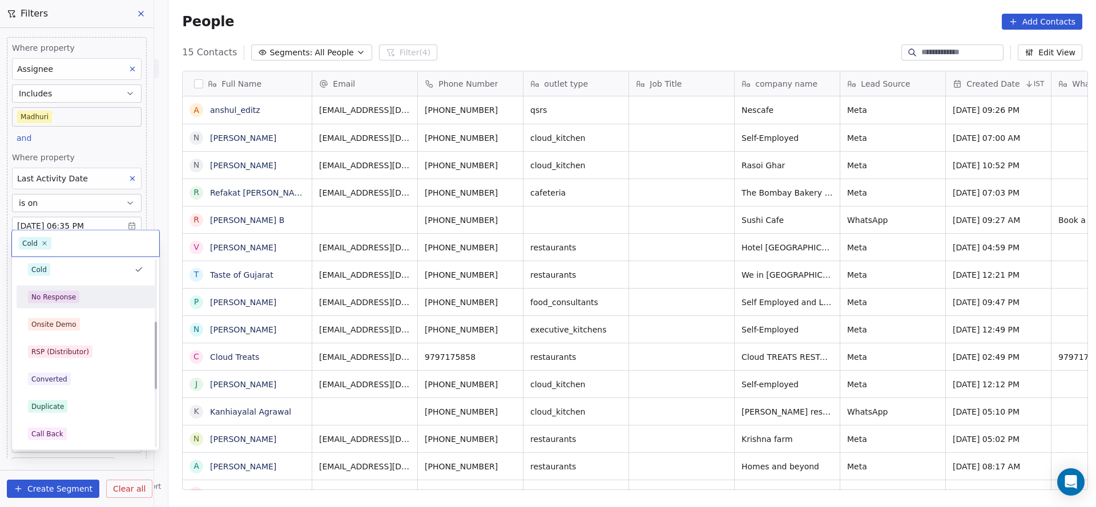
scroll to position [171, 0]
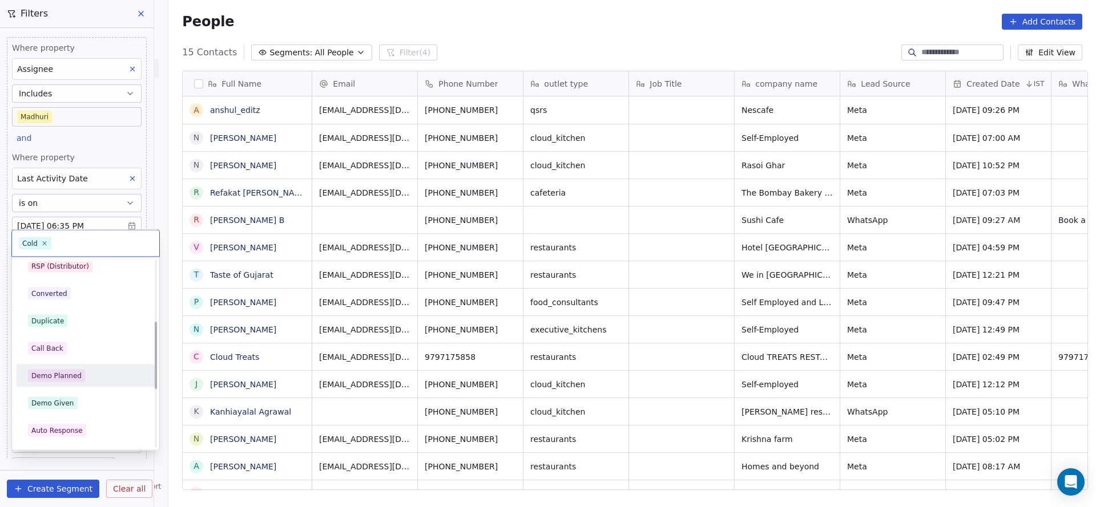
click at [68, 382] on div "Demo Planned" at bounding box center [85, 376] width 129 height 18
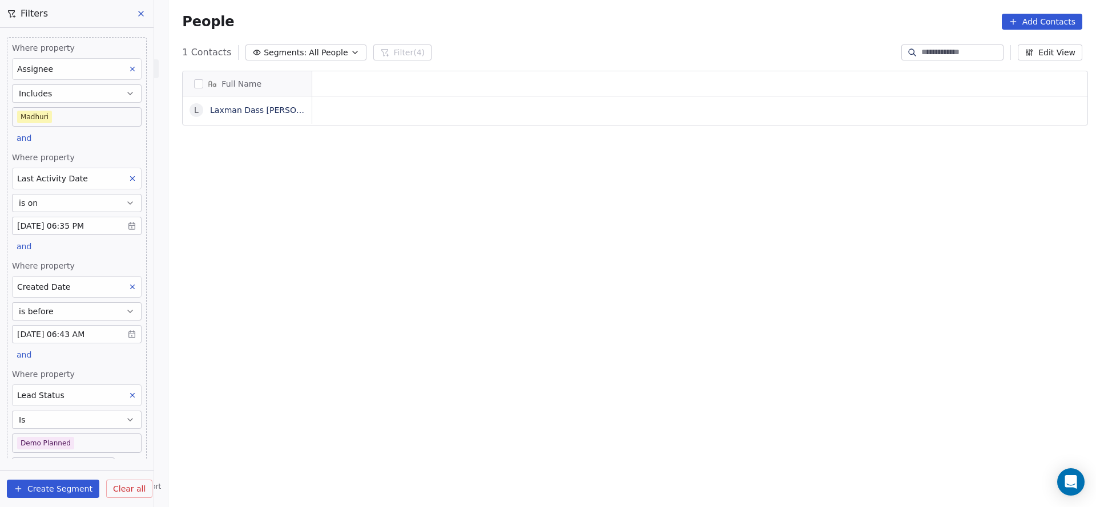
scroll to position [433, 920]
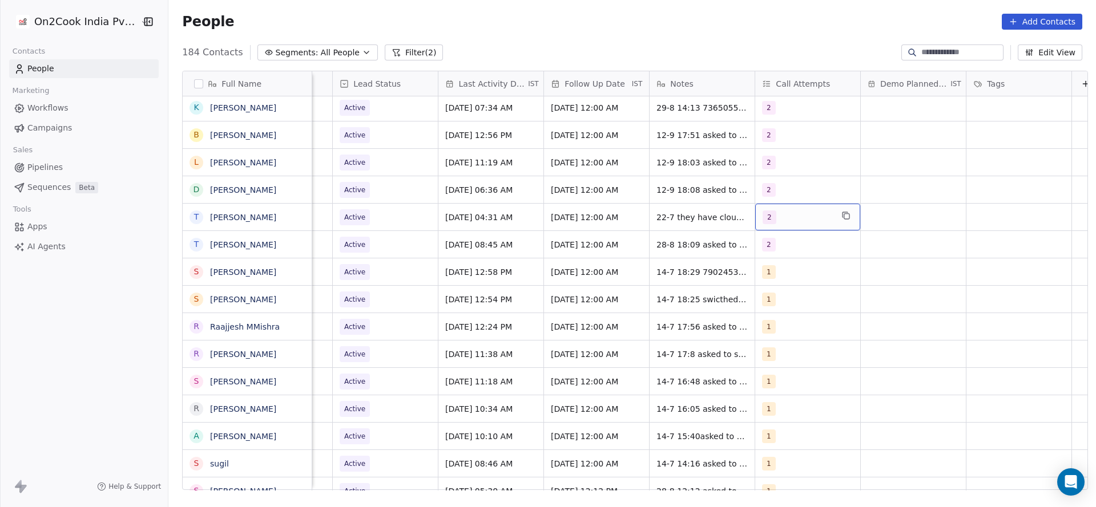
click at [779, 215] on div "2" at bounding box center [807, 217] width 105 height 27
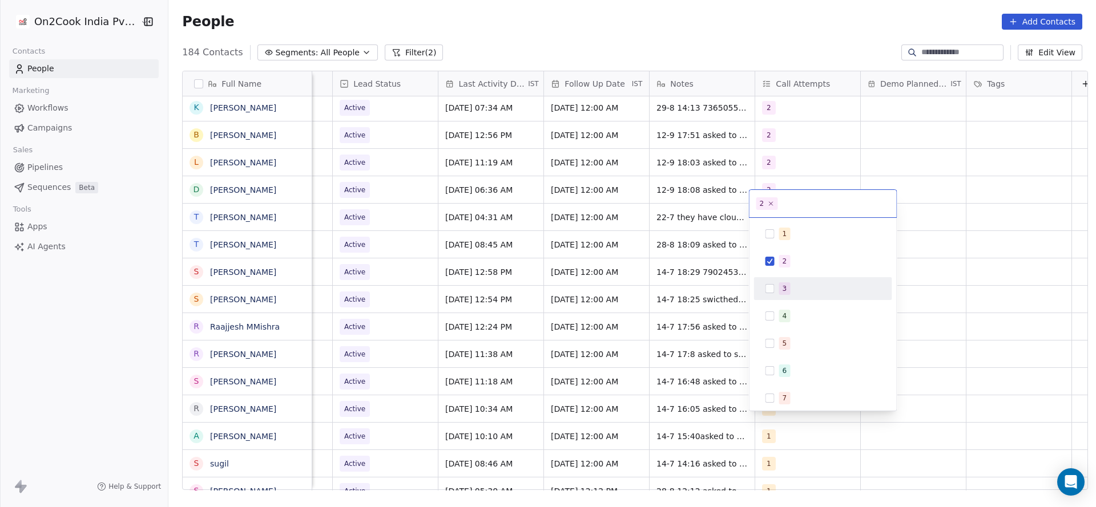
click at [785, 290] on div "3" at bounding box center [785, 289] width 5 height 10
drag, startPoint x: 791, startPoint y: 255, endPoint x: 764, endPoint y: 269, distance: 30.6
click at [791, 255] on div "2" at bounding box center [830, 261] width 102 height 13
drag, startPoint x: 622, startPoint y: 280, endPoint x: 668, endPoint y: 188, distance: 103.4
click at [622, 281] on html "On2Cook India Pvt. Ltd. Contacts People Marketing Workflows Campaigns Sales Pip…" at bounding box center [548, 253] width 1096 height 507
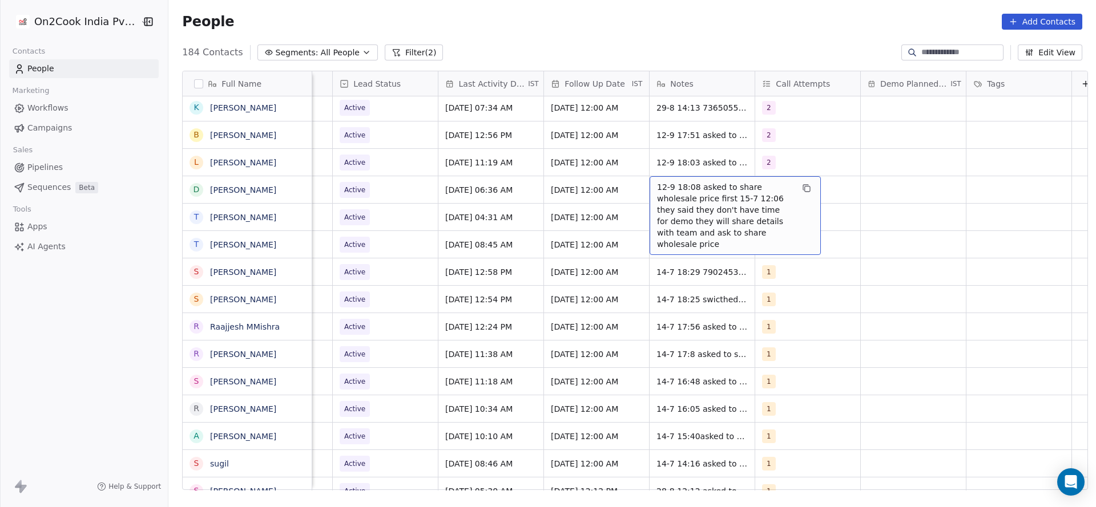
click at [668, 187] on span "12-9 18:08 asked to share wholesale price first 15-7 12:06 they said they don't…" at bounding box center [725, 216] width 136 height 68
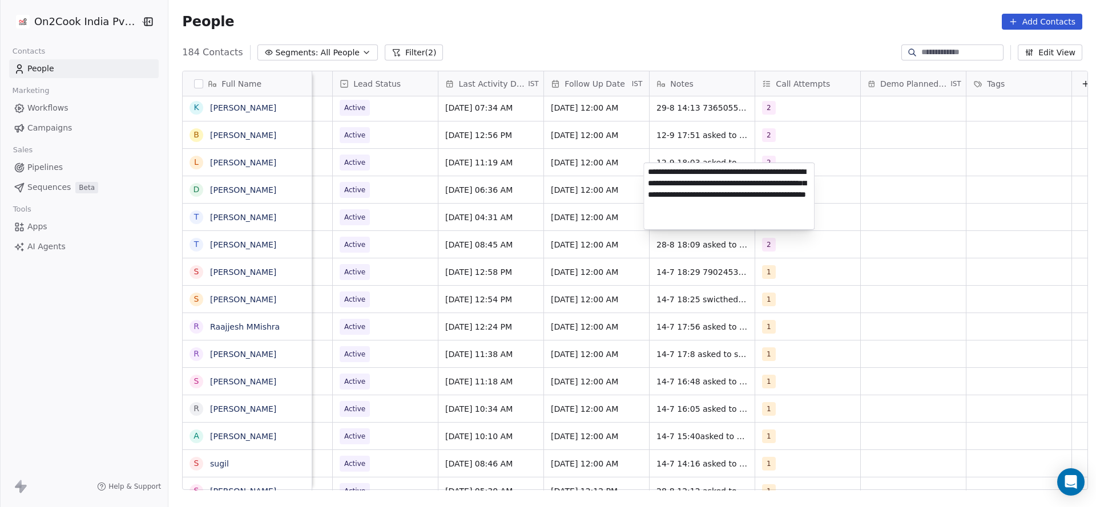
click at [587, 215] on html "On2Cook India Pvt. Ltd. Contacts People Marketing Workflows Campaigns Sales Pip…" at bounding box center [548, 253] width 1096 height 507
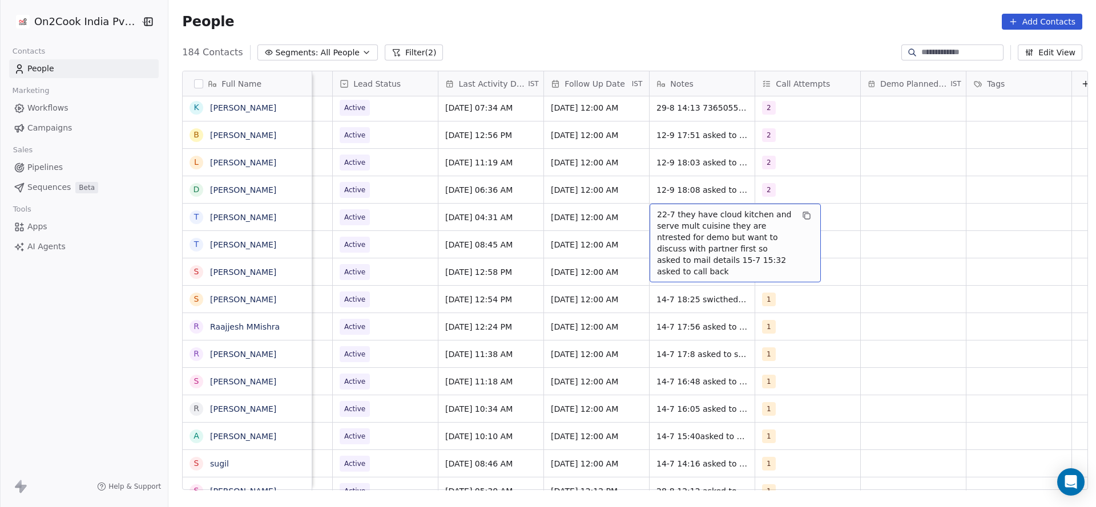
click at [666, 209] on span "22-7 they have cloud kitchen and serve mult cuisine they are ntrested for demo …" at bounding box center [725, 243] width 136 height 68
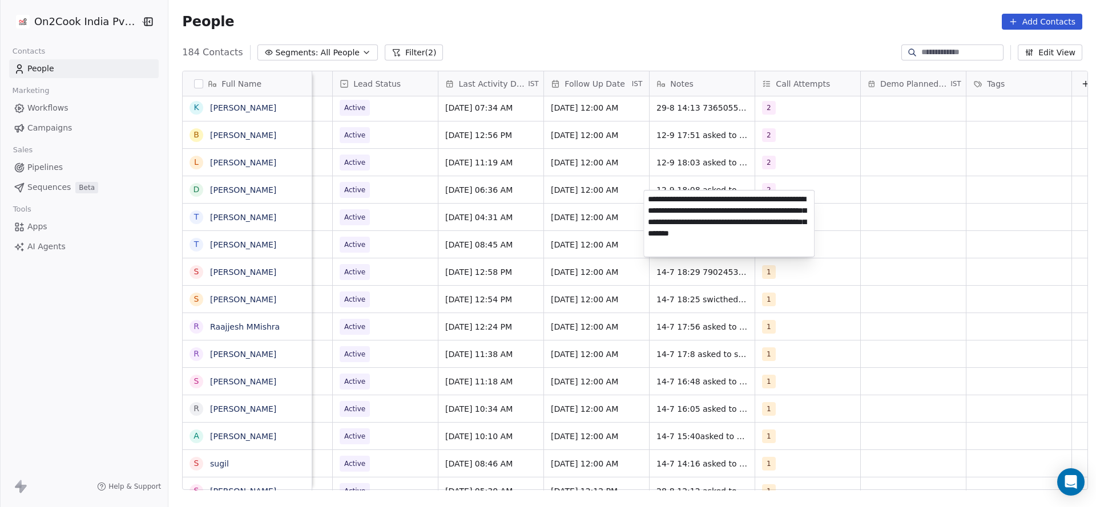
click at [644, 203] on textarea "**********" at bounding box center [729, 224] width 170 height 66
type textarea "**********"
click at [401, 221] on html "On2Cook India Pvt. Ltd. Contacts People Marketing Workflows Campaigns Sales Pip…" at bounding box center [548, 253] width 1096 height 507
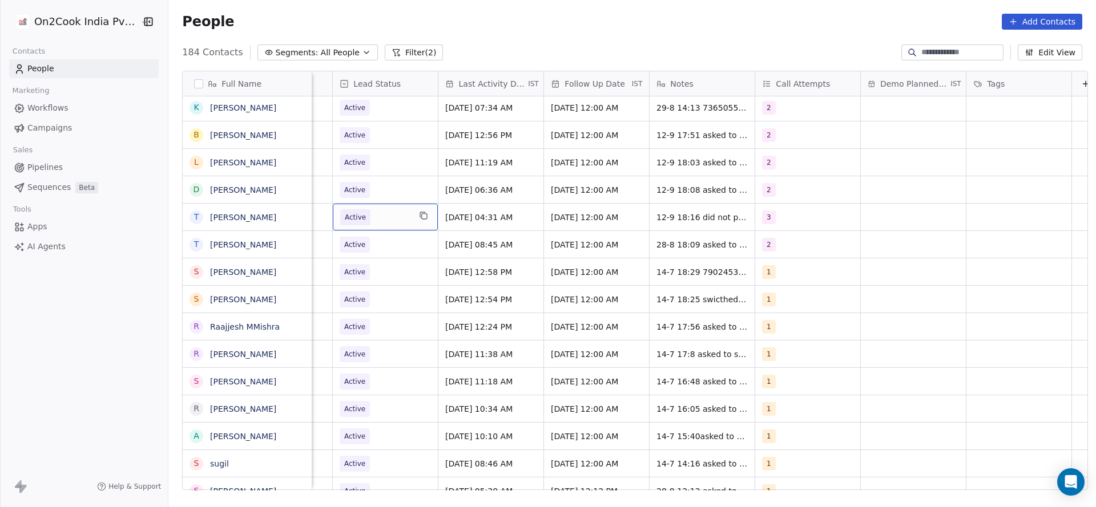
click at [380, 209] on span "Active" at bounding box center [375, 217] width 70 height 16
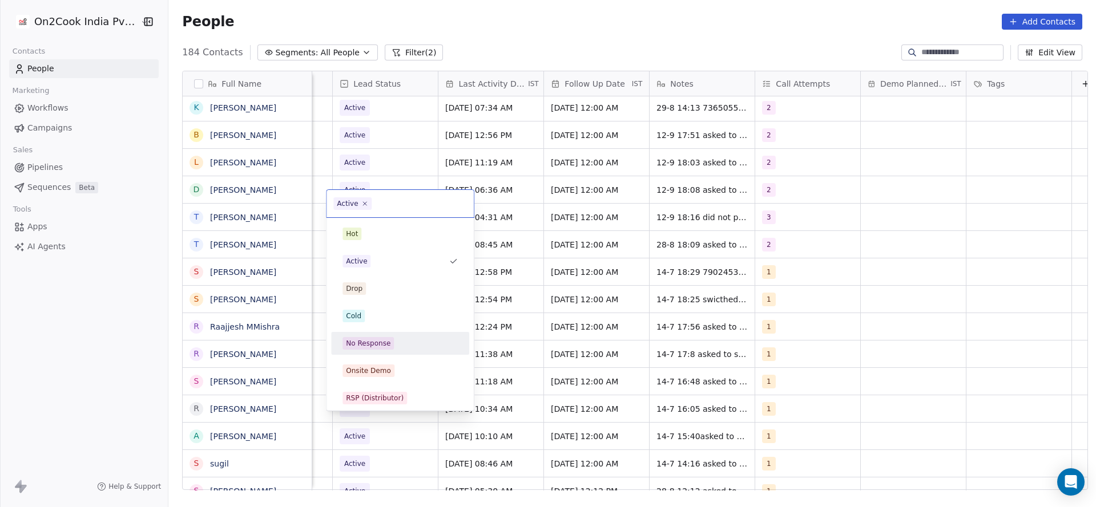
click at [394, 342] on div "No Response" at bounding box center [399, 343] width 115 height 13
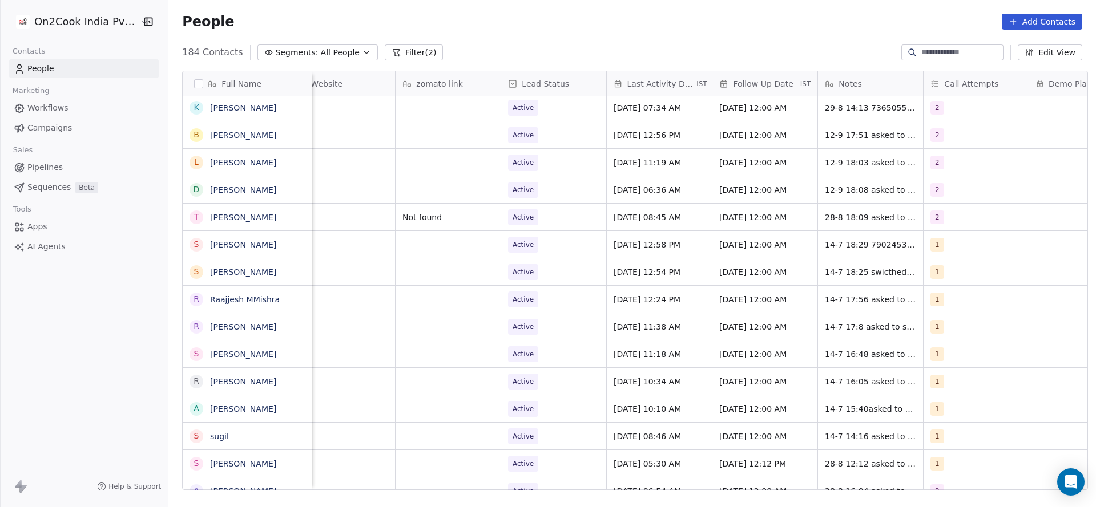
scroll to position [13, 1299]
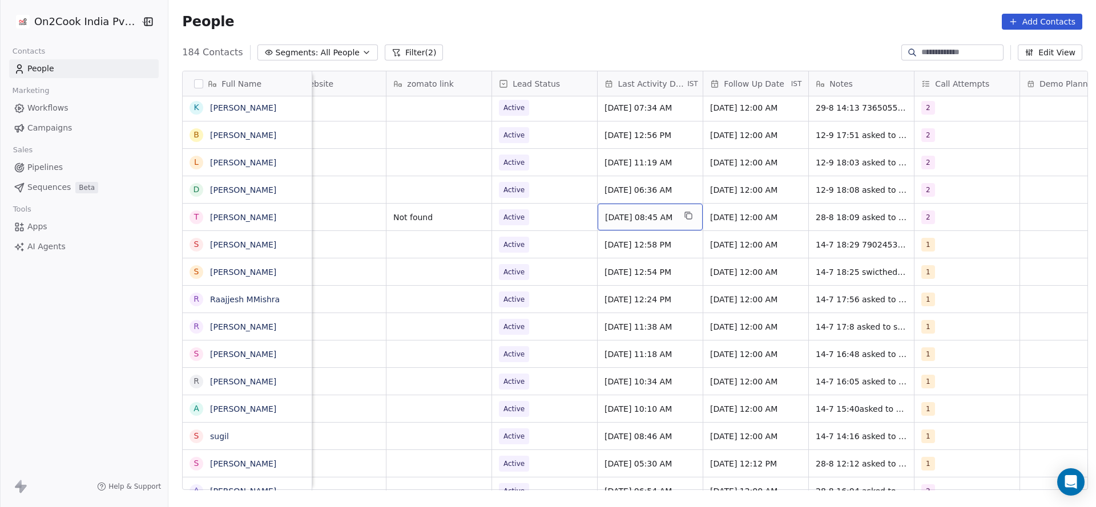
click at [628, 210] on div "[DATE] 08:45 AM" at bounding box center [650, 217] width 105 height 27
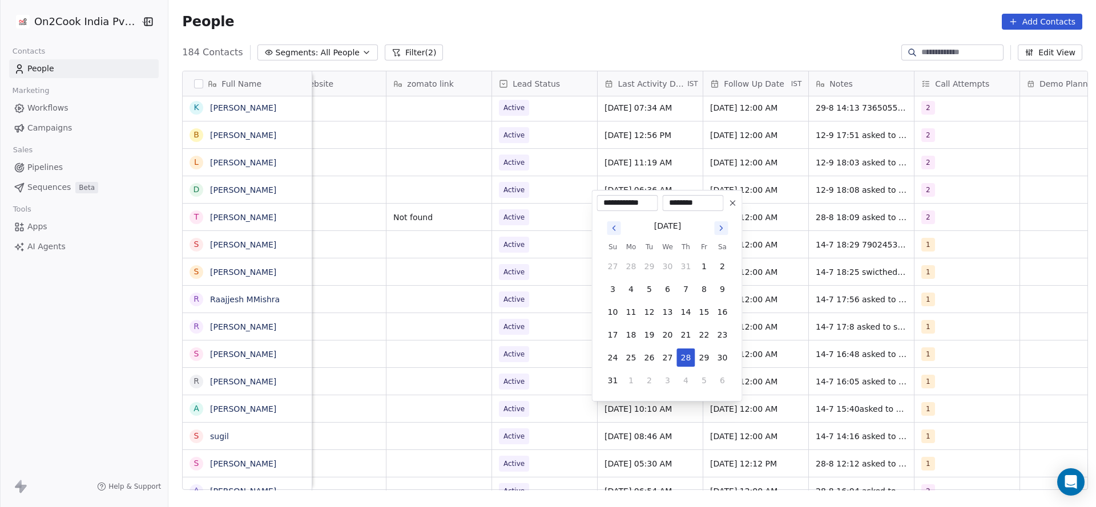
click at [705, 366] on tbody "27 28 29 30 31 1 2 3 4 5 6 7 8 9 10 11 12 13 14 15 16 17 18 19 20 21 22 23 24 2…" at bounding box center [668, 321] width 128 height 137
click at [704, 370] on tbody "27 28 29 30 31 1 2 3 4 5 6 7 8 9 10 11 12 13 14 15 16 17 18 19 20 21 22 23 24 2…" at bounding box center [668, 321] width 128 height 137
click at [700, 374] on button "5" at bounding box center [704, 381] width 18 height 18
click at [695, 288] on button "12" at bounding box center [704, 289] width 18 height 18
type input "**********"
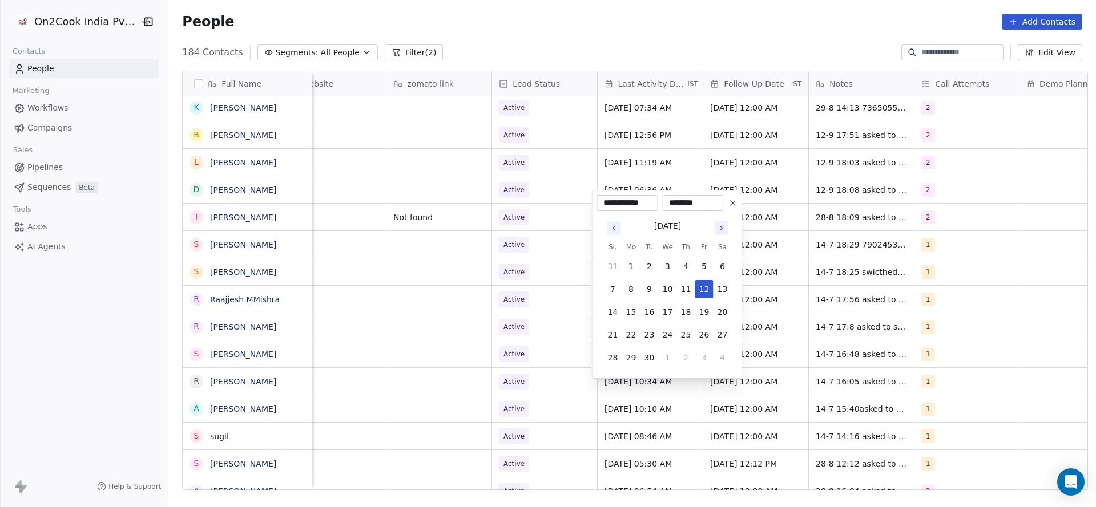
click at [501, 304] on html "On2Cook India Pvt. Ltd. Contacts People Marketing Workflows Campaigns Sales Pip…" at bounding box center [548, 253] width 1096 height 507
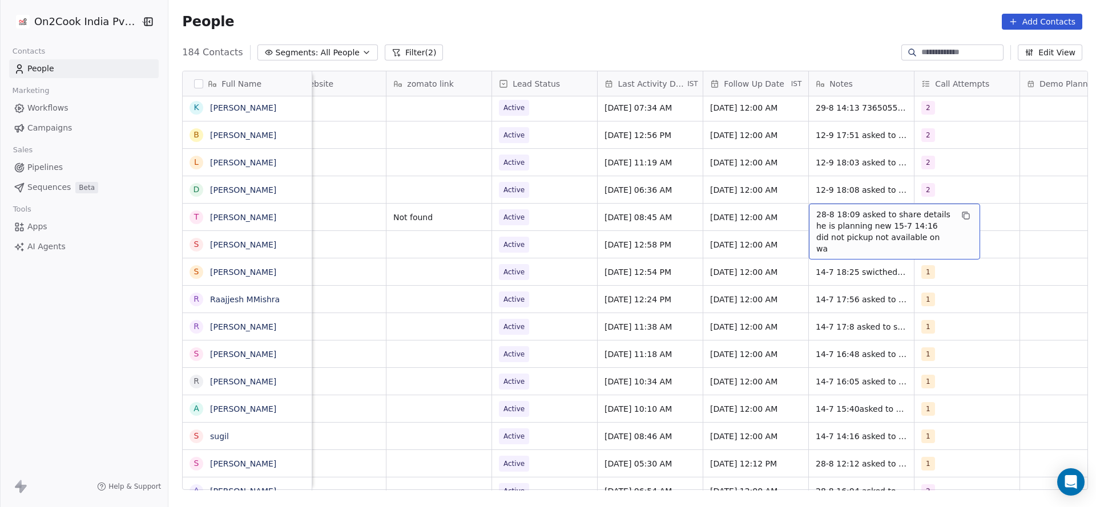
click at [843, 209] on span "28-8 18:09 asked to share details he is planning new 15-7 14:16 did not pickup …" at bounding box center [884, 232] width 136 height 46
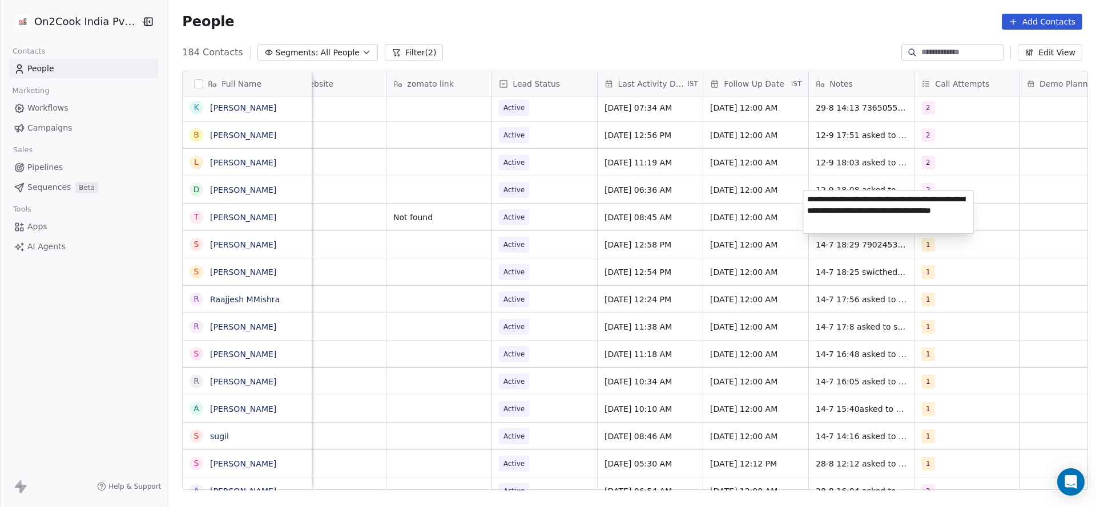
click at [810, 195] on textarea "**********" at bounding box center [888, 212] width 170 height 43
type textarea "**********"
click at [651, 216] on html "On2Cook India Pvt. Ltd. Contacts People Marketing Workflows Campaigns Sales Pip…" at bounding box center [548, 253] width 1096 height 507
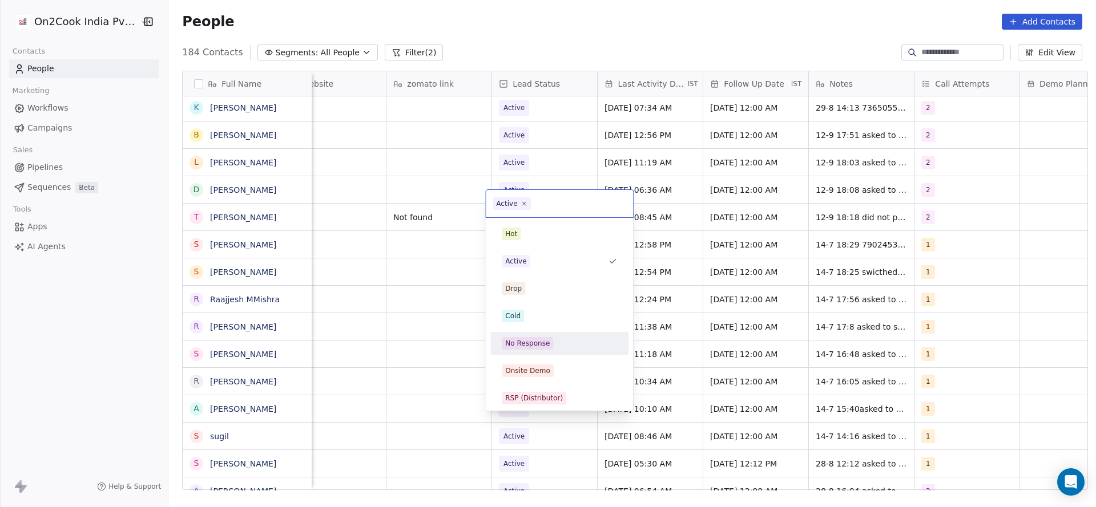
click at [558, 344] on div "No Response" at bounding box center [559, 343] width 115 height 13
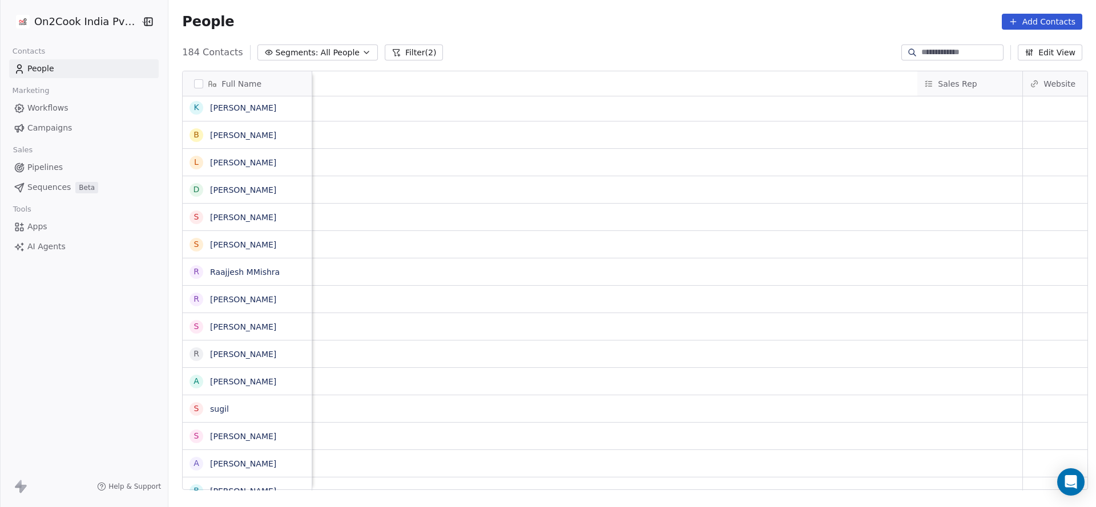
scroll to position [13, 1482]
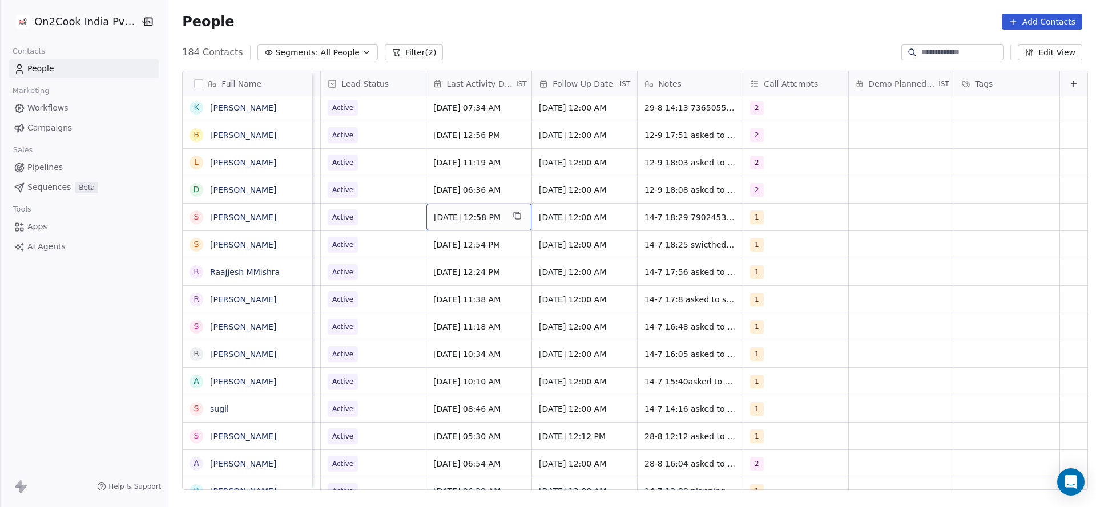
click at [475, 212] on span "[DATE] 12:58 PM" at bounding box center [469, 217] width 70 height 11
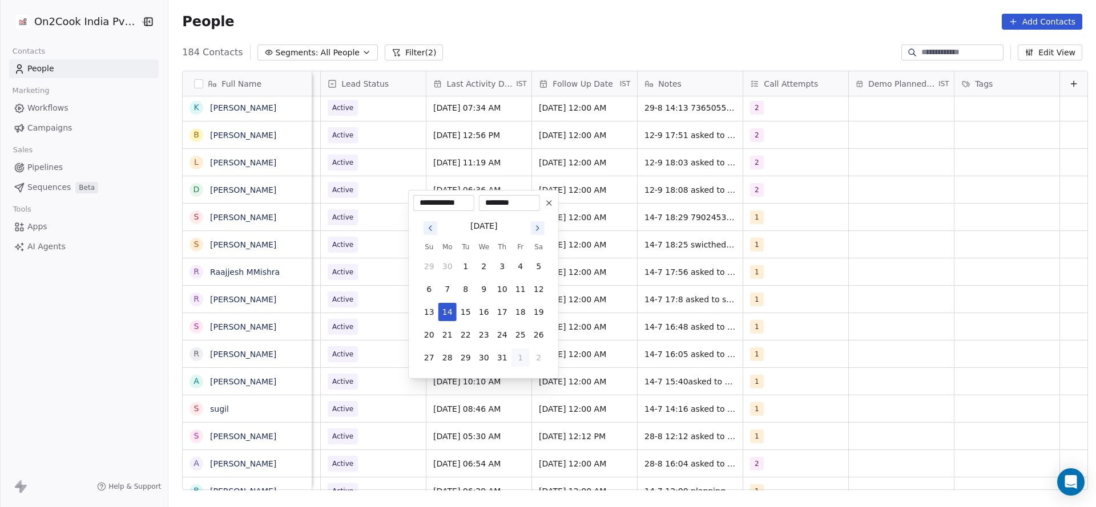
click at [516, 354] on button "1" at bounding box center [520, 358] width 18 height 18
click at [524, 384] on button "5" at bounding box center [520, 381] width 18 height 18
click at [518, 287] on button "12" at bounding box center [520, 289] width 18 height 18
type input "**********"
click at [391, 277] on html "On2Cook India Pvt. Ltd. Contacts People Marketing Workflows Campaigns Sales Pip…" at bounding box center [548, 253] width 1096 height 507
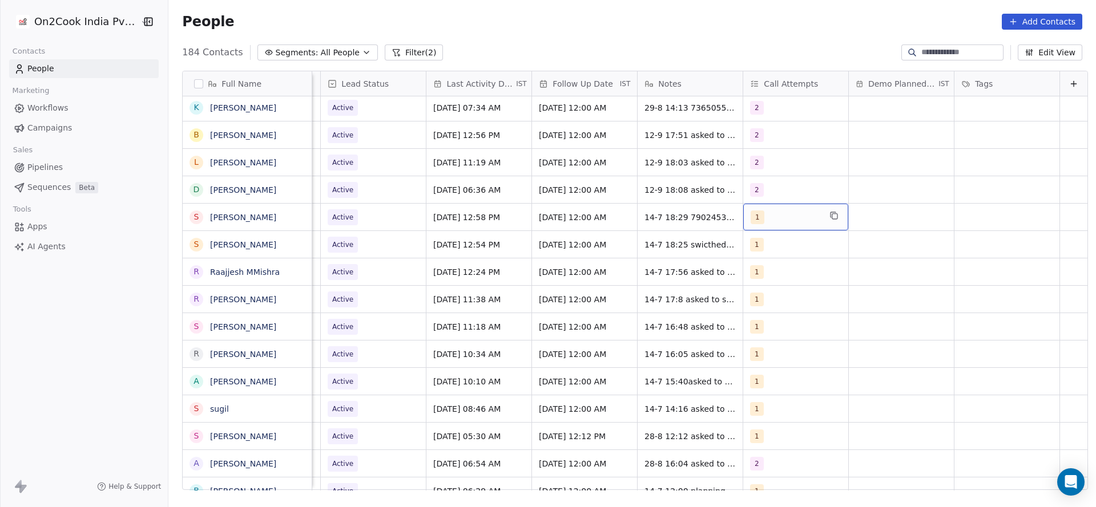
click at [754, 211] on div "1" at bounding box center [786, 218] width 70 height 14
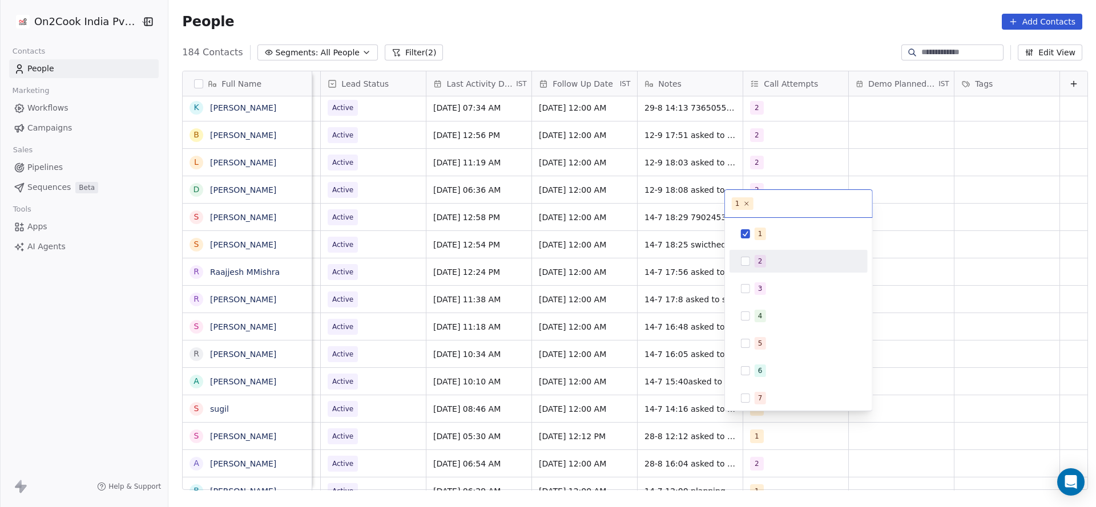
click at [751, 269] on div "2" at bounding box center [798, 261] width 129 height 18
click at [751, 227] on div "1" at bounding box center [798, 234] width 129 height 18
click at [678, 257] on html "On2Cook India Pvt. Ltd. Contacts People Marketing Workflows Campaigns Sales Pip…" at bounding box center [548, 253] width 1096 height 507
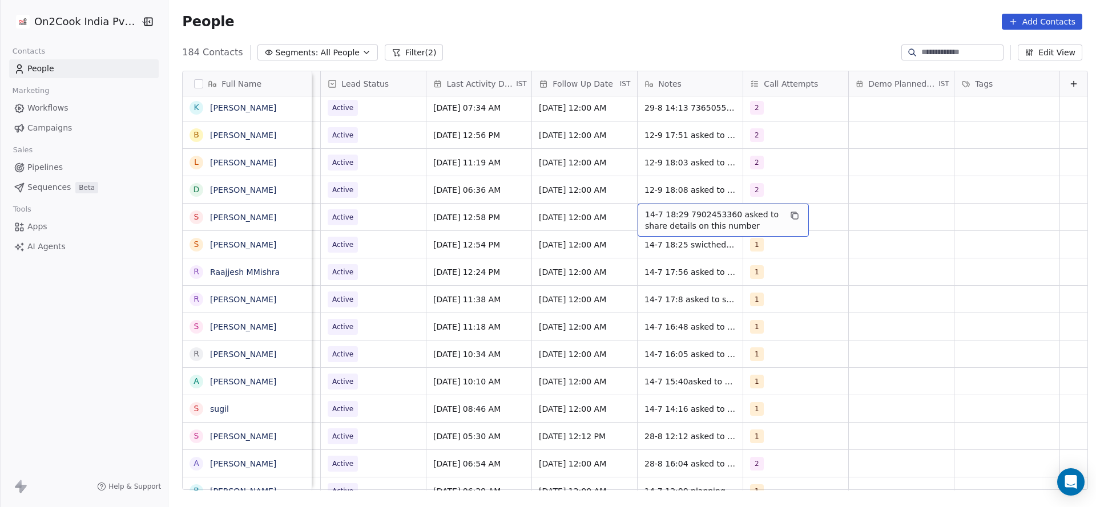
click at [645, 209] on span "14-7 18:29 7902453360 asked to share details on this number" at bounding box center [713, 220] width 136 height 23
click at [627, 197] on textarea "**********" at bounding box center [705, 208] width 170 height 35
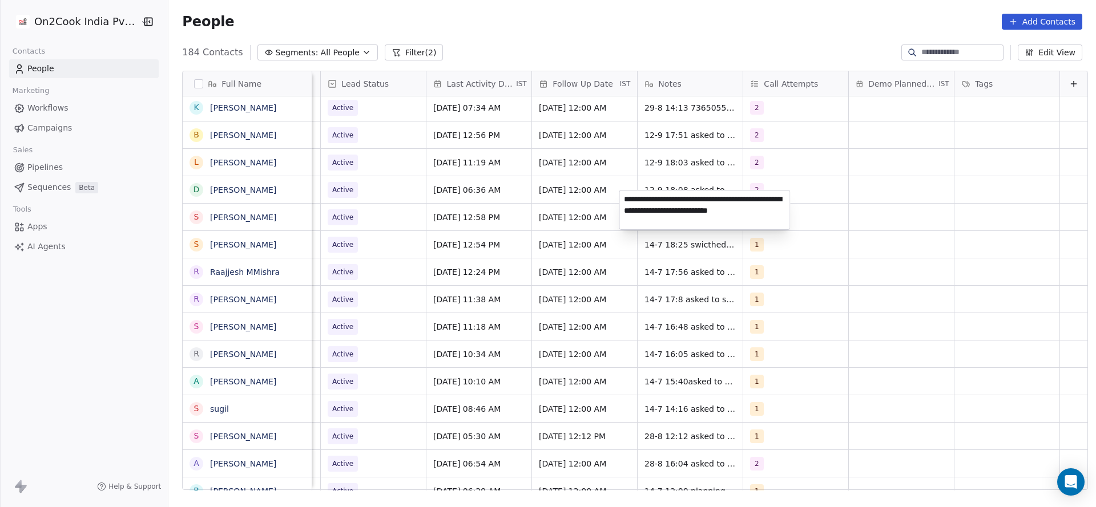
type textarea "**********"
click at [526, 227] on html "On2Cook India Pvt. Ltd. Contacts People Marketing Workflows Campaigns Sales Pip…" at bounding box center [548, 253] width 1096 height 507
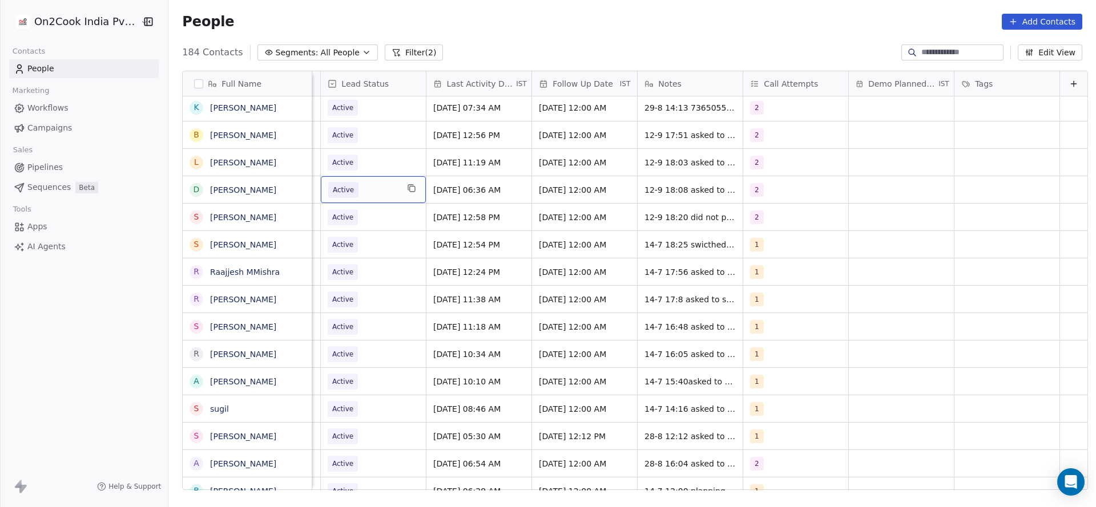
scroll to position [13, 1478]
click at [352, 209] on span "Active" at bounding box center [363, 217] width 70 height 16
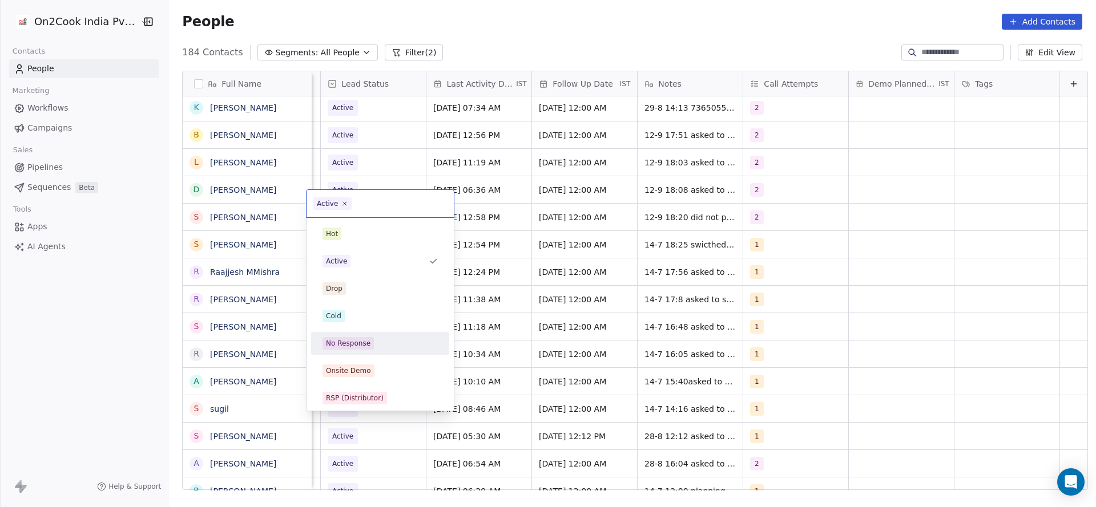
drag, startPoint x: 383, startPoint y: 341, endPoint x: 991, endPoint y: 260, distance: 613.8
click at [382, 343] on div "No Response" at bounding box center [379, 343] width 115 height 13
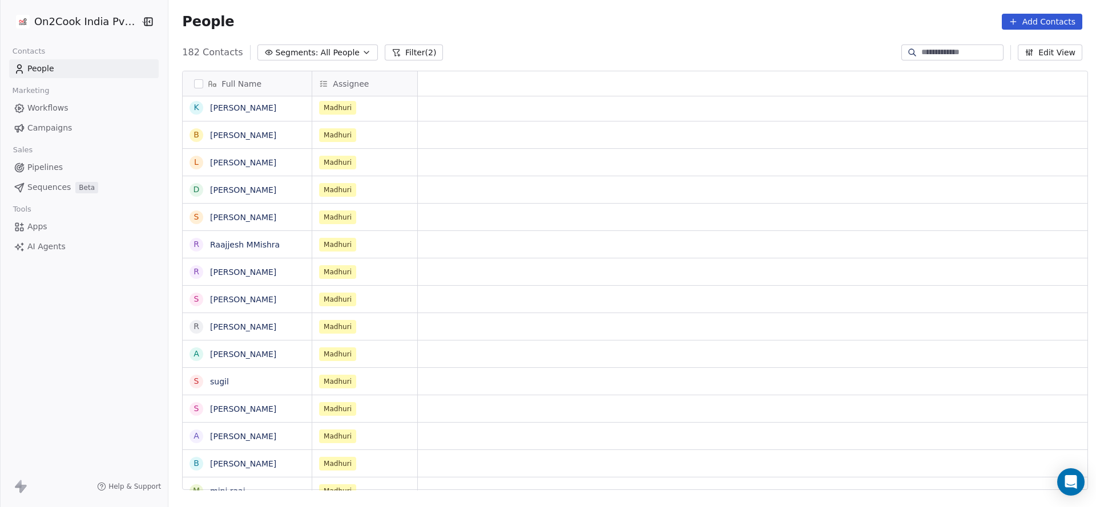
scroll to position [13, 0]
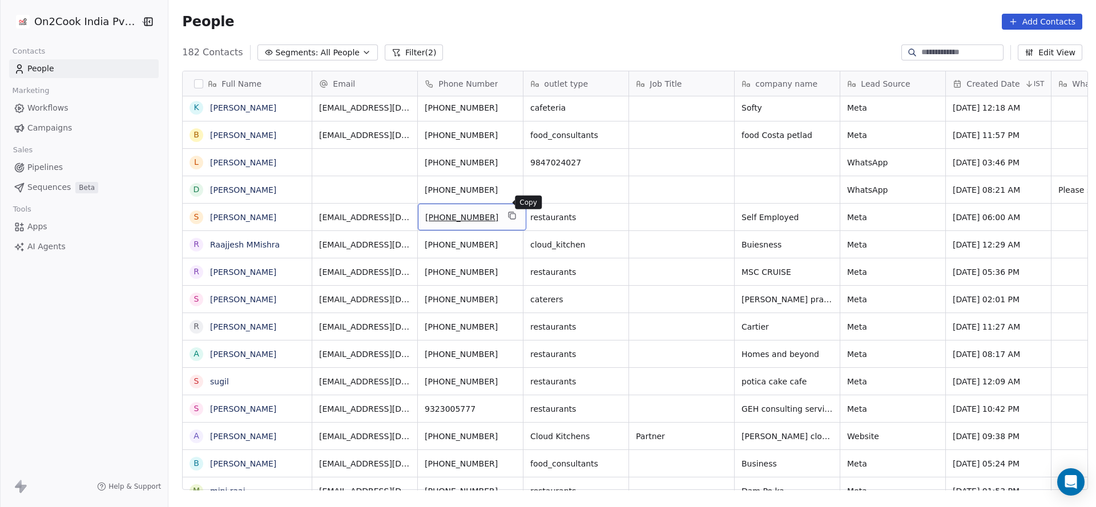
click at [508, 209] on button "grid" at bounding box center [513, 216] width 14 height 14
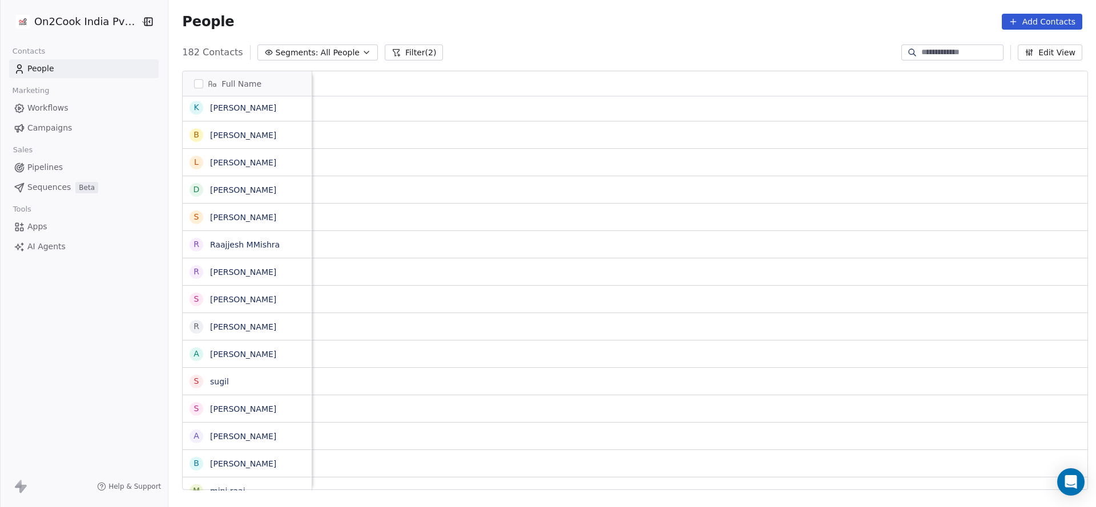
scroll to position [13, 1482]
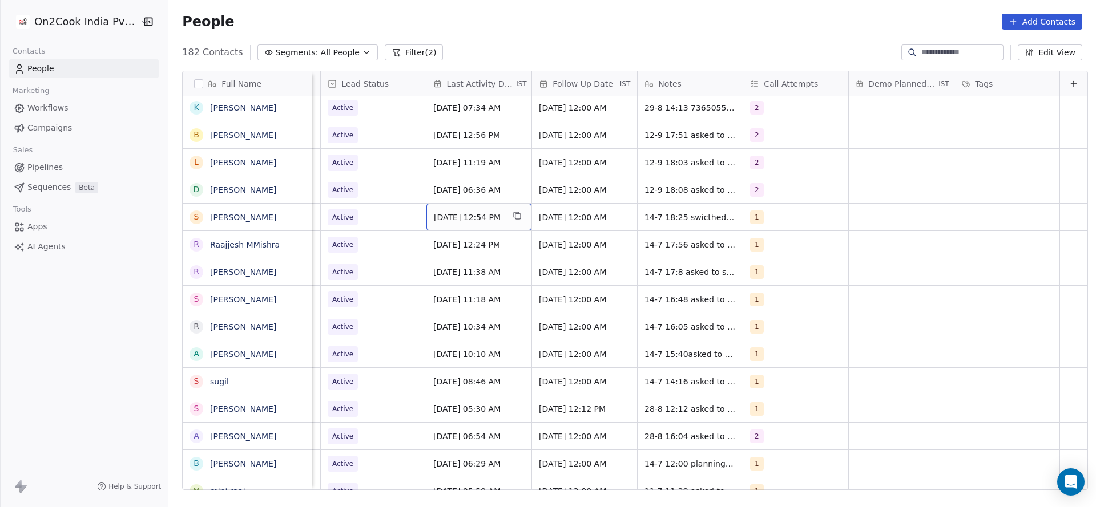
click at [445, 212] on span "[DATE] 12:54 PM" at bounding box center [469, 217] width 70 height 11
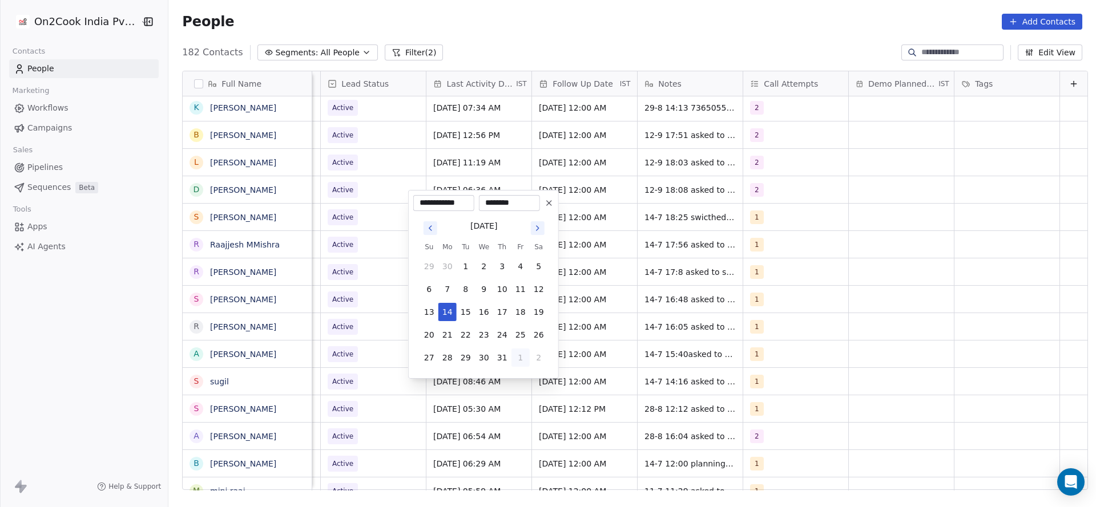
click at [519, 354] on button "1" at bounding box center [520, 358] width 18 height 18
click at [497, 372] on button "4" at bounding box center [502, 381] width 18 height 18
click at [515, 279] on tbody "31 1 2 3 4 5 6 7 8 9 10 11 12 13 14 15 16 17 18 19 20 21 22 23 24 25 26 27 28 2…" at bounding box center [484, 310] width 128 height 114
click at [522, 287] on button "12" at bounding box center [520, 289] width 18 height 18
type input "**********"
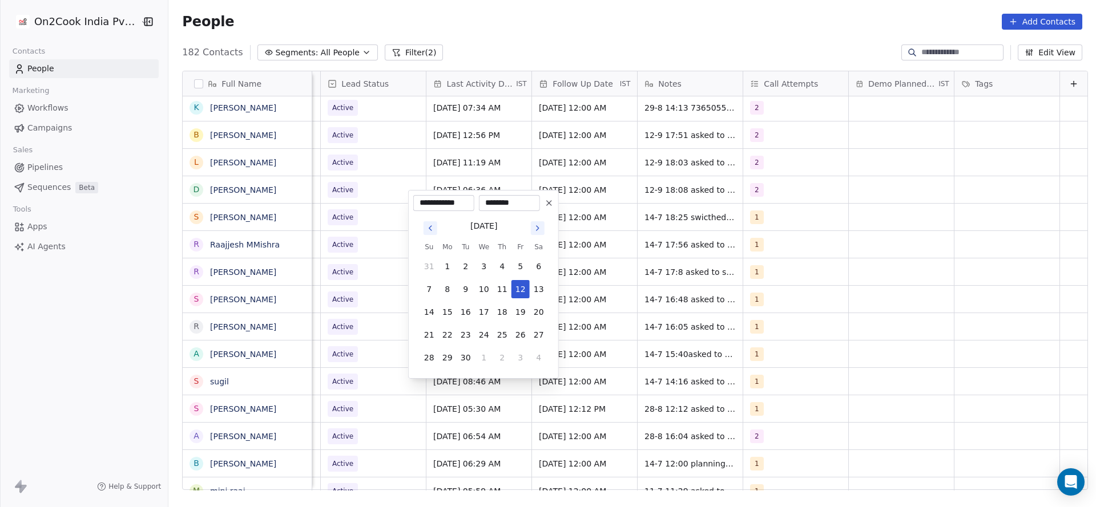
click at [339, 208] on html "On2Cook India Pvt. Ltd. Contacts People Marketing Workflows Campaigns Sales Pip…" at bounding box center [548, 253] width 1096 height 507
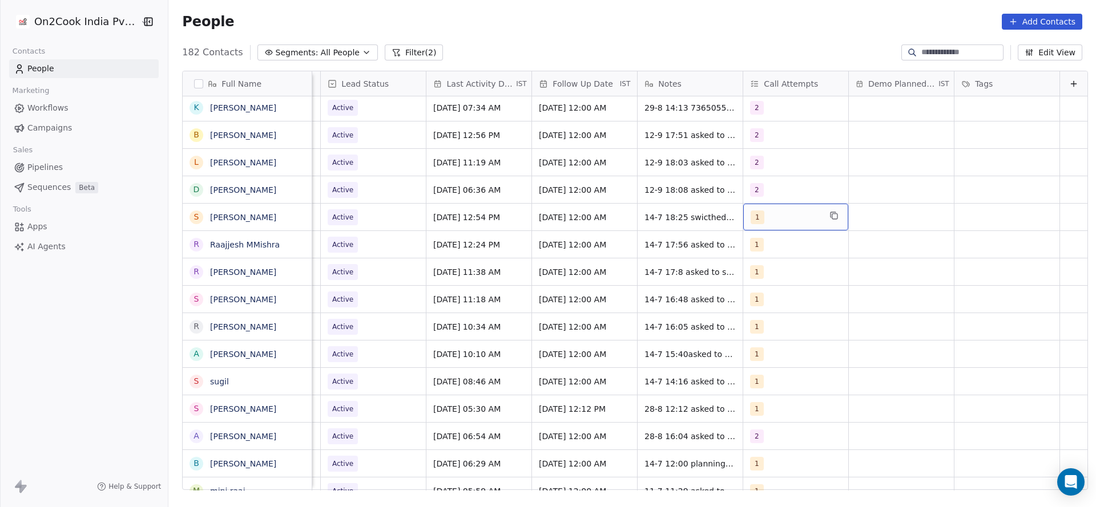
click at [771, 211] on div "1" at bounding box center [786, 218] width 70 height 14
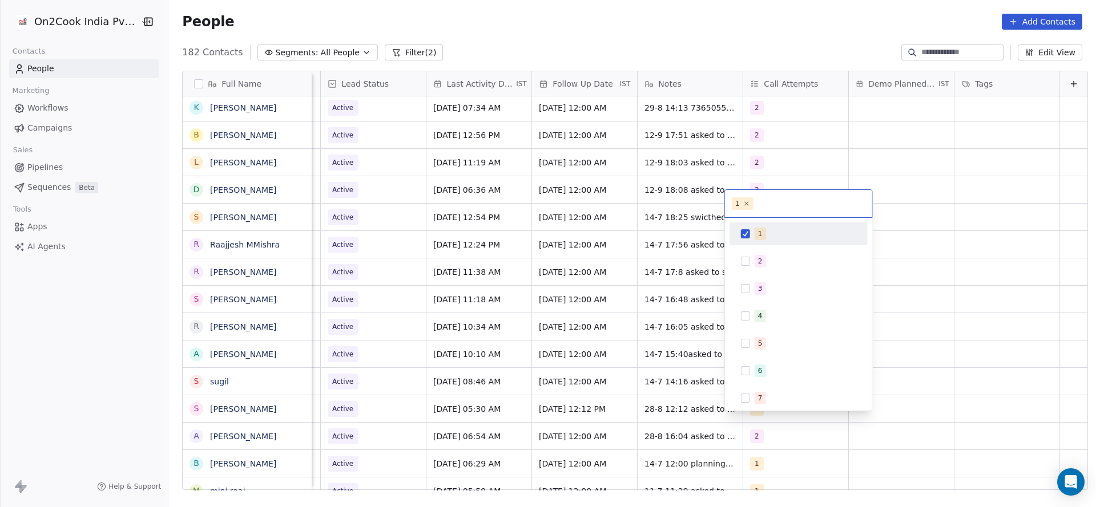
click at [755, 257] on span "2" at bounding box center [760, 261] width 11 height 13
click at [755, 235] on span "1" at bounding box center [760, 234] width 11 height 13
click at [688, 245] on html "On2Cook India Pvt. Ltd. Contacts People Marketing Workflows Campaigns Sales Pip…" at bounding box center [548, 253] width 1096 height 507
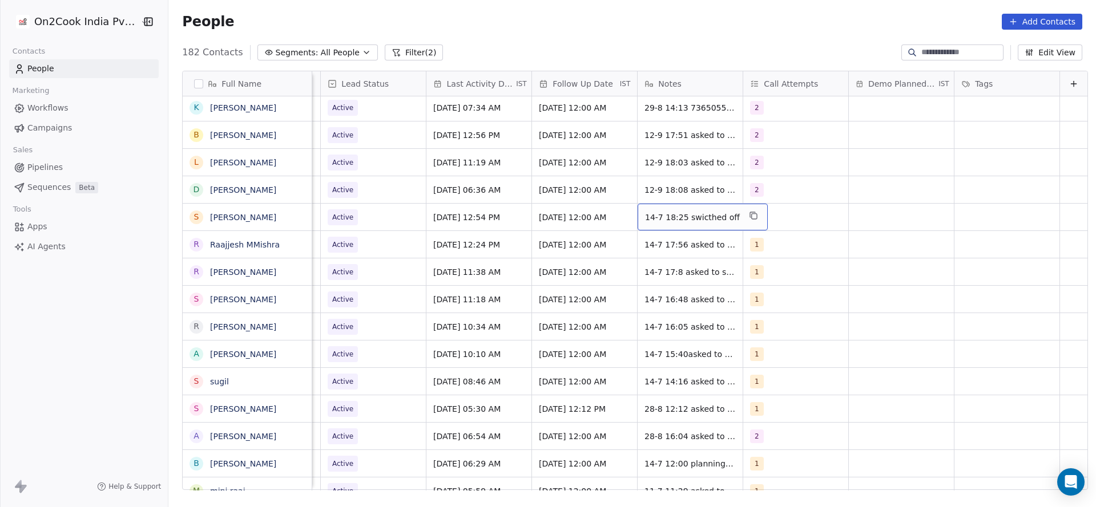
click at [661, 212] on span "14-7 18:25 swicthed off" at bounding box center [692, 217] width 95 height 11
click at [623, 199] on textarea "**********" at bounding box center [679, 208] width 119 height 35
type textarea "**********"
click at [527, 241] on html "On2Cook India Pvt. Ltd. Contacts People Marketing Workflows Campaigns Sales Pip…" at bounding box center [548, 253] width 1096 height 507
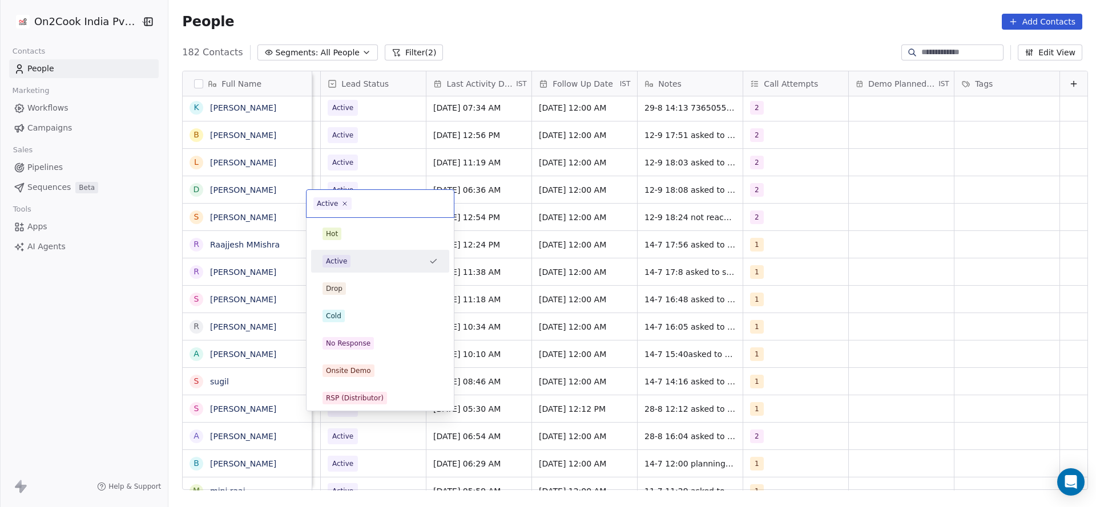
scroll to position [13, 1478]
click at [371, 344] on span "No Response" at bounding box center [347, 343] width 51 height 13
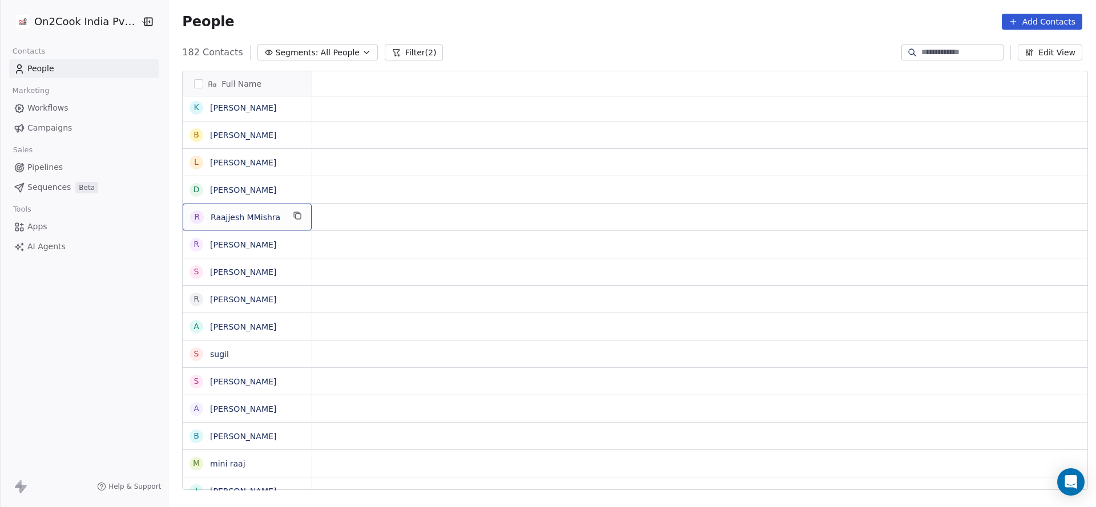
scroll to position [13, 0]
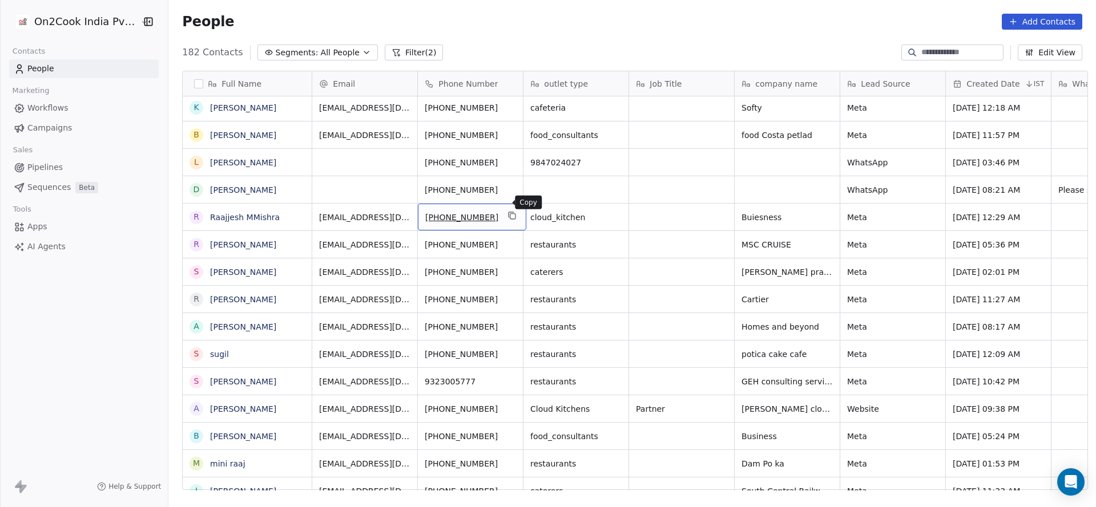
click at [508, 211] on icon "grid" at bounding box center [512, 215] width 9 height 9
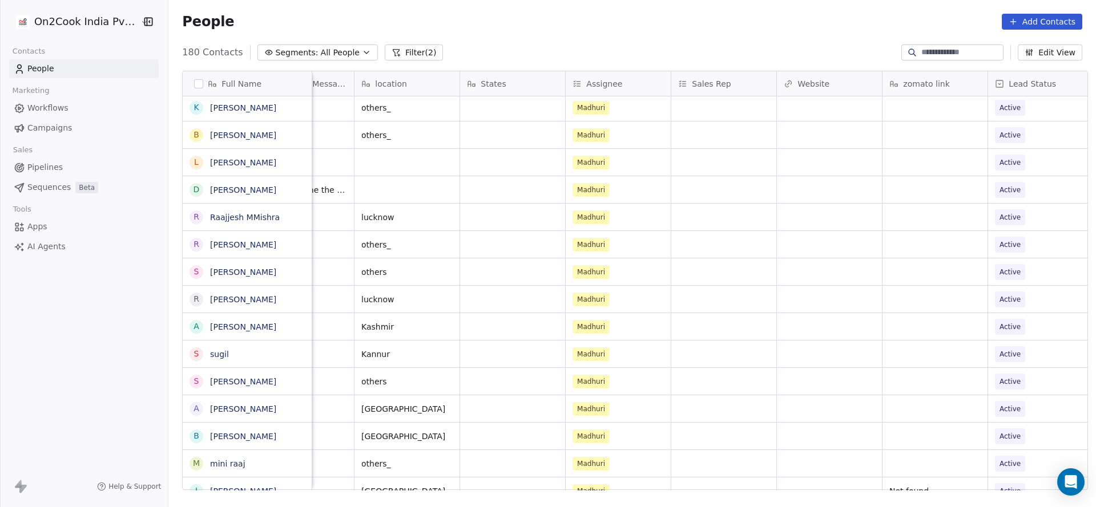
scroll to position [13, 1409]
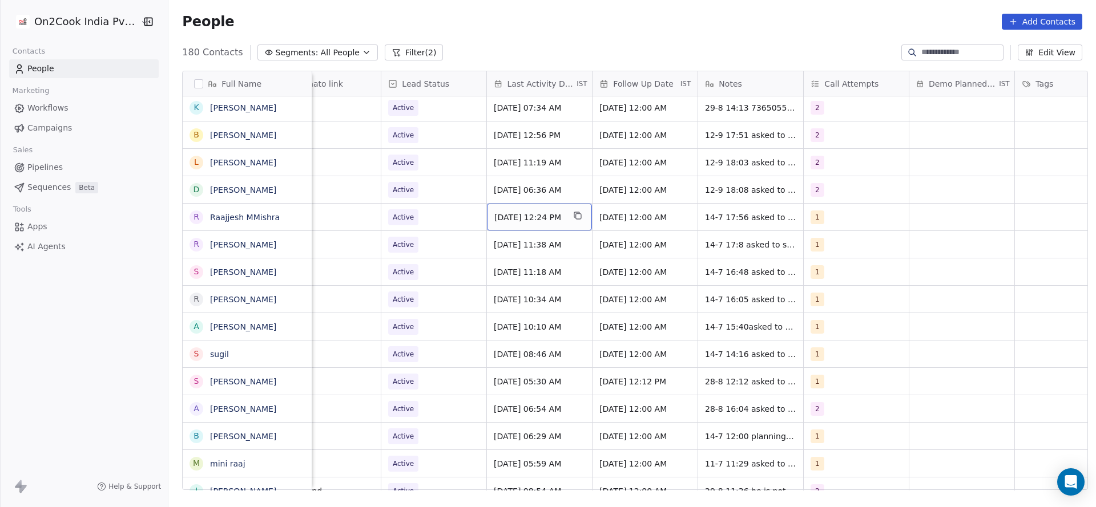
click at [549, 212] on span "[DATE] 12:24 PM" at bounding box center [529, 217] width 70 height 11
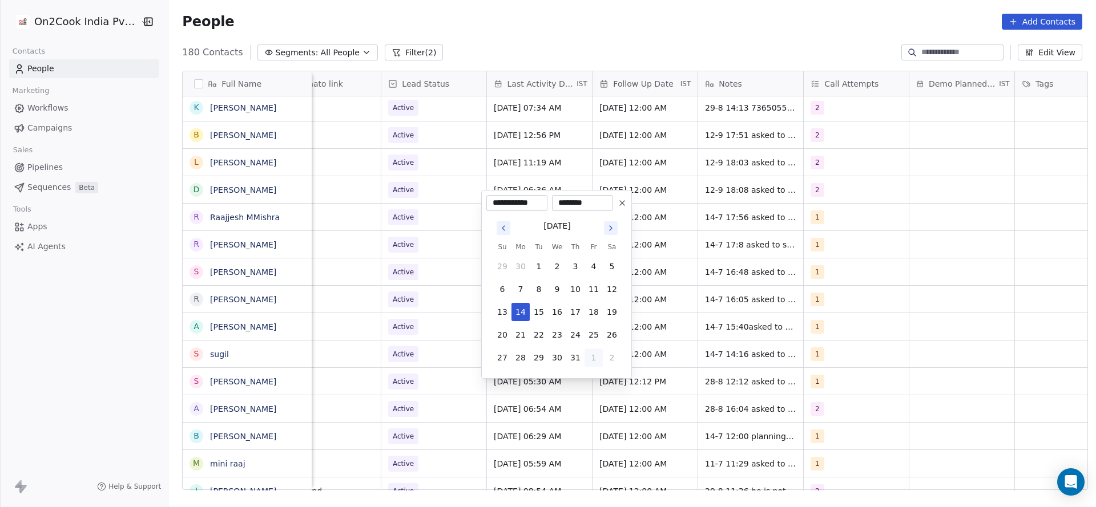
click at [594, 357] on button "1" at bounding box center [593, 358] width 18 height 18
click at [570, 373] on button "4" at bounding box center [575, 381] width 18 height 18
click at [596, 288] on button "12" at bounding box center [593, 289] width 18 height 18
type input "**********"
drag, startPoint x: 385, startPoint y: 273, endPoint x: 851, endPoint y: 213, distance: 469.6
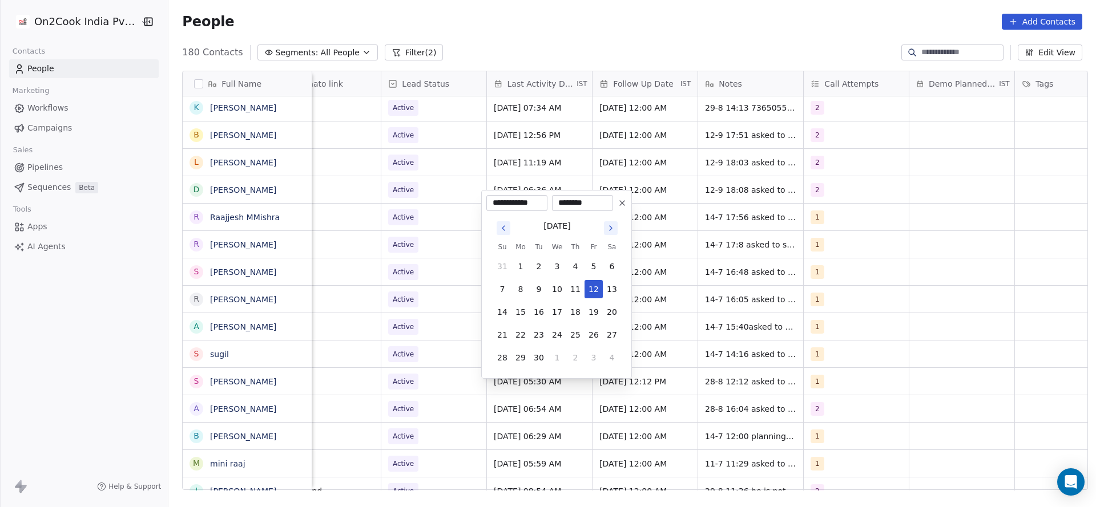
click at [398, 265] on html "On2Cook India Pvt. Ltd. Contacts People Marketing Workflows Campaigns Sales Pip…" at bounding box center [548, 253] width 1096 height 507
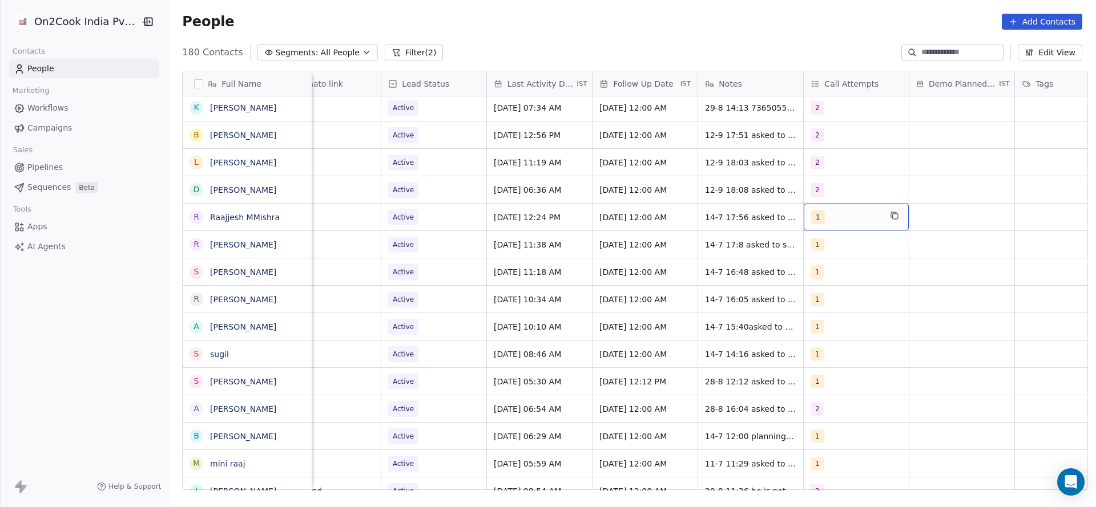
click at [851, 213] on div "1" at bounding box center [856, 217] width 105 height 27
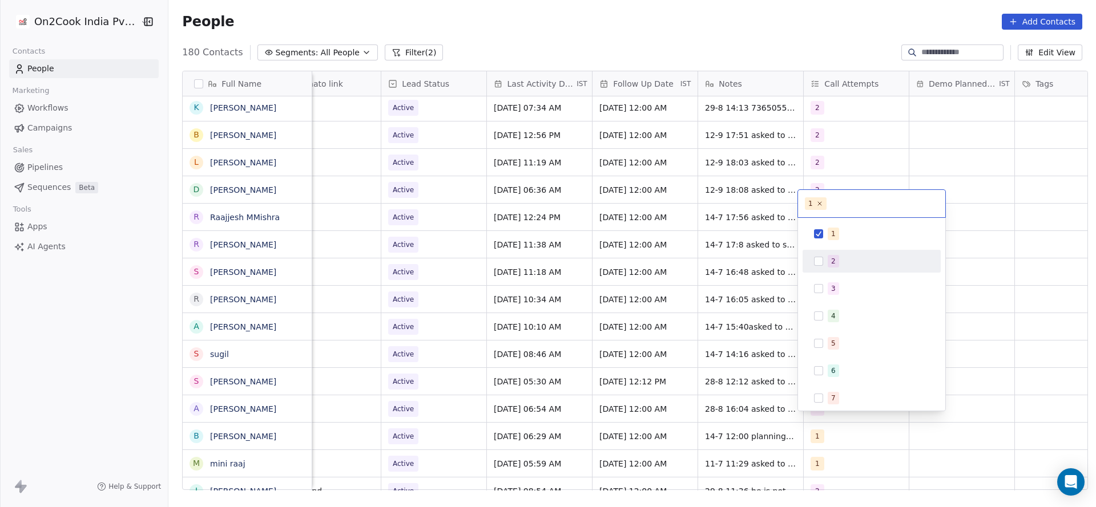
click at [828, 264] on span "2" at bounding box center [833, 261] width 11 height 13
click at [829, 239] on span "1" at bounding box center [833, 234] width 11 height 13
drag, startPoint x: 736, startPoint y: 274, endPoint x: 732, endPoint y: 229, distance: 44.7
click at [736, 274] on html "On2Cook India Pvt. Ltd. Contacts People Marketing Workflows Campaigns Sales Pip…" at bounding box center [548, 253] width 1096 height 507
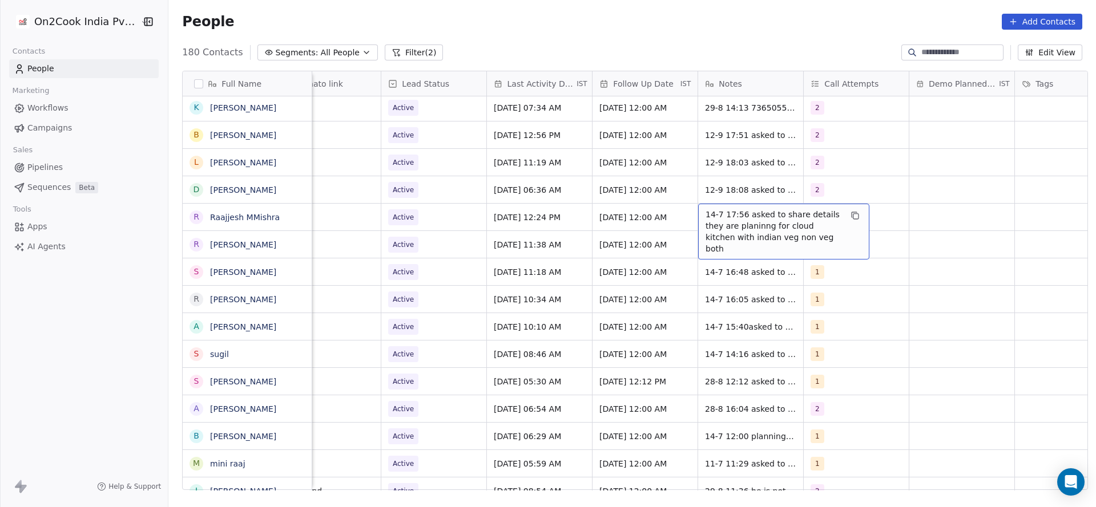
click at [730, 211] on span "14-7 17:56 asked to share details they are planinng for cloud kitchen with indi…" at bounding box center [773, 232] width 136 height 46
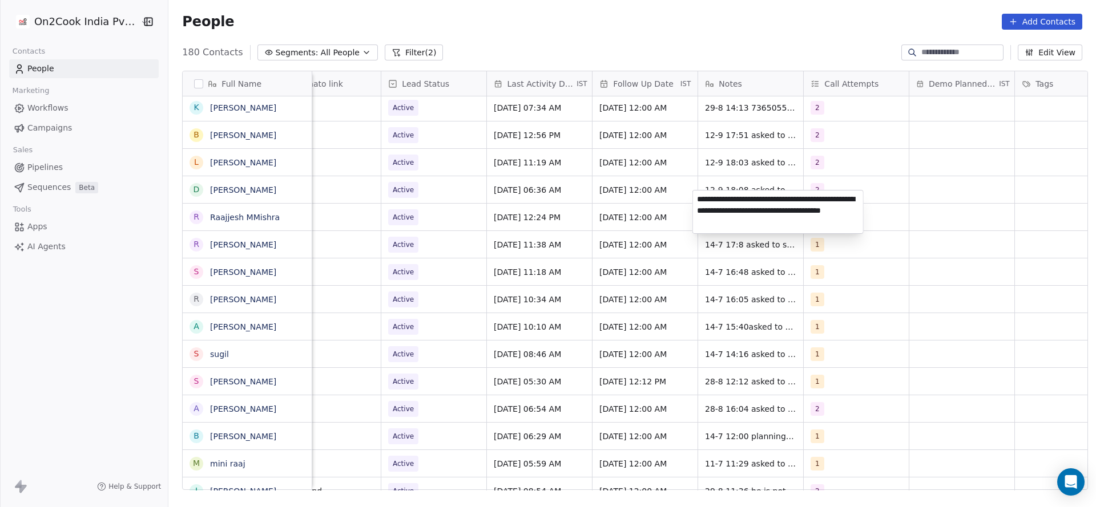
click at [701, 200] on textarea "**********" at bounding box center [778, 212] width 170 height 43
type textarea "**********"
click at [453, 259] on html "On2Cook India Pvt. Ltd. Contacts People Marketing Workflows Campaigns Sales Pip…" at bounding box center [548, 253] width 1096 height 507
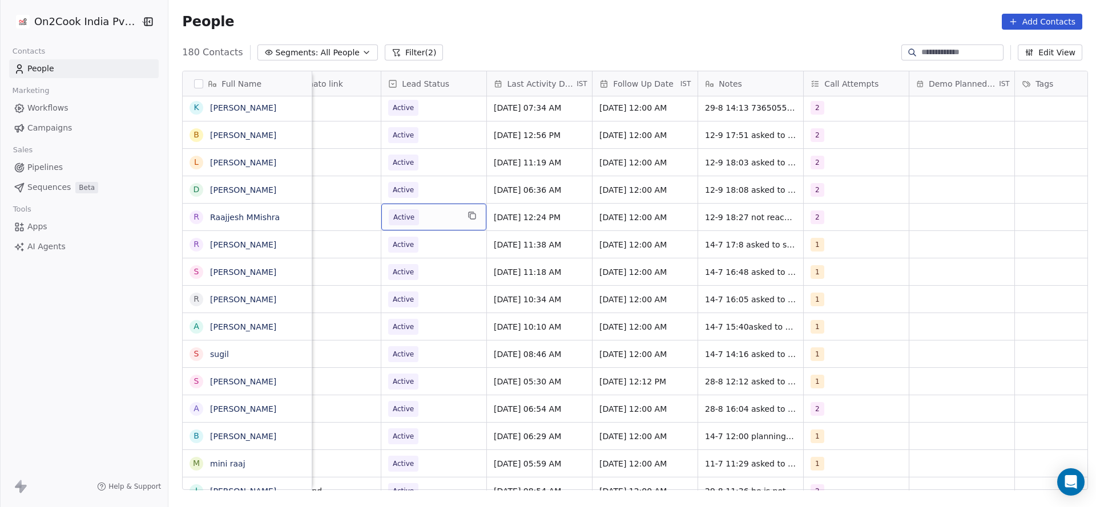
click at [429, 209] on span "Active" at bounding box center [424, 217] width 70 height 16
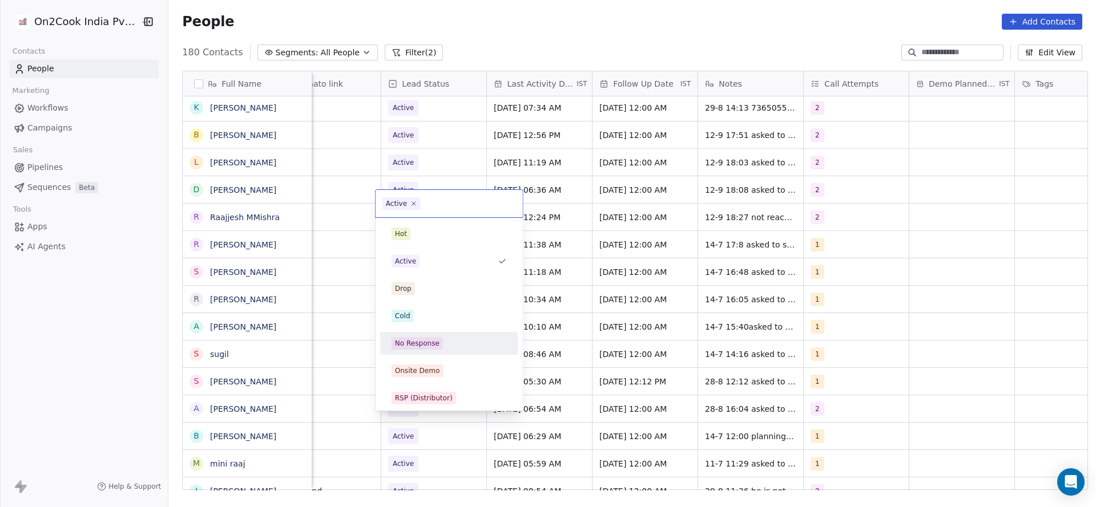
click at [437, 344] on span "No Response" at bounding box center [417, 343] width 51 height 13
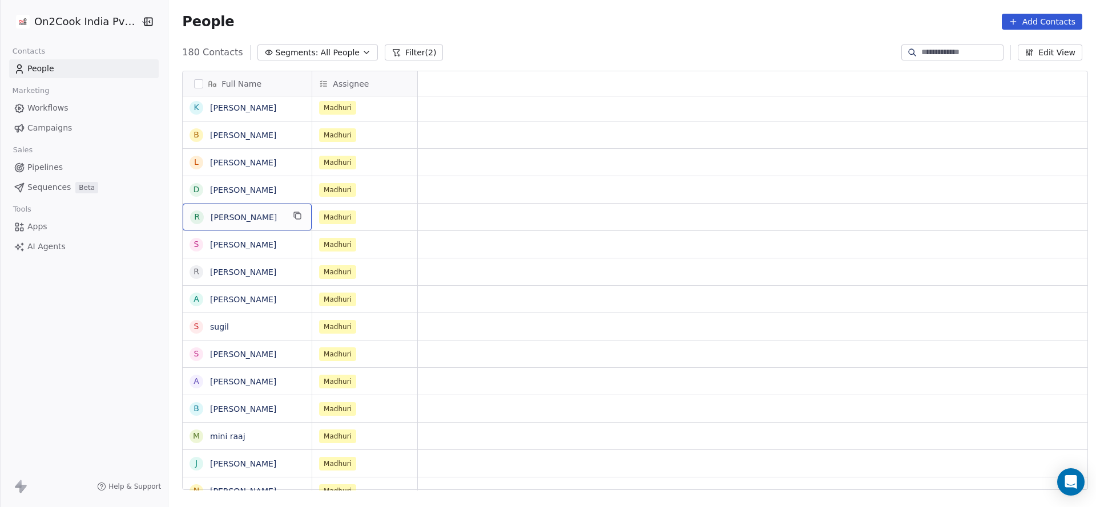
scroll to position [13, 0]
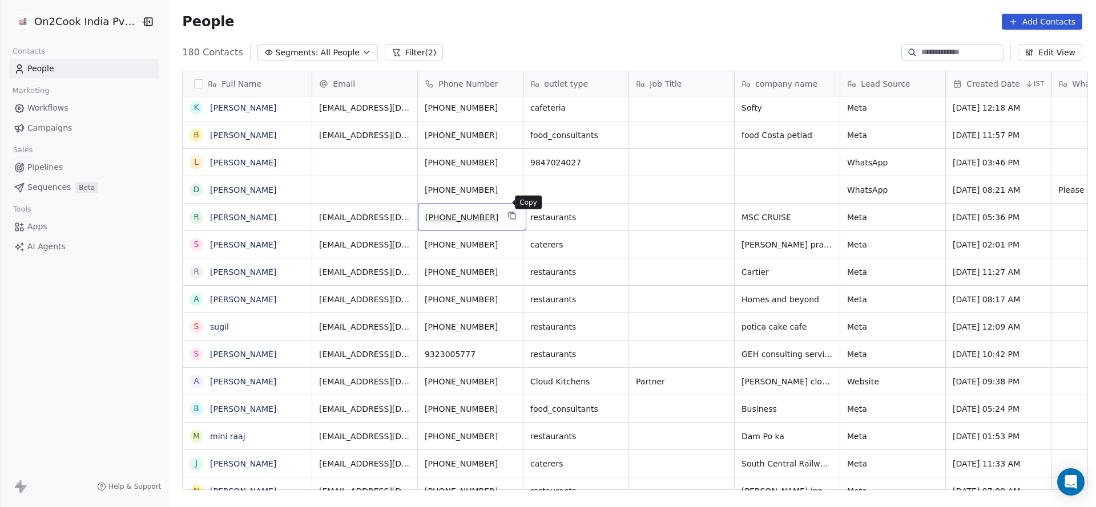
click at [508, 211] on icon "grid" at bounding box center [512, 215] width 9 height 9
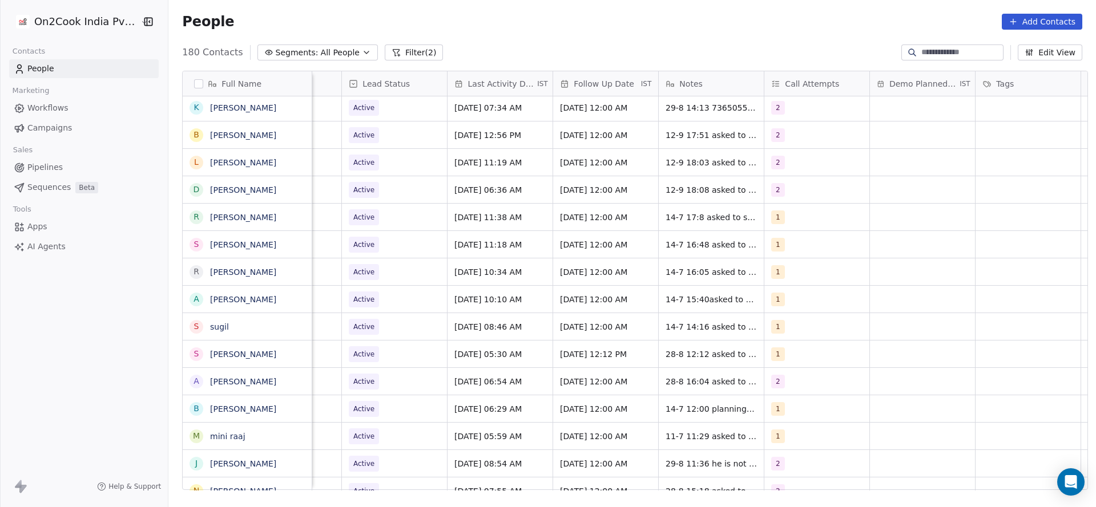
scroll to position [13, 1482]
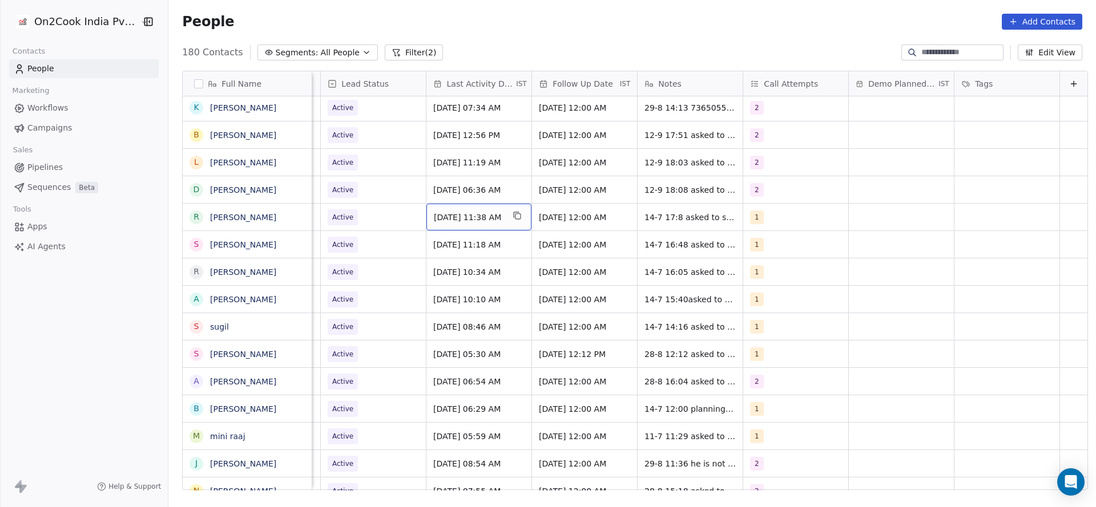
click at [459, 212] on span "[DATE] 11:38 AM" at bounding box center [469, 217] width 70 height 11
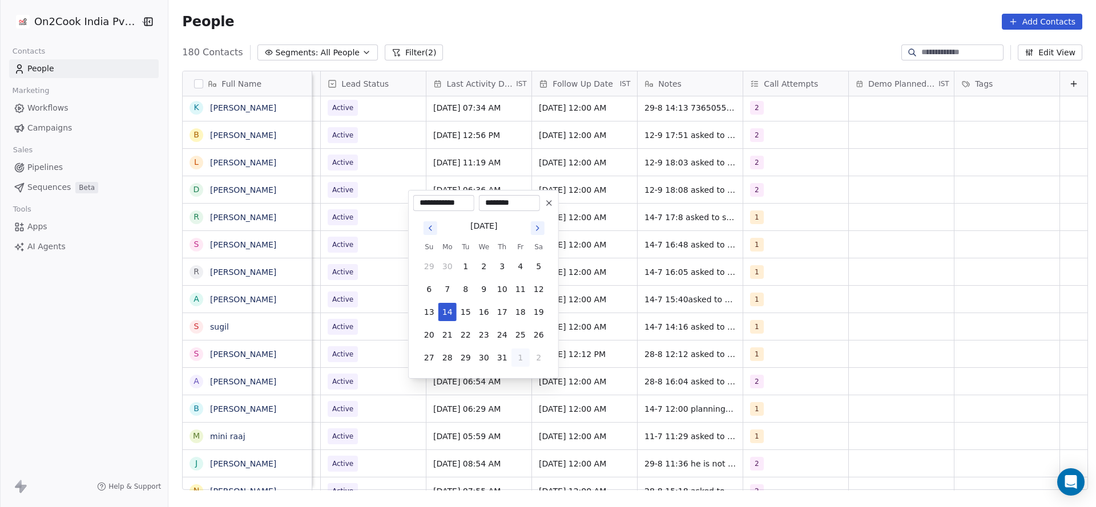
click at [518, 362] on button "1" at bounding box center [520, 358] width 18 height 18
click at [491, 381] on button "3" at bounding box center [484, 381] width 18 height 18
click at [519, 292] on button "12" at bounding box center [520, 289] width 18 height 18
type input "**********"
click at [623, 257] on html "On2Cook India Pvt. Ltd. Contacts People Marketing Workflows Campaigns Sales Pip…" at bounding box center [548, 253] width 1096 height 507
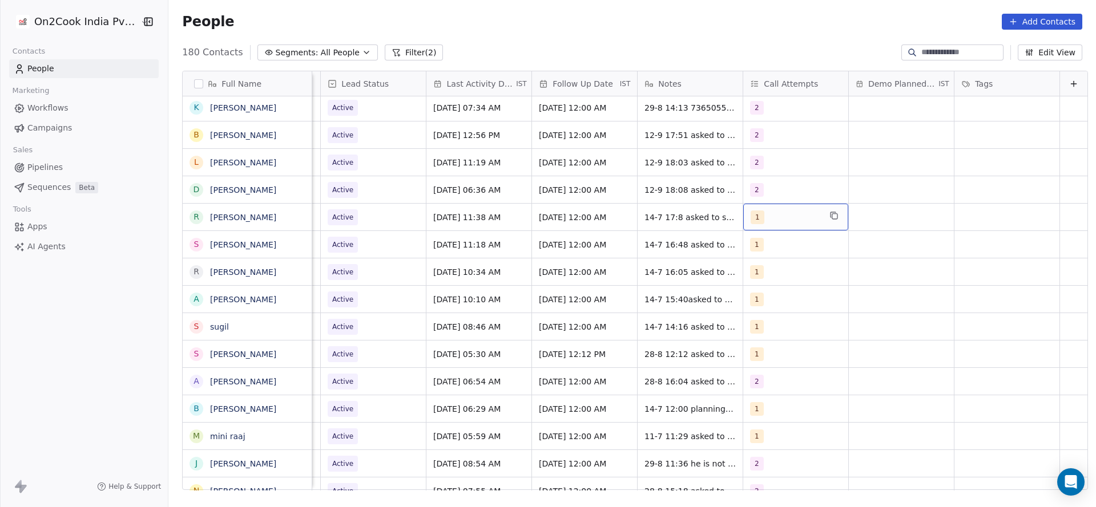
click at [761, 211] on div "1" at bounding box center [786, 218] width 70 height 14
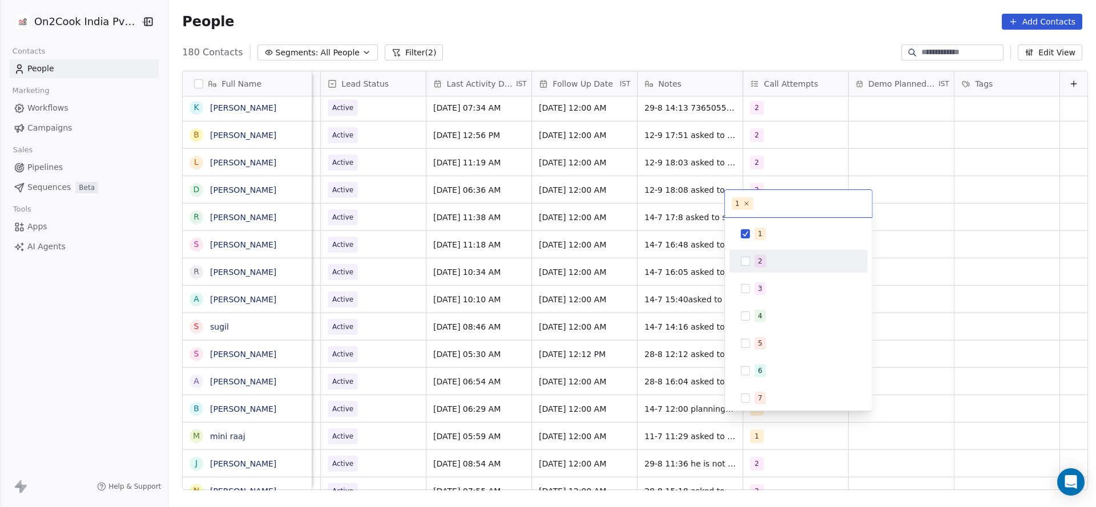
click at [748, 259] on button "Suggestions" at bounding box center [745, 261] width 9 height 9
click at [753, 234] on div "1" at bounding box center [798, 234] width 129 height 18
click at [592, 280] on html "On2Cook India Pvt. Ltd. Contacts People Marketing Workflows Campaigns Sales Pip…" at bounding box center [548, 253] width 1096 height 507
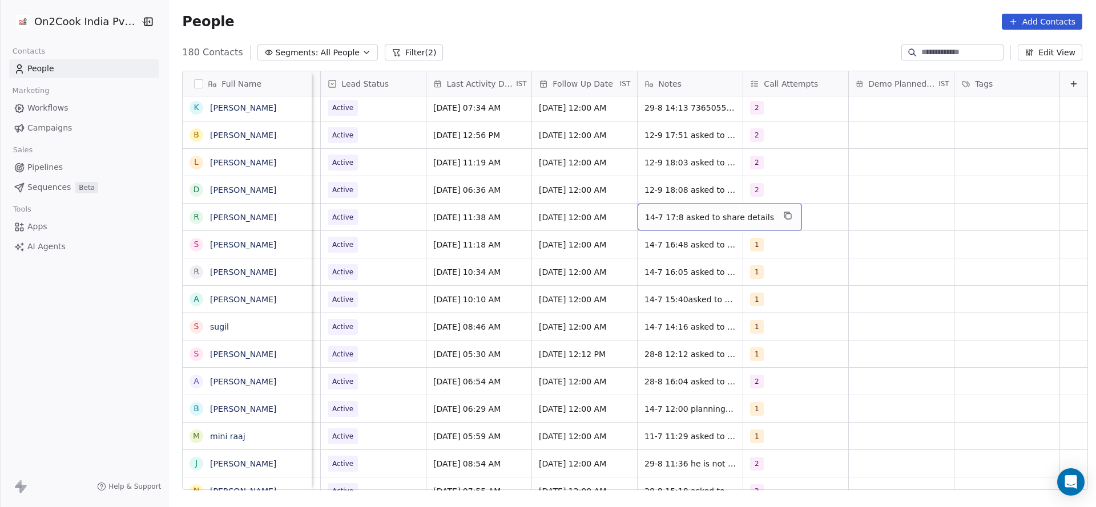
click at [645, 212] on span "14-7 17:8 asked to share details" at bounding box center [709, 217] width 129 height 11
click at [624, 193] on textarea "**********" at bounding box center [694, 208] width 148 height 35
type textarea "**********"
click at [426, 284] on html "On2Cook India Pvt. Ltd. Contacts People Marketing Workflows Campaigns Sales Pip…" at bounding box center [548, 253] width 1096 height 507
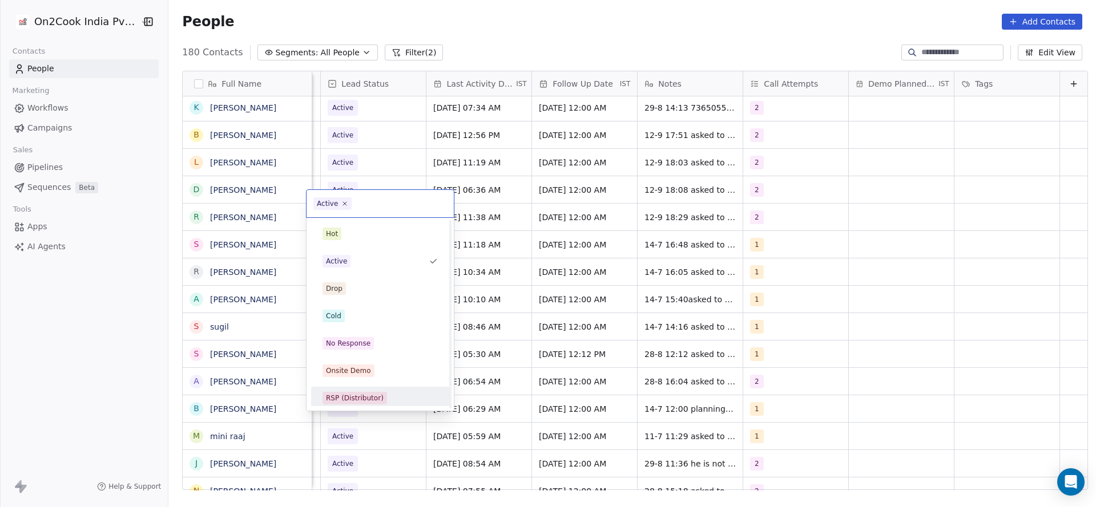
scroll to position [86, 0]
drag, startPoint x: 353, startPoint y: 397, endPoint x: 807, endPoint y: 290, distance: 466.2
click at [353, 396] on div "Call Back" at bounding box center [342, 395] width 32 height 10
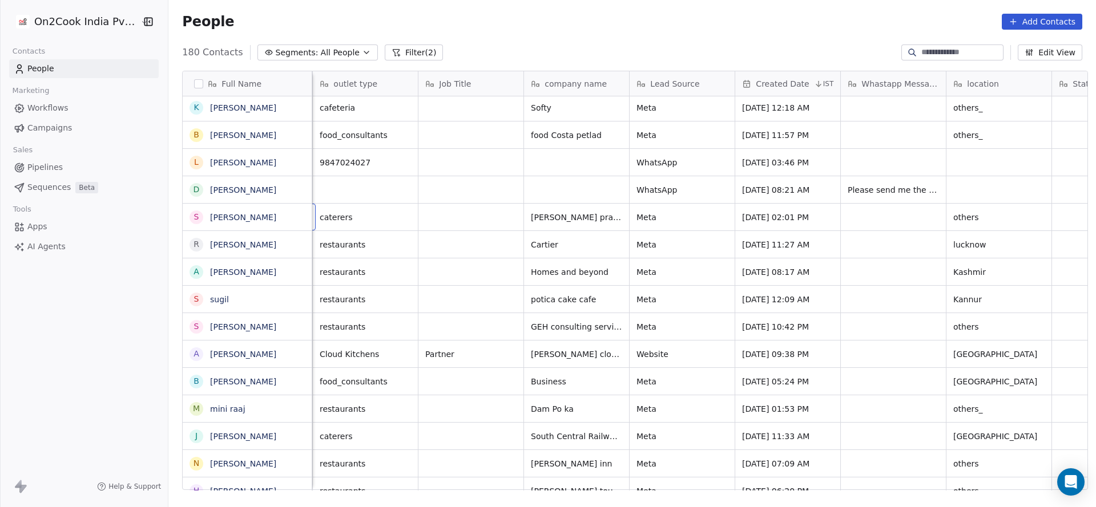
scroll to position [13, 106]
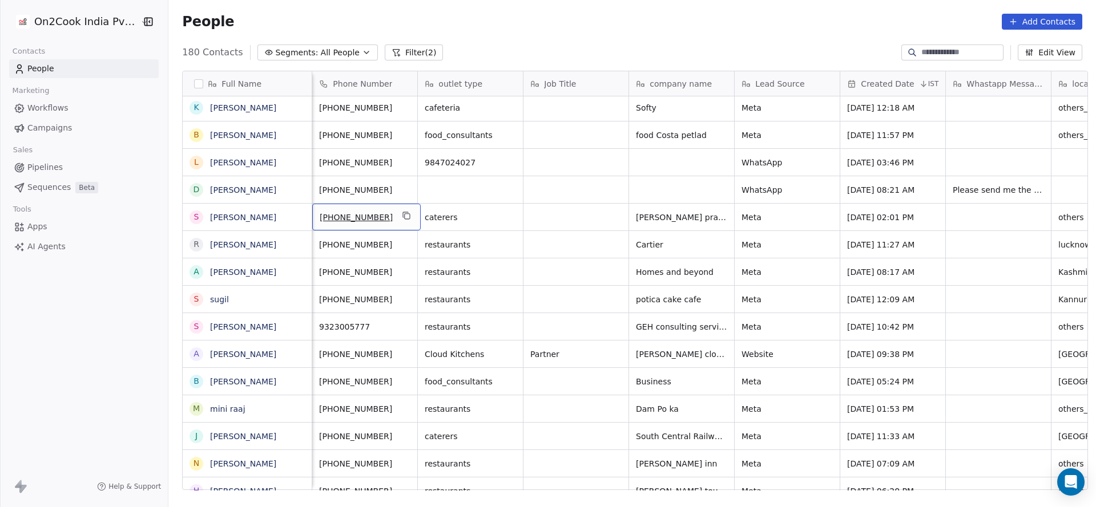
click at [404, 208] on div "[PHONE_NUMBER]" at bounding box center [366, 217] width 108 height 27
click at [402, 211] on icon "grid" at bounding box center [406, 215] width 9 height 9
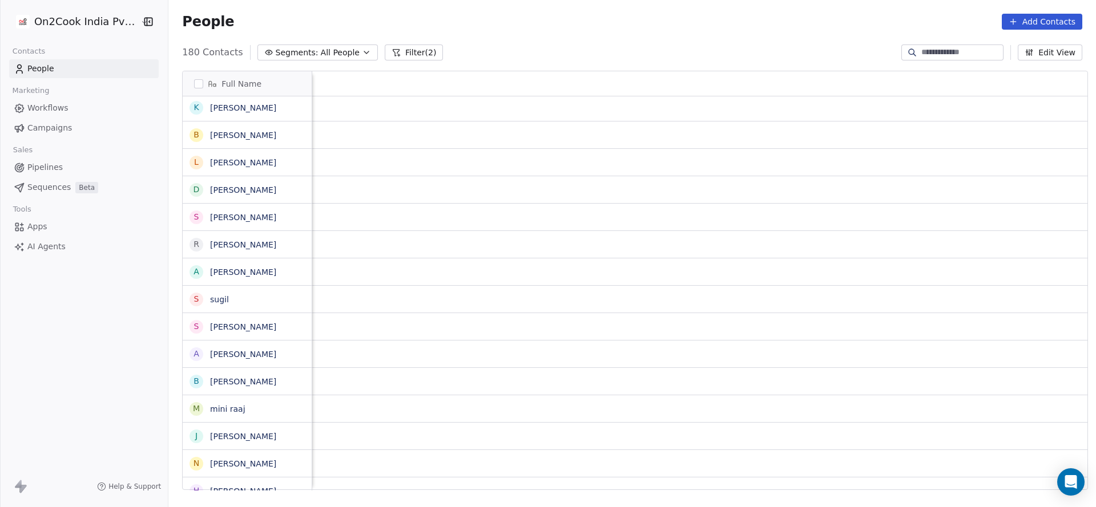
scroll to position [13, 1482]
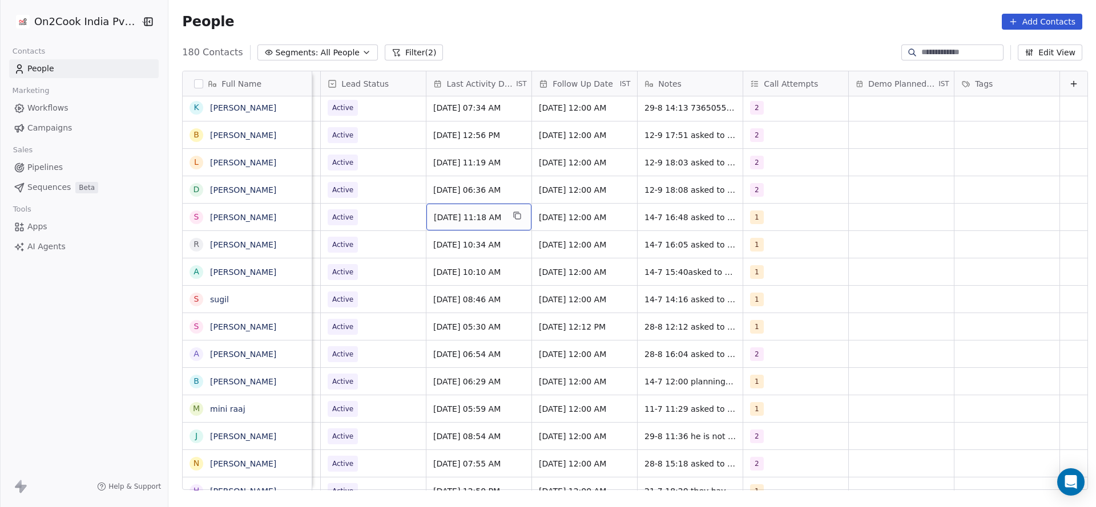
click at [448, 212] on span "[DATE] 11:18 AM" at bounding box center [469, 217] width 70 height 11
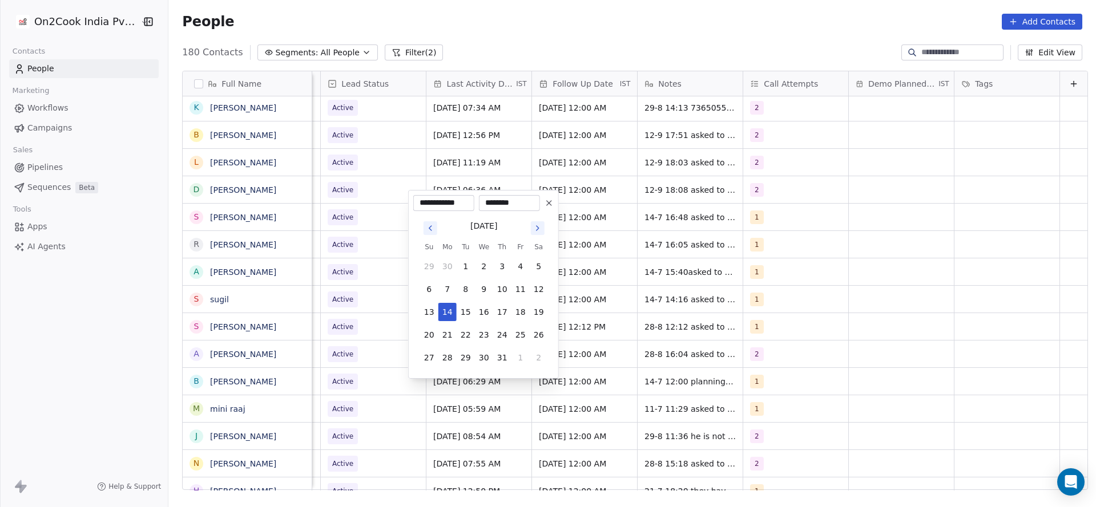
click at [545, 369] on div "July 2025 Su Mo Tu We Th Fr Sa 29 30 1 2 3 4 5 6 7 8 9 10 11 12 13 14 15 16 17 …" at bounding box center [483, 292] width 140 height 163
click at [541, 363] on button "2" at bounding box center [539, 358] width 18 height 18
click at [493, 378] on button "4" at bounding box center [502, 381] width 18 height 18
click at [518, 288] on button "12" at bounding box center [520, 289] width 18 height 18
type input "**********"
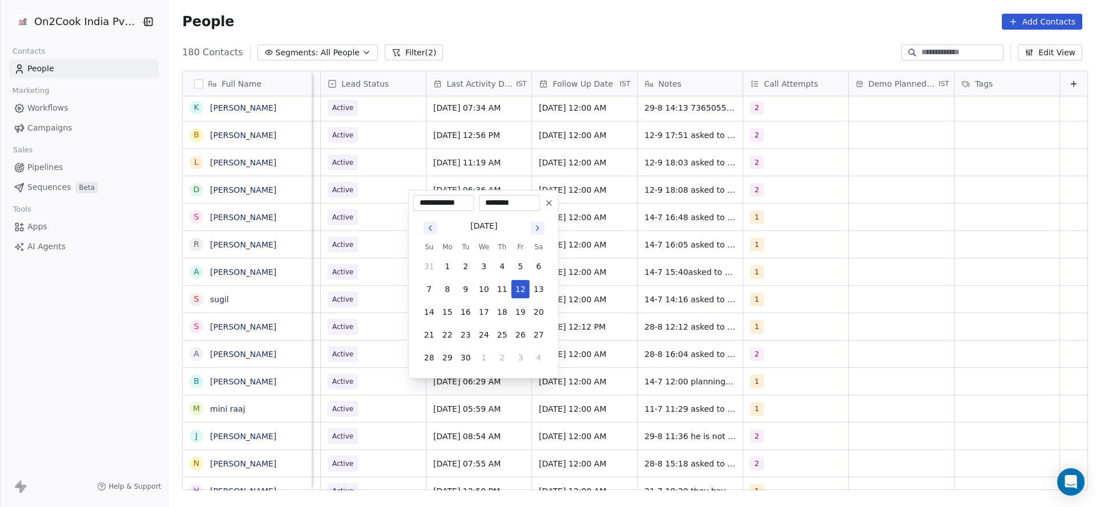
drag, startPoint x: 348, startPoint y: 289, endPoint x: 746, endPoint y: 198, distance: 408.7
click at [362, 289] on html "On2Cook India Pvt. Ltd. Contacts People Marketing Workflows Campaigns Sales Pip…" at bounding box center [548, 253] width 1096 height 507
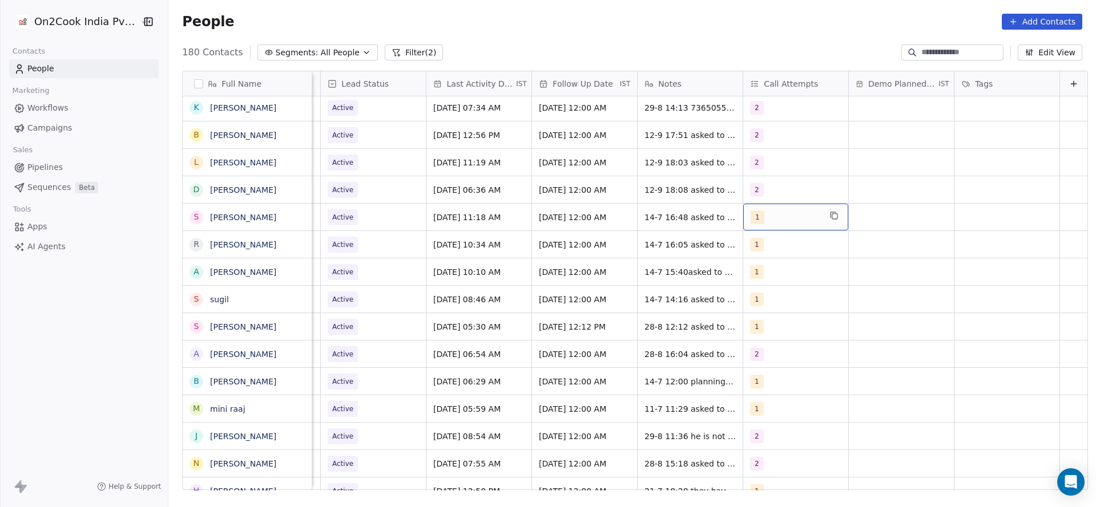
click at [764, 211] on div "1" at bounding box center [786, 218] width 70 height 14
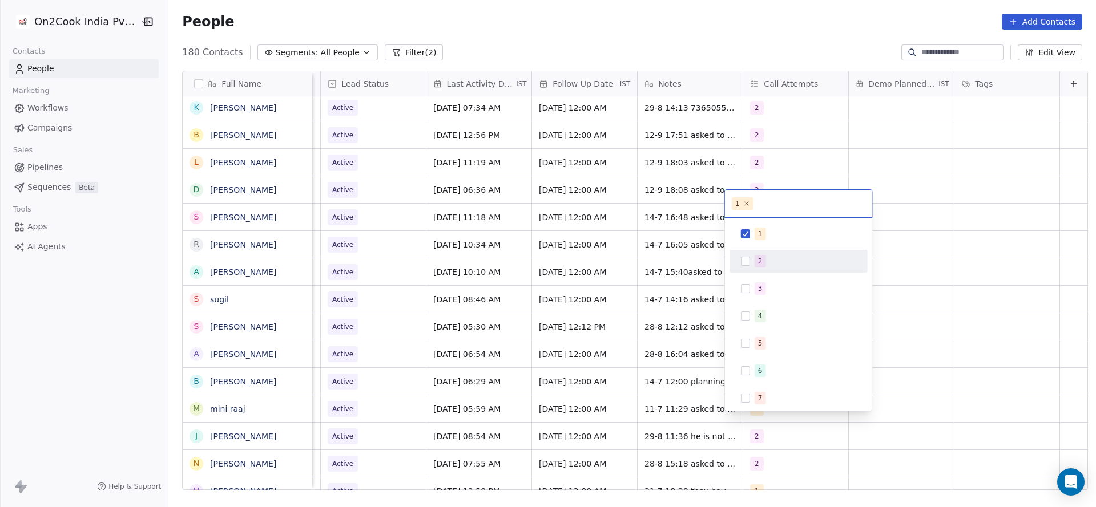
click at [756, 267] on span "2" at bounding box center [760, 261] width 11 height 13
click at [758, 233] on div "1" at bounding box center [760, 234] width 5 height 10
click at [634, 265] on html "On2Cook India Pvt. Ltd. Contacts People Marketing Workflows Campaigns Sales Pip…" at bounding box center [548, 253] width 1096 height 507
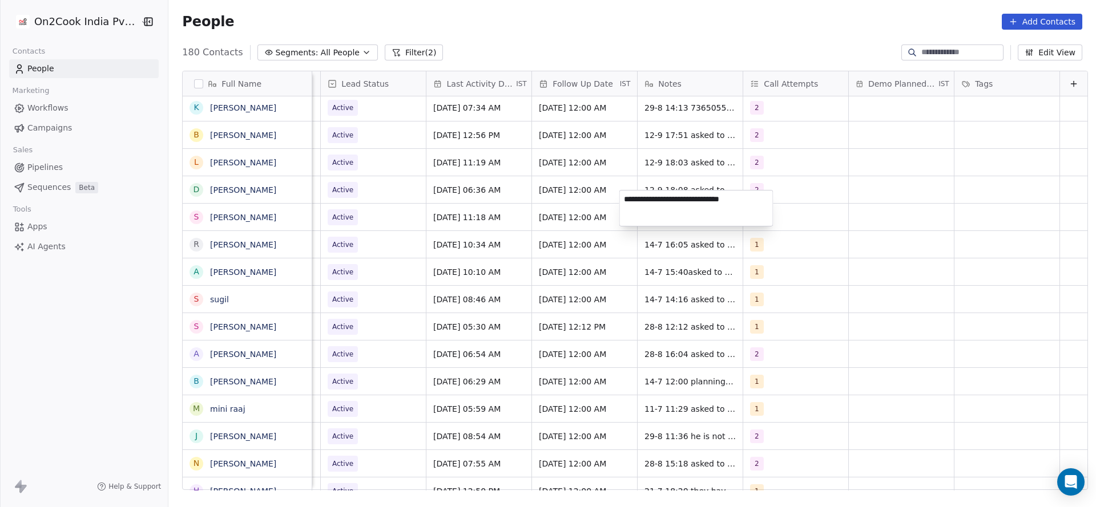
click at [624, 197] on textarea "**********" at bounding box center [696, 208] width 153 height 35
type textarea "**********"
click at [531, 207] on html "On2Cook India Pvt. Ltd. Contacts People Marketing Workflows Campaigns Sales Pip…" at bounding box center [548, 253] width 1096 height 507
click at [365, 210] on span "Active" at bounding box center [363, 217] width 70 height 16
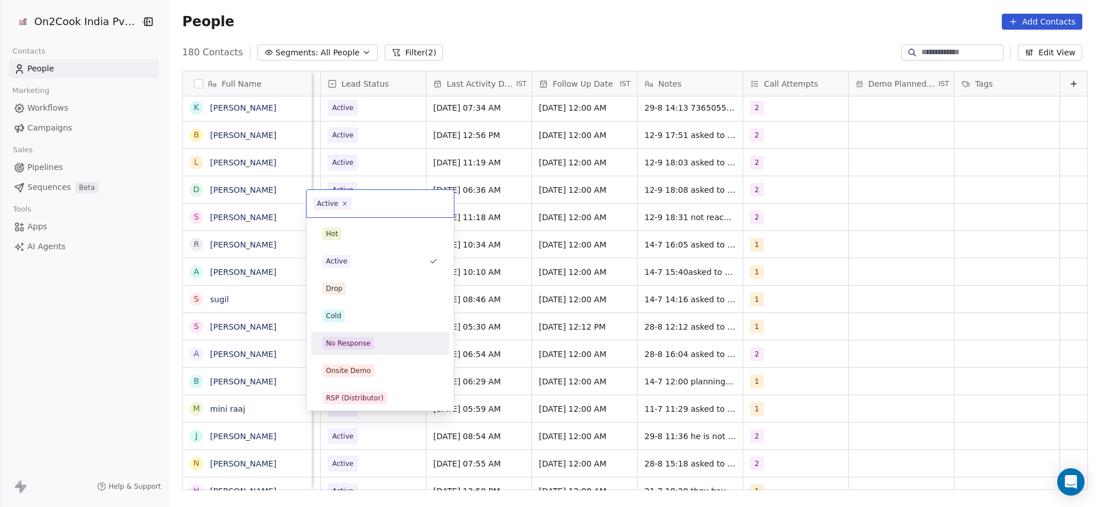
click at [357, 336] on div "No Response" at bounding box center [380, 343] width 129 height 18
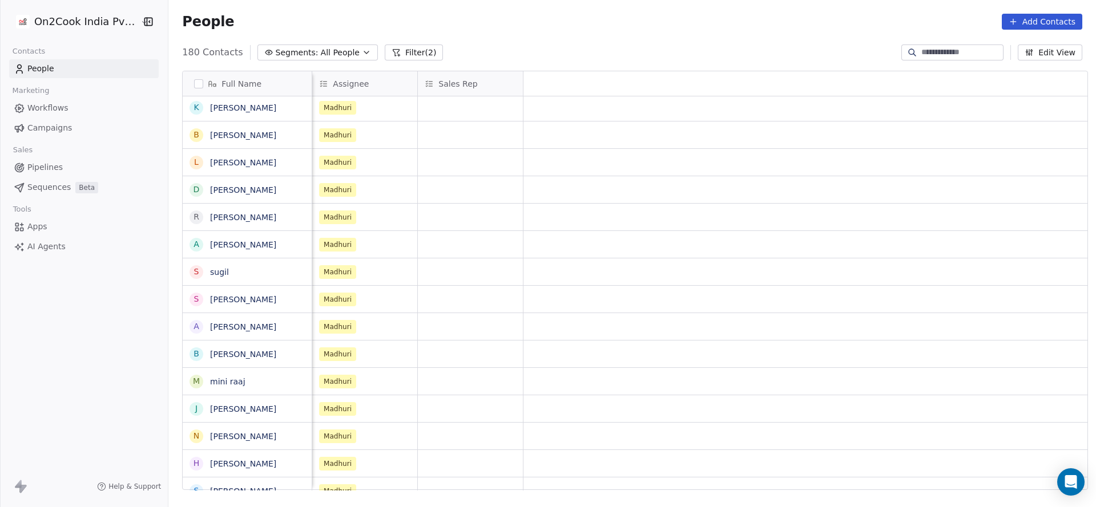
scroll to position [13, 106]
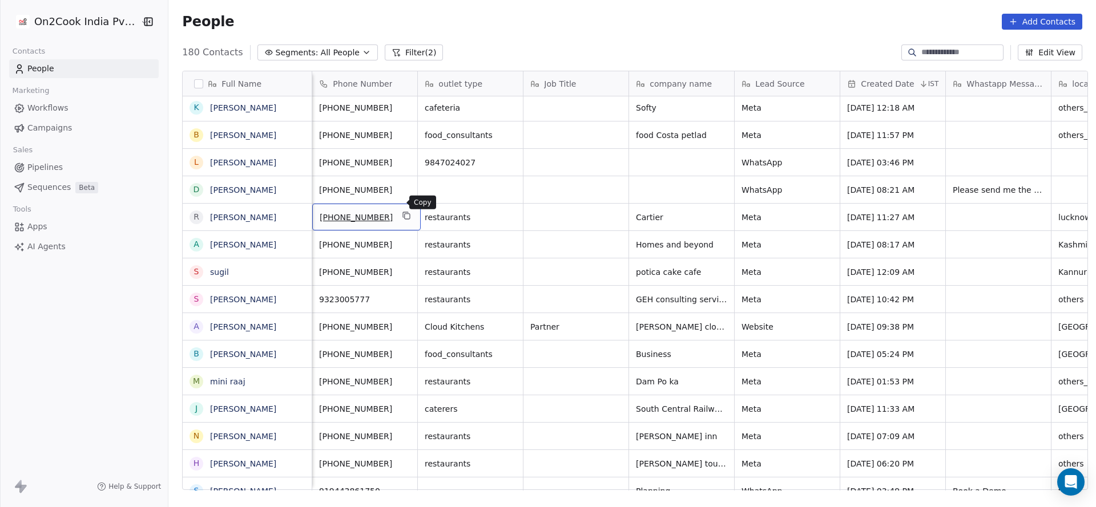
click at [405, 214] on icon "grid" at bounding box center [407, 216] width 5 height 5
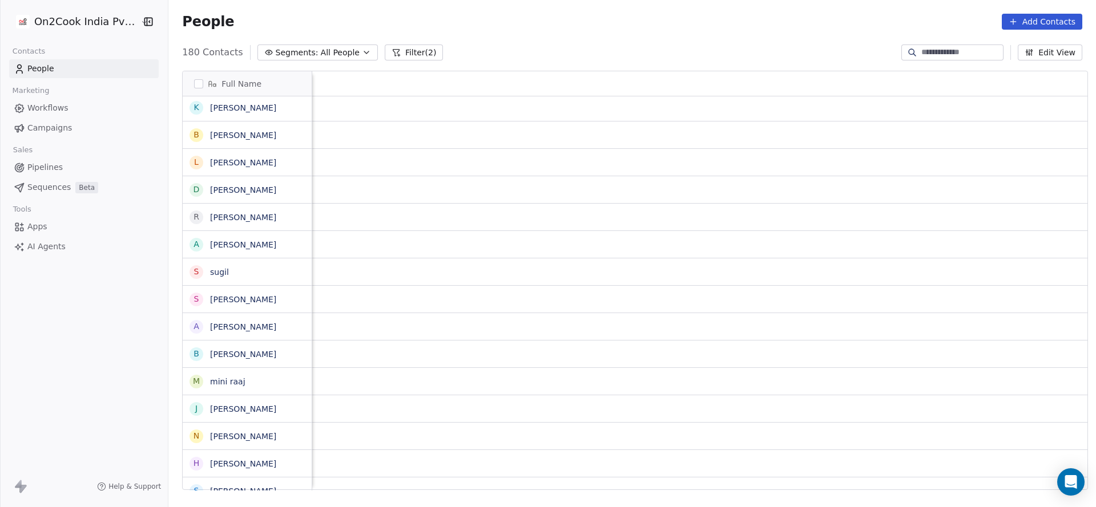
scroll to position [13, 1482]
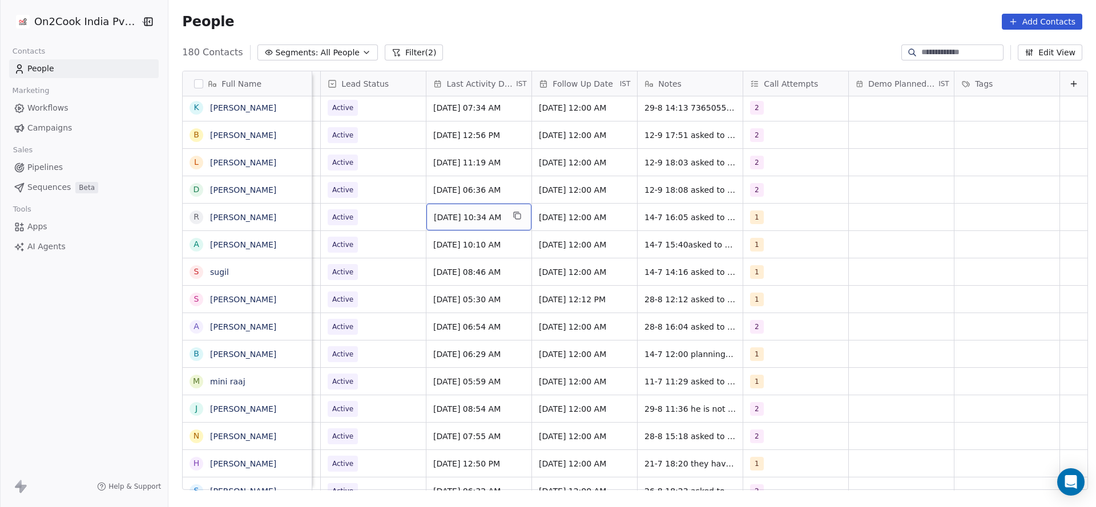
click at [451, 212] on span "[DATE] 10:34 AM" at bounding box center [469, 217] width 70 height 11
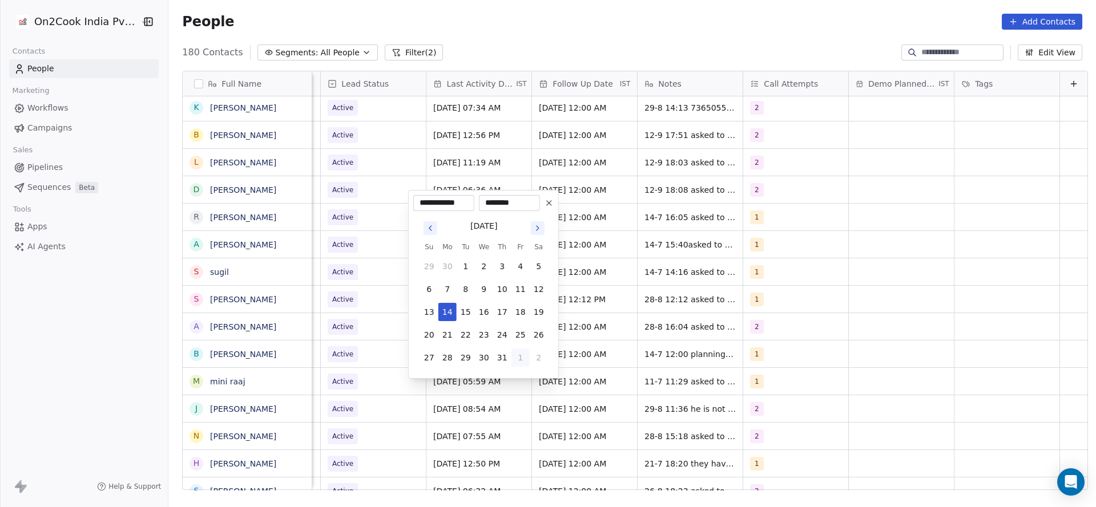
click at [522, 353] on button "1" at bounding box center [520, 358] width 18 height 18
click at [506, 378] on button "4" at bounding box center [502, 381] width 18 height 18
click at [526, 293] on button "12" at bounding box center [520, 289] width 18 height 18
type input "**********"
click at [344, 279] on html "On2Cook India Pvt. Ltd. Contacts People Marketing Workflows Campaigns Sales Pip…" at bounding box center [548, 253] width 1096 height 507
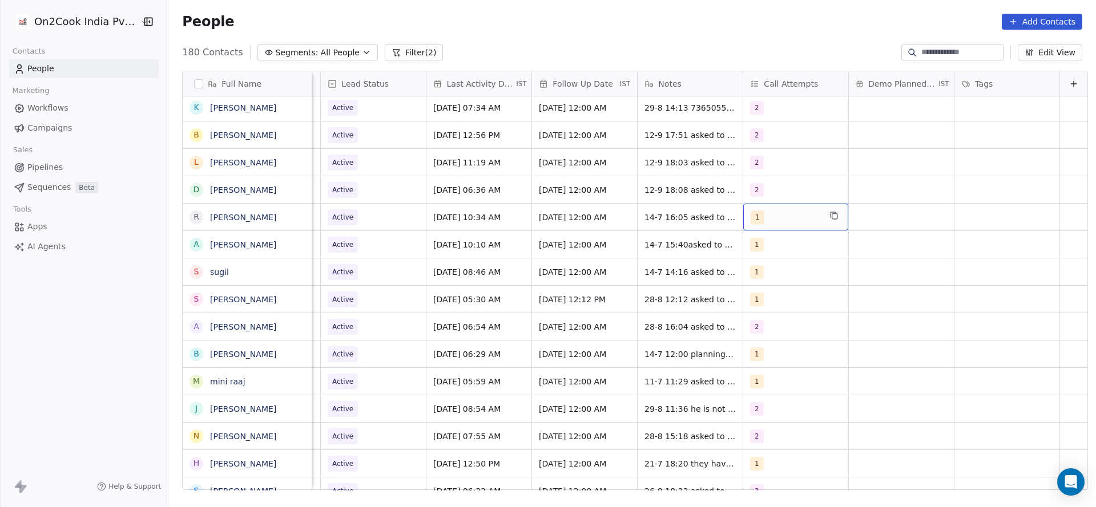
click at [751, 211] on span "1" at bounding box center [758, 218] width 14 height 14
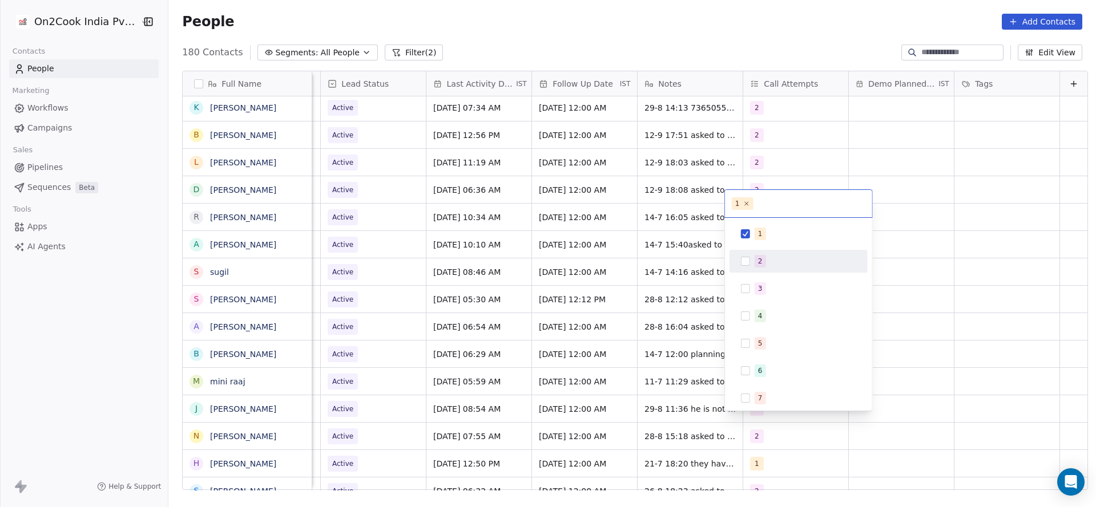
click at [745, 256] on div "2" at bounding box center [798, 261] width 129 height 18
click at [755, 235] on span "1" at bounding box center [760, 234] width 11 height 13
click at [682, 242] on html "On2Cook India Pvt. Ltd. Contacts People Marketing Workflows Campaigns Sales Pip…" at bounding box center [548, 253] width 1096 height 507
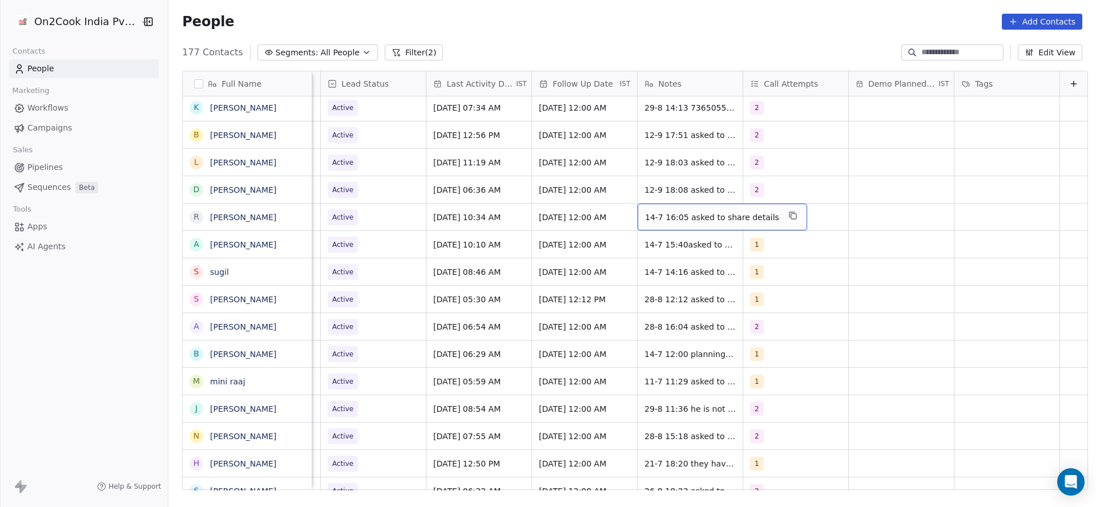
click at [647, 212] on span "14-7 16:05 asked to share details" at bounding box center [712, 217] width 134 height 11
click at [624, 201] on textarea "**********" at bounding box center [696, 208] width 153 height 35
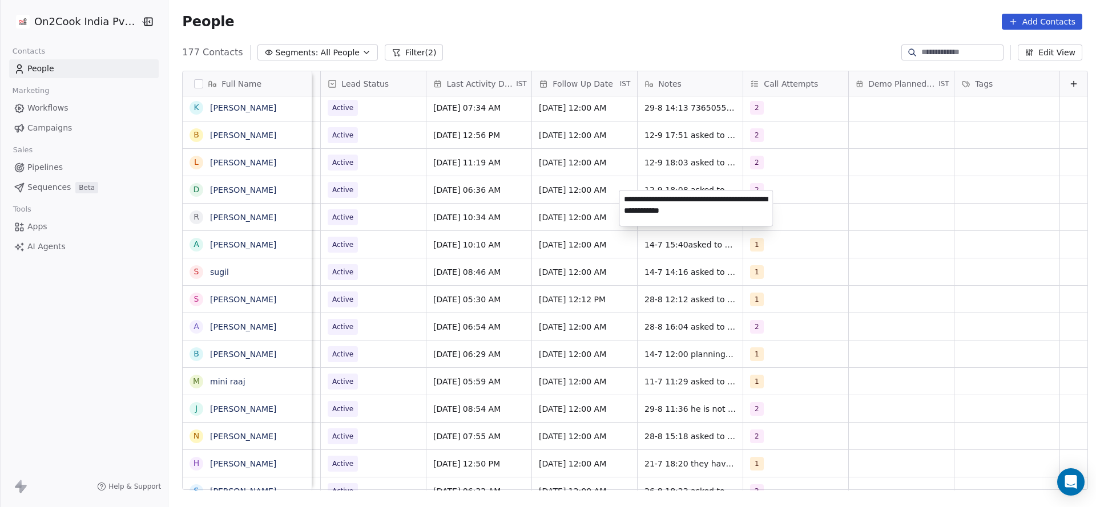
type textarea "**********"
click at [400, 247] on html "On2Cook India Pvt. Ltd. Contacts People Marketing Workflows Campaigns Sales Pip…" at bounding box center [548, 253] width 1096 height 507
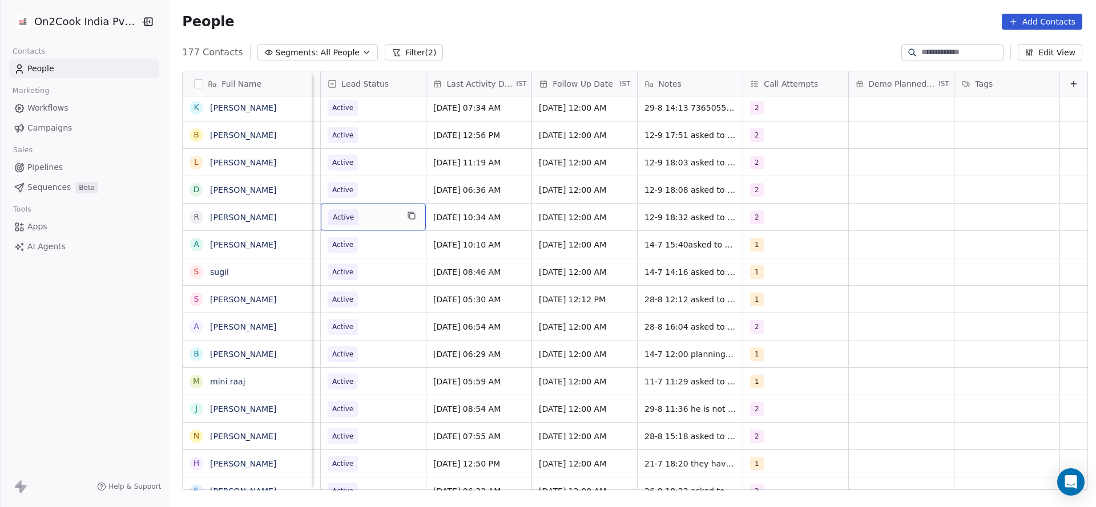
scroll to position [13, 1478]
click at [377, 209] on span "Active" at bounding box center [363, 217] width 70 height 16
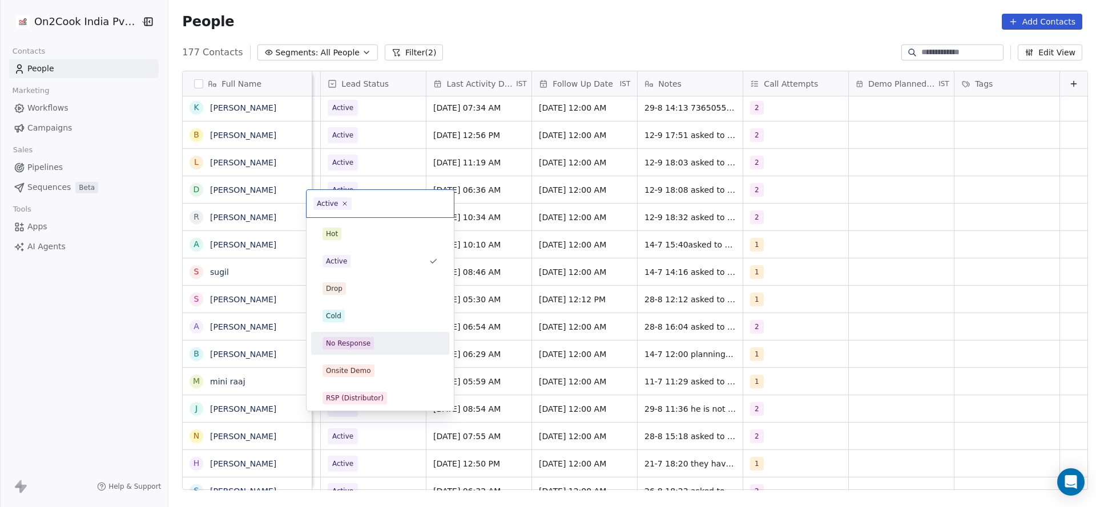
scroll to position [86, 0]
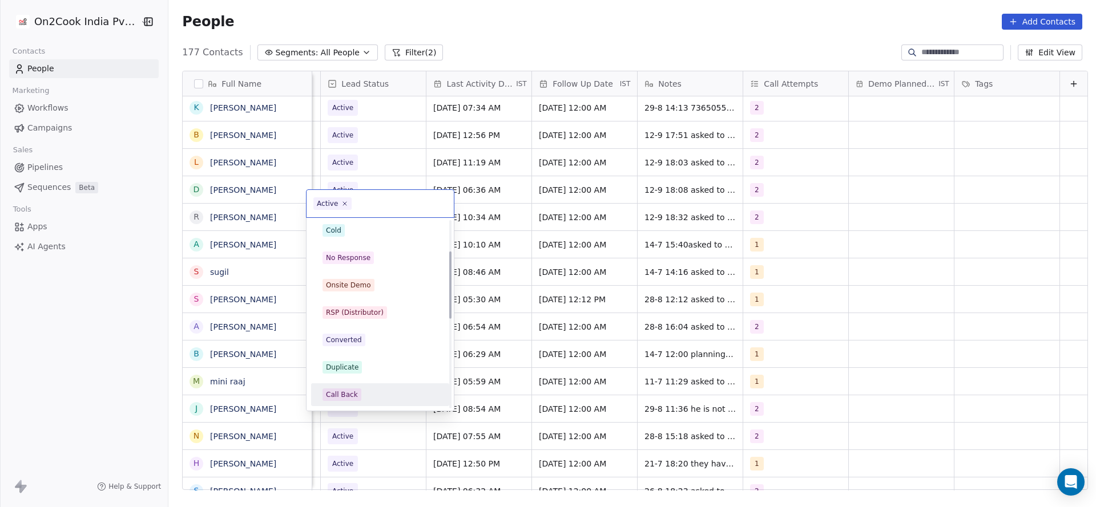
click at [355, 396] on span "Call Back" at bounding box center [341, 395] width 39 height 13
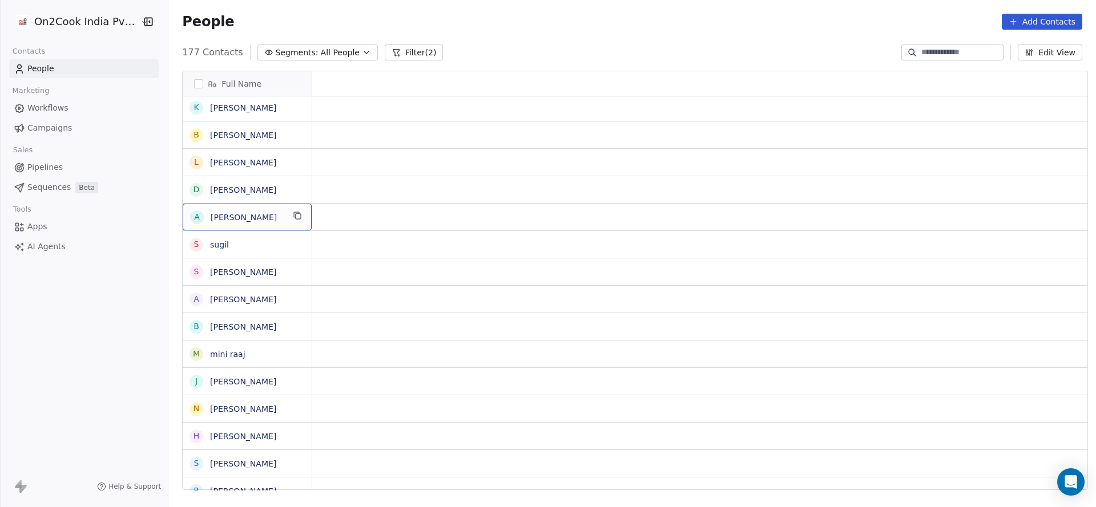
scroll to position [13, 0]
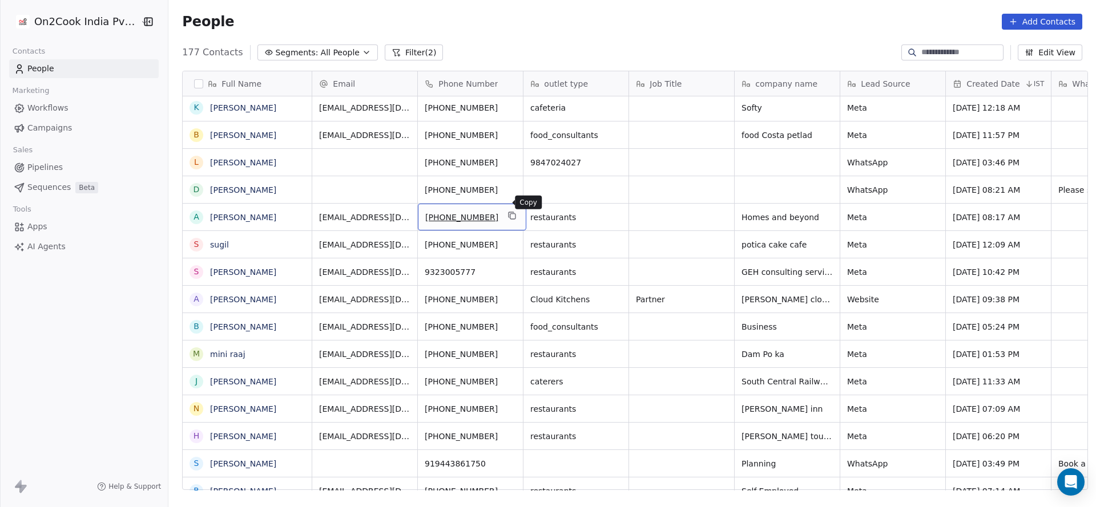
click at [509, 212] on icon "grid" at bounding box center [511, 214] width 5 height 5
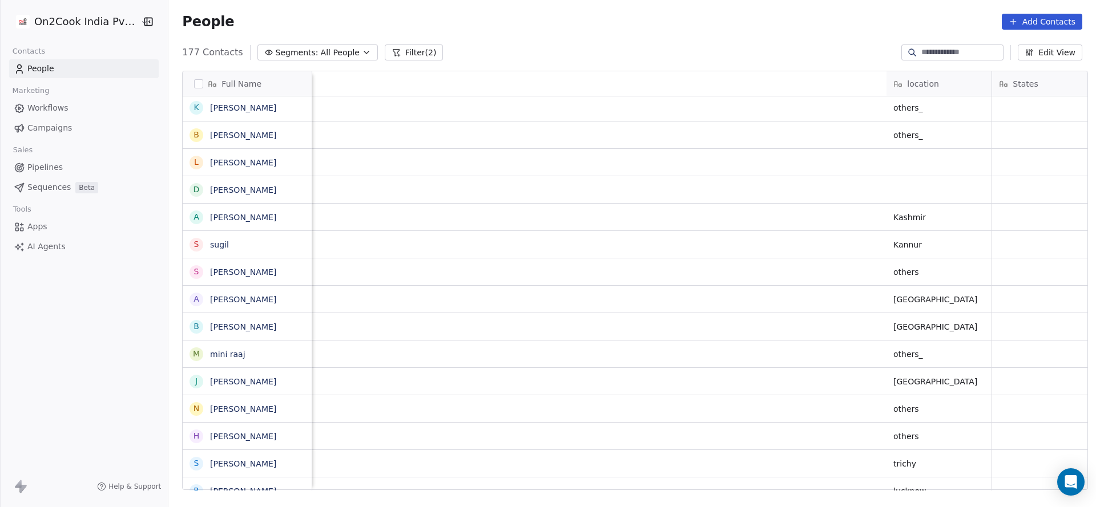
scroll to position [13, 1254]
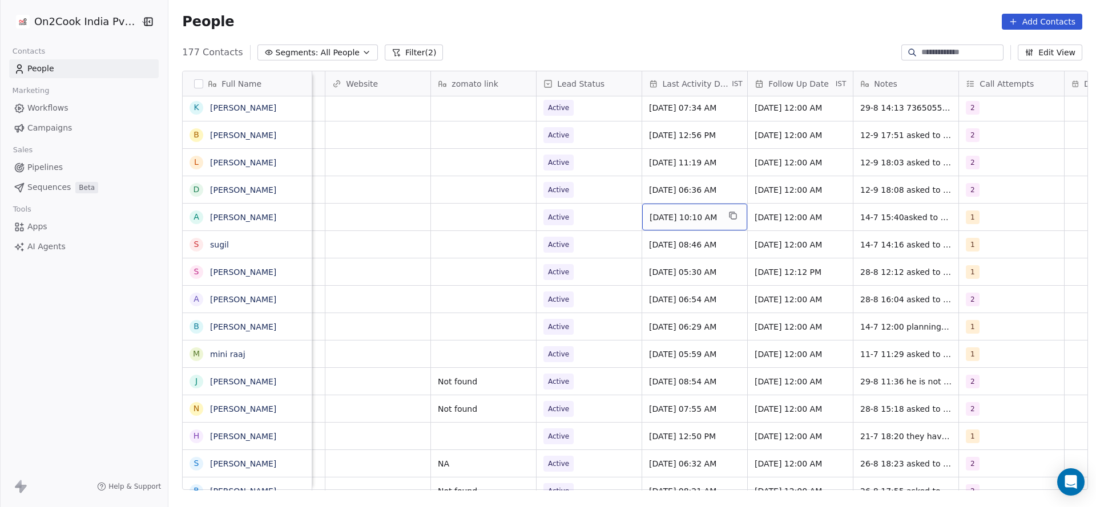
click at [670, 212] on span "[DATE] 10:10 AM" at bounding box center [685, 217] width 70 height 11
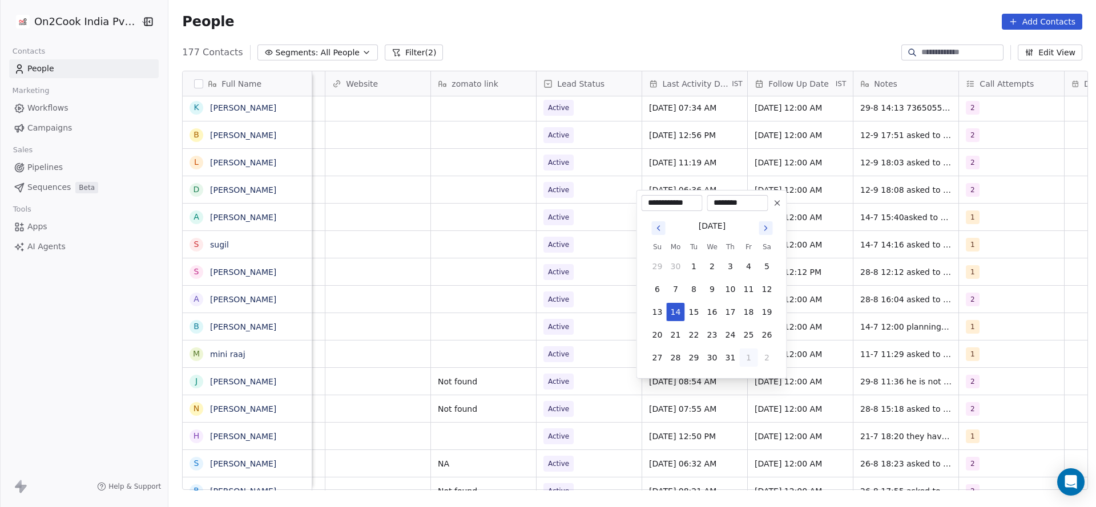
click at [754, 363] on button "1" at bounding box center [749, 358] width 18 height 18
click at [731, 378] on button "4" at bounding box center [730, 381] width 18 height 18
click at [752, 281] on button "12" at bounding box center [749, 289] width 18 height 18
type input "**********"
click at [745, 288] on button "12" at bounding box center [749, 289] width 18 height 18
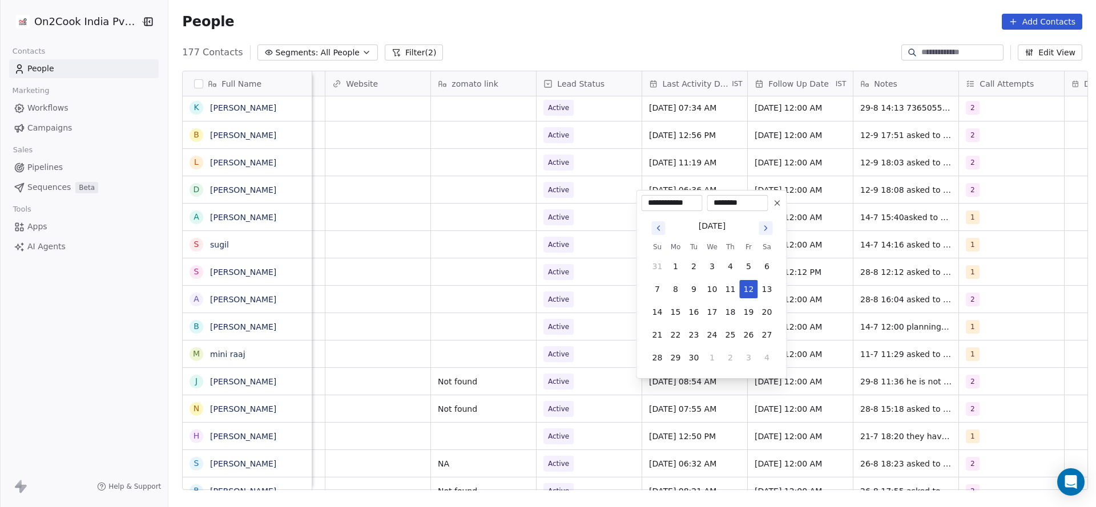
click at [535, 284] on html "On2Cook India Pvt. Ltd. Contacts People Marketing Workflows Campaigns Sales Pip…" at bounding box center [548, 253] width 1096 height 507
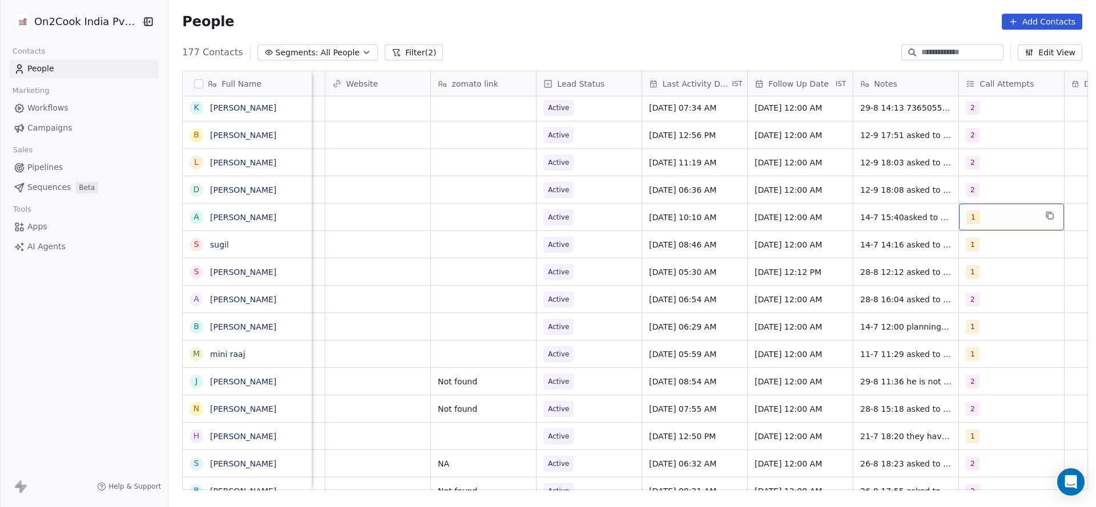
click at [997, 211] on div "1" at bounding box center [1011, 217] width 105 height 27
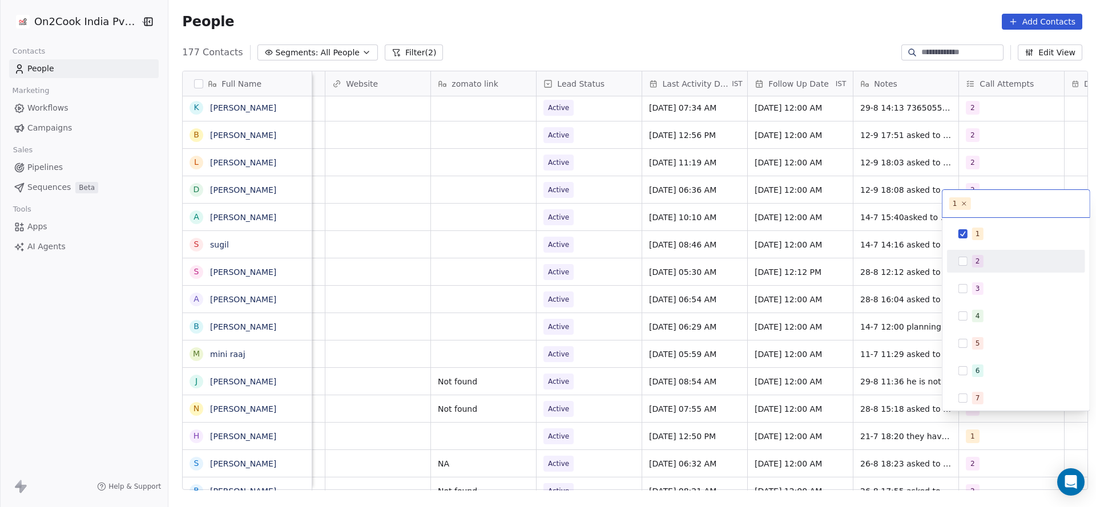
click at [983, 256] on div "2" at bounding box center [1023, 261] width 102 height 13
drag, startPoint x: 987, startPoint y: 240, endPoint x: 958, endPoint y: 239, distance: 28.6
click at [988, 239] on div "1" at bounding box center [1023, 234] width 102 height 13
click at [850, 259] on html "On2Cook India Pvt. Ltd. Contacts People Marketing Workflows Campaigns Sales Pip…" at bounding box center [548, 253] width 1096 height 507
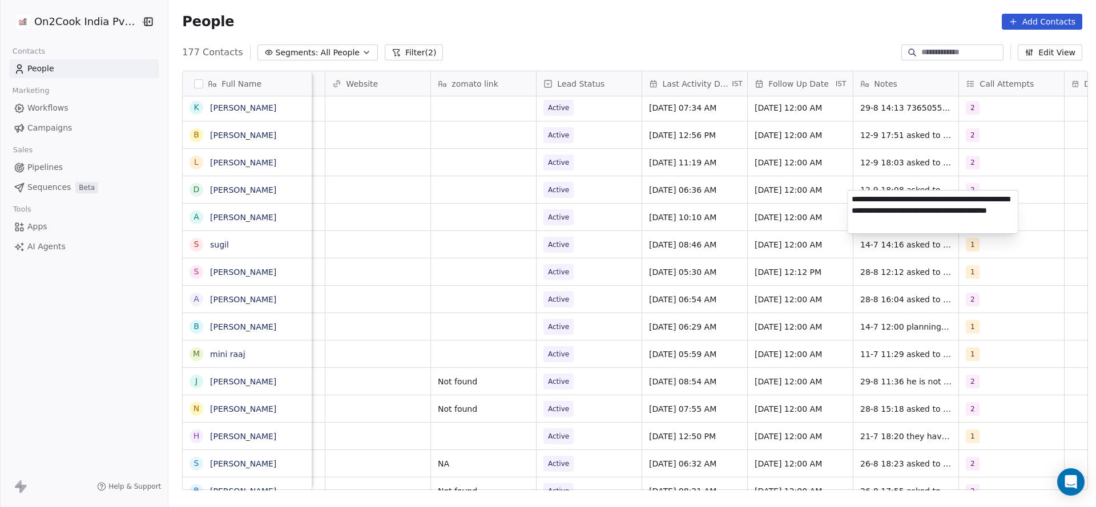
click at [850, 199] on textarea "**********" at bounding box center [933, 212] width 170 height 43
type textarea "**********"
click at [608, 227] on html "On2Cook India Pvt. Ltd. Contacts People Marketing Workflows Campaigns Sales Pip…" at bounding box center [548, 253] width 1096 height 507
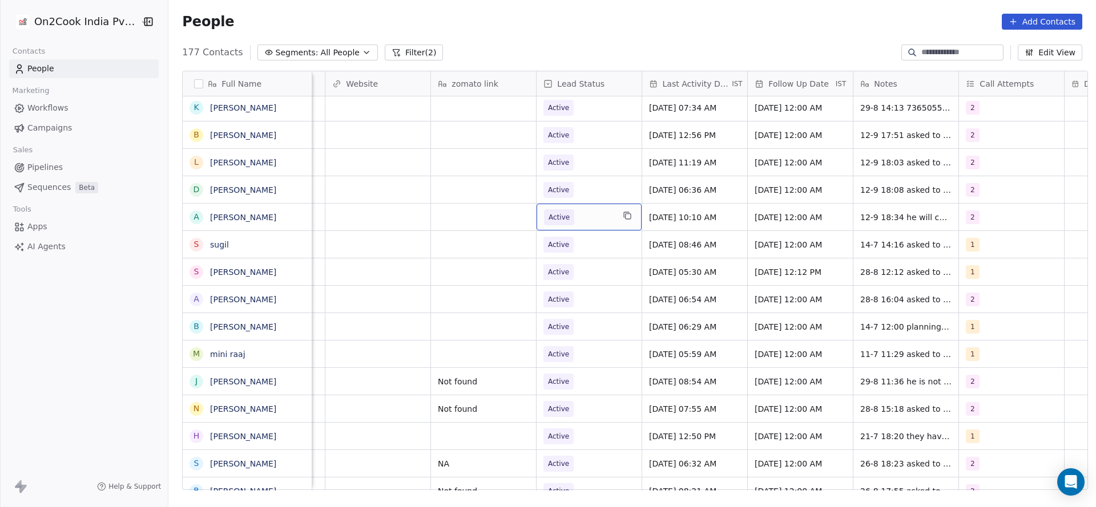
click at [586, 209] on span "Active" at bounding box center [579, 217] width 70 height 16
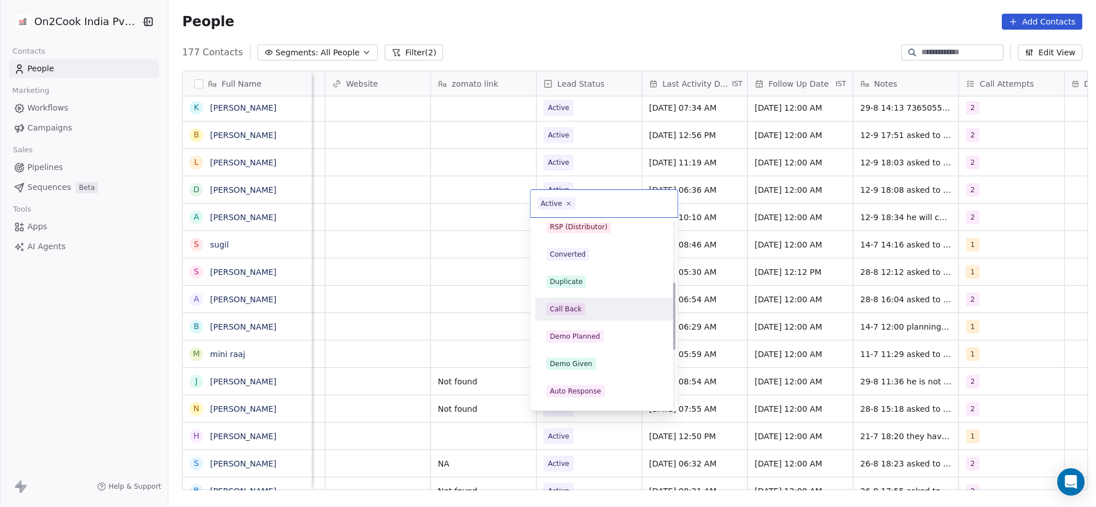
scroll to position [86, 0]
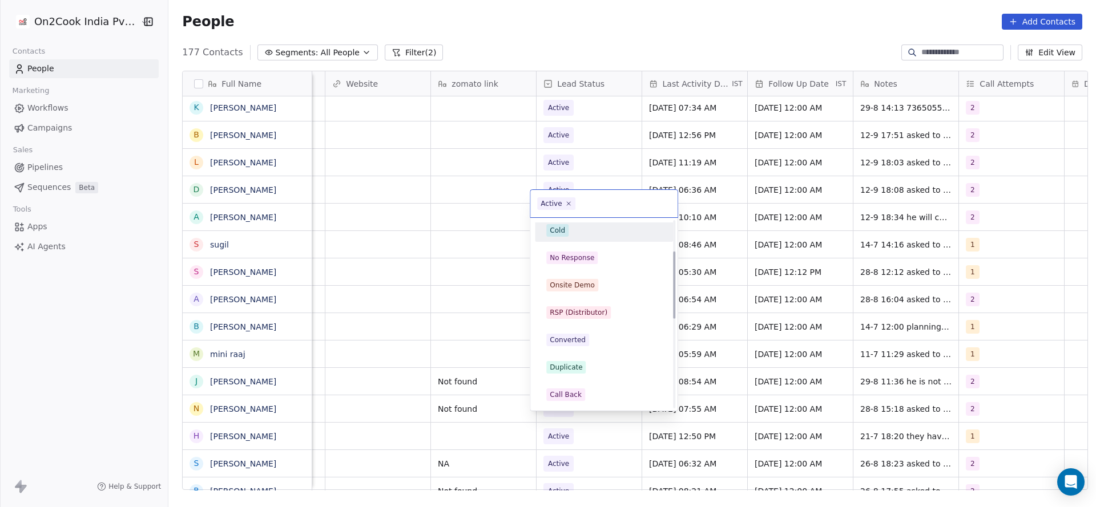
click at [568, 235] on div "Cold" at bounding box center [603, 230] width 115 height 13
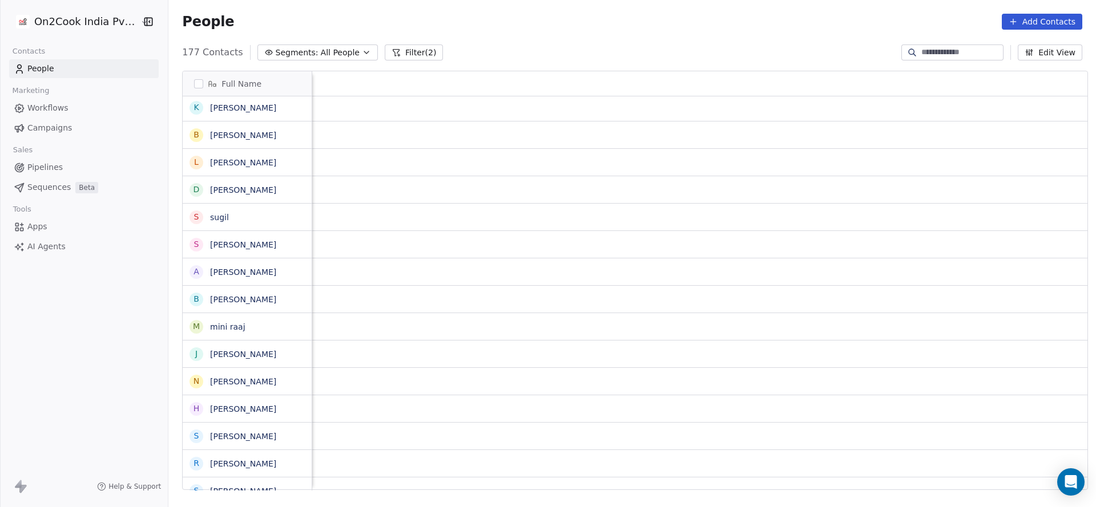
scroll to position [13, 1482]
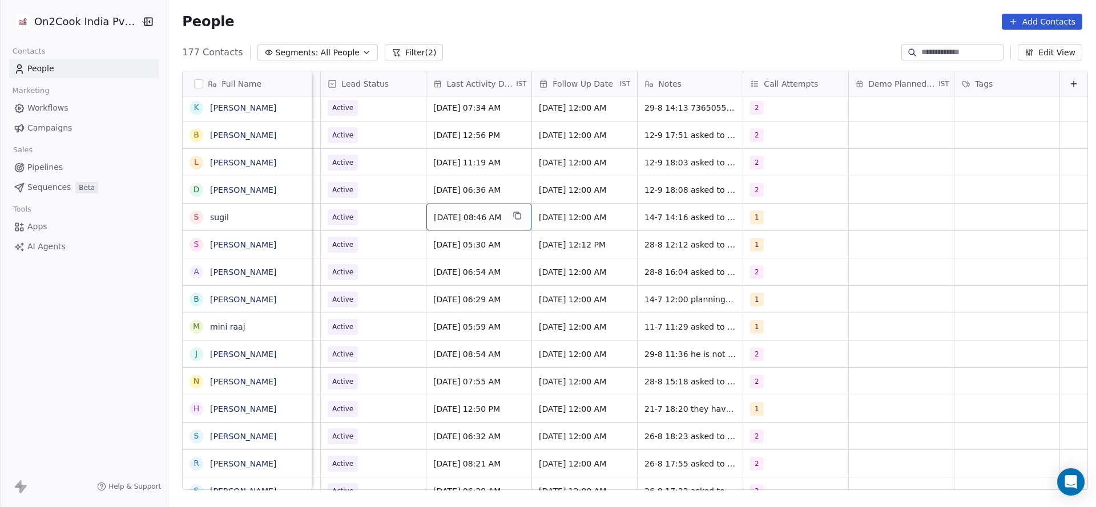
click at [459, 209] on div "[DATE] 08:46 AM" at bounding box center [478, 217] width 105 height 27
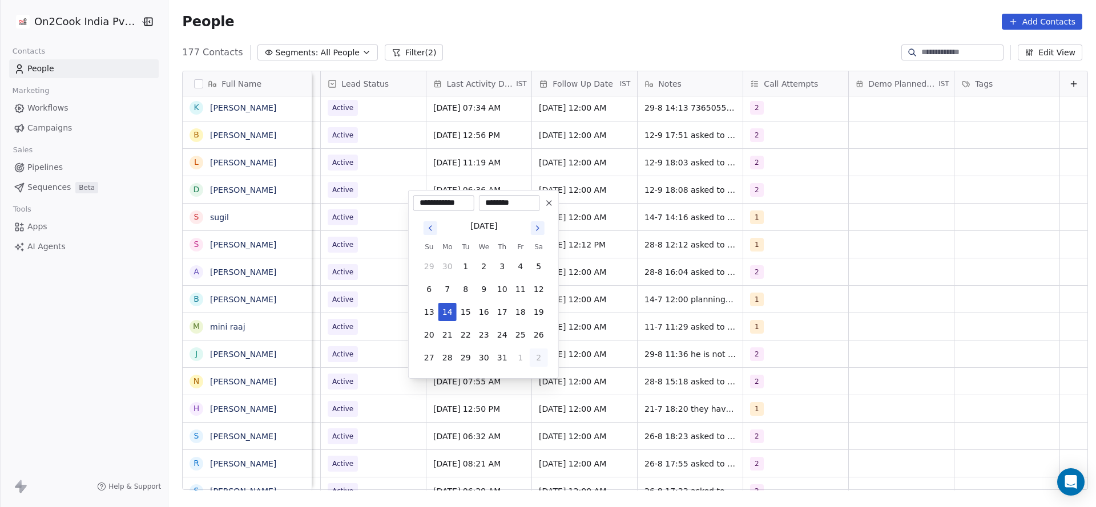
click at [534, 365] on button "2" at bounding box center [539, 358] width 18 height 18
click at [493, 372] on button "4" at bounding box center [502, 381] width 18 height 18
drag, startPoint x: 525, startPoint y: 289, endPoint x: 421, endPoint y: 289, distance: 103.9
click at [524, 289] on button "12" at bounding box center [520, 289] width 18 height 18
type input "**********"
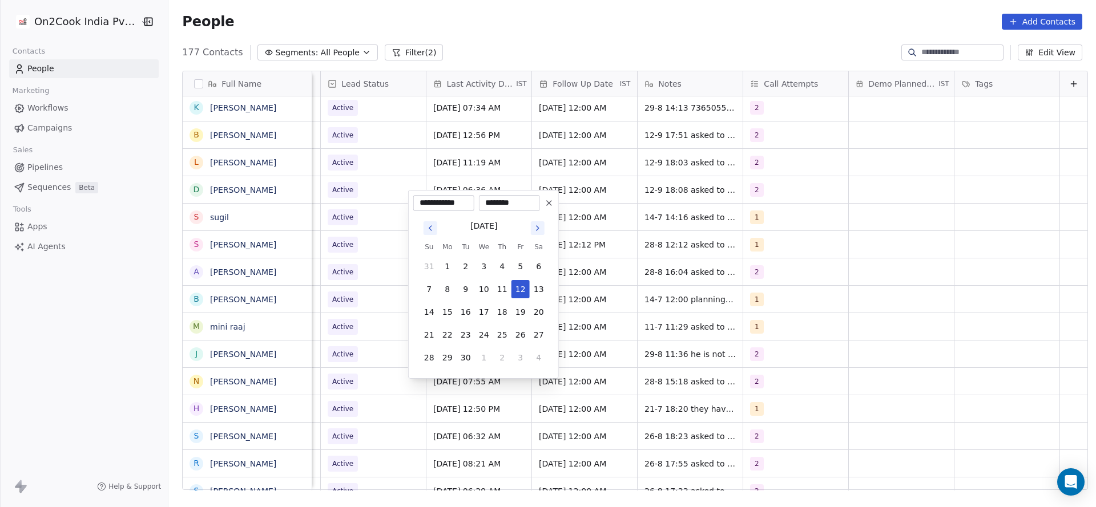
click at [377, 284] on html "On2Cook India Pvt. Ltd. Contacts People Marketing Workflows Campaigns Sales Pip…" at bounding box center [548, 253] width 1096 height 507
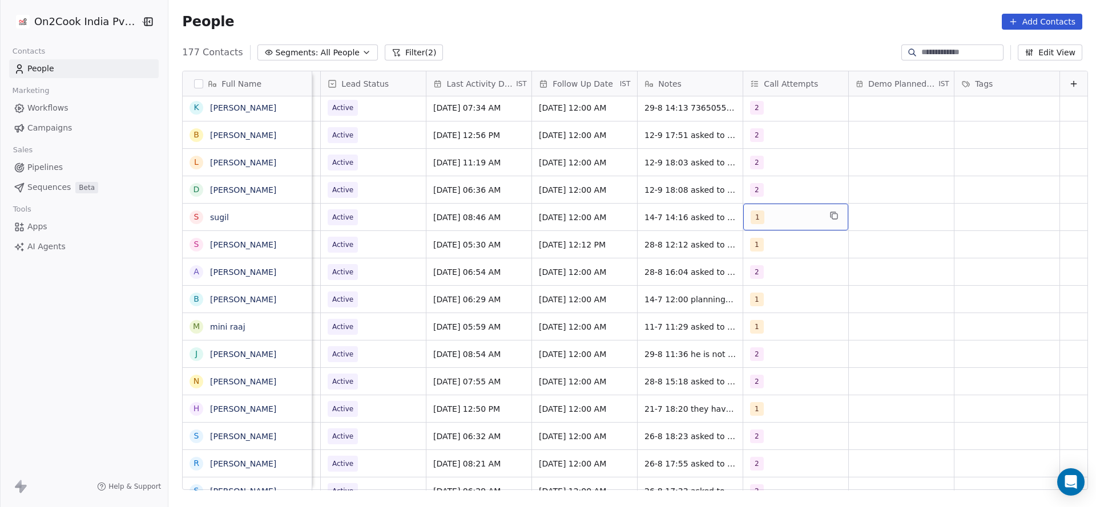
click at [782, 211] on div "1" at bounding box center [786, 218] width 70 height 14
click at [756, 211] on div "1" at bounding box center [786, 218] width 70 height 14
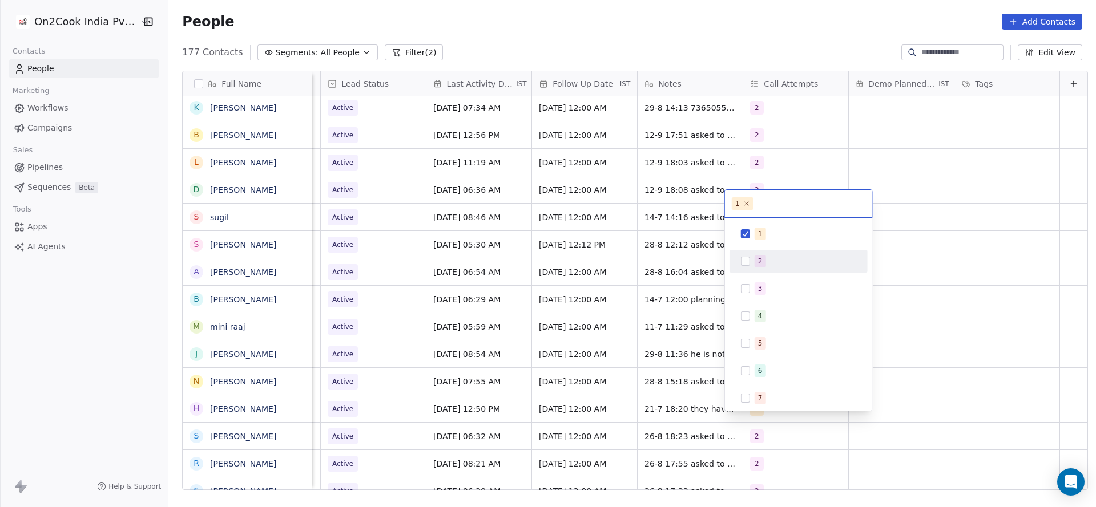
click at [747, 255] on div "2" at bounding box center [798, 261] width 129 height 18
drag, startPoint x: 756, startPoint y: 234, endPoint x: 656, endPoint y: 224, distance: 101.0
click at [748, 235] on div "1" at bounding box center [798, 234] width 129 height 18
click at [674, 257] on html "On2Cook India Pvt. Ltd. Contacts People Marketing Workflows Campaigns Sales Pip…" at bounding box center [548, 253] width 1096 height 507
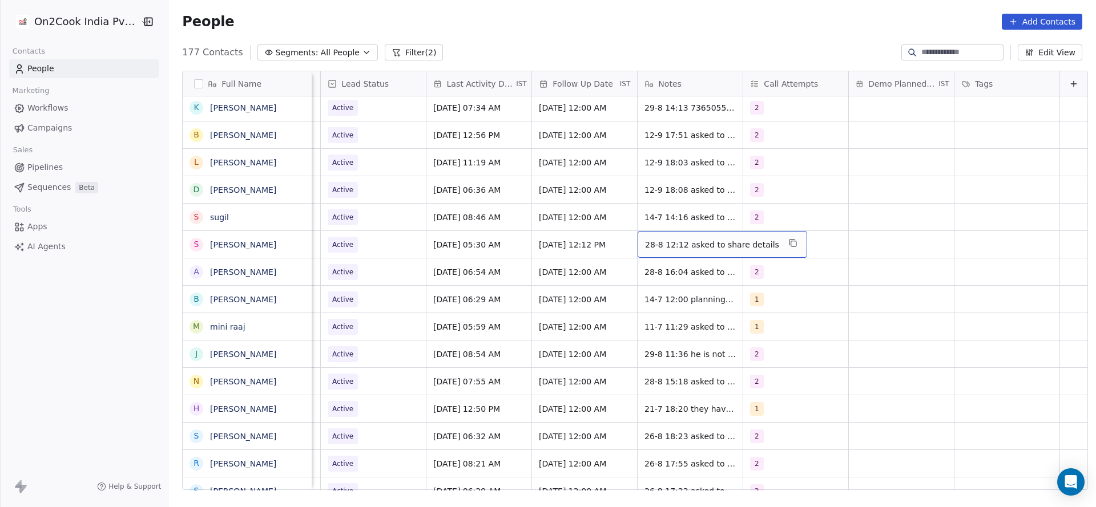
click at [656, 231] on div "28-8 12:12 asked to share details" at bounding box center [723, 244] width 170 height 27
click at [517, 239] on html "On2Cook India Pvt. Ltd. Contacts People Marketing Workflows Campaigns Sales Pip…" at bounding box center [548, 253] width 1096 height 507
click at [645, 209] on span "14-7 14:16 asked to share details and call back" at bounding box center [713, 220] width 136 height 23
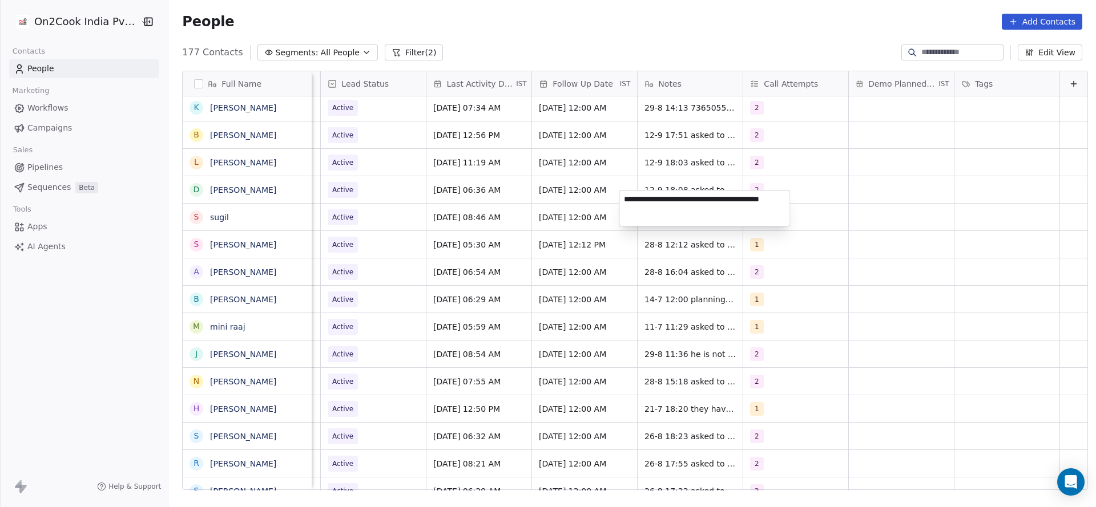
click at [626, 198] on textarea "**********" at bounding box center [705, 208] width 170 height 35
type textarea "**********"
click at [469, 255] on html "On2Cook India Pvt. Ltd. Contacts People Marketing Workflows Campaigns Sales Pip…" at bounding box center [548, 253] width 1096 height 507
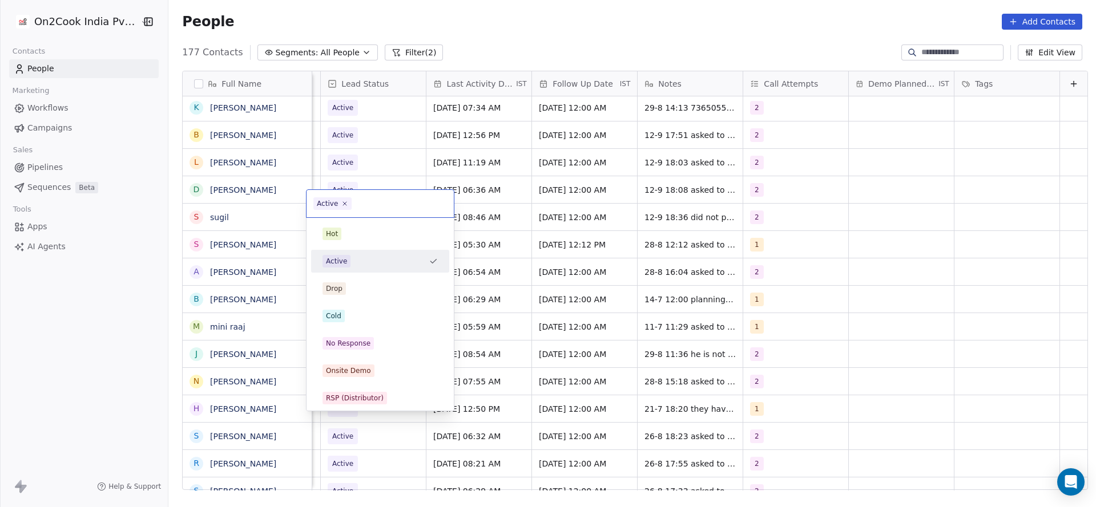
scroll to position [13, 1478]
click at [382, 349] on div "No Response" at bounding box center [379, 343] width 115 height 13
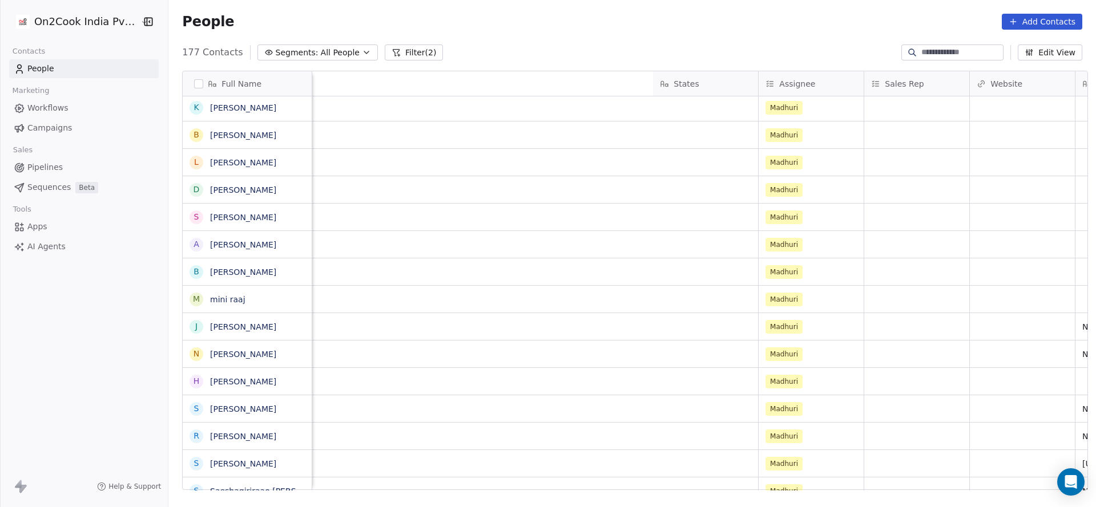
scroll to position [13, 1349]
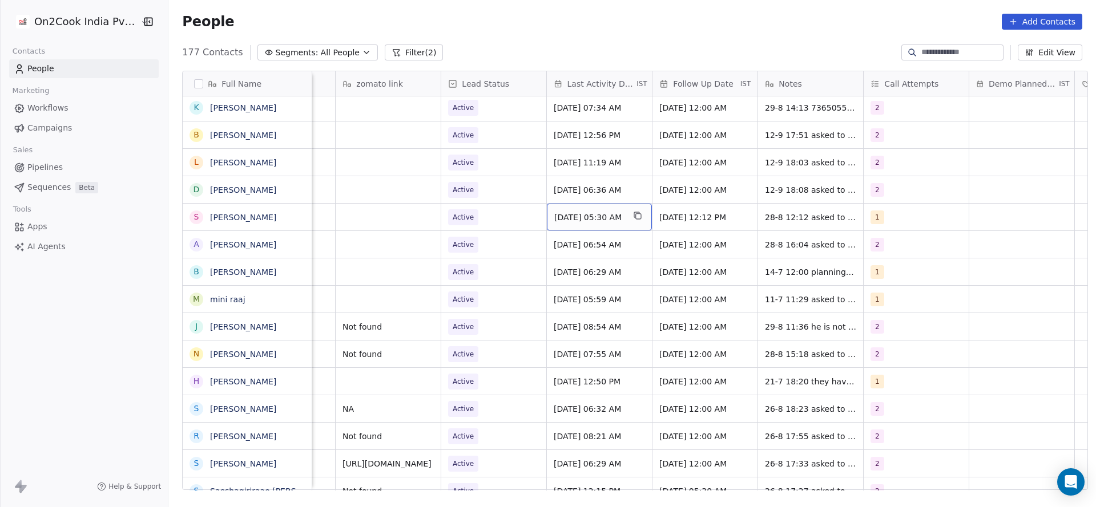
click at [554, 212] on span "[DATE] 05:30 AM" at bounding box center [589, 217] width 70 height 11
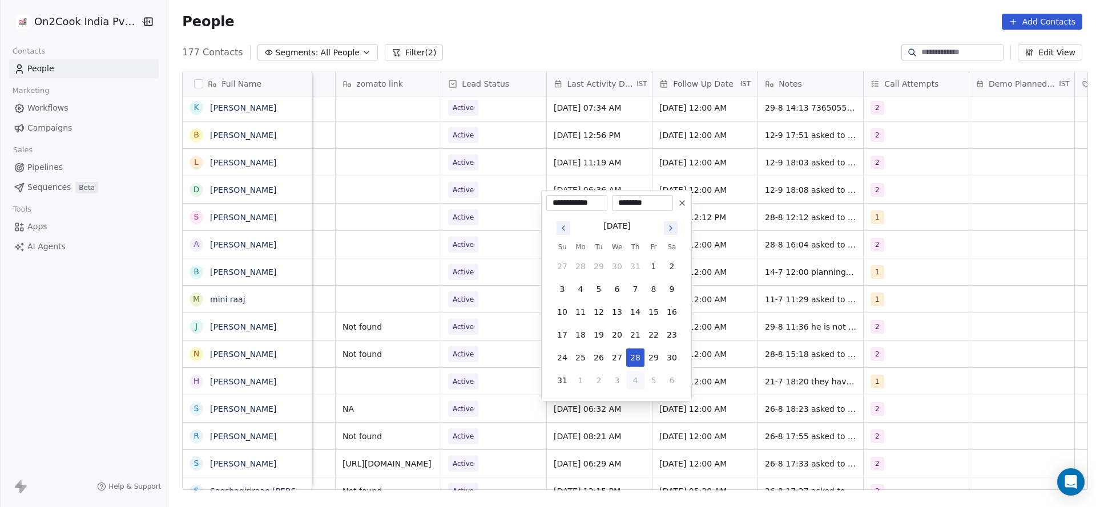
click at [639, 380] on button "4" at bounding box center [635, 381] width 18 height 18
click at [656, 293] on button "12" at bounding box center [653, 289] width 18 height 18
type input "**********"
click at [435, 291] on html "On2Cook India Pvt. Ltd. Contacts People Marketing Workflows Campaigns Sales Pip…" at bounding box center [548, 253] width 1096 height 507
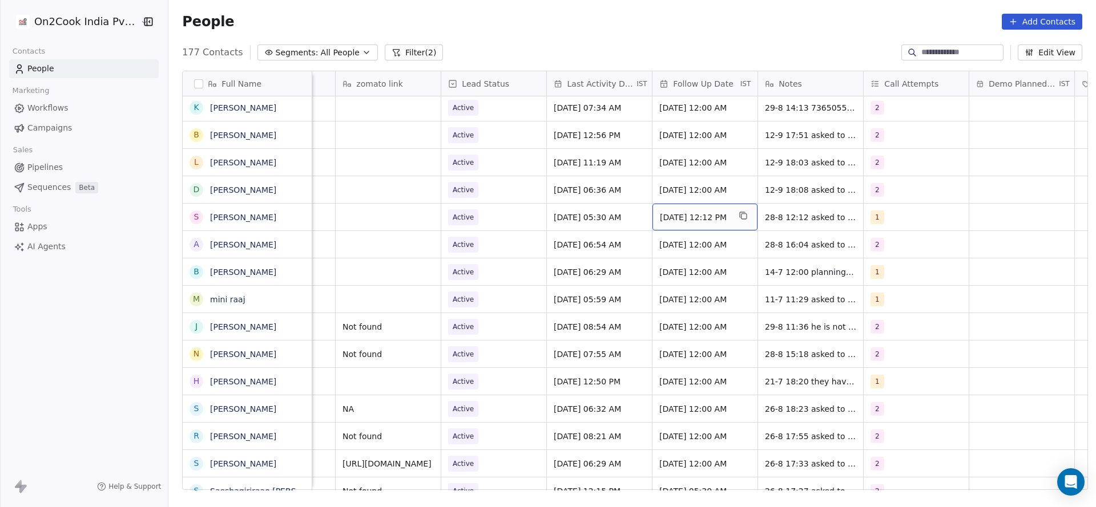
click at [682, 212] on span "[DATE] 12:12 PM" at bounding box center [695, 217] width 70 height 11
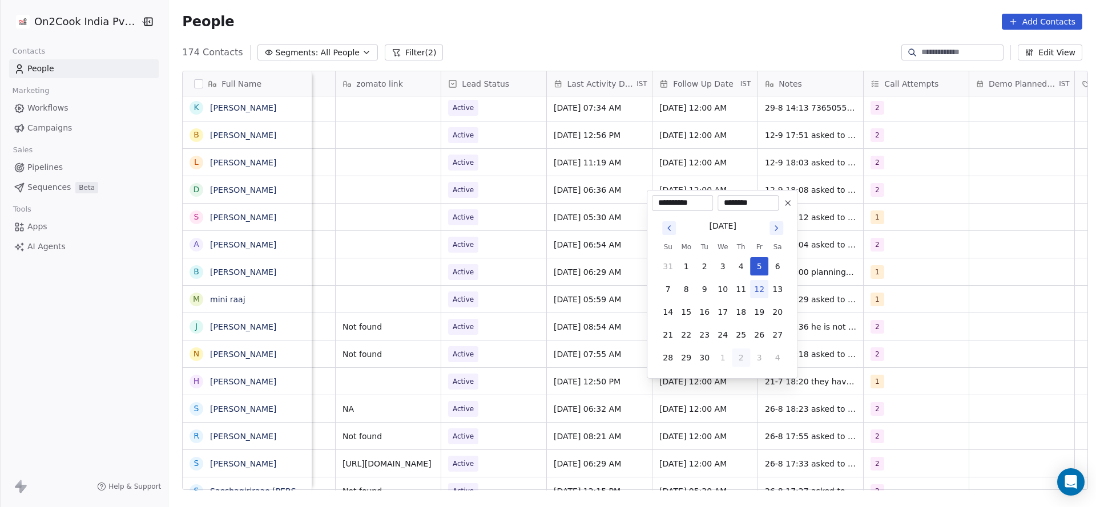
click at [741, 356] on button "2" at bounding box center [741, 358] width 18 height 18
click at [685, 267] on button "29" at bounding box center [686, 266] width 18 height 18
click at [729, 319] on button "17" at bounding box center [722, 312] width 18 height 18
type input "**********"
click at [497, 298] on html "On2Cook India Pvt. Ltd. Contacts People Marketing Workflows Campaigns Sales Pip…" at bounding box center [548, 253] width 1096 height 507
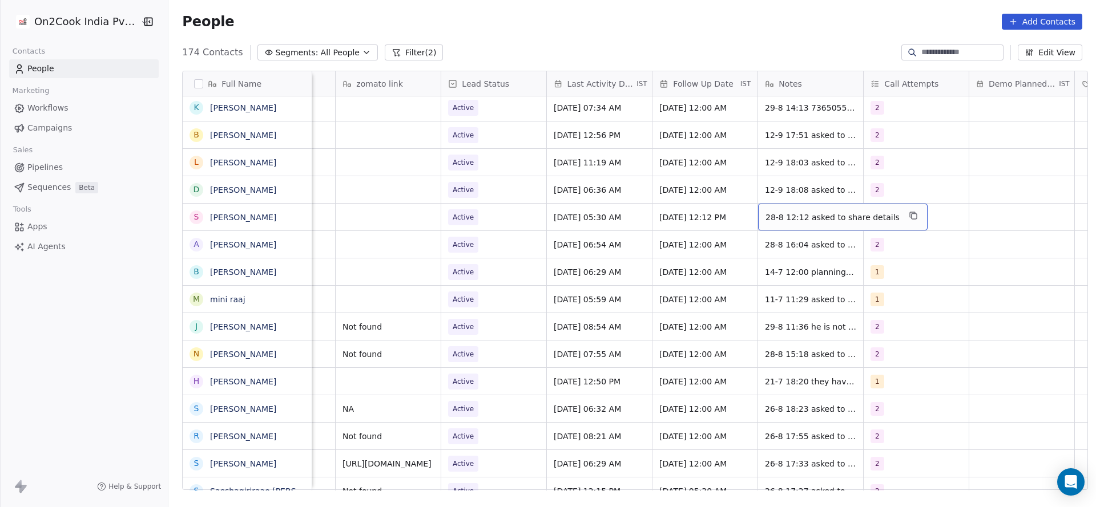
click at [765, 212] on span "28-8 12:12 asked to share details" at bounding box center [832, 217] width 134 height 11
click at [757, 201] on textarea "**********" at bounding box center [829, 208] width 153 height 35
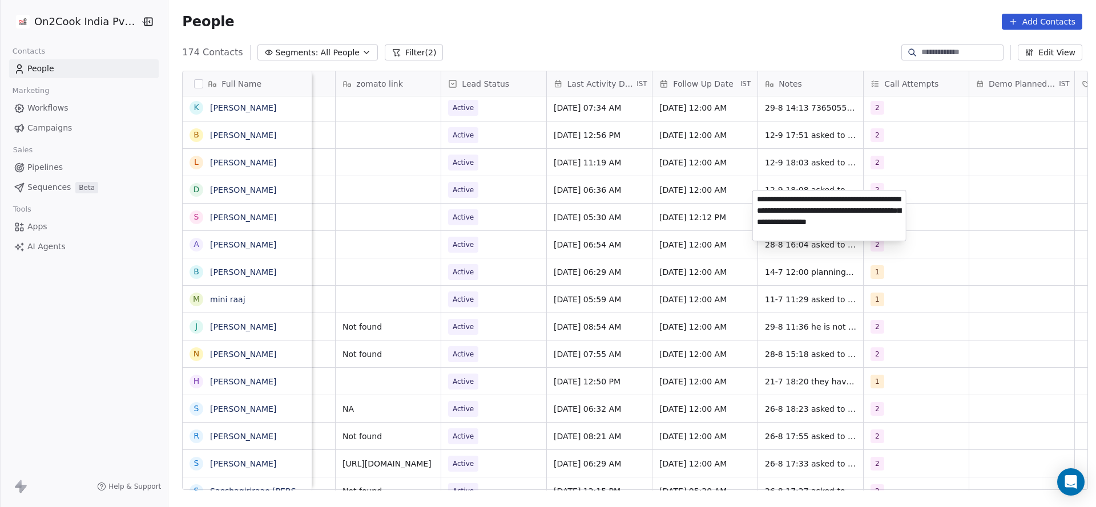
type textarea "**********"
click at [606, 252] on html "On2Cook India Pvt. Ltd. Contacts People Marketing Workflows Campaigns Sales Pip…" at bounding box center [548, 253] width 1096 height 507
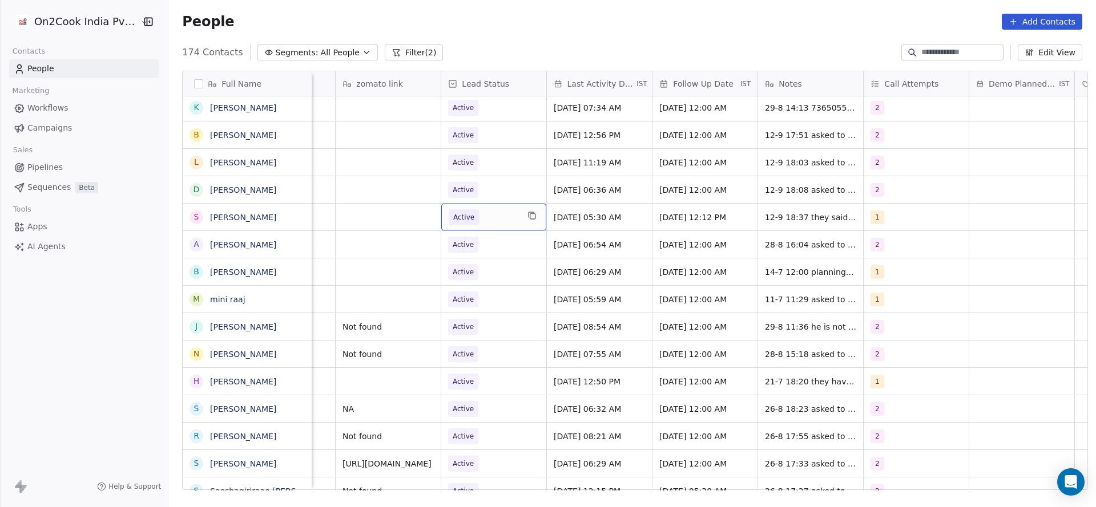
click at [491, 210] on span "Active" at bounding box center [484, 217] width 70 height 16
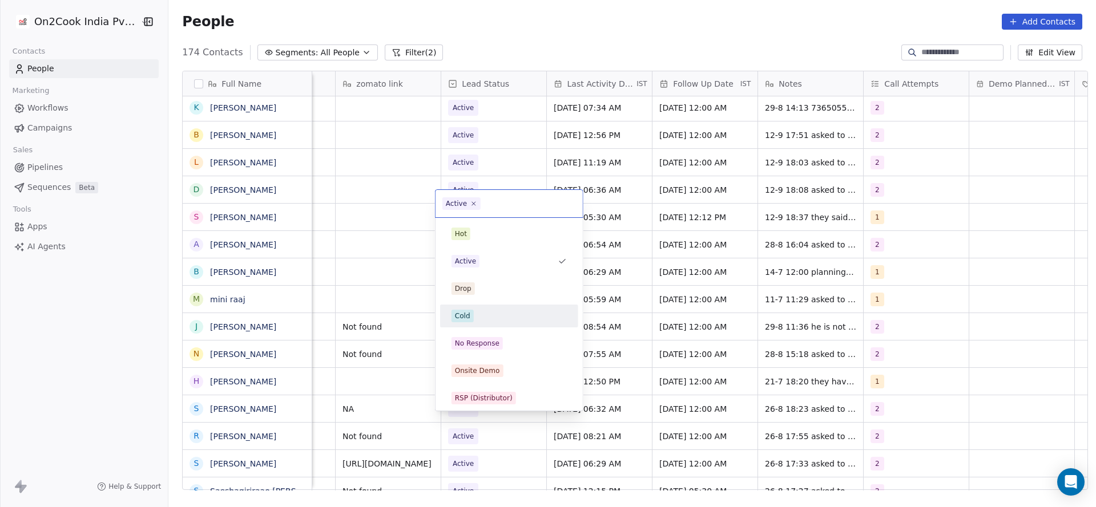
click at [491, 318] on div "Cold" at bounding box center [508, 316] width 115 height 13
